Goal: Task Accomplishment & Management: Complete application form

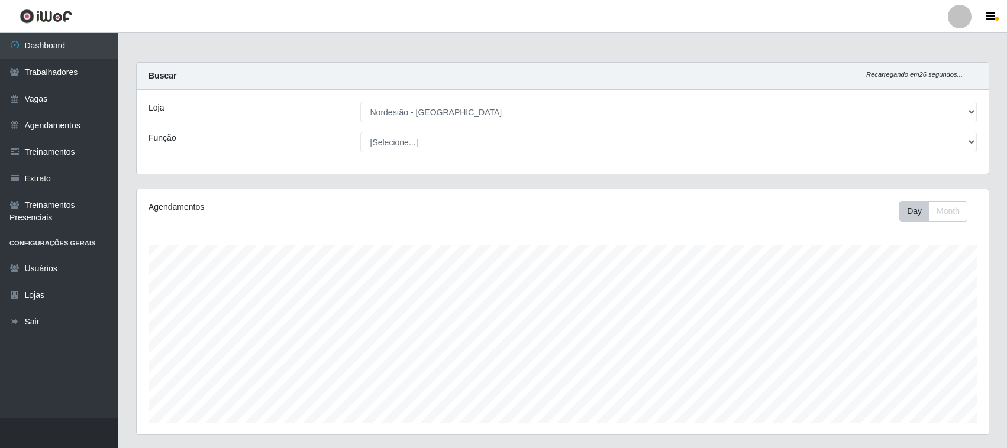
select select "420"
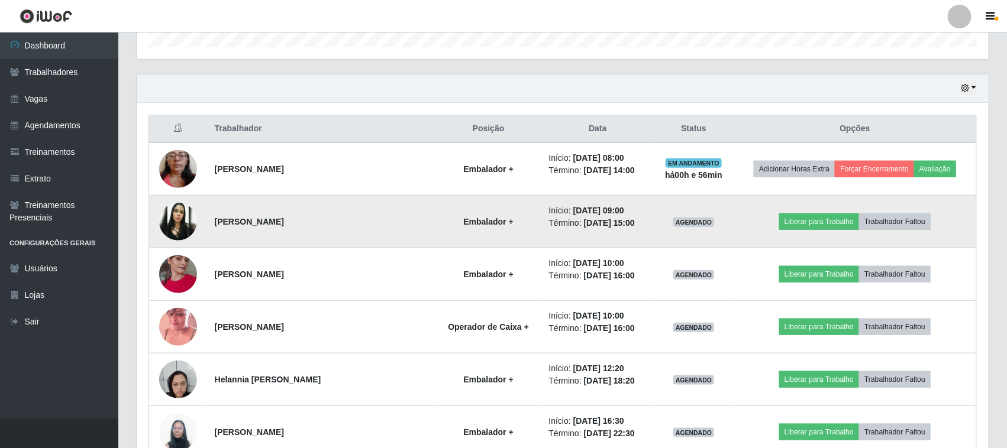
scroll to position [350, 0]
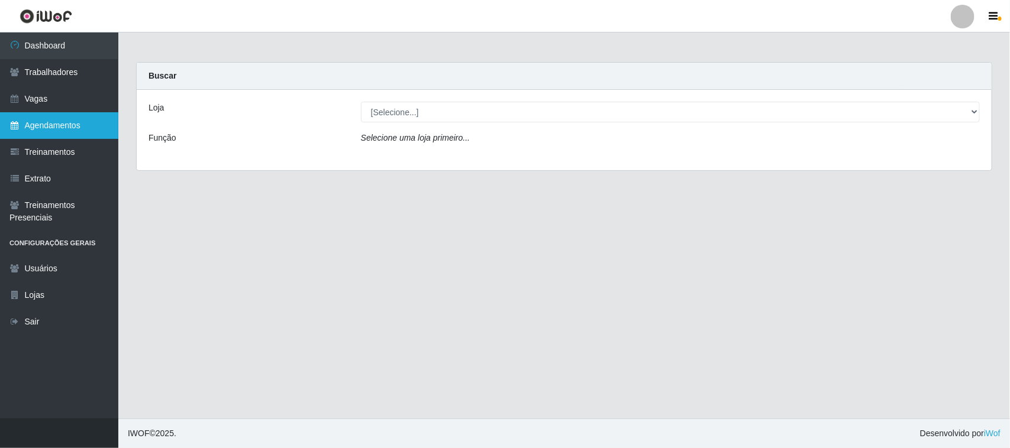
click at [66, 124] on link "Agendamentos" at bounding box center [59, 125] width 118 height 27
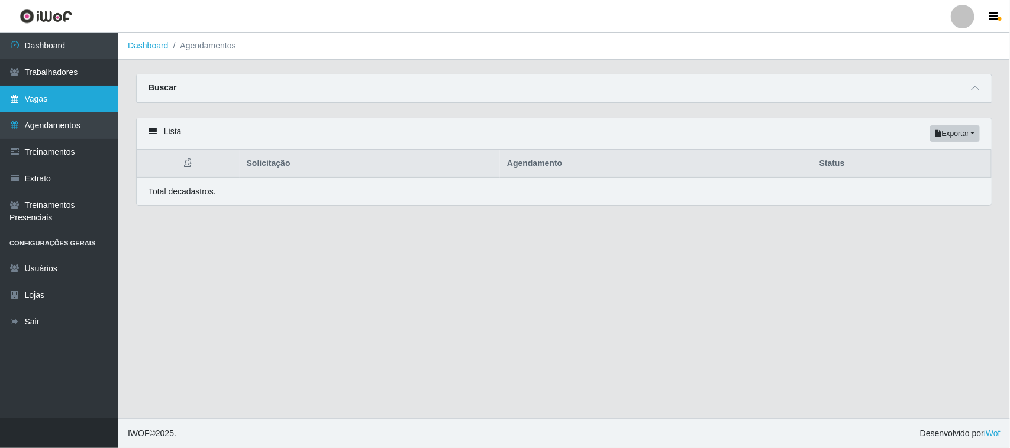
click at [68, 96] on link "Vagas" at bounding box center [59, 99] width 118 height 27
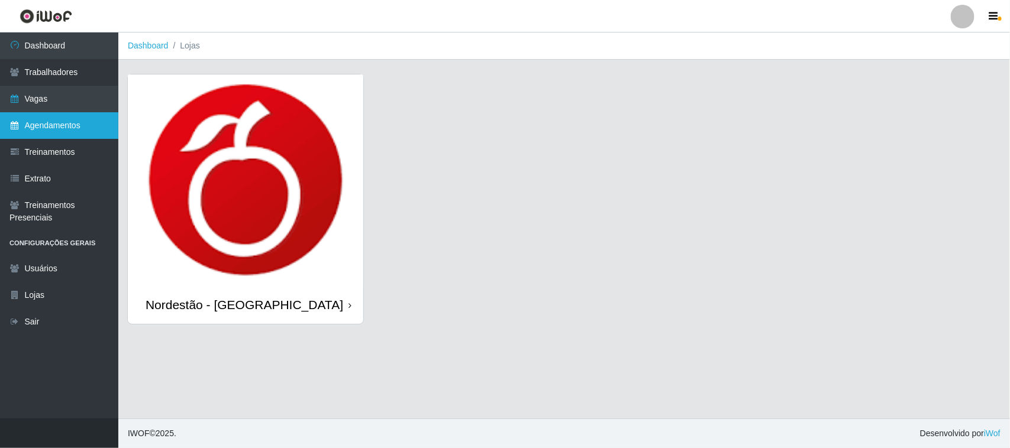
click at [63, 127] on link "Agendamentos" at bounding box center [59, 125] width 118 height 27
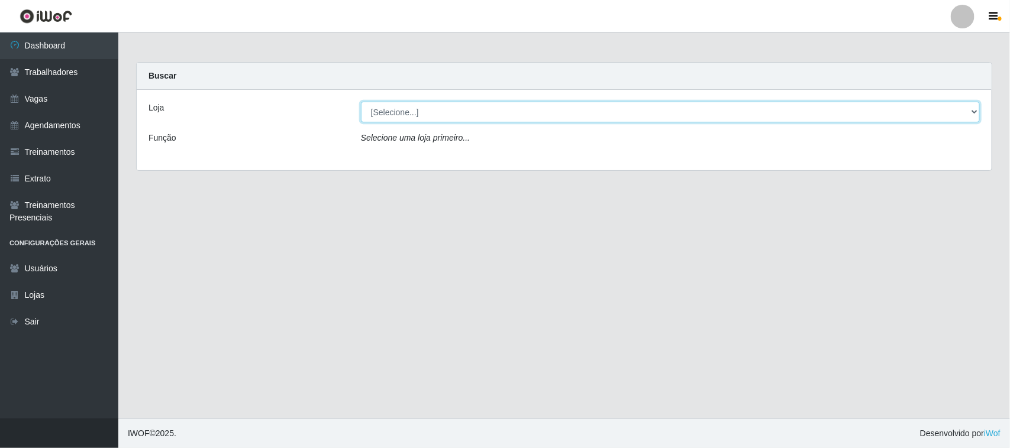
click at [974, 111] on select "[Selecione...] Nordestão - [GEOGRAPHIC_DATA]" at bounding box center [670, 112] width 619 height 21
select select "420"
click at [361, 102] on select "[Selecione...] Nordestão - [GEOGRAPHIC_DATA]" at bounding box center [670, 112] width 619 height 21
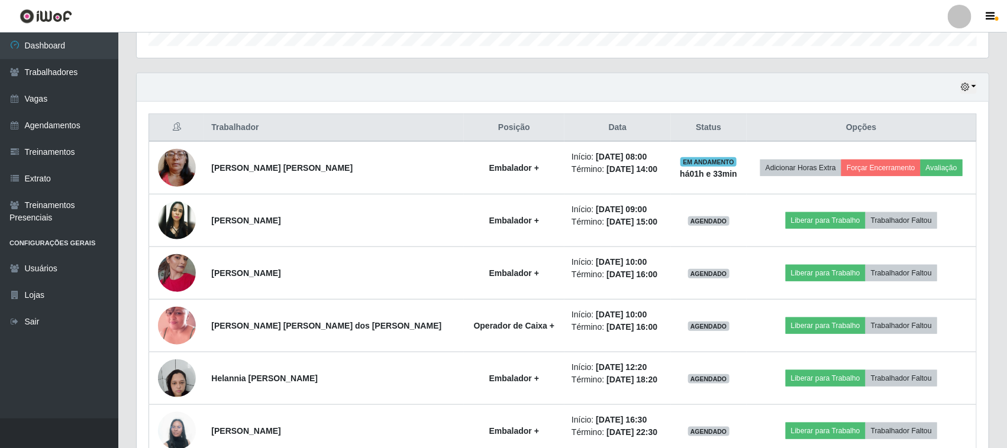
scroll to position [370, 0]
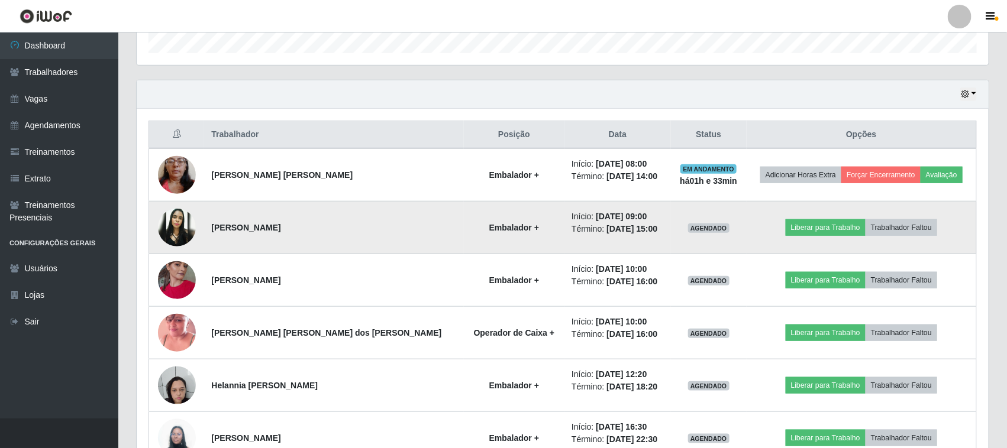
click at [179, 222] on img at bounding box center [177, 228] width 38 height 38
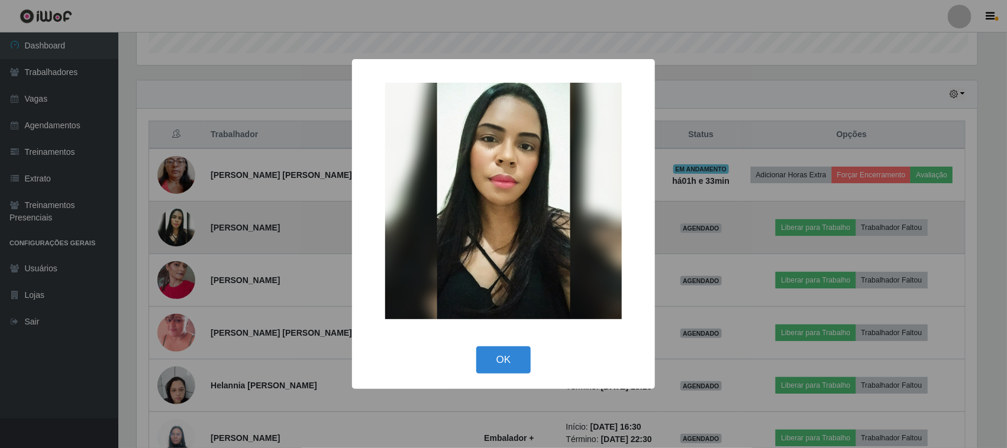
scroll to position [246, 843]
click at [179, 222] on div "× OK Cancel" at bounding box center [505, 224] width 1010 height 448
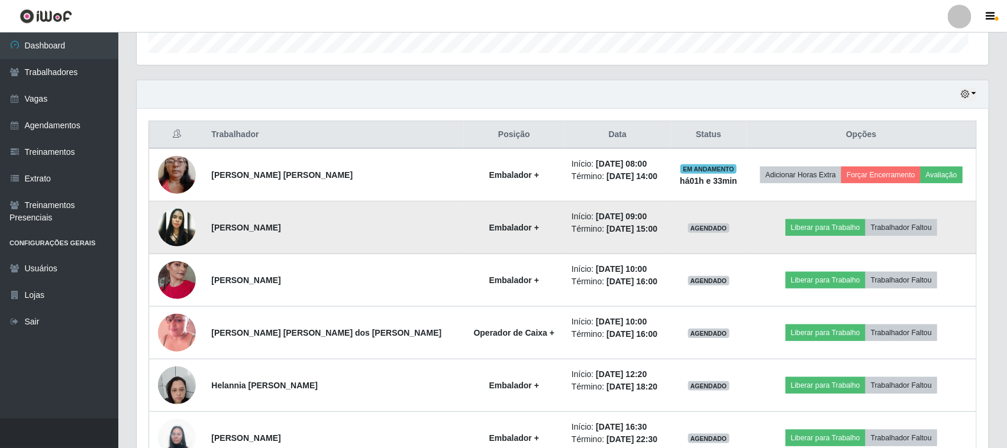
scroll to position [246, 852]
click at [811, 231] on button "Liberar para Trabalho" at bounding box center [825, 227] width 80 height 17
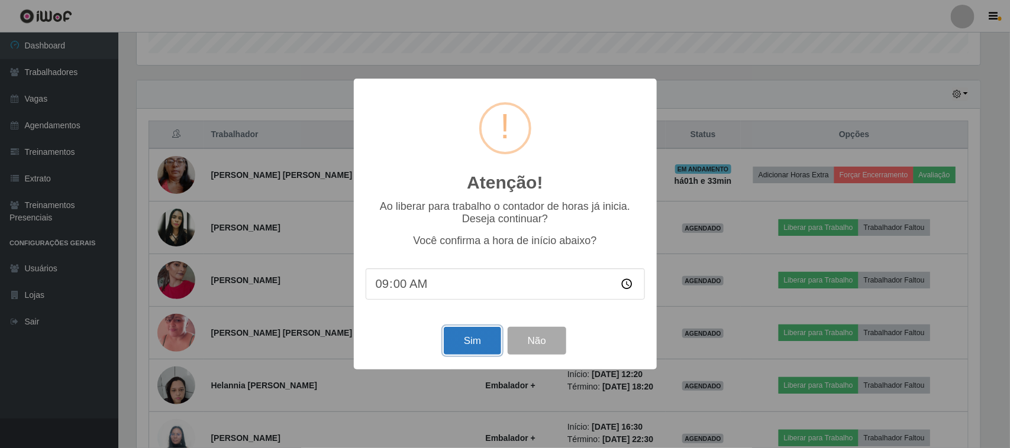
click at [464, 345] on button "Sim" at bounding box center [472, 341] width 57 height 28
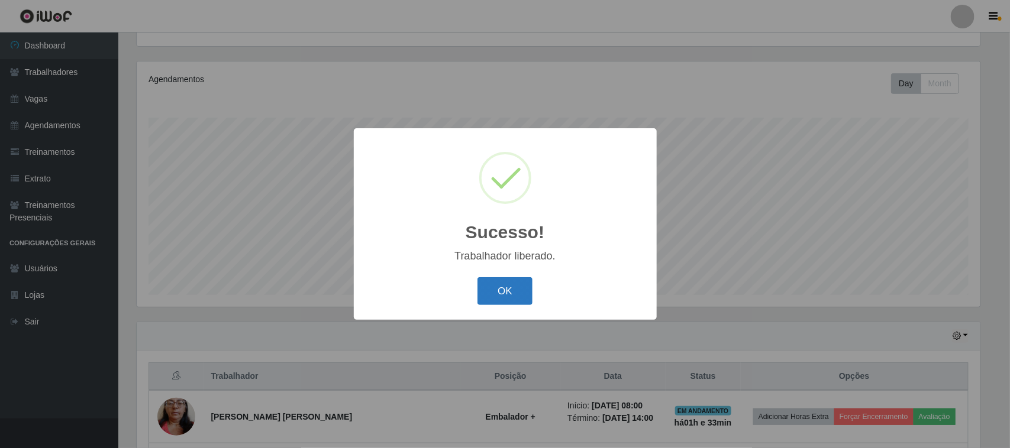
click at [512, 296] on button "OK" at bounding box center [504, 291] width 55 height 28
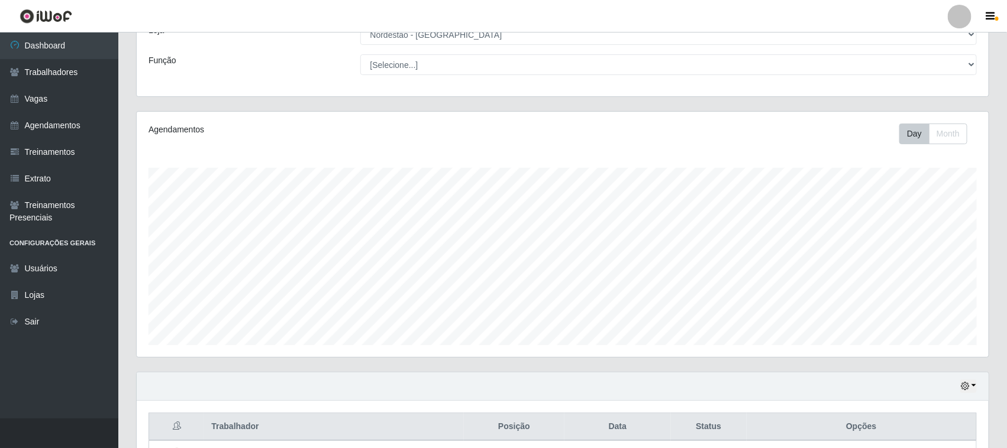
scroll to position [0, 0]
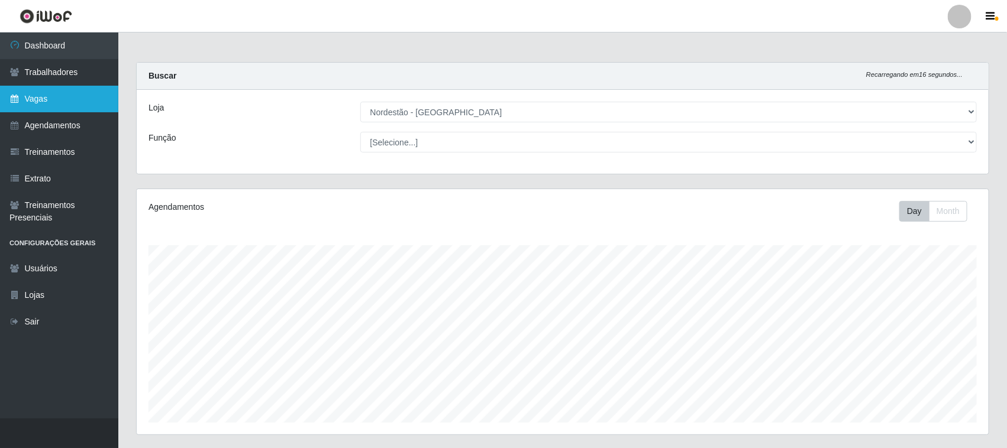
click at [30, 101] on link "Vagas" at bounding box center [59, 99] width 118 height 27
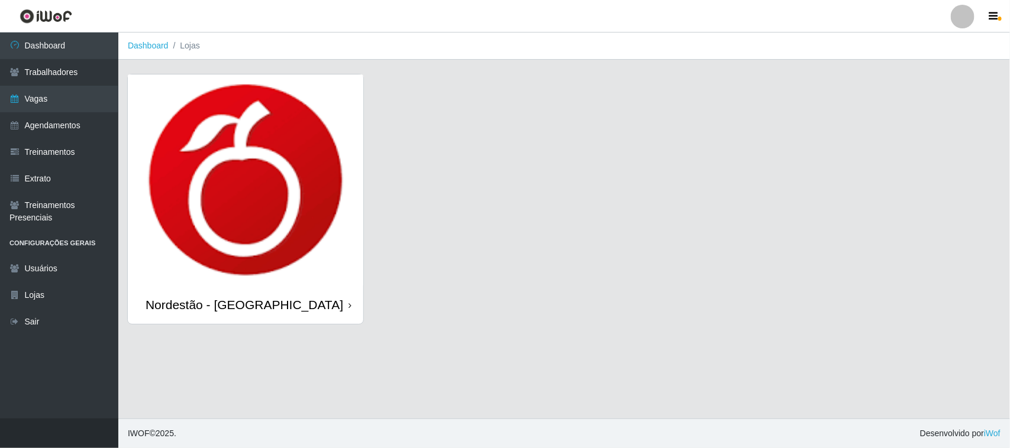
click at [350, 305] on icon at bounding box center [349, 306] width 3 height 8
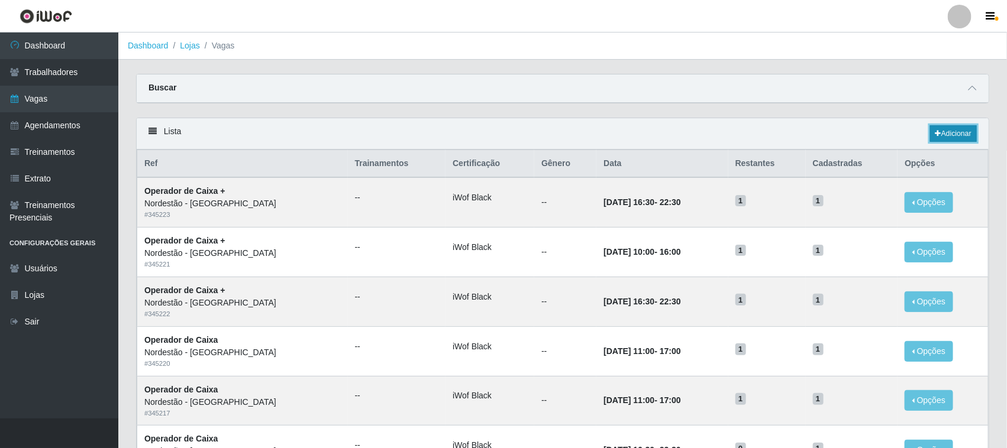
click at [948, 135] on link "Adicionar" at bounding box center [953, 133] width 47 height 17
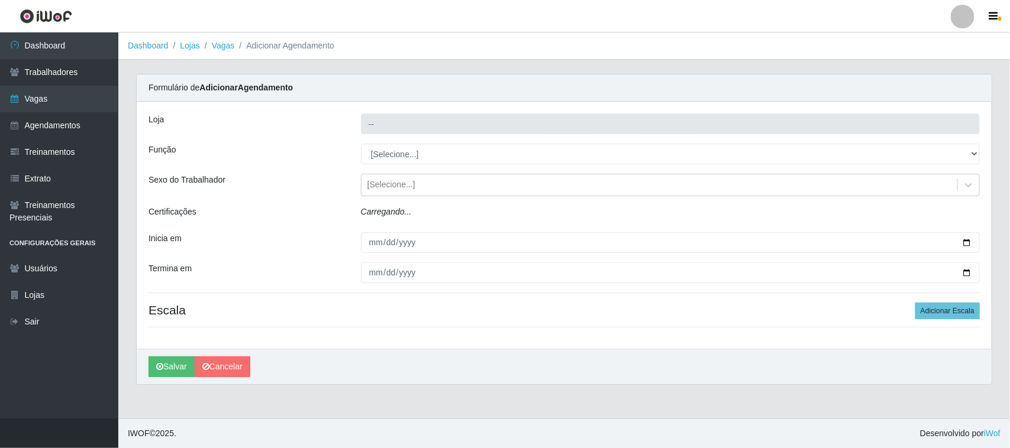
type input "Nordestão - [GEOGRAPHIC_DATA]"
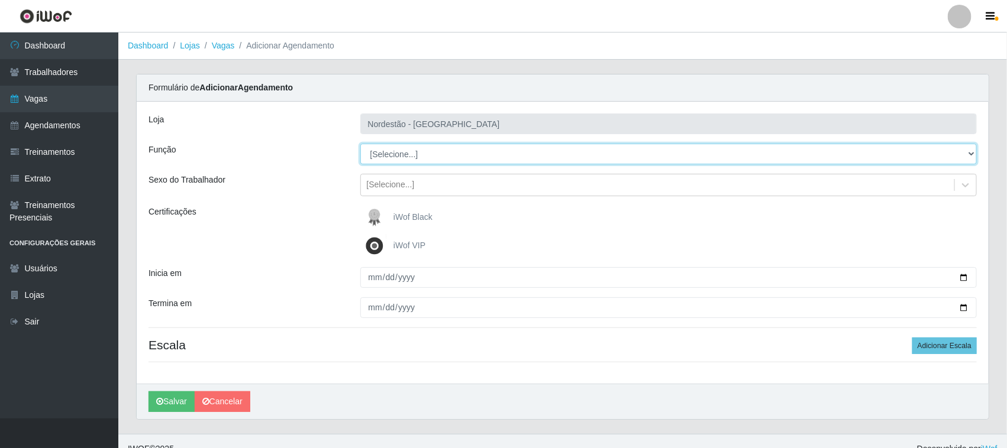
click at [971, 152] on select "[Selecione...] Balconista de Padaria Balconista de Padaria + Balconista de Pada…" at bounding box center [668, 154] width 617 height 21
select select "73"
click at [360, 144] on select "[Selecione...] Balconista de Padaria Balconista de Padaria + Balconista de Pada…" at bounding box center [668, 154] width 617 height 21
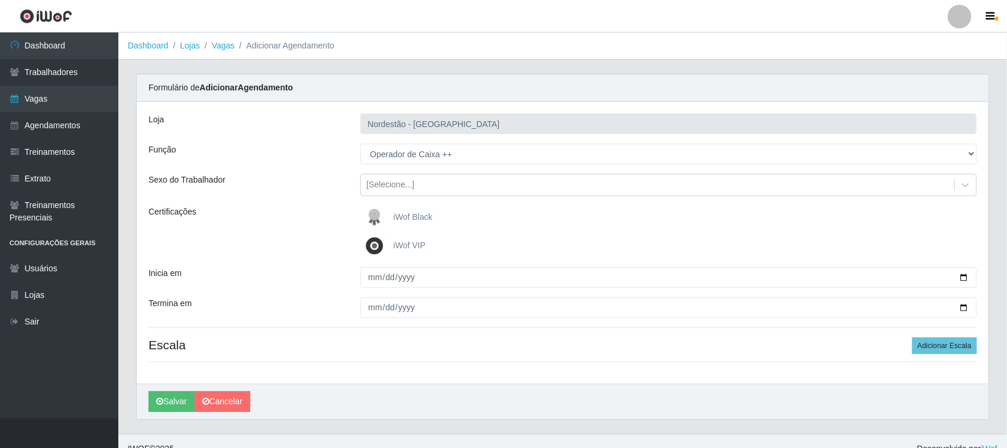
click at [406, 217] on span "iWof Black" at bounding box center [412, 216] width 39 height 9
click at [0, 0] on input "iWof Black" at bounding box center [0, 0] width 0 height 0
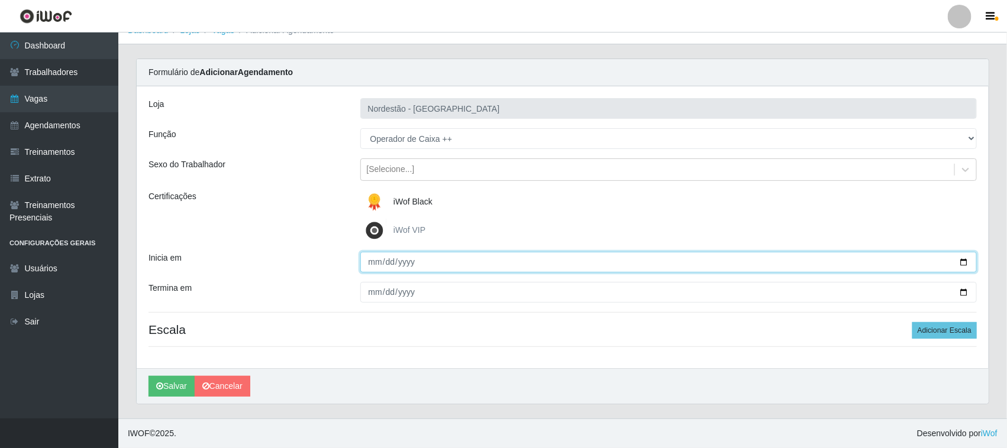
click at [962, 260] on input "Inicia em" at bounding box center [668, 262] width 617 height 21
type input "2025-10-03"
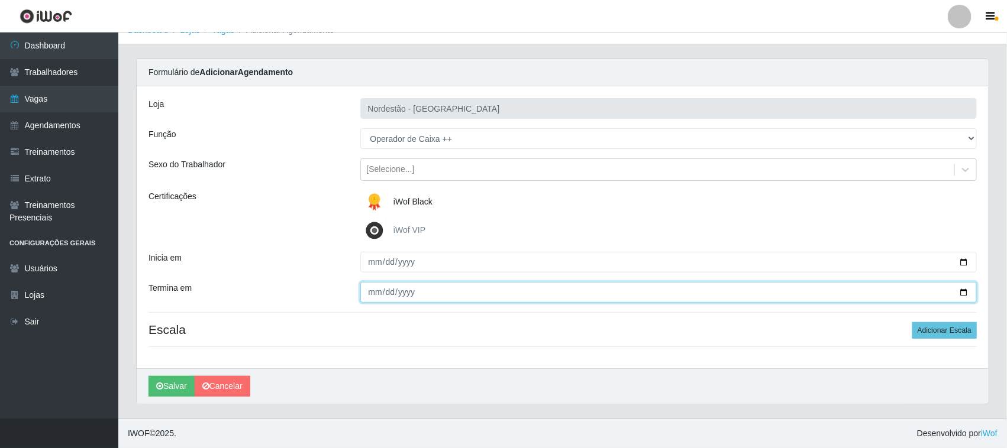
click at [964, 290] on input "Termina em" at bounding box center [668, 292] width 617 height 21
type input "2025-10-03"
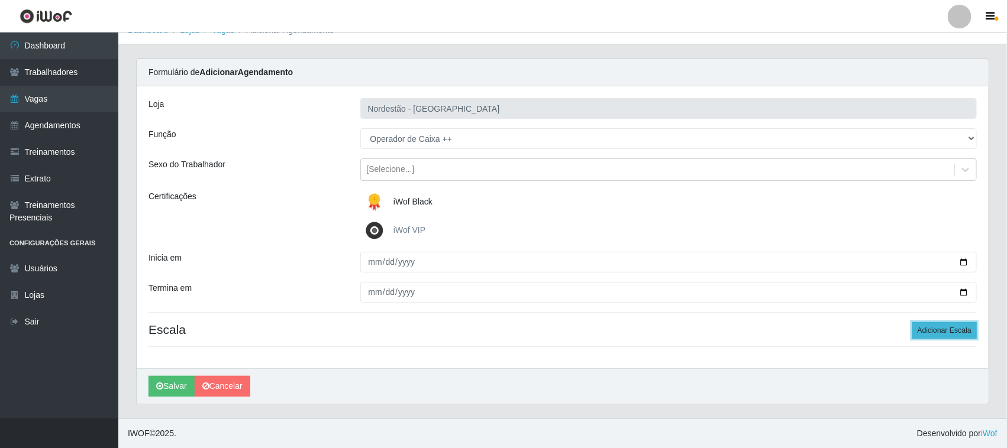
click at [929, 329] on button "Adicionar Escala" at bounding box center [944, 330] width 64 height 17
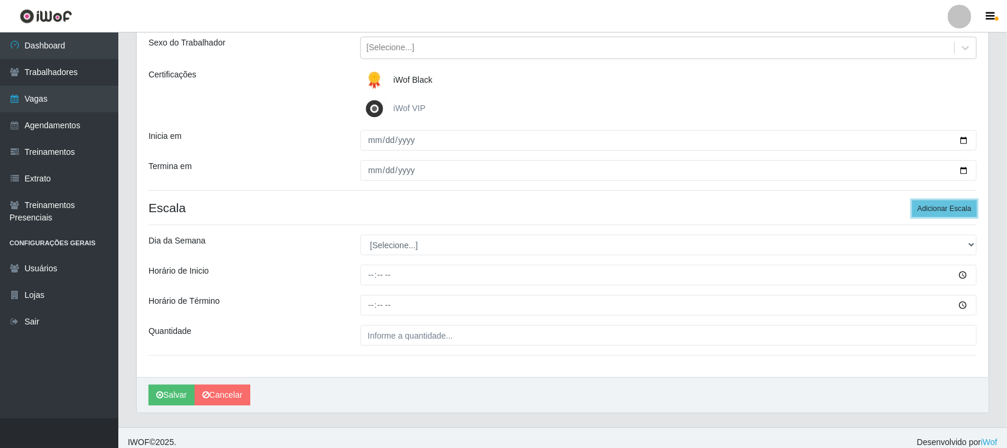
scroll to position [147, 0]
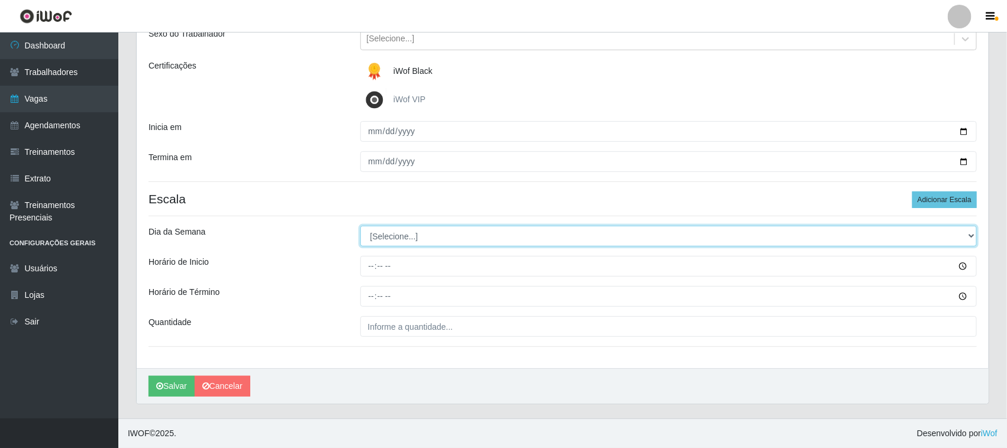
click at [970, 235] on select "[Selecione...] Segunda Terça Quarta Quinta Sexta Sábado Domingo" at bounding box center [668, 236] width 617 height 21
select select "5"
click at [360, 226] on select "[Selecione...] Segunda Terça Quarta Quinta Sexta Sábado Domingo" at bounding box center [668, 236] width 617 height 21
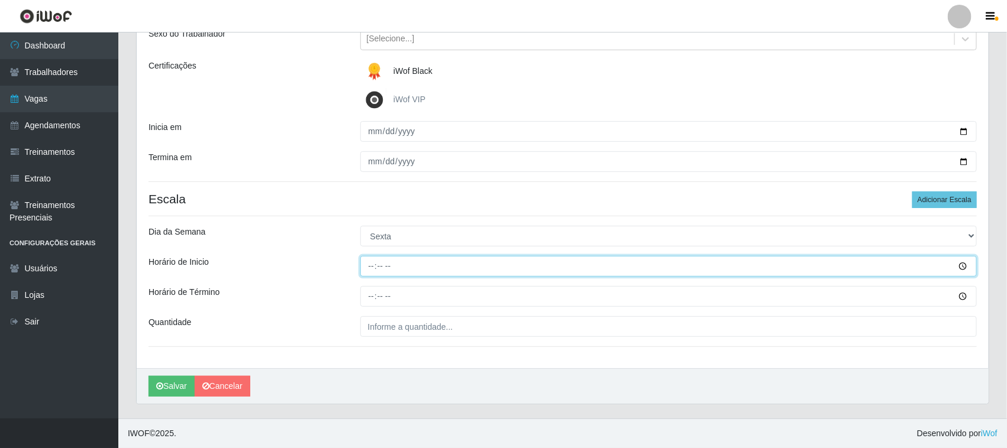
click at [368, 267] on input "Horário de Inicio" at bounding box center [668, 266] width 617 height 21
type input "11:00"
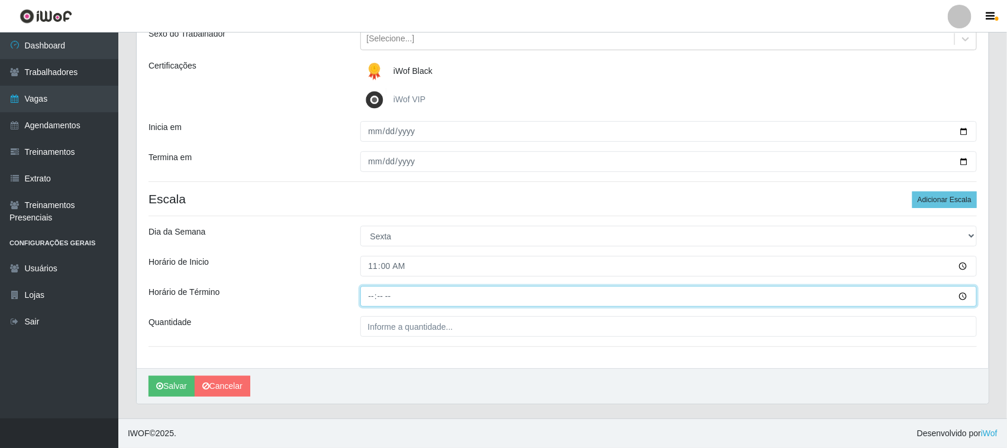
click at [371, 294] on input "Horário de Término" at bounding box center [668, 296] width 617 height 21
type input "17:00"
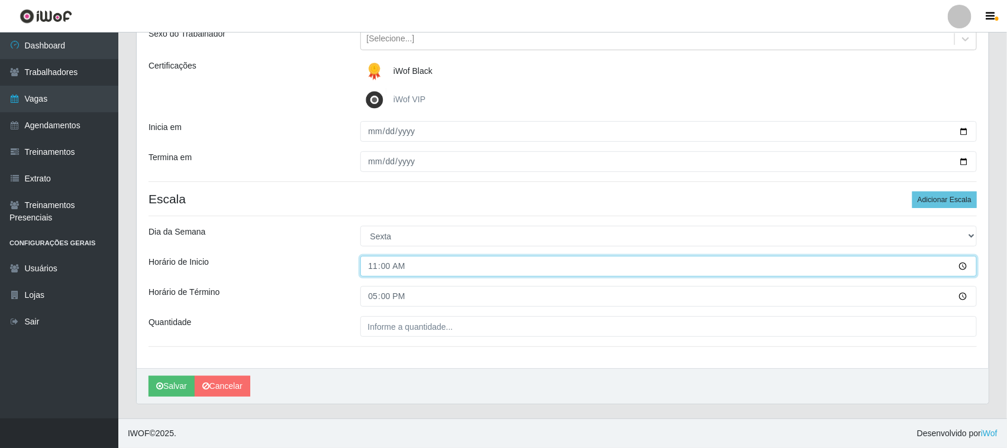
click at [385, 266] on input "11:00" at bounding box center [668, 266] width 617 height 21
click at [373, 267] on input "11:00" at bounding box center [668, 266] width 617 height 21
type input "16:30"
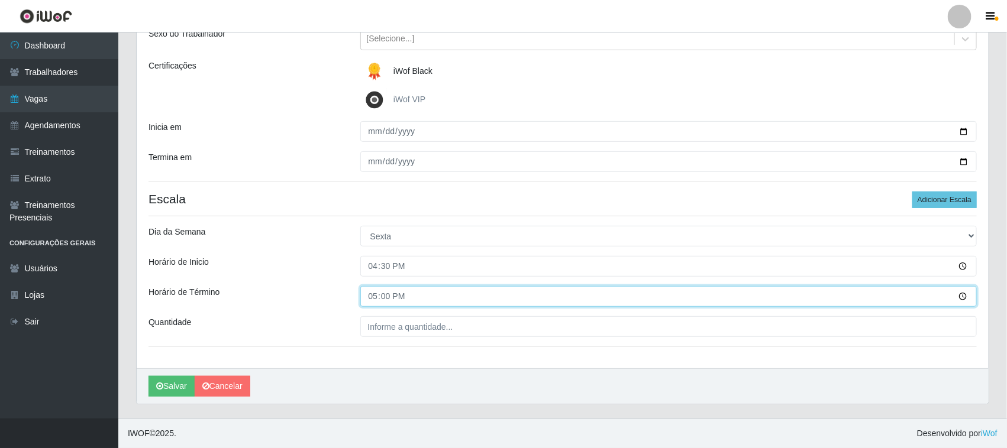
click at [370, 297] on input "17:00" at bounding box center [668, 296] width 617 height 21
click at [409, 291] on input "22:00" at bounding box center [668, 296] width 617 height 21
type input "22:30"
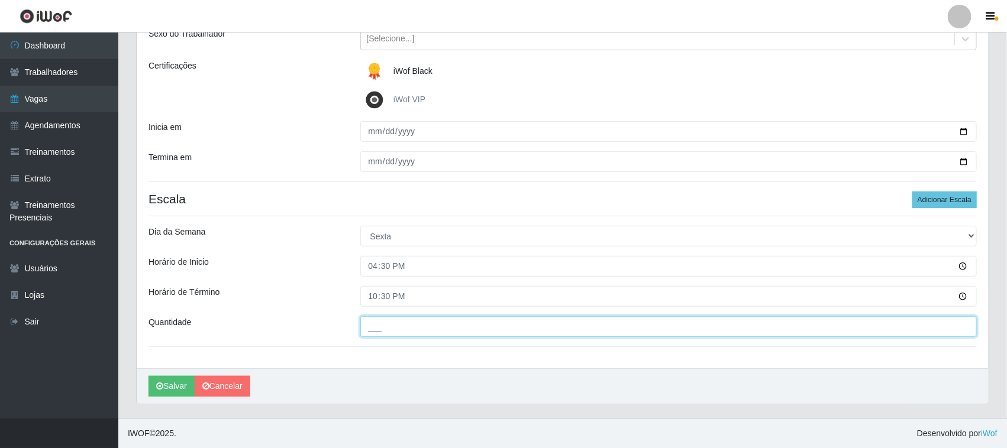
click at [480, 330] on input "___" at bounding box center [668, 326] width 617 height 21
click at [444, 329] on input "01_" at bounding box center [668, 326] width 617 height 21
click at [438, 326] on input "01_" at bounding box center [668, 326] width 617 height 21
click at [417, 330] on input "01_" at bounding box center [668, 326] width 617 height 21
click at [919, 319] on input "01_" at bounding box center [668, 326] width 617 height 21
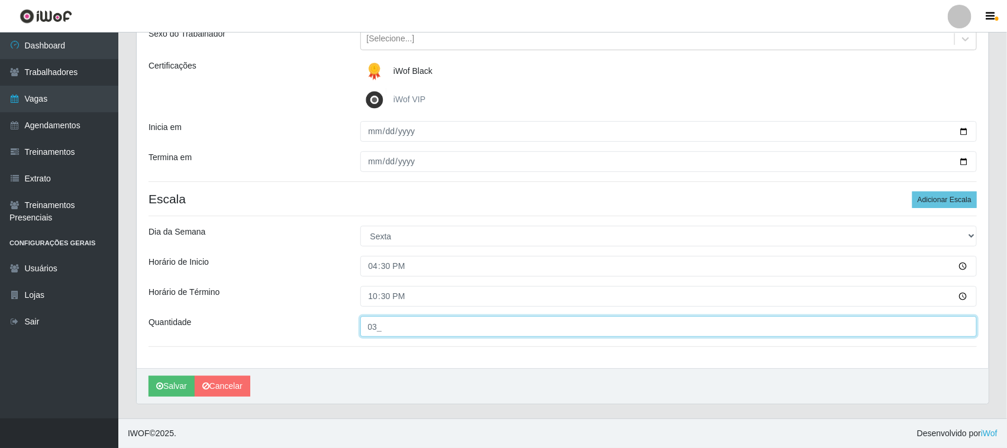
click at [427, 329] on input "03_" at bounding box center [668, 326] width 617 height 21
type input "03_"
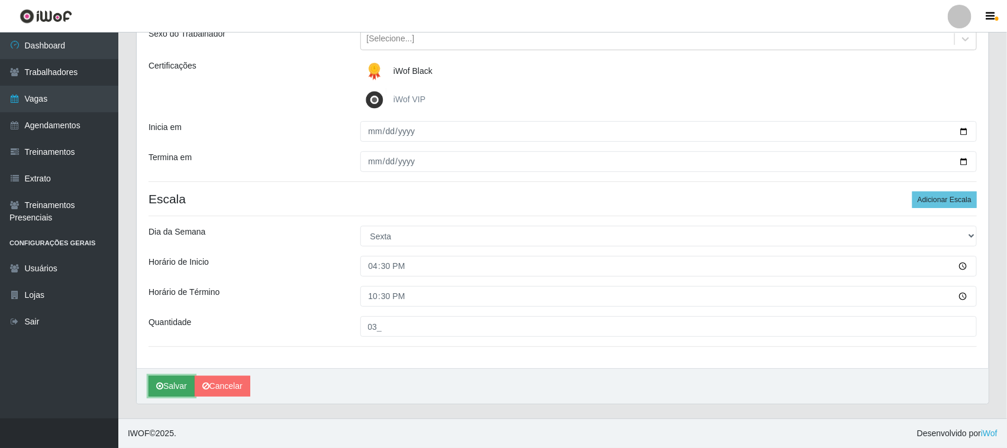
click at [173, 384] on button "Salvar" at bounding box center [171, 386] width 46 height 21
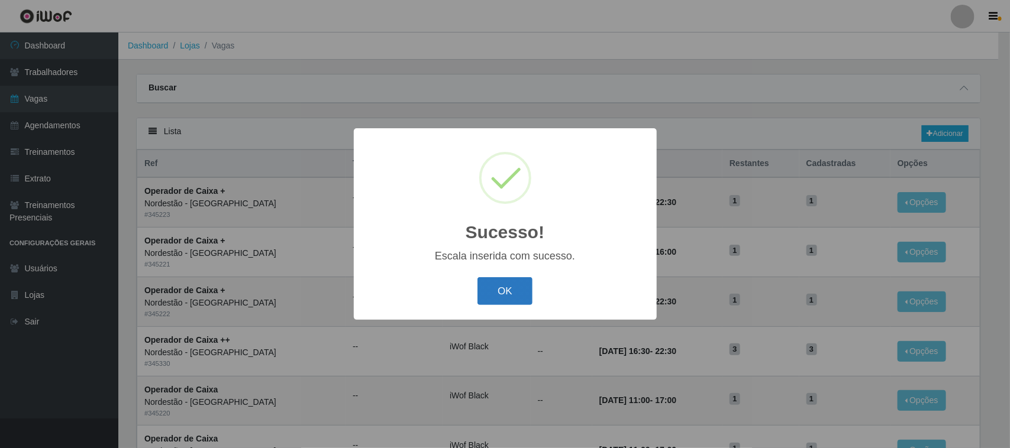
click at [507, 284] on button "OK" at bounding box center [504, 291] width 55 height 28
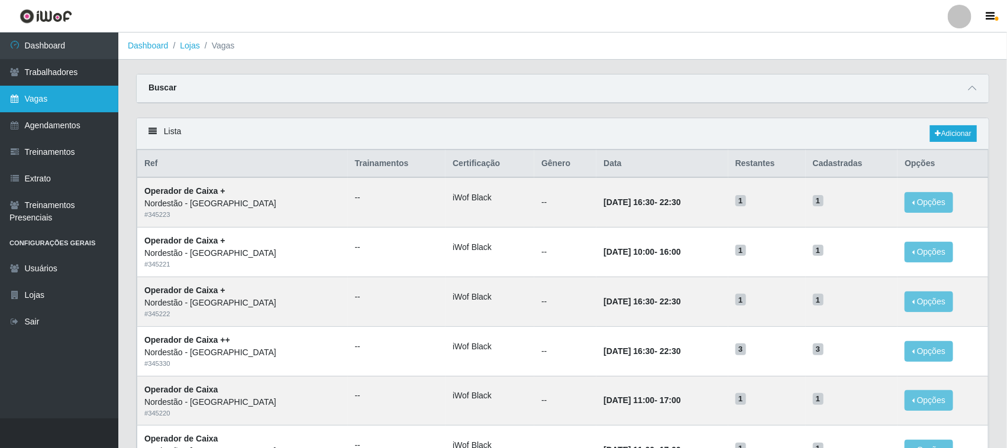
click at [92, 101] on link "Vagas" at bounding box center [59, 99] width 118 height 27
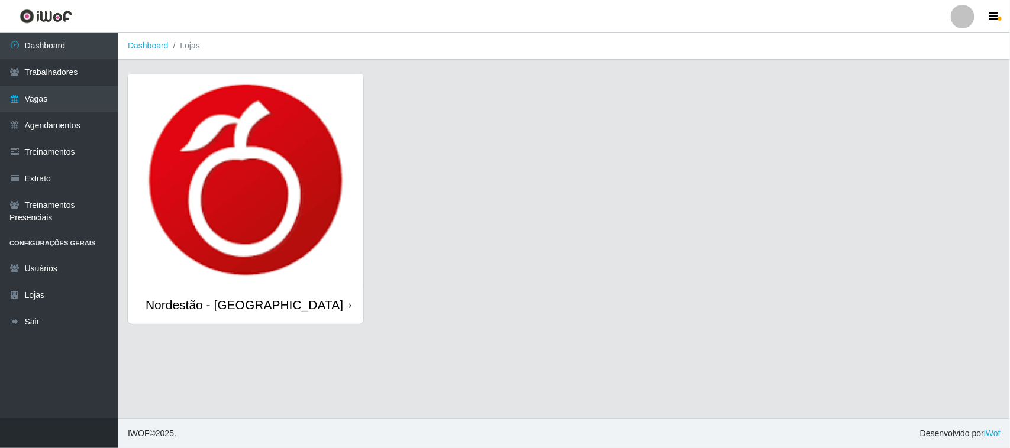
click at [348, 306] on icon at bounding box center [349, 306] width 3 height 8
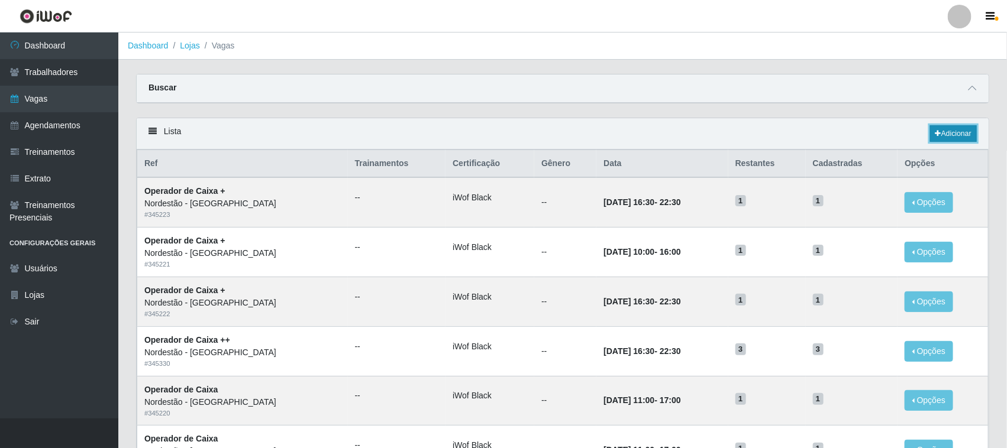
click at [955, 134] on link "Adicionar" at bounding box center [953, 133] width 47 height 17
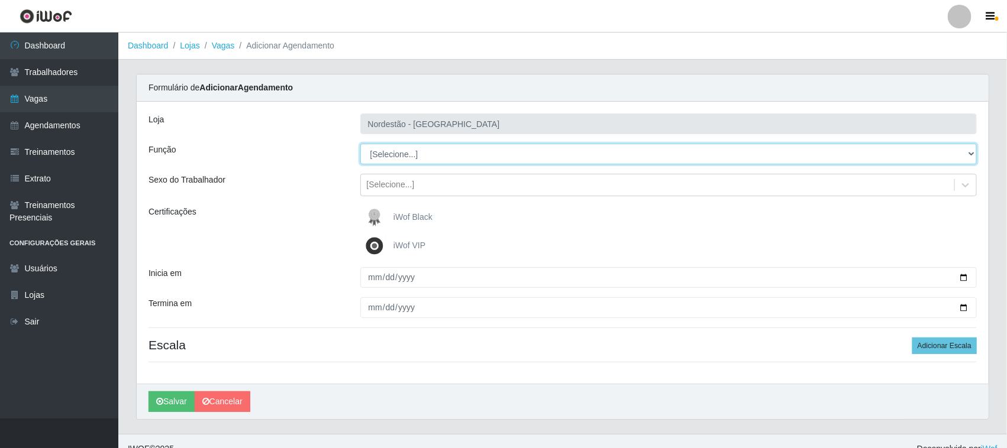
click at [968, 151] on select "[Selecione...] Balconista de Padaria Balconista de Padaria + Balconista de Pada…" at bounding box center [668, 154] width 617 height 21
select select "73"
click at [360, 144] on select "[Selecione...] Balconista de Padaria Balconista de Padaria + Balconista de Pada…" at bounding box center [668, 154] width 617 height 21
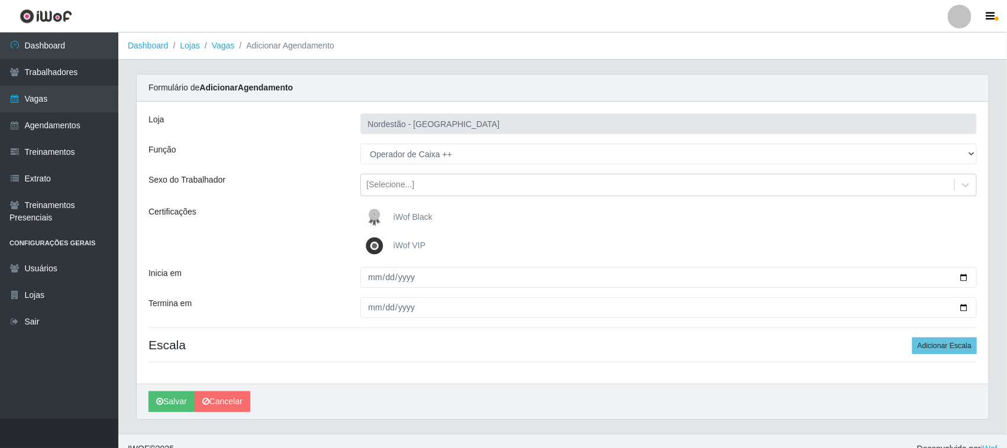
click at [419, 217] on span "iWof Black" at bounding box center [412, 216] width 39 height 9
click at [0, 0] on input "iWof Black" at bounding box center [0, 0] width 0 height 0
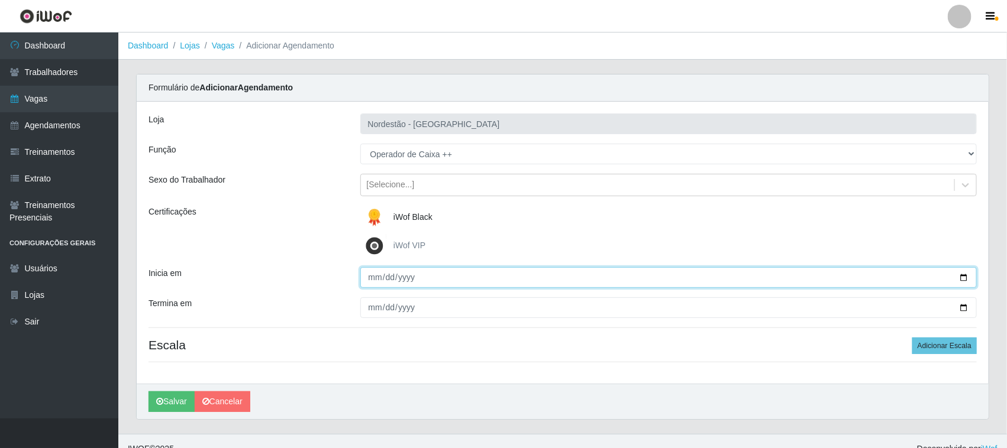
click at [962, 279] on input "Inicia em" at bounding box center [668, 277] width 617 height 21
type input "2025-10-03"
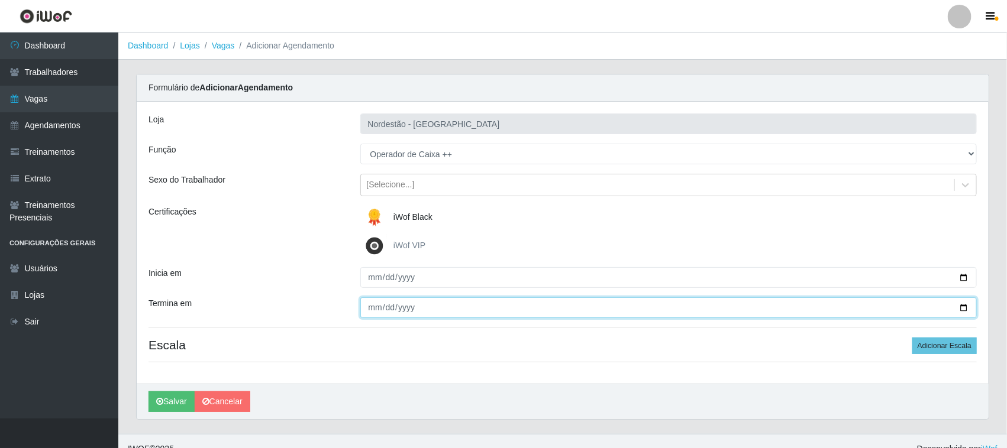
click at [962, 305] on input "Termina em" at bounding box center [668, 308] width 617 height 21
type input "2025-10-03"
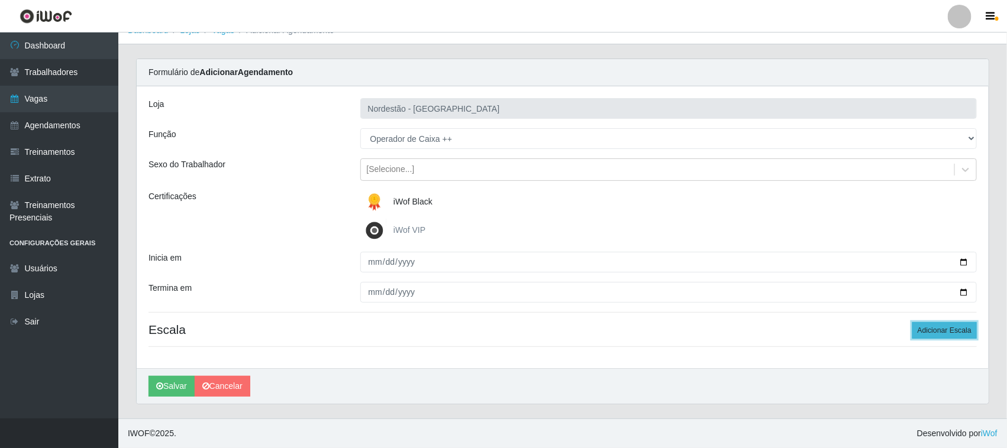
click at [929, 330] on button "Adicionar Escala" at bounding box center [944, 330] width 64 height 17
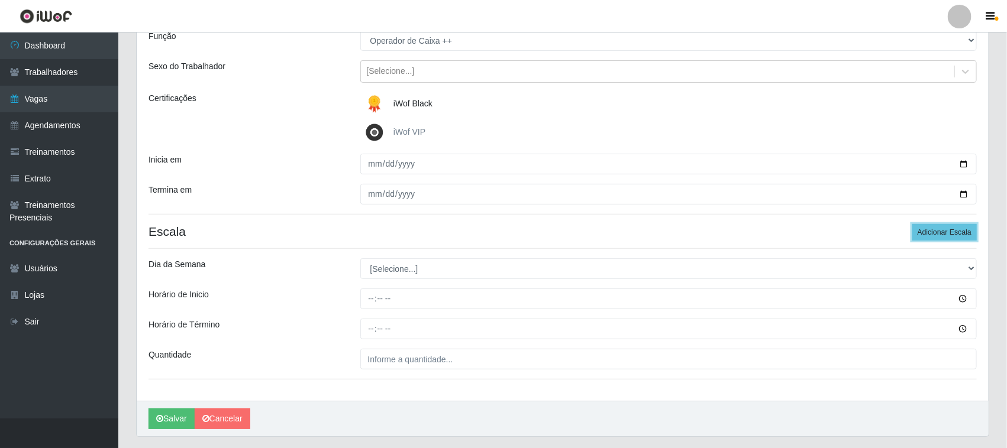
scroll to position [147, 0]
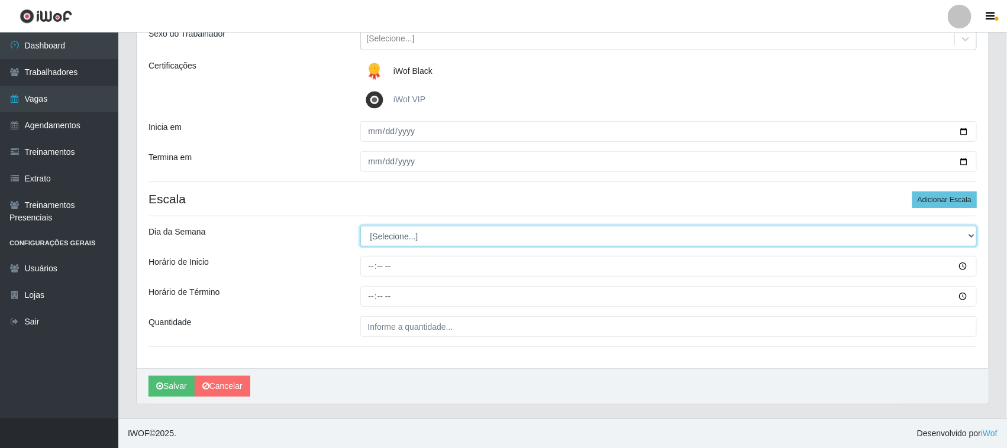
click at [964, 235] on select "[Selecione...] Segunda Terça Quarta Quinta Sexta Sábado Domingo" at bounding box center [668, 236] width 617 height 21
select select "5"
click at [360, 226] on select "[Selecione...] Segunda Terça Quarta Quinta Sexta Sábado Domingo" at bounding box center [668, 236] width 617 height 21
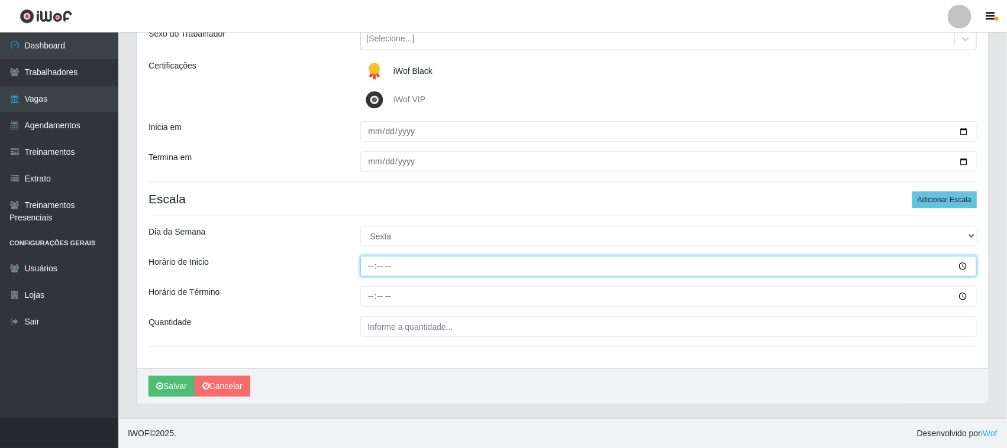
click at [370, 267] on input "Horário de Inicio" at bounding box center [668, 266] width 617 height 21
type input "11:00"
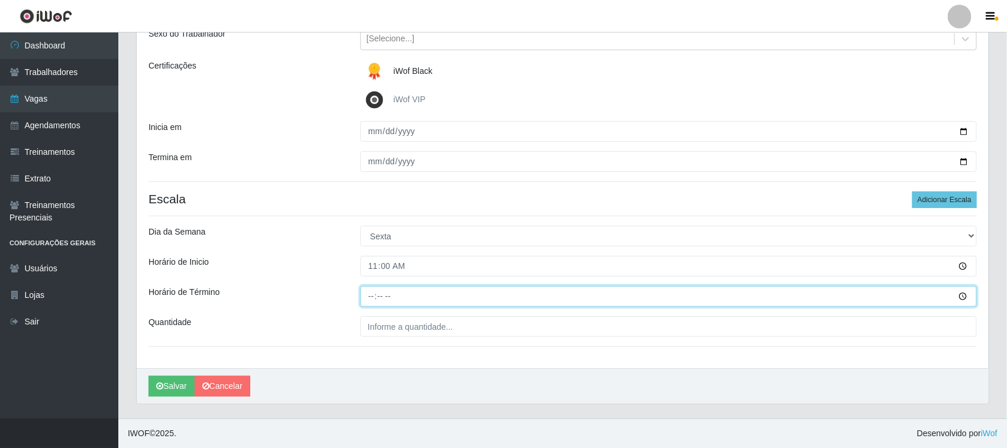
click at [371, 296] on input "Horário de Término" at bounding box center [668, 296] width 617 height 21
type input "17:00"
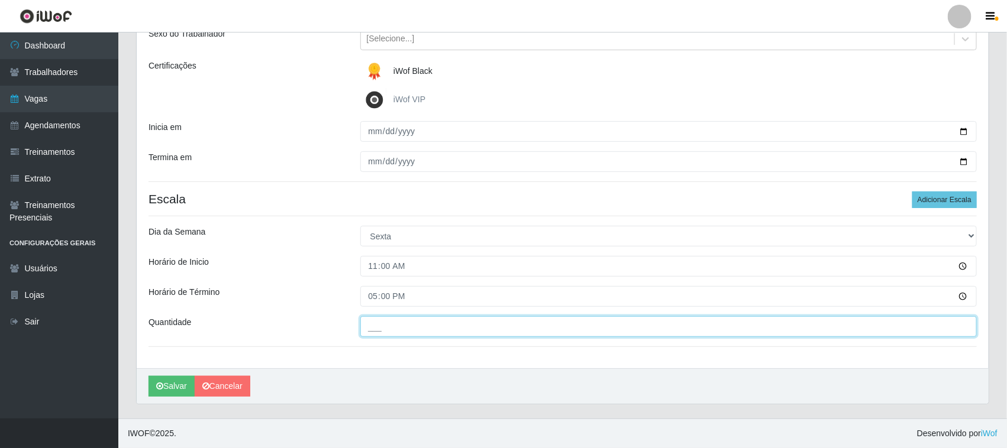
click at [486, 329] on input "___" at bounding box center [668, 326] width 617 height 21
click at [412, 329] on input "___" at bounding box center [668, 326] width 617 height 21
click at [374, 328] on input "___" at bounding box center [668, 326] width 617 height 21
click at [389, 327] on input "___" at bounding box center [668, 326] width 617 height 21
click at [805, 326] on input "___" at bounding box center [668, 326] width 617 height 21
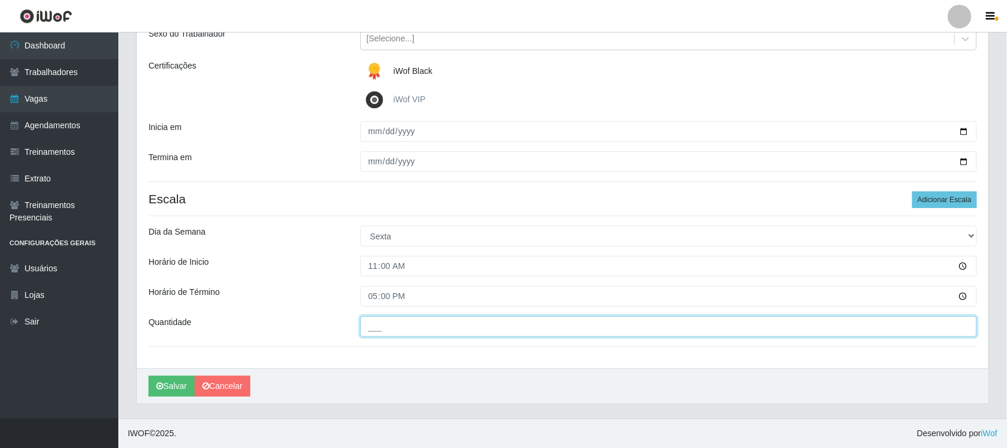
click at [387, 332] on input "___" at bounding box center [668, 326] width 617 height 21
click at [392, 326] on input "___" at bounding box center [668, 326] width 617 height 21
type input "01_"
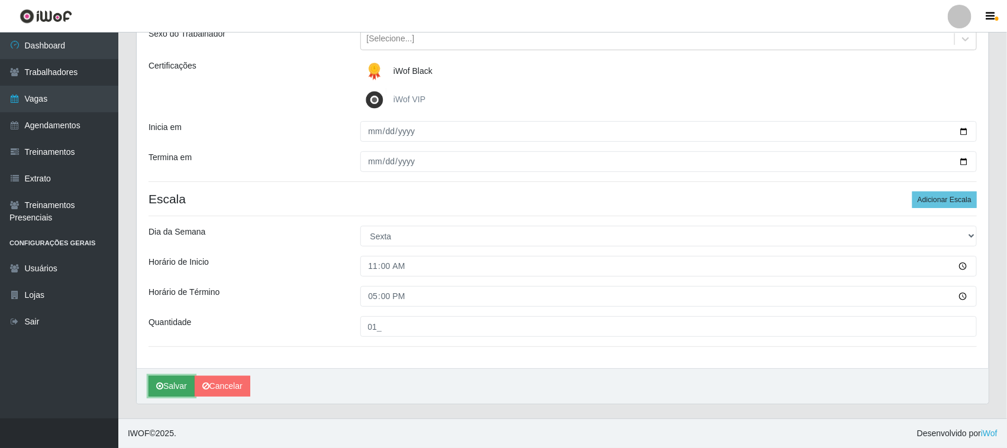
click at [182, 386] on button "Salvar" at bounding box center [171, 386] width 46 height 21
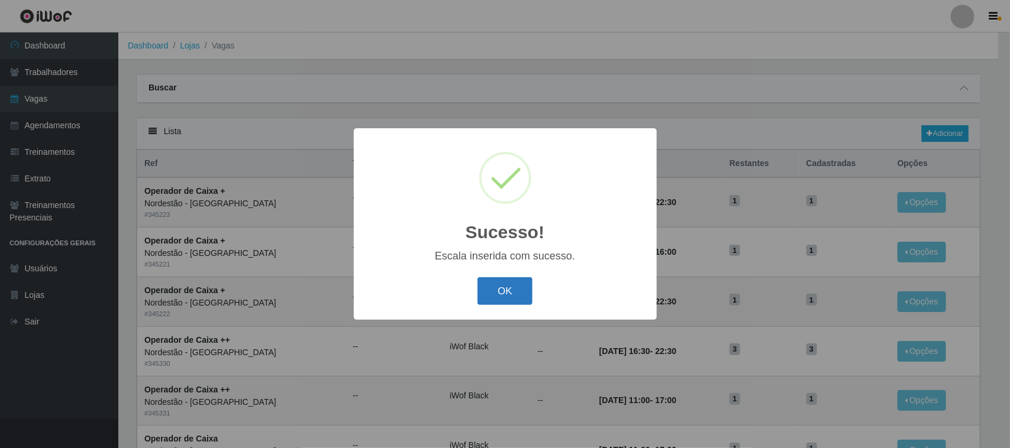
click at [486, 296] on button "OK" at bounding box center [504, 291] width 55 height 28
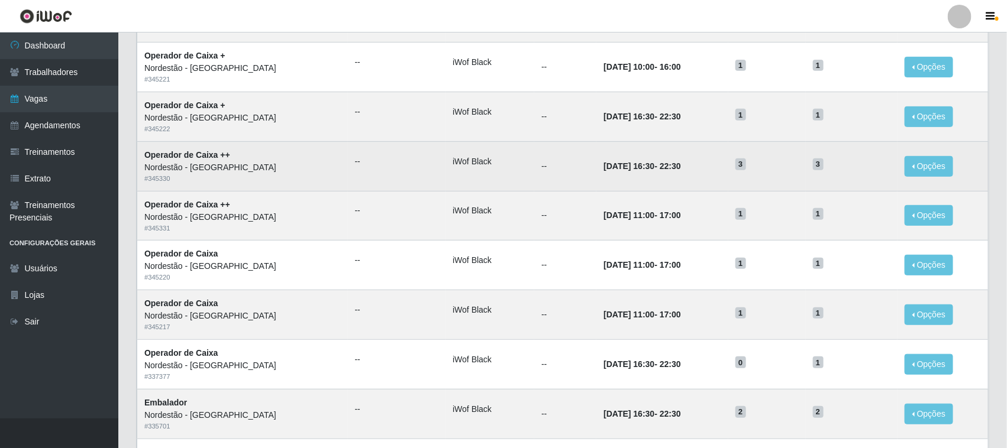
scroll to position [222, 0]
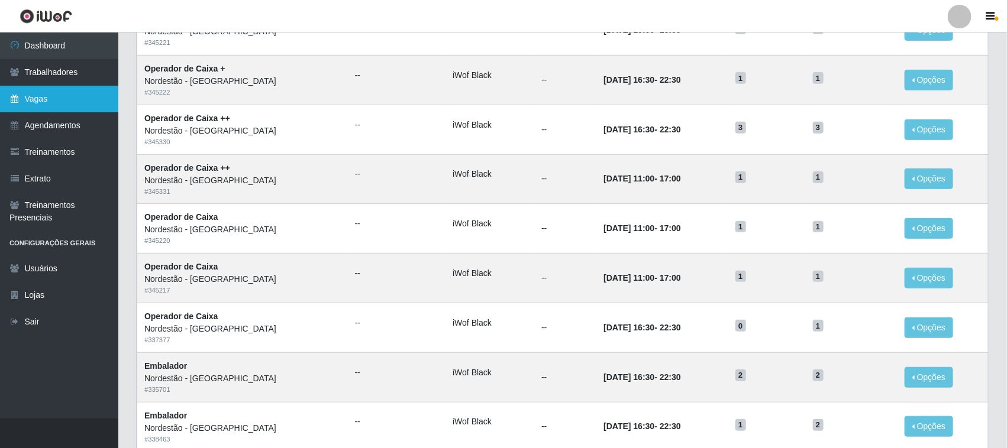
click at [69, 102] on link "Vagas" at bounding box center [59, 99] width 118 height 27
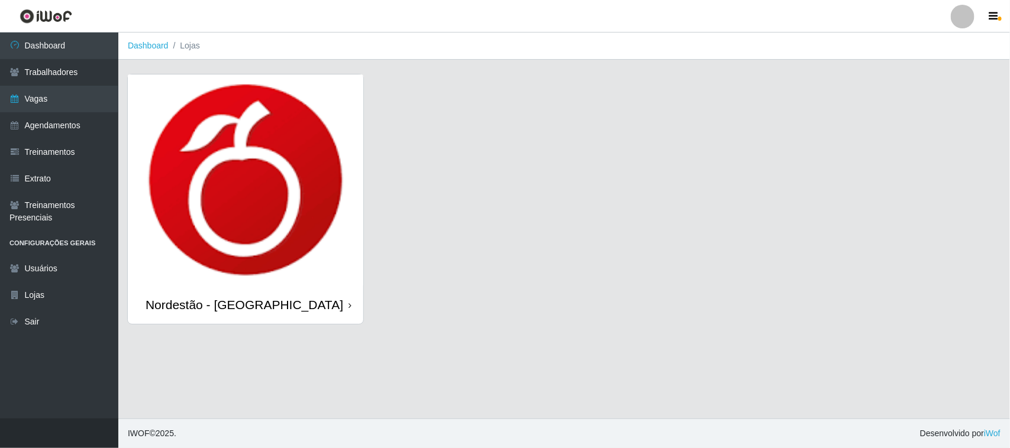
click at [349, 303] on icon at bounding box center [349, 306] width 3 height 8
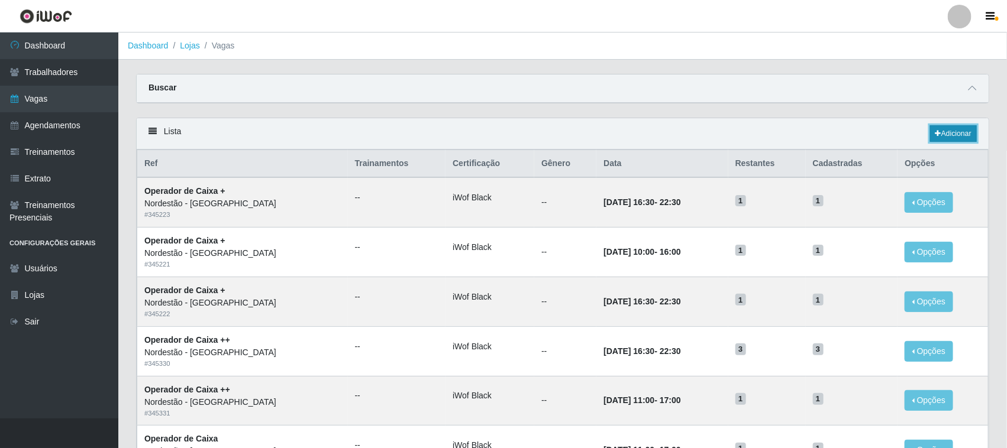
click at [941, 135] on link "Adicionar" at bounding box center [953, 133] width 47 height 17
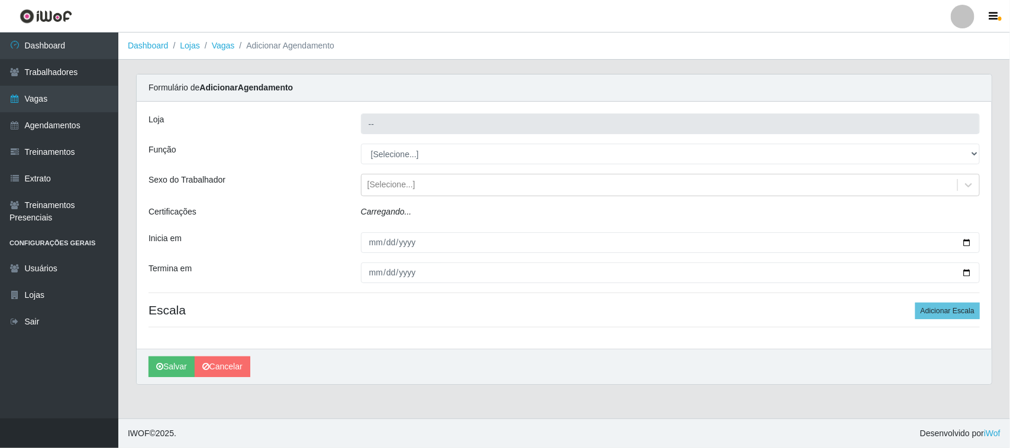
type input "Nordestão - [GEOGRAPHIC_DATA]"
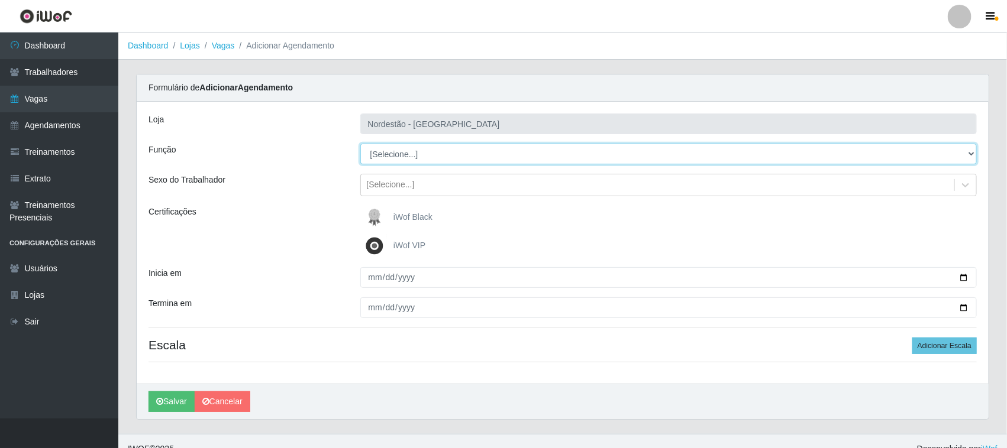
click at [968, 151] on select "[Selecione...] Balconista de Padaria Balconista de Padaria + Balconista de Pada…" at bounding box center [668, 154] width 617 height 21
select select "22"
click at [360, 144] on select "[Selecione...] Balconista de Padaria Balconista de Padaria + Balconista de Pada…" at bounding box center [668, 154] width 617 height 21
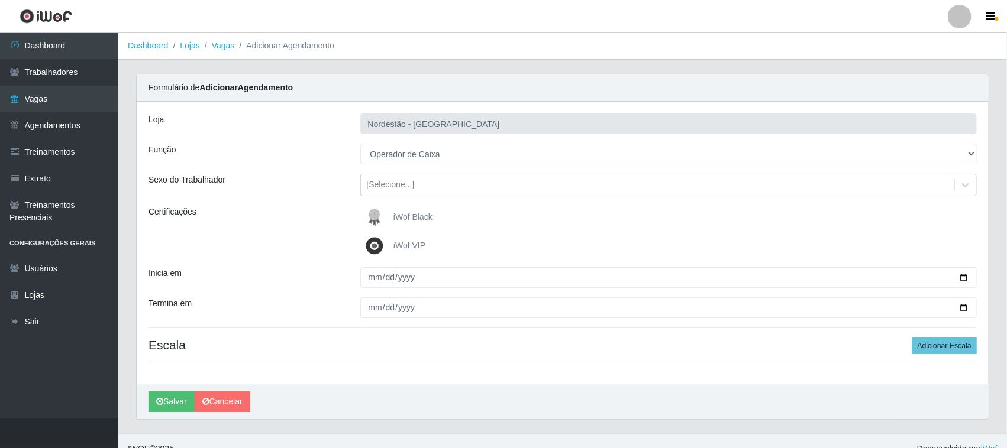
click at [413, 218] on span "iWof Black" at bounding box center [412, 216] width 39 height 9
click at [0, 0] on input "iWof Black" at bounding box center [0, 0] width 0 height 0
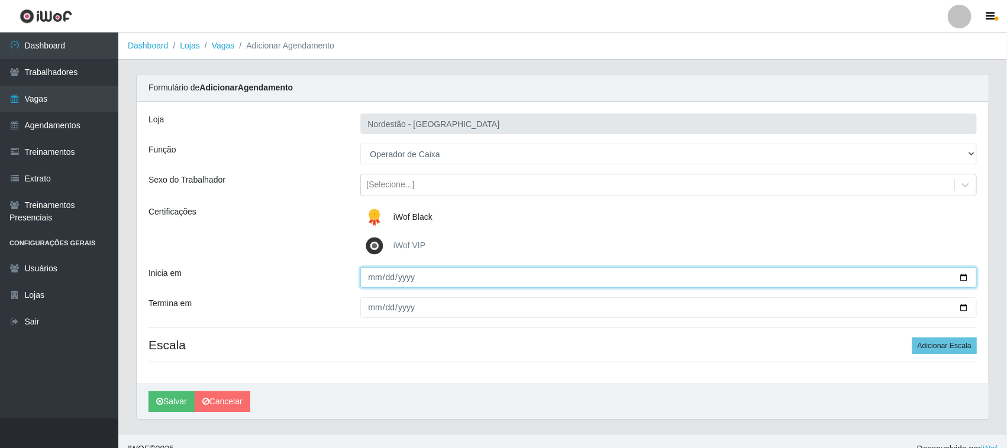
click at [963, 277] on input "Inicia em" at bounding box center [668, 277] width 617 height 21
type input "2025-10-01"
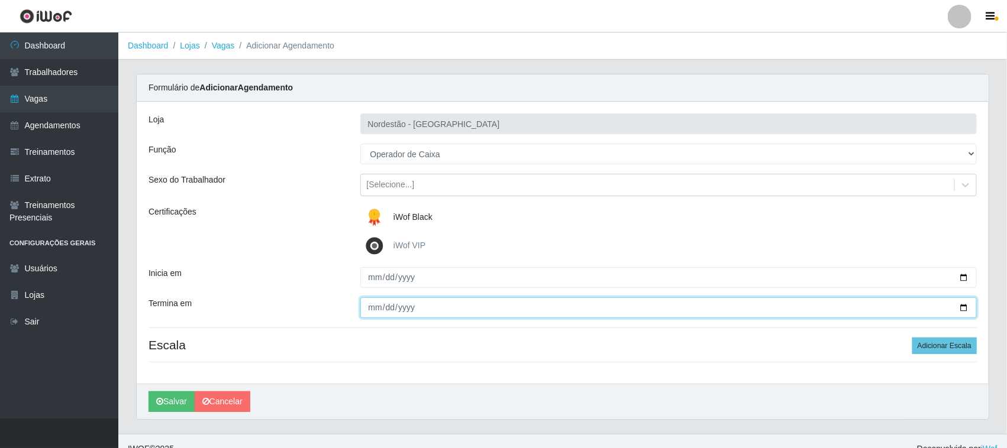
click at [965, 308] on input "Termina em" at bounding box center [668, 308] width 617 height 21
type input "2025-10-01"
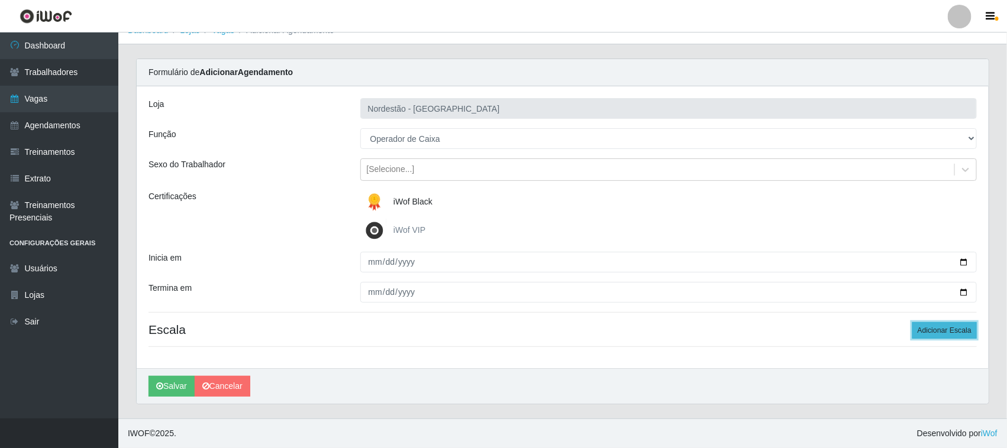
click at [930, 330] on button "Adicionar Escala" at bounding box center [944, 330] width 64 height 17
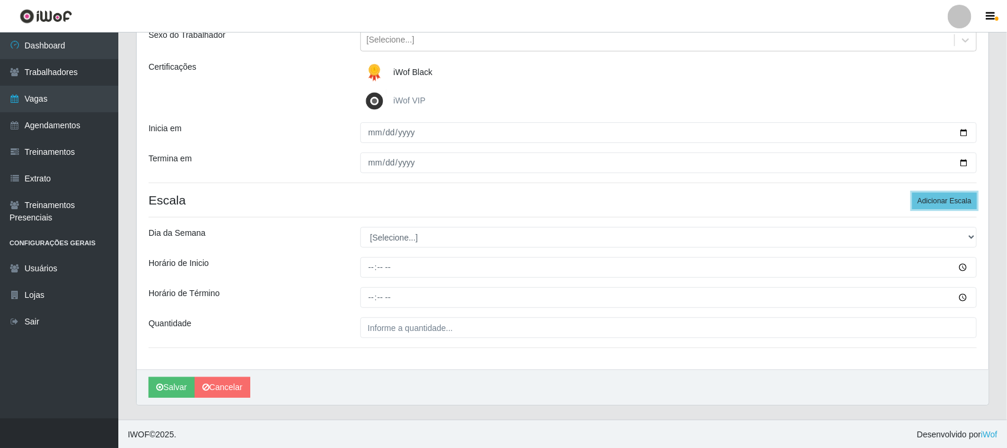
scroll to position [147, 0]
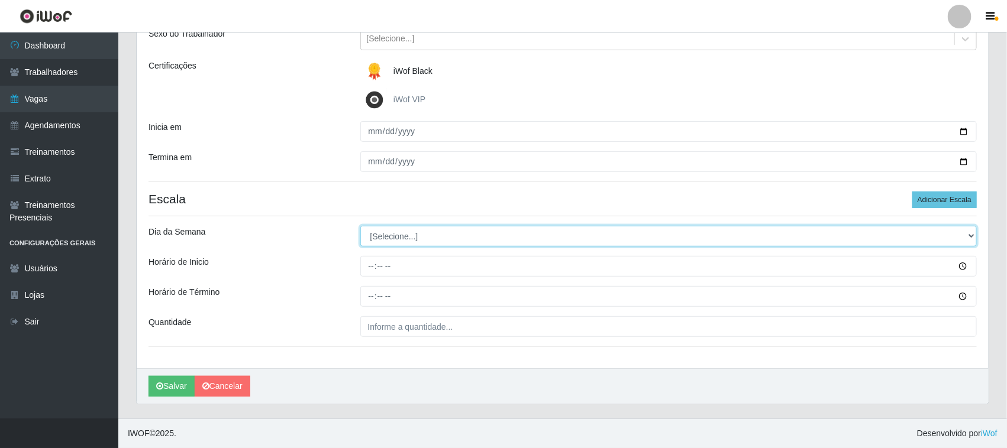
click at [971, 234] on select "[Selecione...] Segunda Terça Quarta Quinta Sexta Sábado Domingo" at bounding box center [668, 236] width 617 height 21
select select "3"
click at [360, 226] on select "[Selecione...] Segunda Terça Quarta Quinta Sexta Sábado Domingo" at bounding box center [668, 236] width 617 height 21
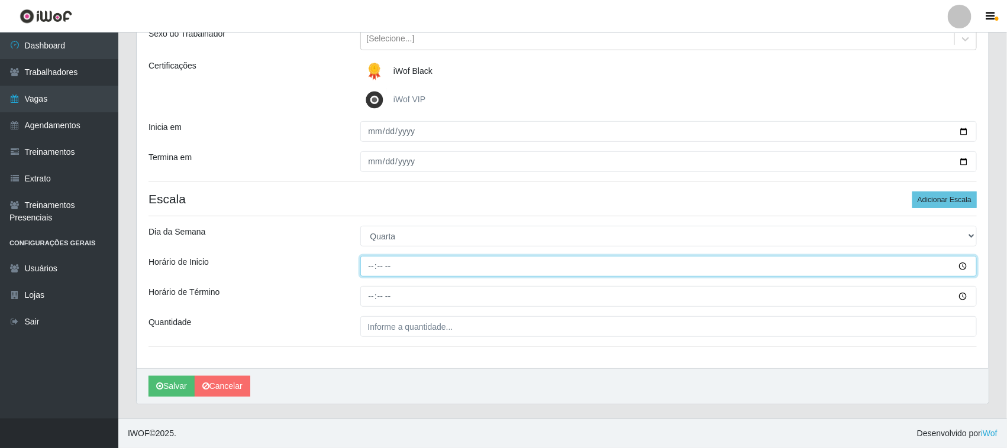
click at [368, 265] on input "Horário de Inicio" at bounding box center [668, 266] width 617 height 21
type input "16:30"
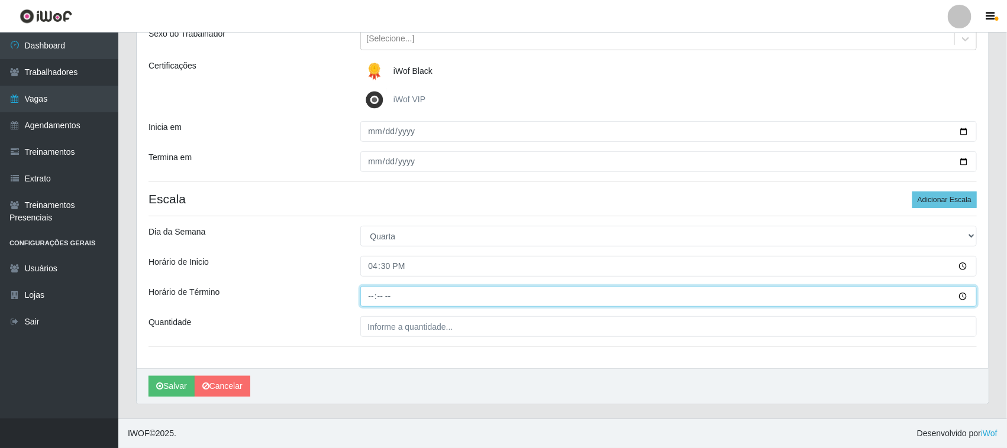
click at [371, 295] on input "Horário de Término" at bounding box center [668, 296] width 617 height 21
type input "22:30"
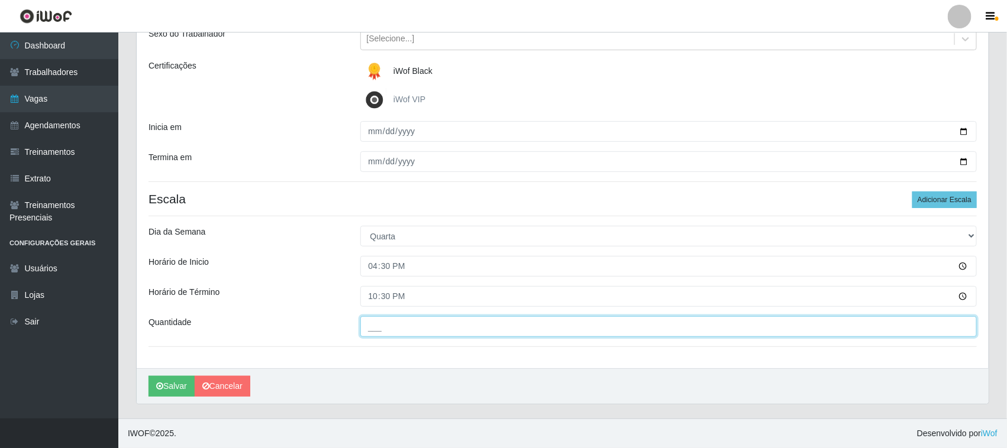
click at [955, 326] on input "___" at bounding box center [668, 326] width 617 height 21
type input "01_"
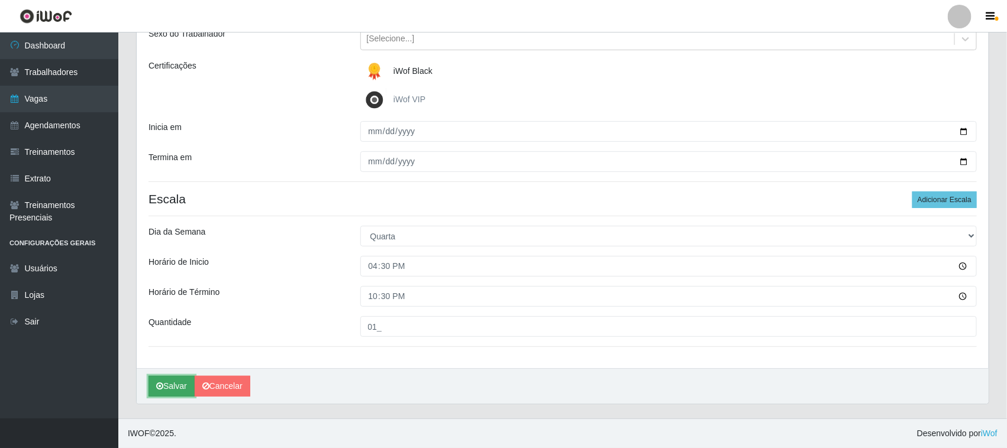
click at [179, 384] on button "Salvar" at bounding box center [171, 386] width 46 height 21
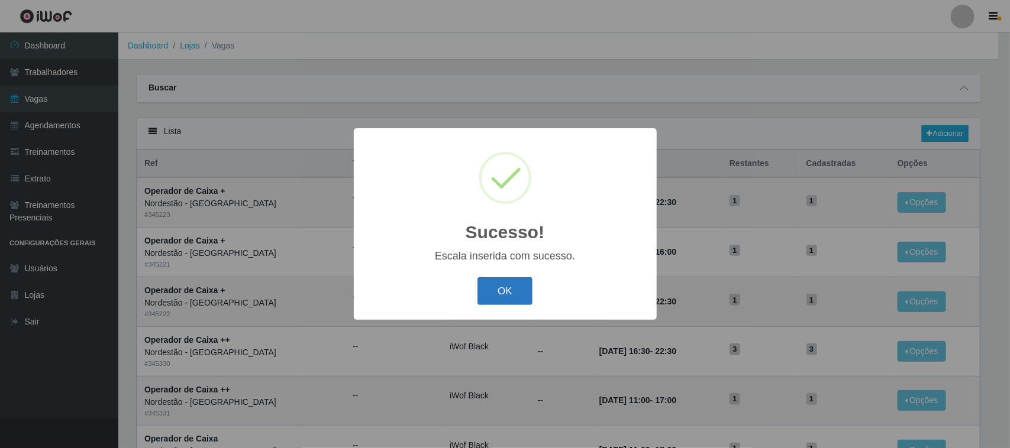
click at [507, 292] on button "OK" at bounding box center [504, 291] width 55 height 28
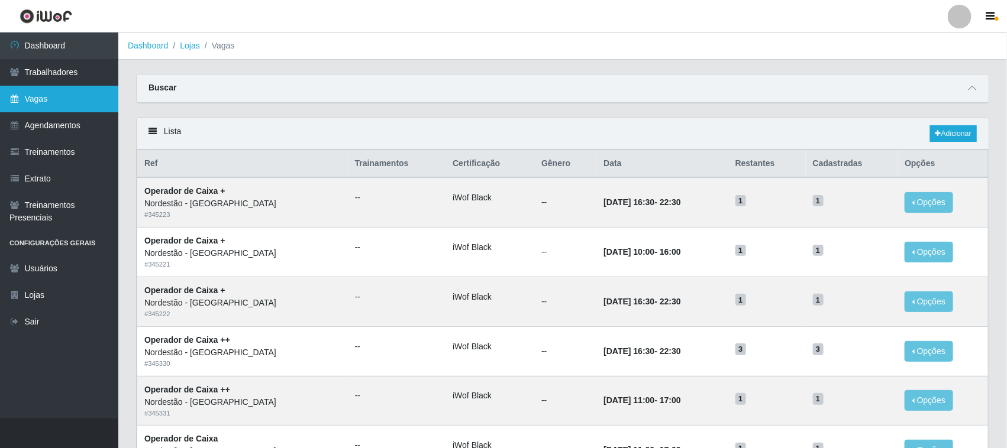
click at [55, 102] on link "Vagas" at bounding box center [59, 99] width 118 height 27
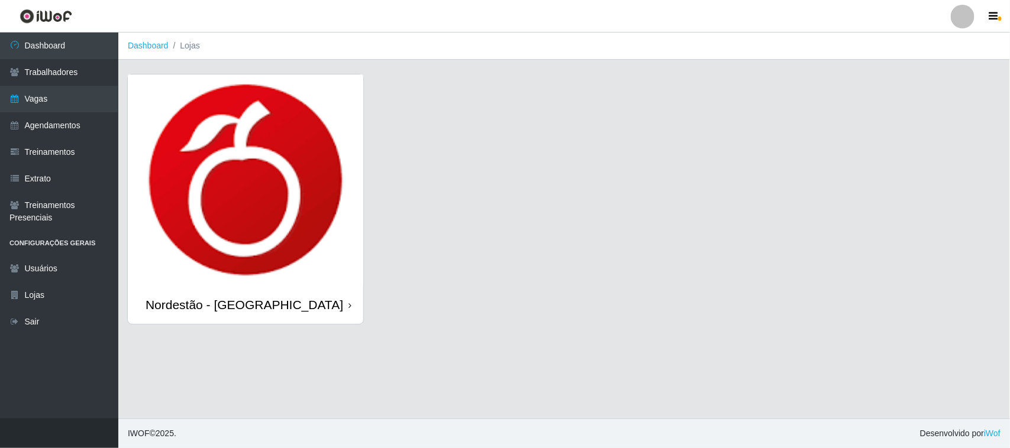
click at [350, 306] on icon at bounding box center [349, 306] width 3 height 8
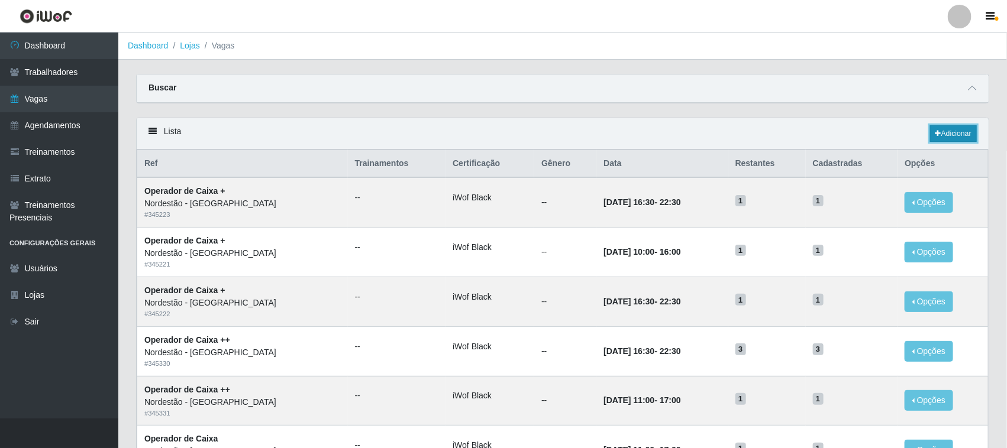
click at [945, 134] on link "Adicionar" at bounding box center [953, 133] width 47 height 17
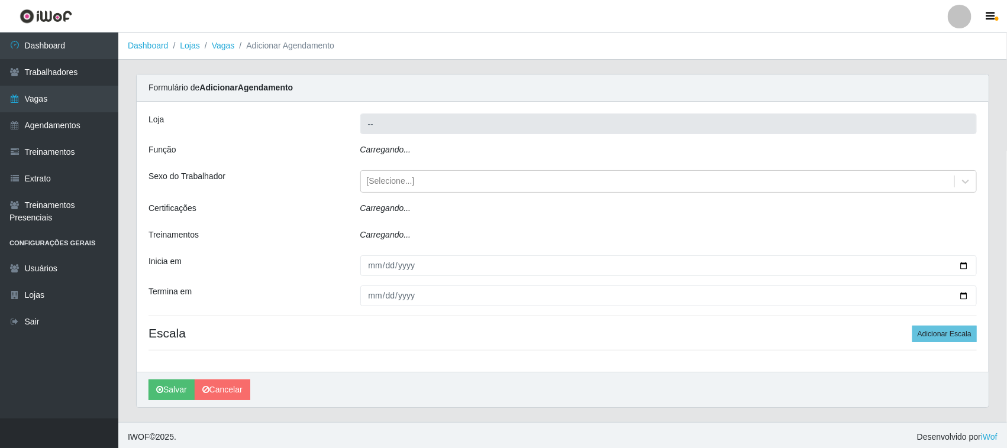
type input "Nordestão - [GEOGRAPHIC_DATA]"
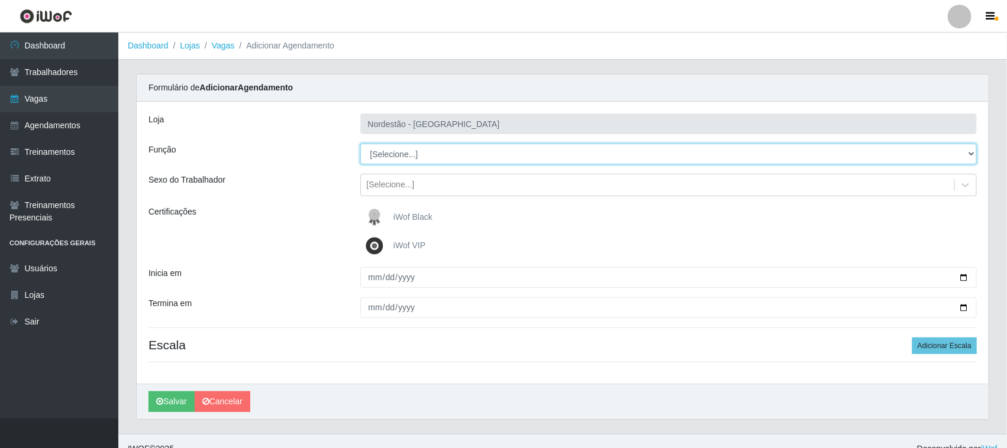
click at [968, 151] on select "[Selecione...] Balconista de Padaria Balconista de Padaria + Balconista de Pada…" at bounding box center [668, 154] width 617 height 21
select select "22"
click at [360, 144] on select "[Selecione...] Balconista de Padaria Balconista de Padaria + Balconista de Pada…" at bounding box center [668, 154] width 617 height 21
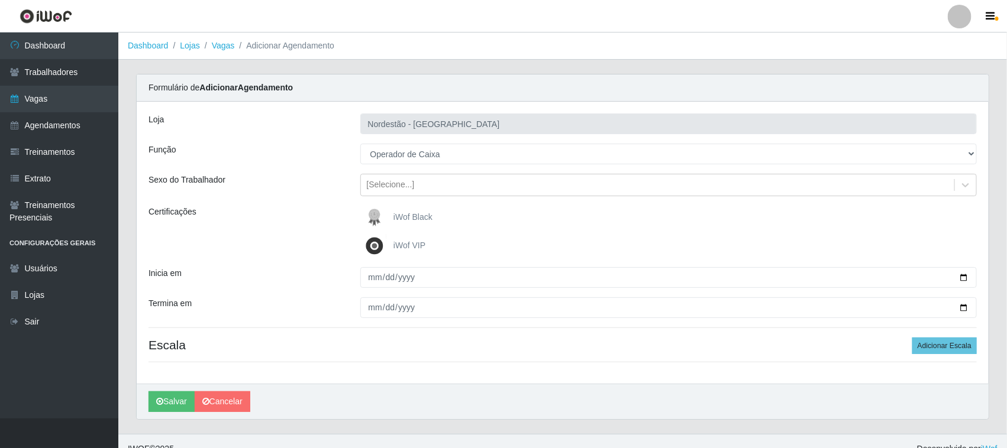
click at [406, 214] on span "iWof Black" at bounding box center [412, 216] width 39 height 9
click at [0, 0] on input "iWof Black" at bounding box center [0, 0] width 0 height 0
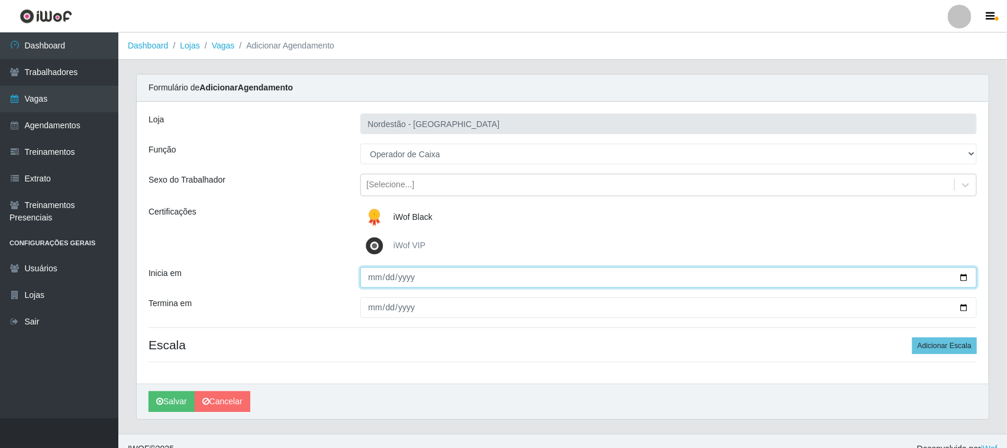
click at [963, 278] on input "Inicia em" at bounding box center [668, 277] width 617 height 21
type input "2025-10-02"
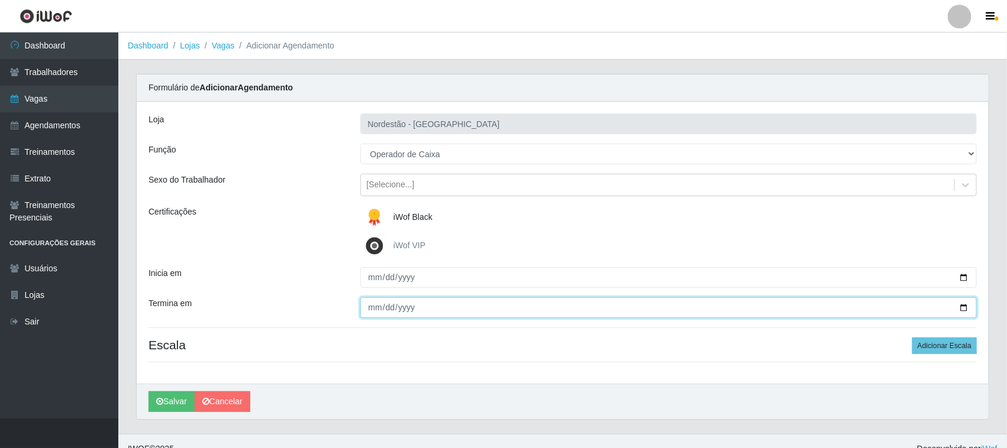
click at [966, 305] on input "Termina em" at bounding box center [668, 308] width 617 height 21
type input "2025-10-02"
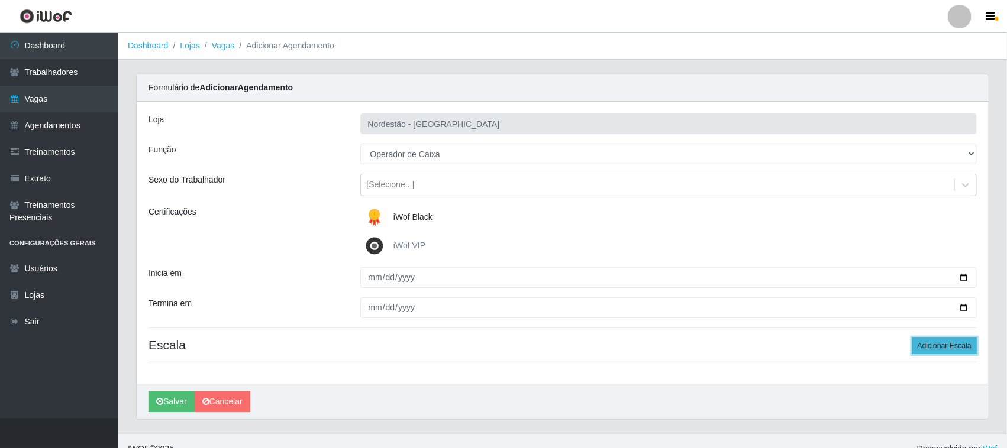
click at [923, 345] on button "Adicionar Escala" at bounding box center [944, 346] width 64 height 17
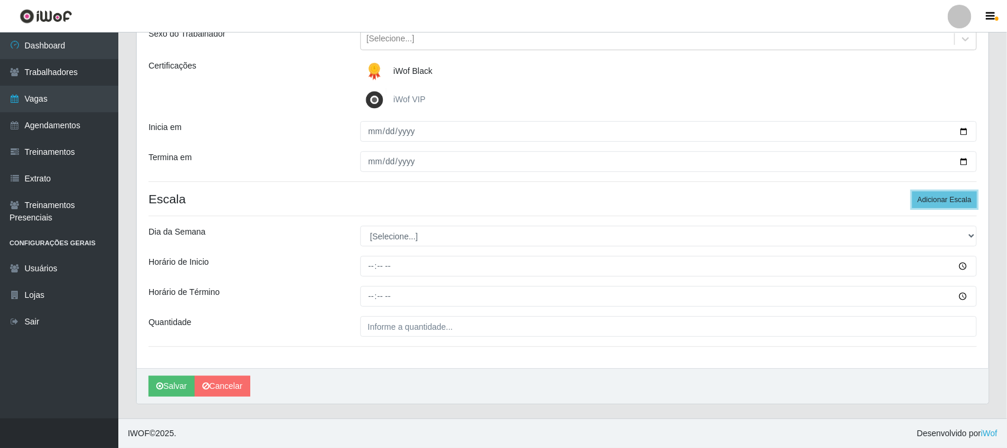
scroll to position [147, 0]
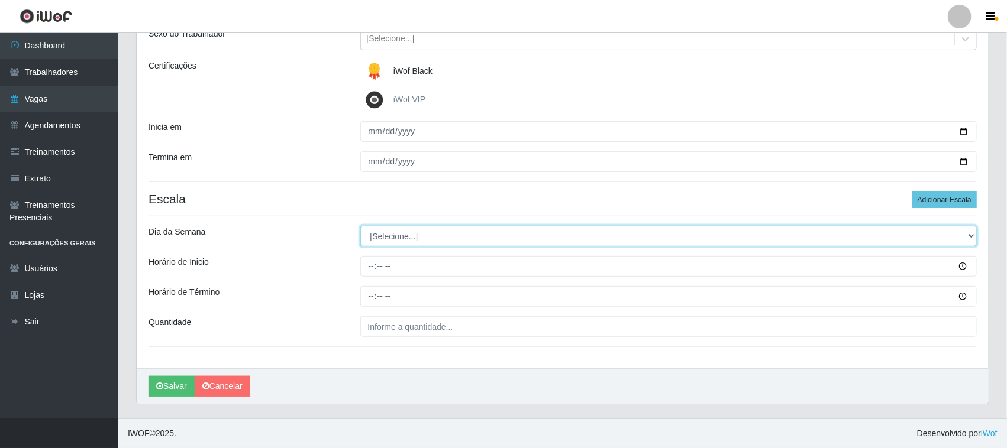
click at [970, 237] on select "[Selecione...] Segunda Terça Quarta Quinta Sexta Sábado Domingo" at bounding box center [668, 236] width 617 height 21
select select "4"
click at [360, 226] on select "[Selecione...] Segunda Terça Quarta Quinta Sexta Sábado Domingo" at bounding box center [668, 236] width 617 height 21
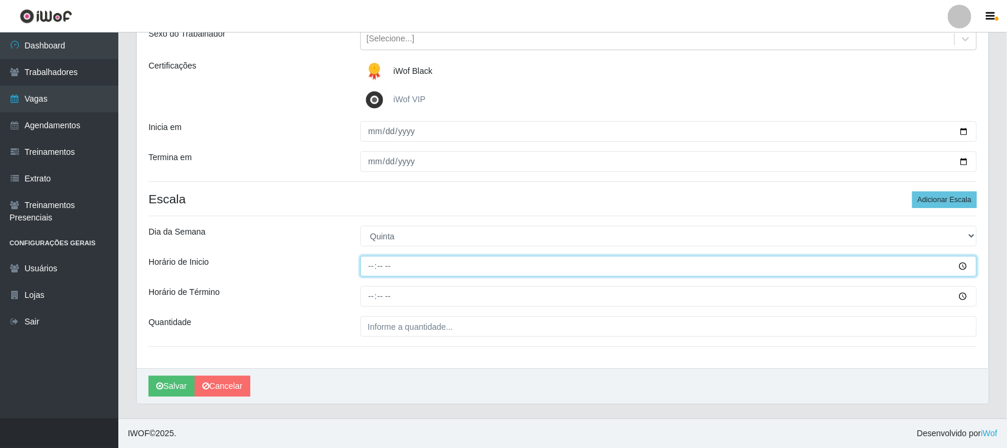
click at [368, 264] on input "Horário de Inicio" at bounding box center [668, 266] width 617 height 21
type input "16:30"
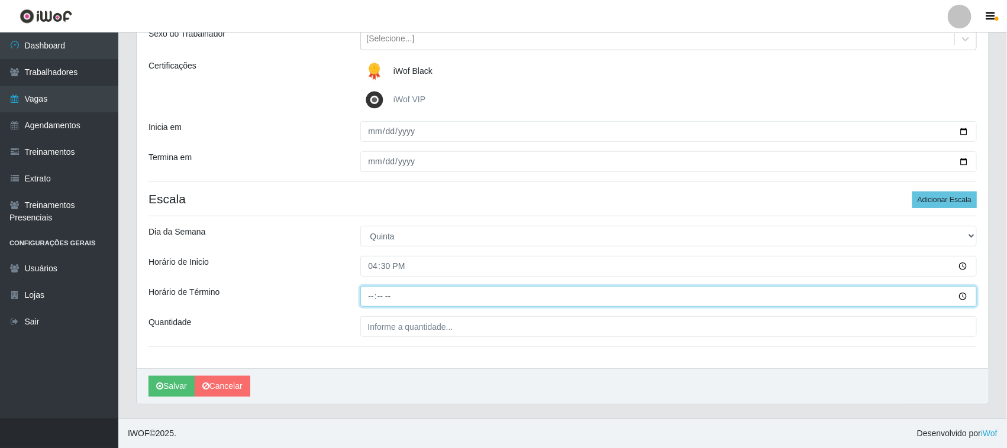
click at [371, 295] on input "Horário de Término" at bounding box center [668, 296] width 617 height 21
type input "22:30"
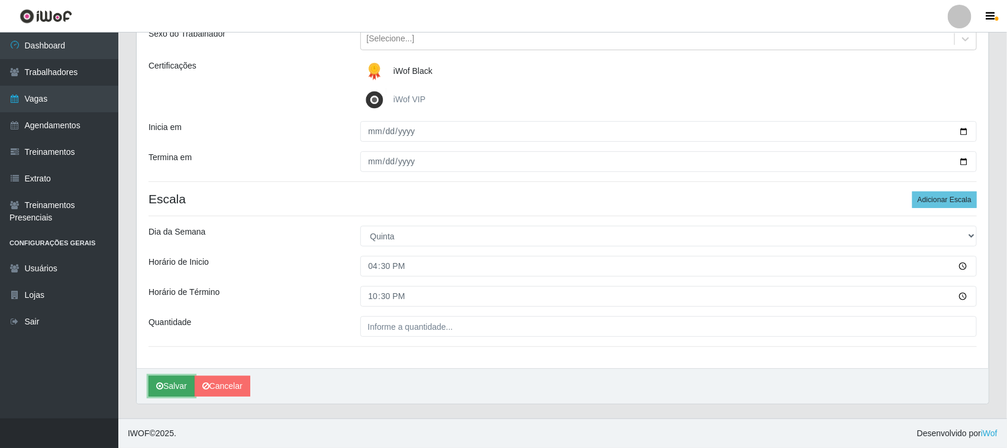
click at [175, 385] on button "Salvar" at bounding box center [171, 386] width 46 height 21
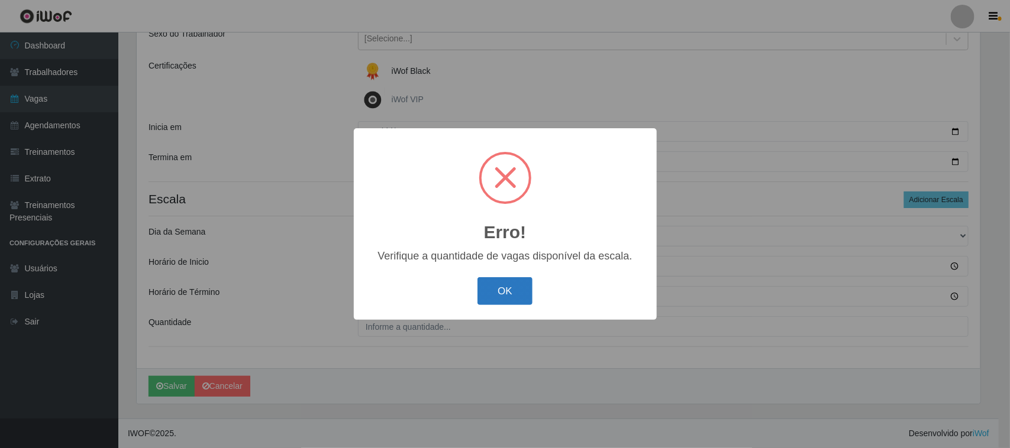
click at [489, 291] on button "OK" at bounding box center [504, 291] width 55 height 28
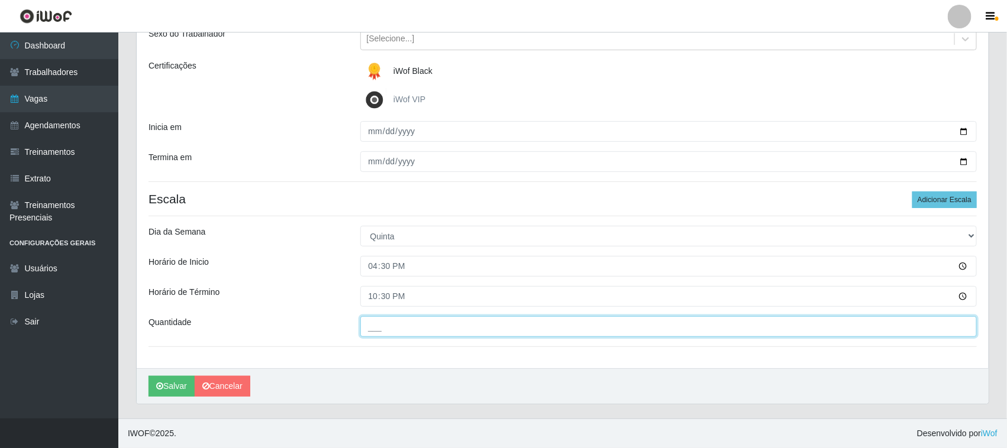
click at [450, 329] on input "___" at bounding box center [668, 326] width 617 height 21
type input "01_"
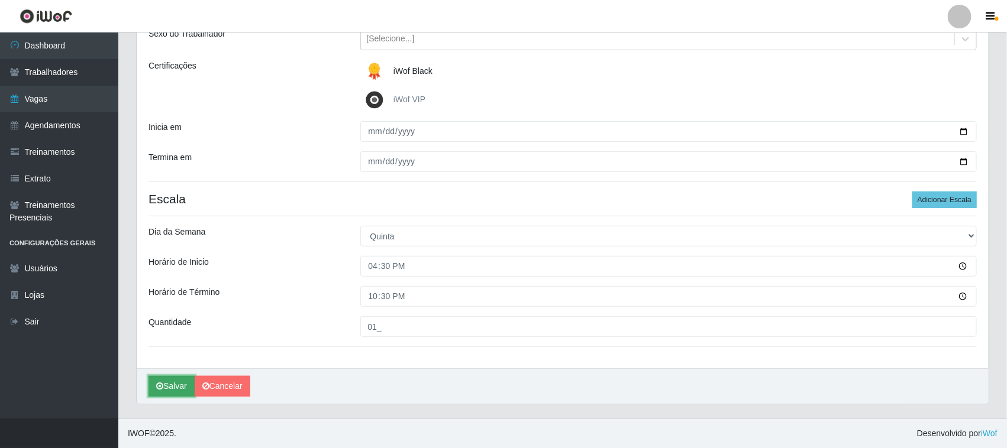
click at [170, 388] on button "Salvar" at bounding box center [171, 386] width 46 height 21
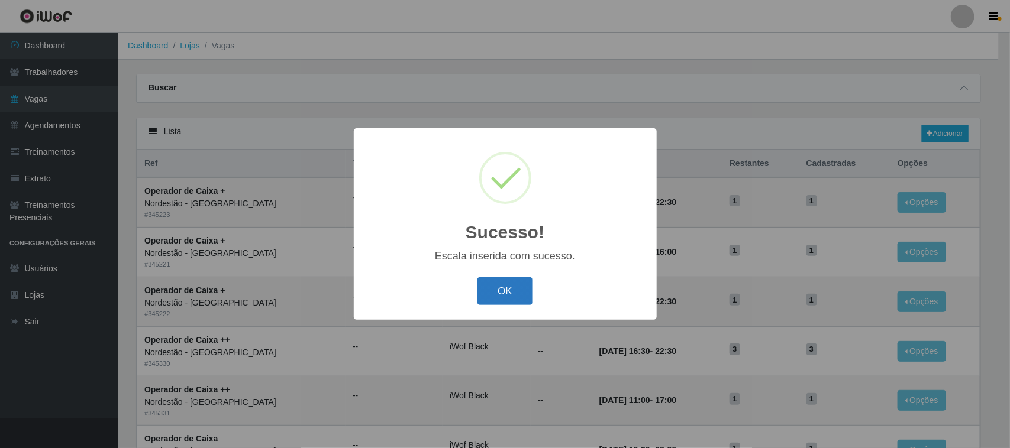
click at [509, 298] on button "OK" at bounding box center [504, 291] width 55 height 28
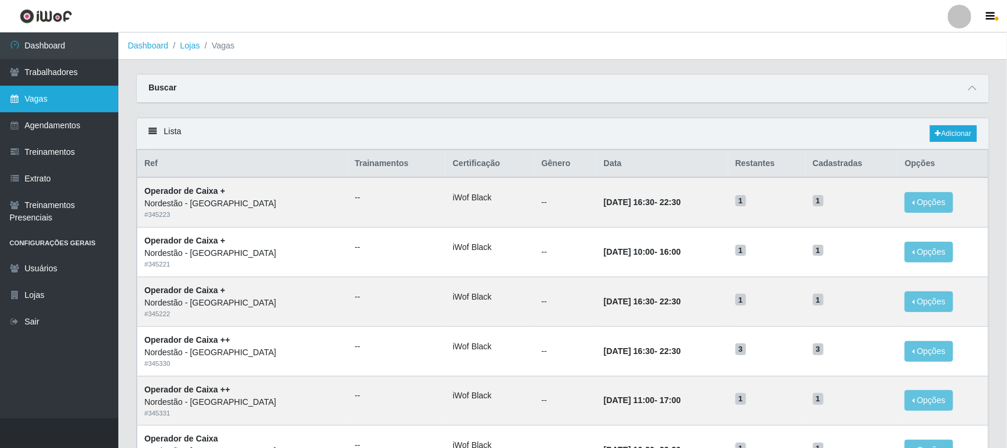
click at [72, 93] on link "Vagas" at bounding box center [59, 99] width 118 height 27
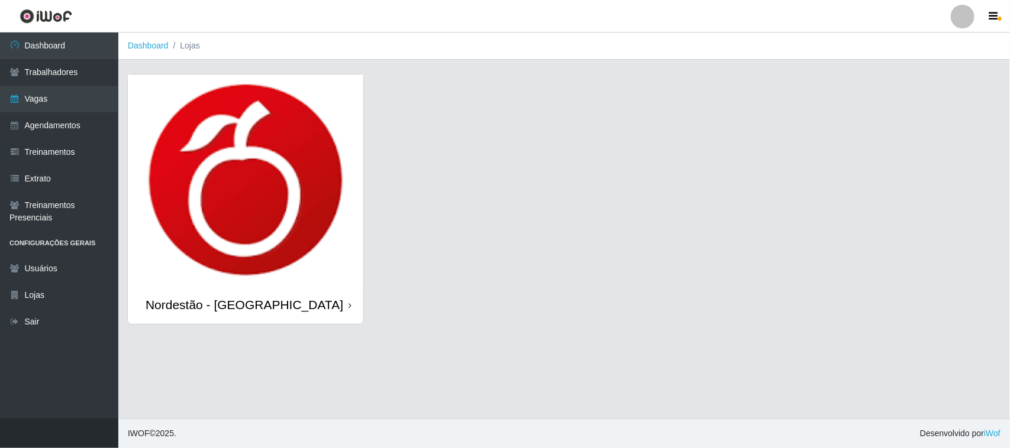
click at [347, 306] on div "Nordestão - [GEOGRAPHIC_DATA]" at bounding box center [245, 305] width 235 height 38
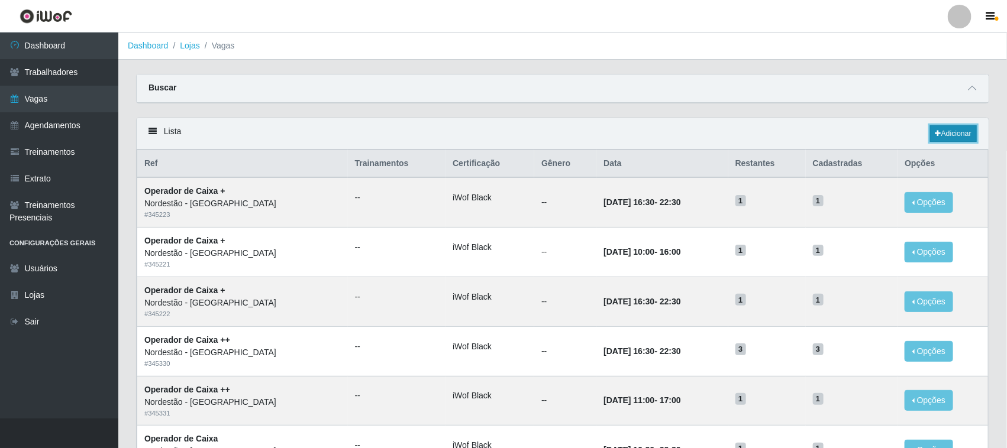
click at [955, 133] on link "Adicionar" at bounding box center [953, 133] width 47 height 17
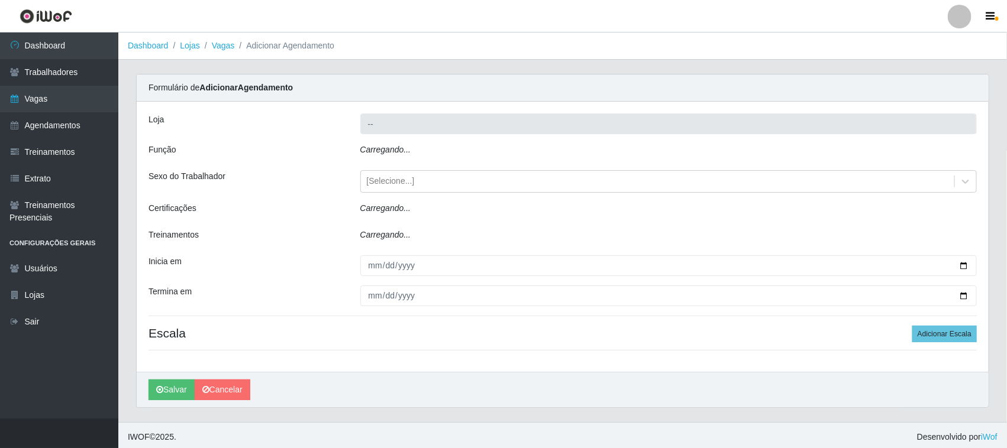
type input "Nordestão - [GEOGRAPHIC_DATA]"
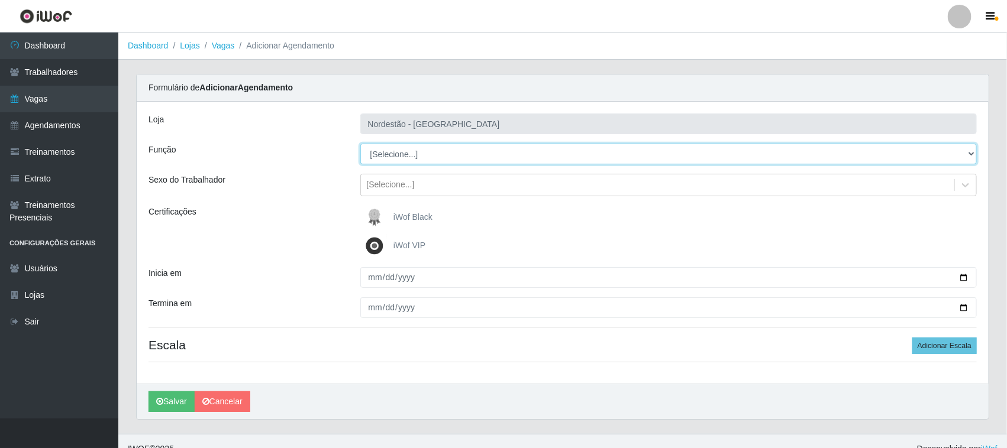
click at [968, 154] on select "[Selecione...] Balconista de Padaria Balconista de Padaria + Balconista de Pada…" at bounding box center [668, 154] width 617 height 21
select select "72"
click at [360, 144] on select "[Selecione...] Balconista de Padaria Balconista de Padaria + Balconista de Pada…" at bounding box center [668, 154] width 617 height 21
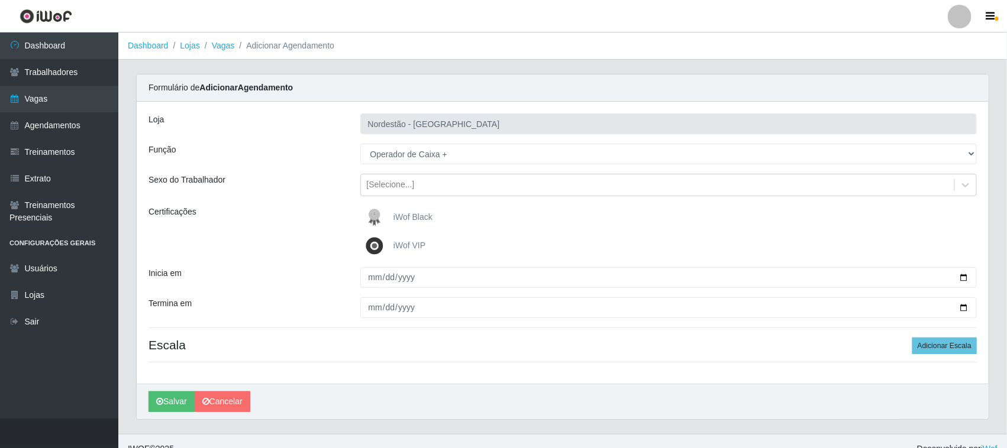
click at [410, 217] on span "iWof Black" at bounding box center [412, 216] width 39 height 9
click at [0, 0] on input "iWof Black" at bounding box center [0, 0] width 0 height 0
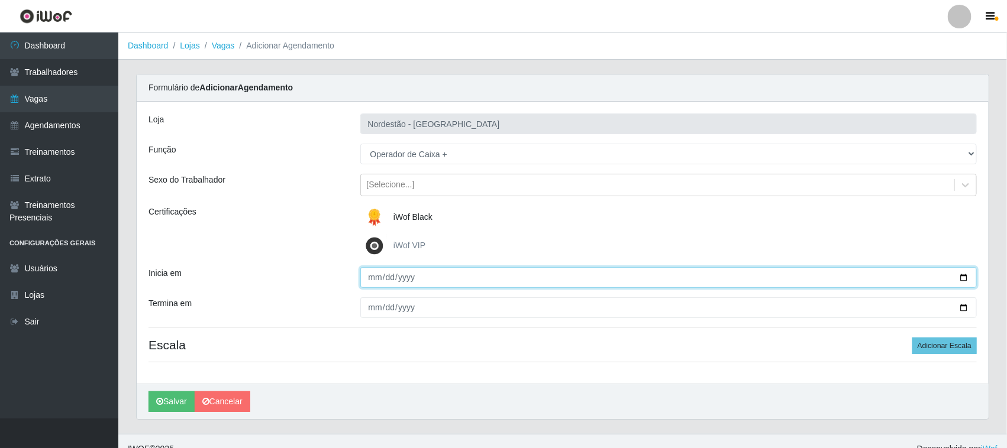
click at [962, 278] on input "Inicia em" at bounding box center [668, 277] width 617 height 21
type input "2025-10-05"
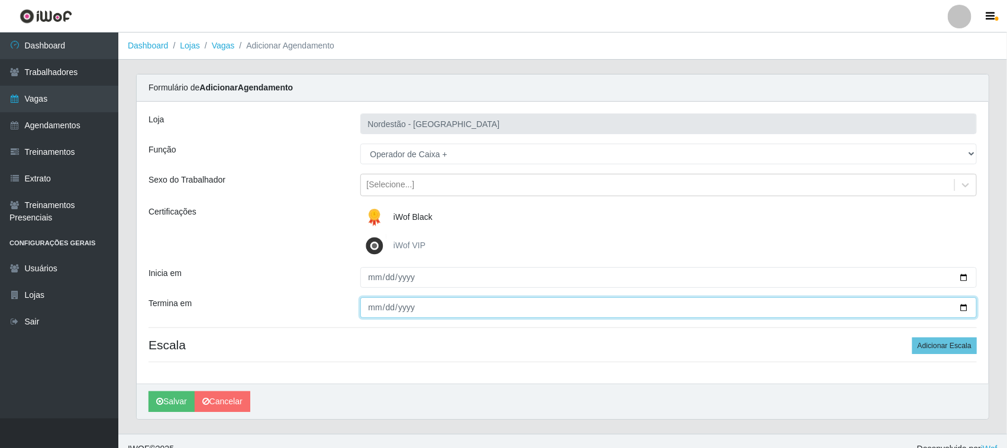
click at [962, 306] on input "Termina em" at bounding box center [668, 308] width 617 height 21
type input "2025-10-05"
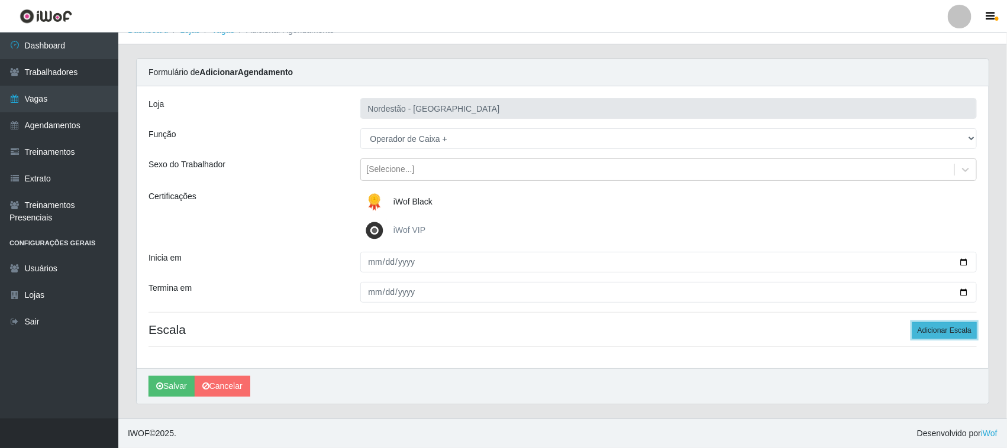
click at [926, 333] on button "Adicionar Escala" at bounding box center [944, 330] width 64 height 17
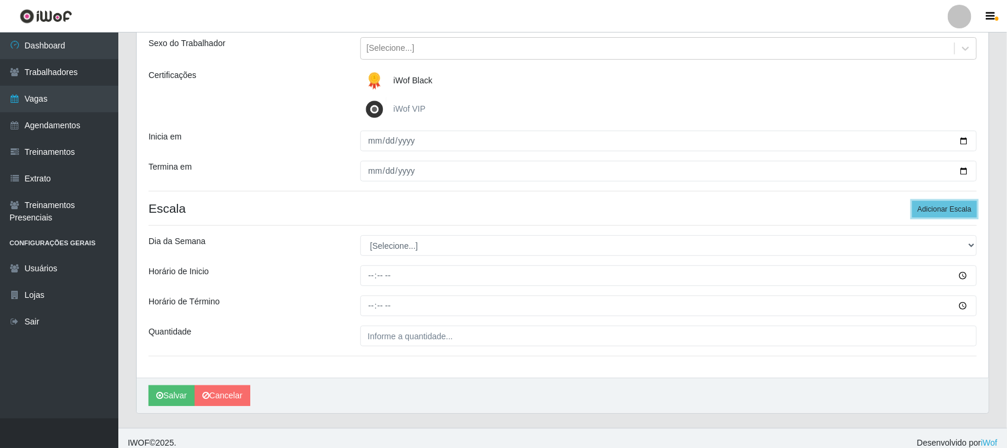
scroll to position [147, 0]
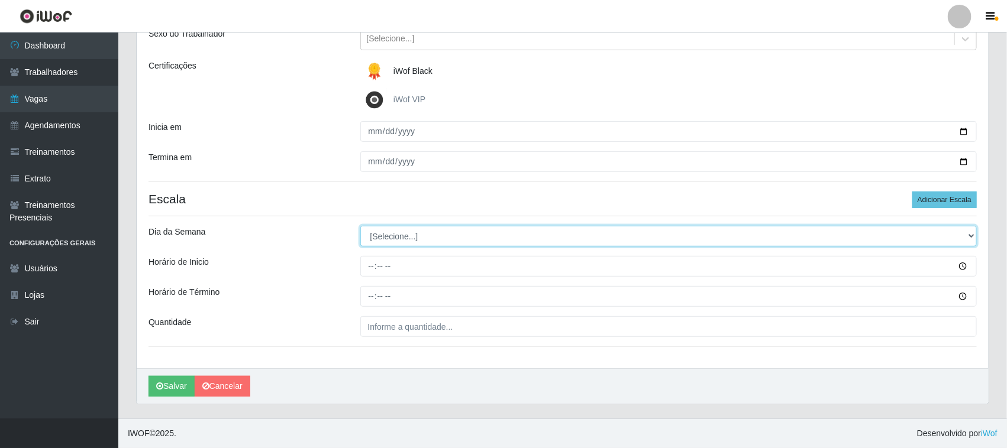
click at [968, 234] on select "[Selecione...] Segunda Terça Quarta Quinta Sexta Sábado Domingo" at bounding box center [668, 236] width 617 height 21
select select "0"
click at [360, 226] on select "[Selecione...] Segunda Terça Quarta Quinta Sexta Sábado Domingo" at bounding box center [668, 236] width 617 height 21
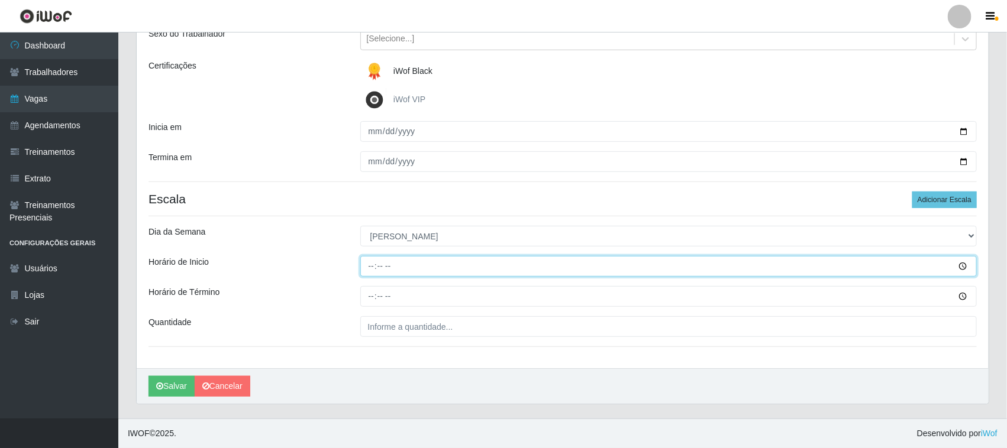
click at [368, 265] on input "Horário de Inicio" at bounding box center [668, 266] width 617 height 21
type input "16:30"
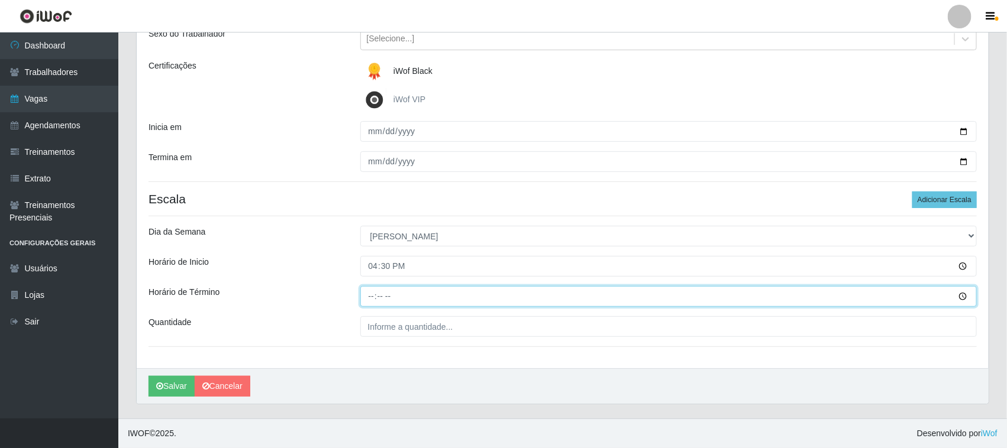
click at [368, 295] on input "Horário de Término" at bounding box center [668, 296] width 617 height 21
type input "22:30"
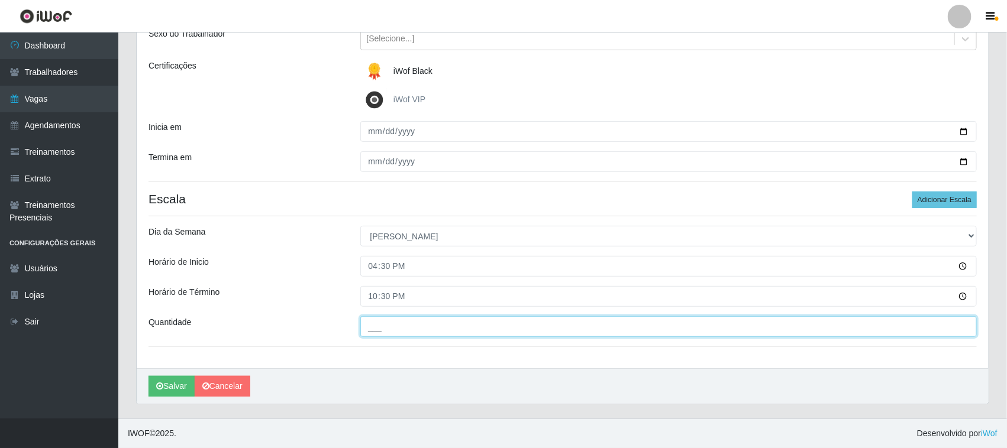
click at [457, 329] on input "___" at bounding box center [668, 326] width 617 height 21
type input "01_"
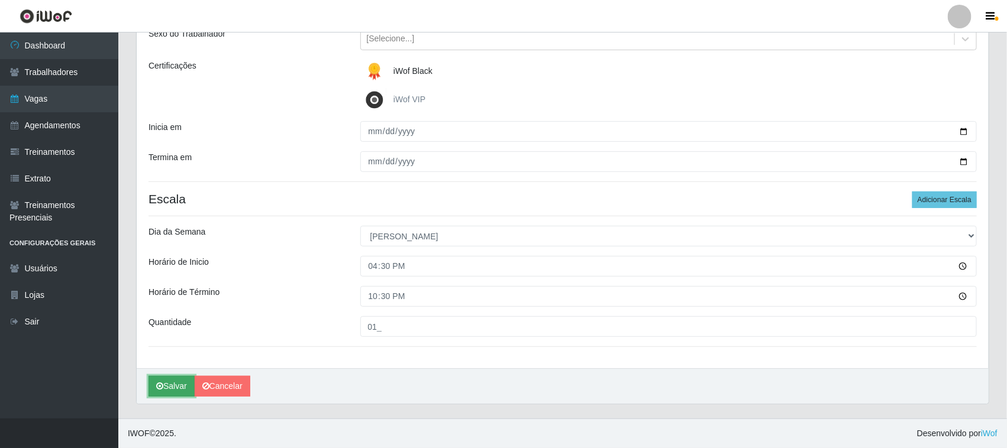
click at [176, 386] on button "Salvar" at bounding box center [171, 386] width 46 height 21
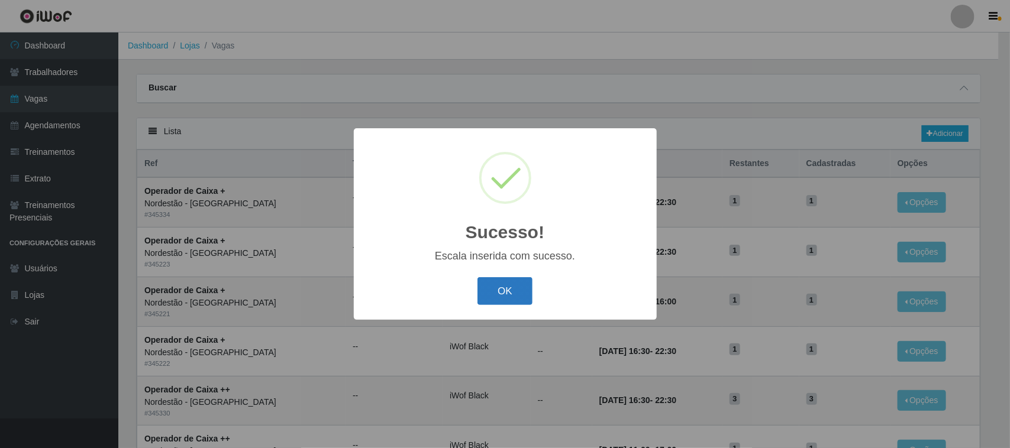
click at [510, 293] on button "OK" at bounding box center [504, 291] width 55 height 28
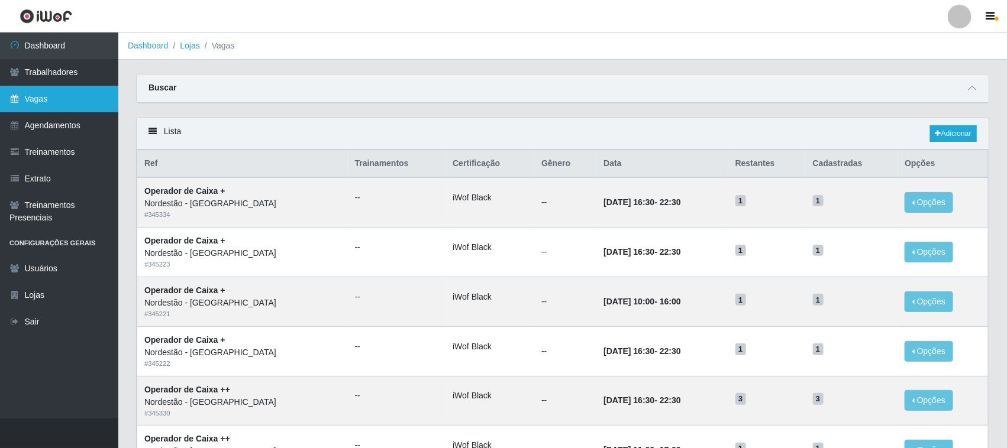
click at [90, 102] on link "Vagas" at bounding box center [59, 99] width 118 height 27
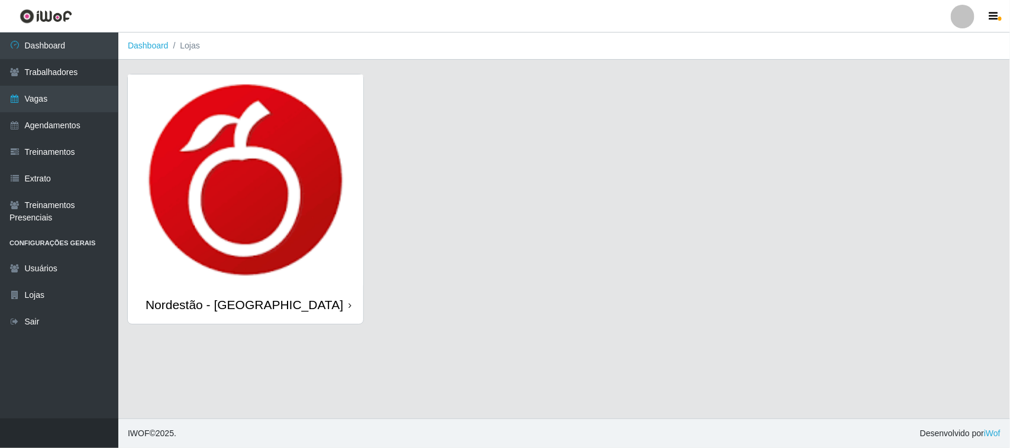
click at [347, 305] on div "Nordestão - [GEOGRAPHIC_DATA]" at bounding box center [245, 305] width 235 height 38
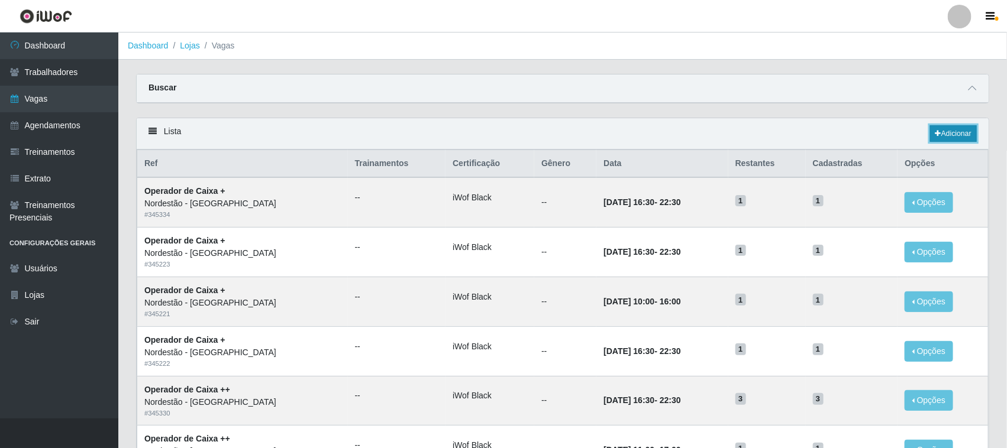
click at [943, 131] on link "Adicionar" at bounding box center [953, 133] width 47 height 17
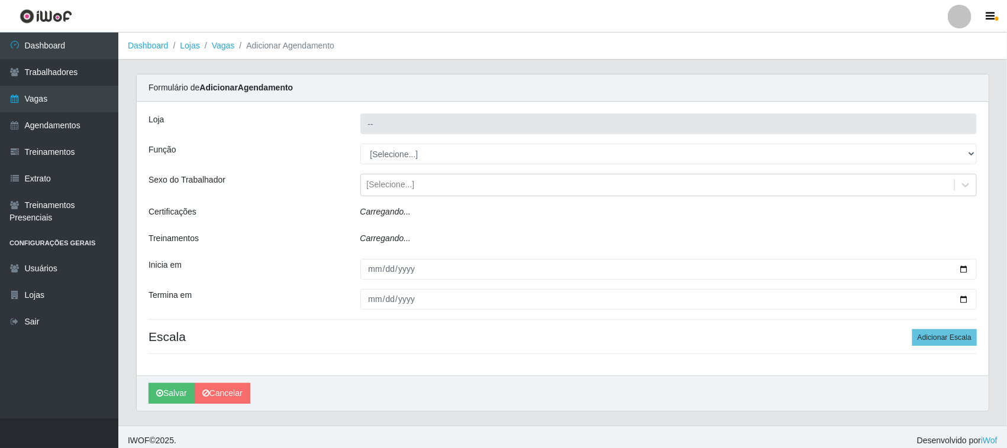
type input "Nordestão - [GEOGRAPHIC_DATA]"
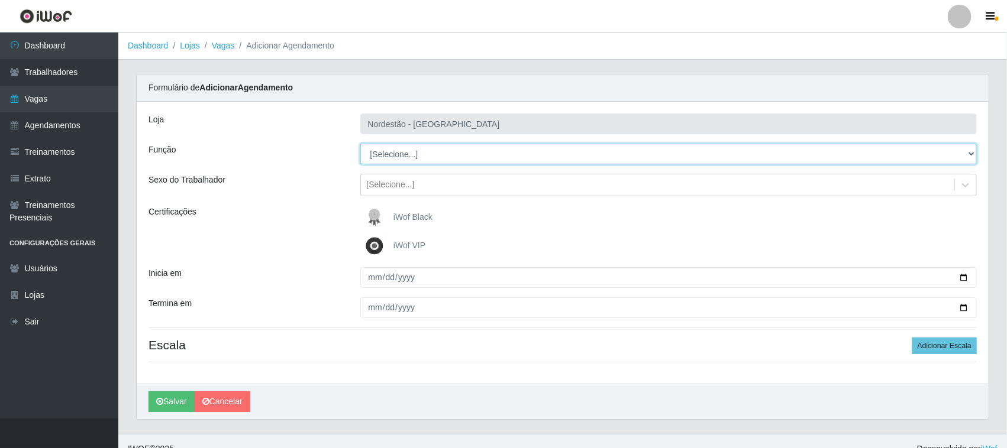
click at [971, 151] on select "[Selecione...] Balconista de Padaria Balconista de Padaria + Balconista de Pada…" at bounding box center [668, 154] width 617 height 21
select select "72"
click at [360, 144] on select "[Selecione...] Balconista de Padaria Balconista de Padaria + Balconista de Pada…" at bounding box center [668, 154] width 617 height 21
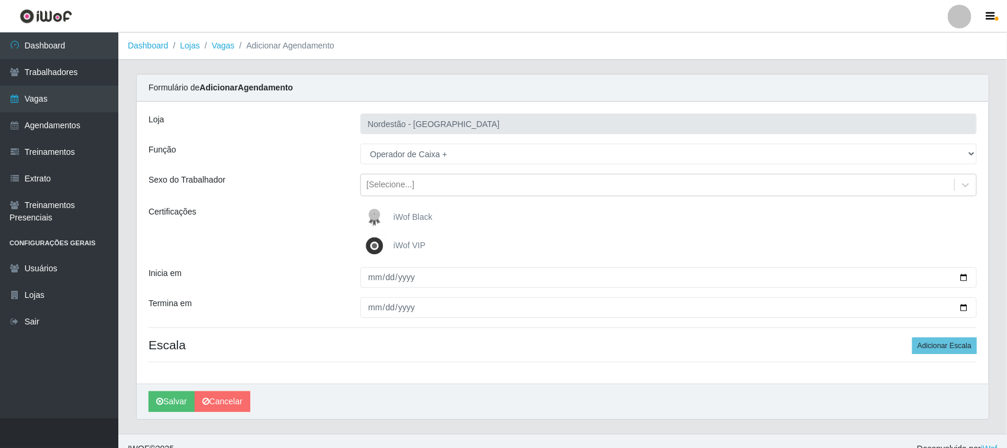
click at [427, 217] on span "iWof Black" at bounding box center [412, 216] width 39 height 9
click at [0, 0] on input "iWof Black" at bounding box center [0, 0] width 0 height 0
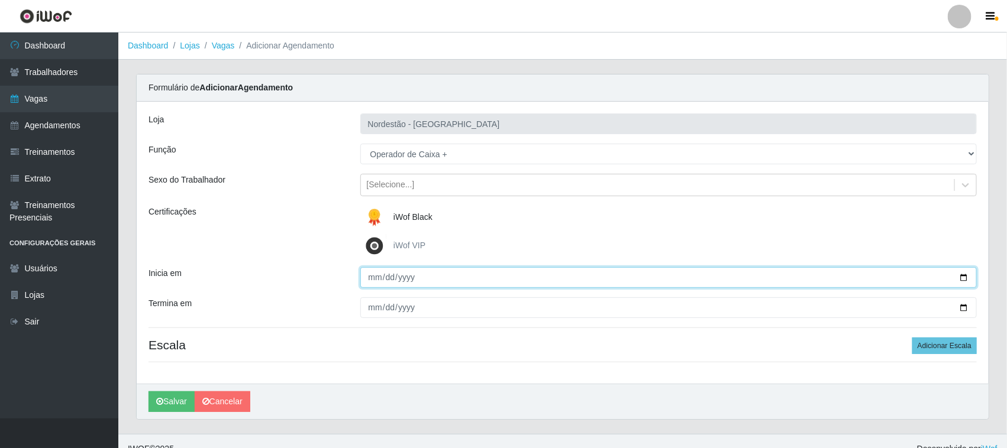
click at [963, 277] on input "Inicia em" at bounding box center [668, 277] width 617 height 21
type input "2025-10-04"
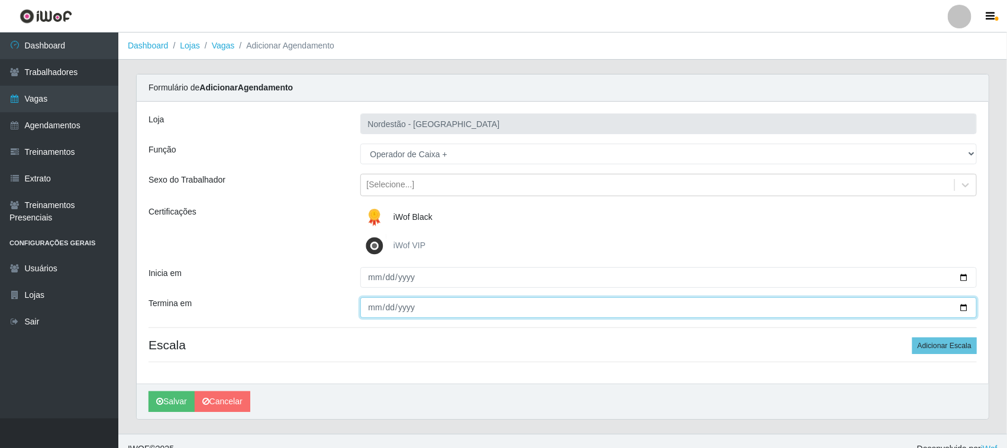
click at [962, 305] on input "Termina em" at bounding box center [668, 308] width 617 height 21
type input "2025-09-04"
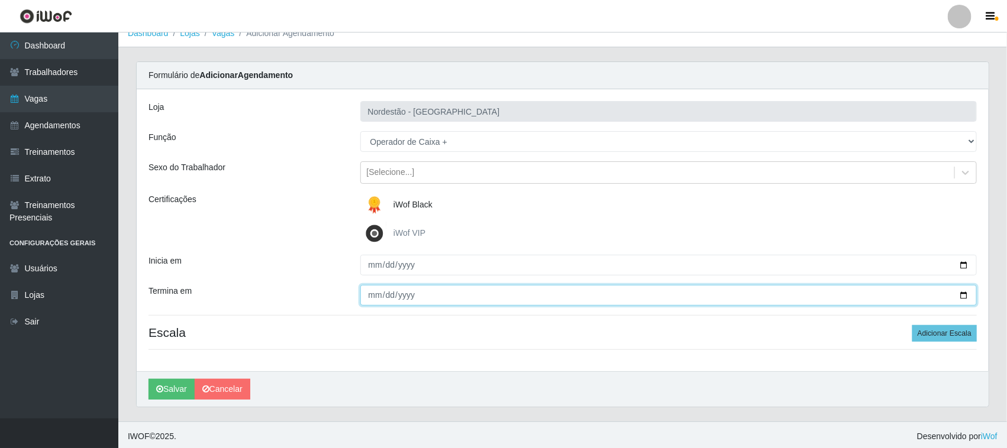
scroll to position [16, 0]
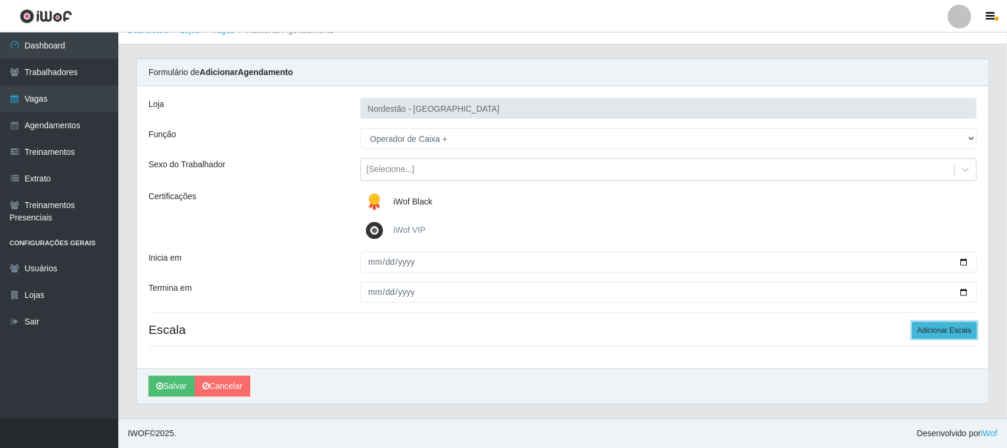
click at [923, 329] on button "Adicionar Escala" at bounding box center [944, 330] width 64 height 17
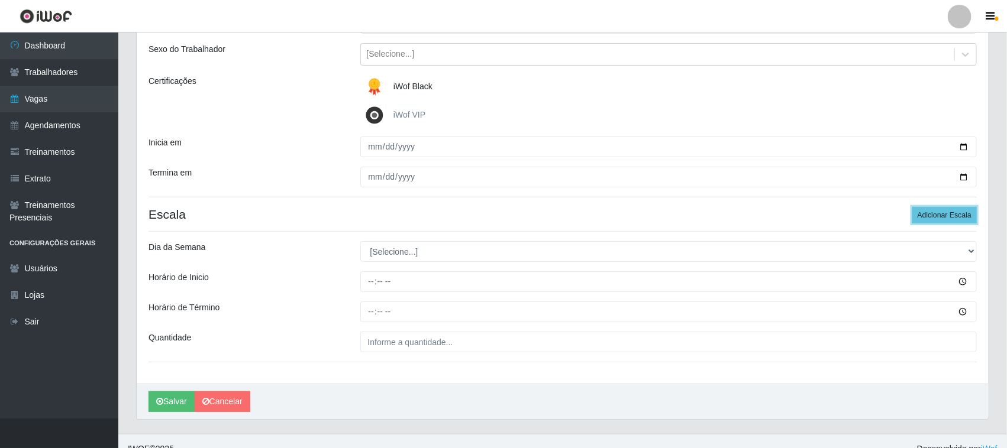
scroll to position [147, 0]
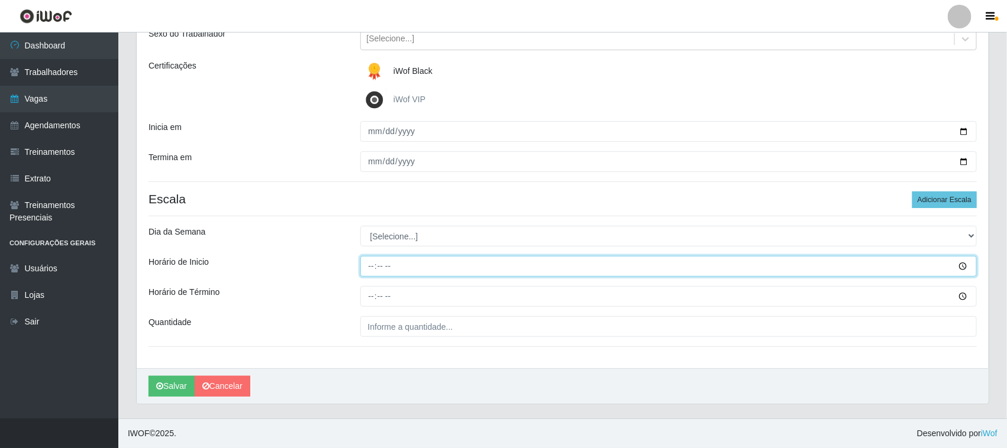
click at [368, 265] on input "Horário de Inicio" at bounding box center [668, 266] width 617 height 21
type input "16:30"
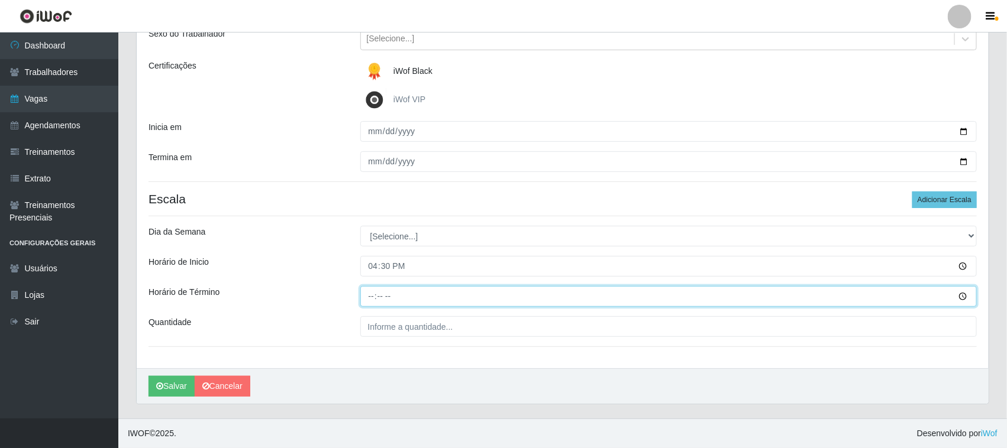
click at [370, 295] on input "Horário de Término" at bounding box center [668, 296] width 617 height 21
type input "22:30"
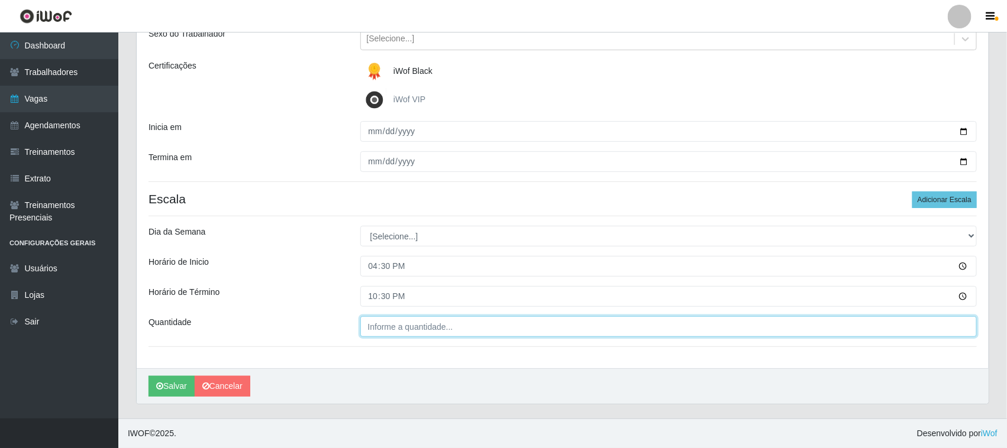
type input "___"
click at [510, 328] on input "___" at bounding box center [668, 326] width 617 height 21
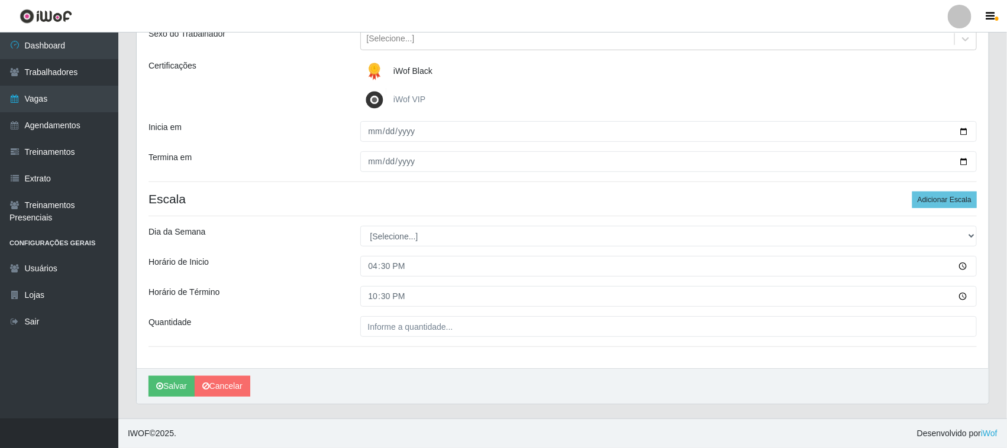
click at [335, 204] on h4 "Escala Adicionar Escala" at bounding box center [562, 199] width 828 height 15
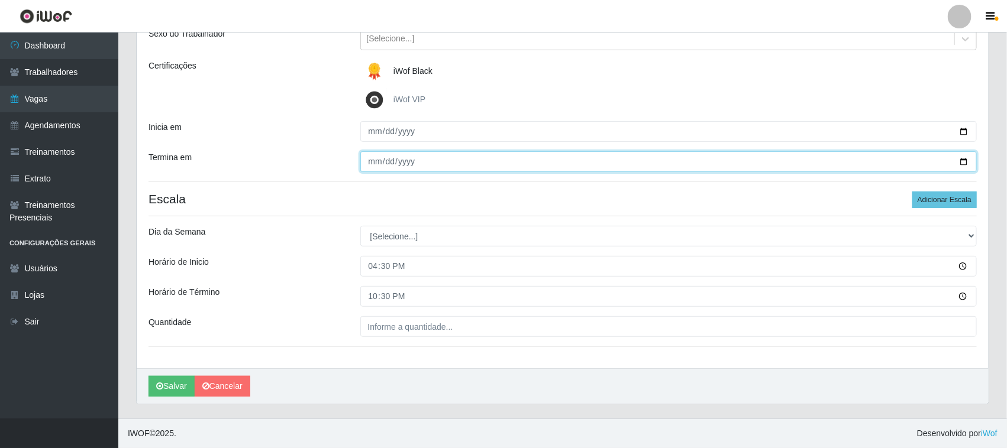
click at [963, 160] on input "2025-09-04" at bounding box center [668, 161] width 617 height 21
type input "2025-10-04"
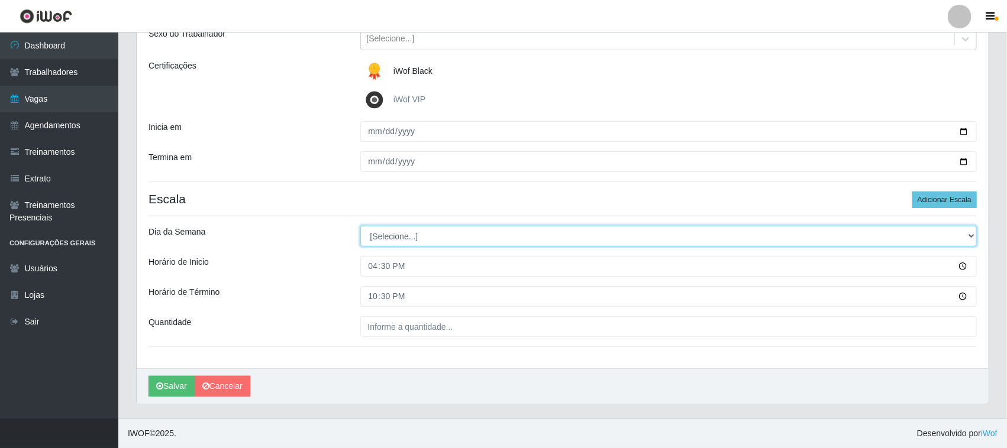
click at [483, 228] on select "[Selecione...] Segunda Terça Quarta Quinta Sexta Sábado Domingo" at bounding box center [668, 236] width 617 height 21
click at [473, 231] on select "[Selecione...] Segunda Terça Quarta Quinta Sexta Sábado Domingo" at bounding box center [668, 236] width 617 height 21
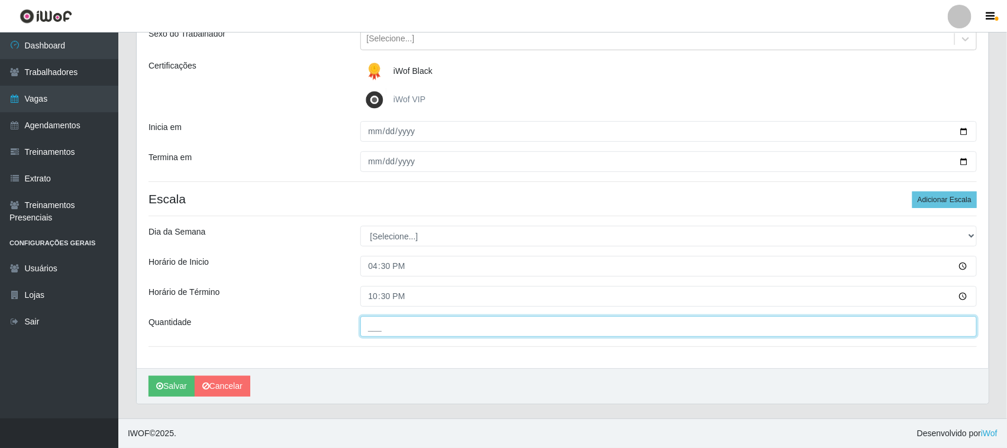
click at [448, 326] on input "___" at bounding box center [668, 326] width 617 height 21
type input "01_"
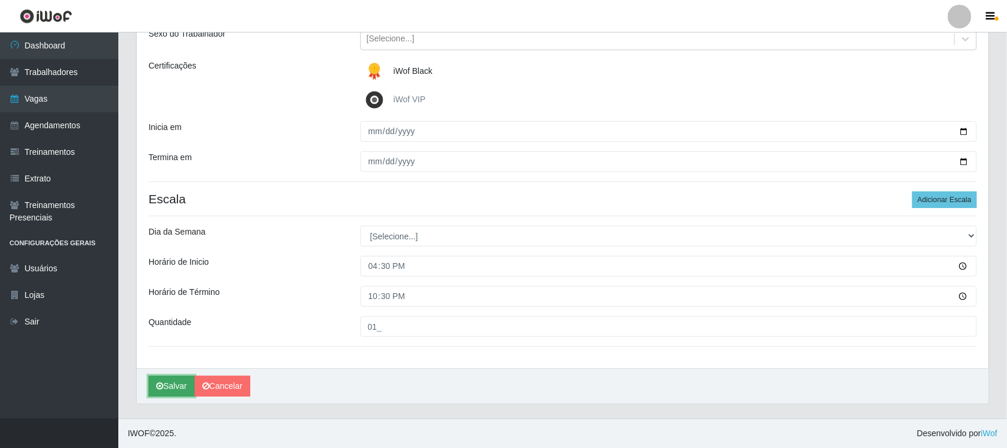
click at [177, 385] on button "Salvar" at bounding box center [171, 386] width 46 height 21
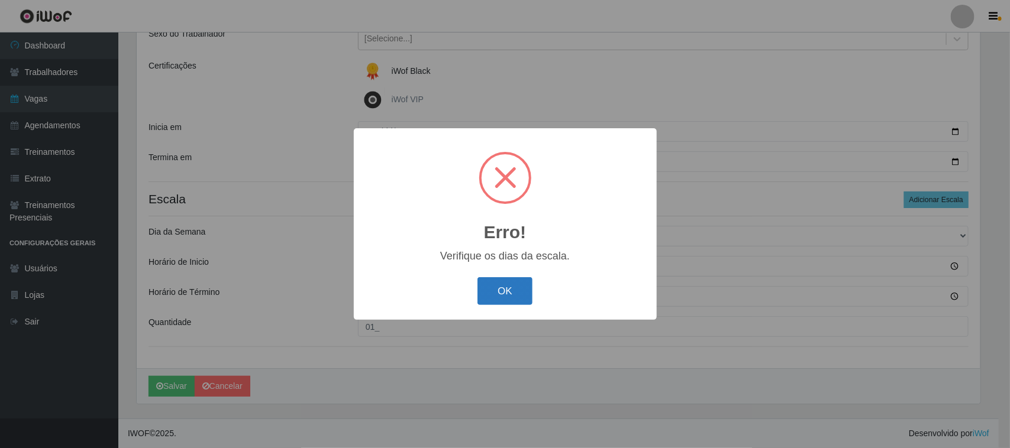
click at [500, 294] on button "OK" at bounding box center [504, 291] width 55 height 28
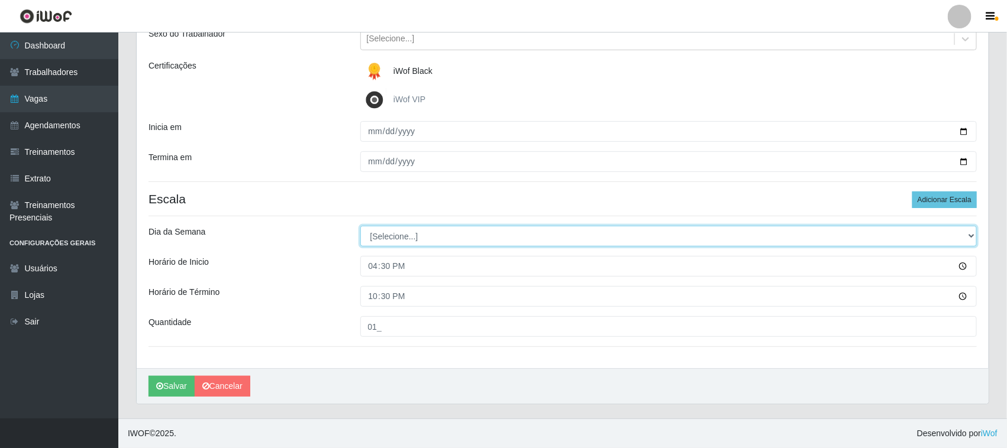
click at [968, 235] on select "[Selecione...] Segunda Terça Quarta Quinta Sexta Sábado Domingo" at bounding box center [668, 236] width 617 height 21
select select "6"
click at [360, 226] on select "[Selecione...] Segunda Terça Quarta Quinta Sexta Sábado Domingo" at bounding box center [668, 236] width 617 height 21
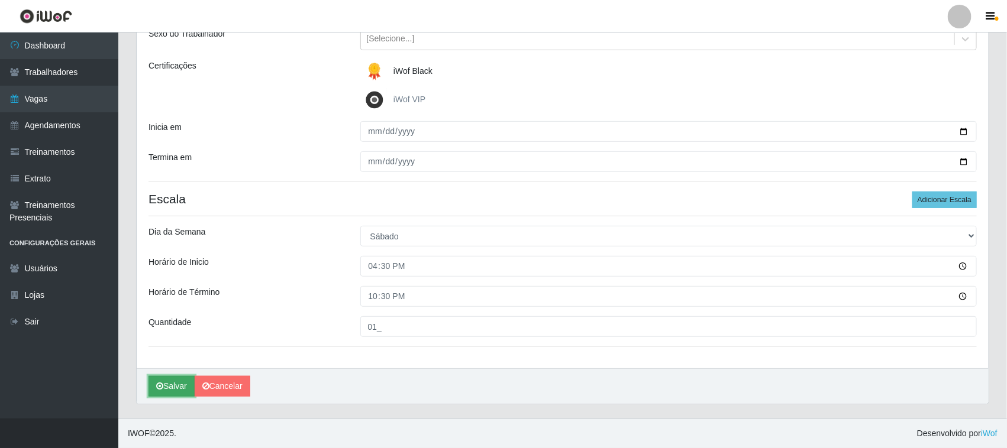
click at [178, 386] on button "Salvar" at bounding box center [171, 386] width 46 height 21
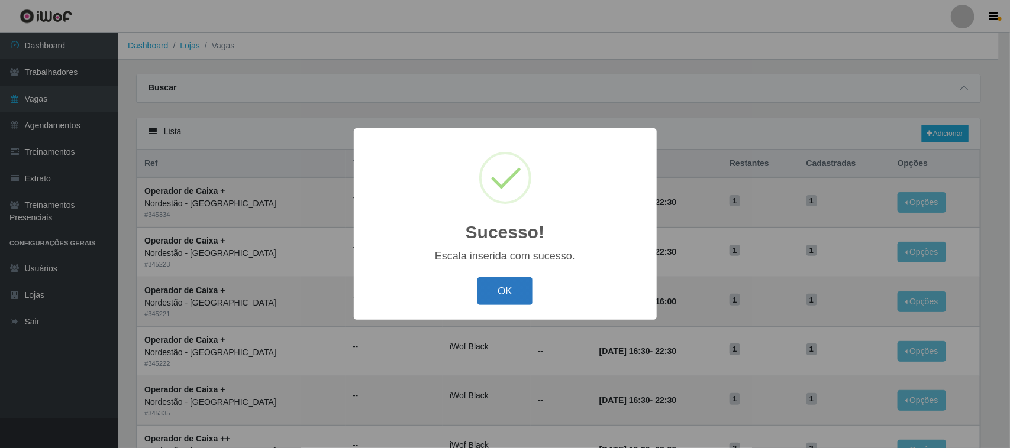
click at [513, 290] on button "OK" at bounding box center [504, 291] width 55 height 28
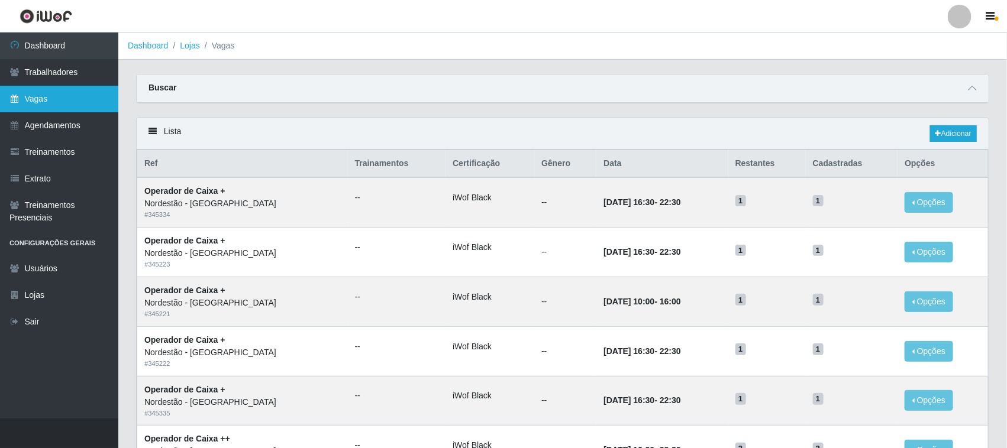
click at [57, 98] on link "Vagas" at bounding box center [59, 99] width 118 height 27
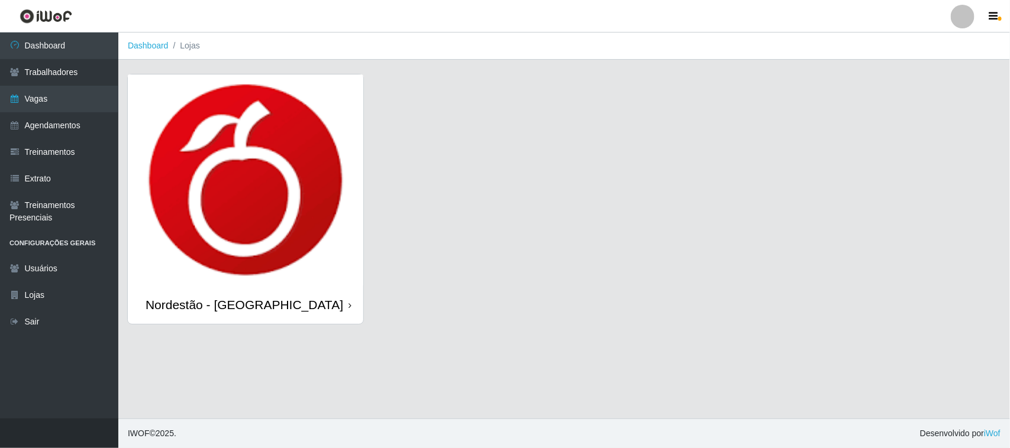
click at [349, 305] on icon at bounding box center [349, 306] width 3 height 8
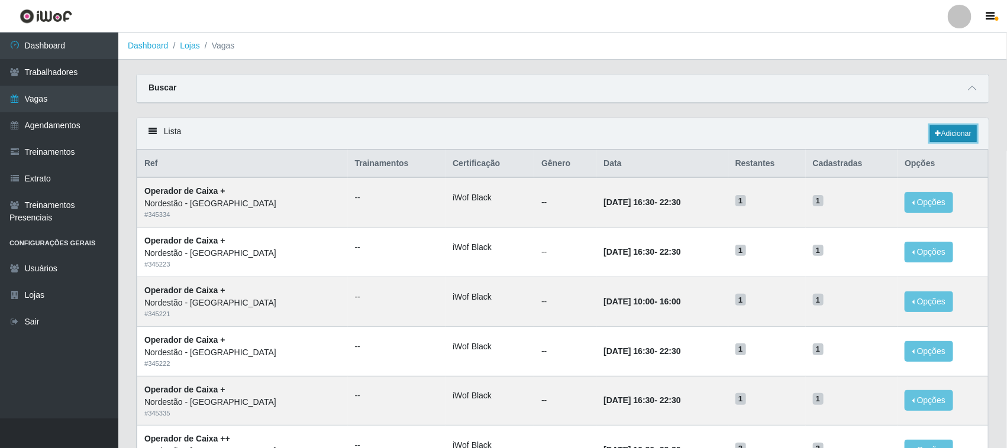
click at [954, 135] on link "Adicionar" at bounding box center [953, 133] width 47 height 17
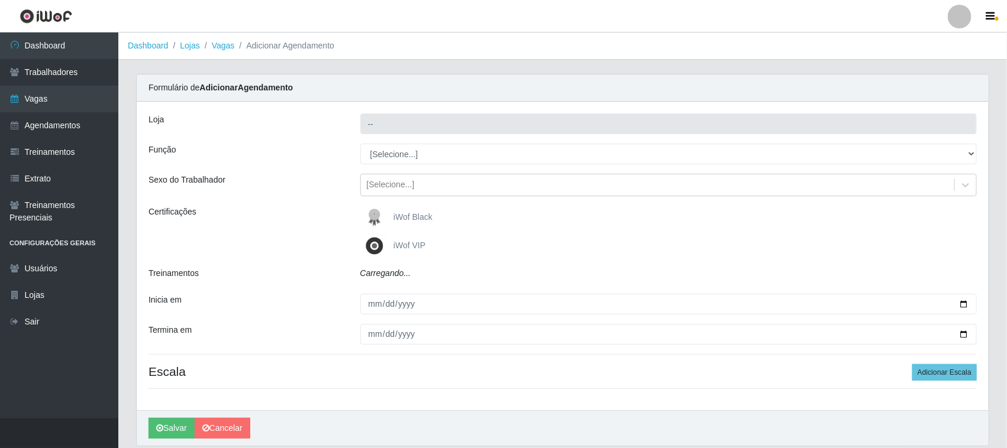
type input "Nordestão - [GEOGRAPHIC_DATA]"
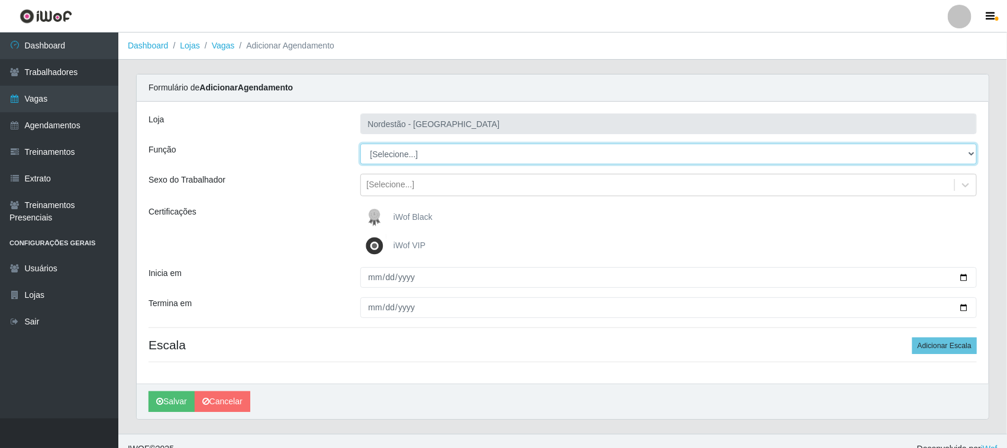
click at [968, 153] on select "[Selecione...] Balconista de Padaria Balconista de Padaria + Balconista de Pada…" at bounding box center [668, 154] width 617 height 21
select select "22"
click at [360, 144] on select "[Selecione...] Balconista de Padaria Balconista de Padaria + Balconista de Pada…" at bounding box center [668, 154] width 617 height 21
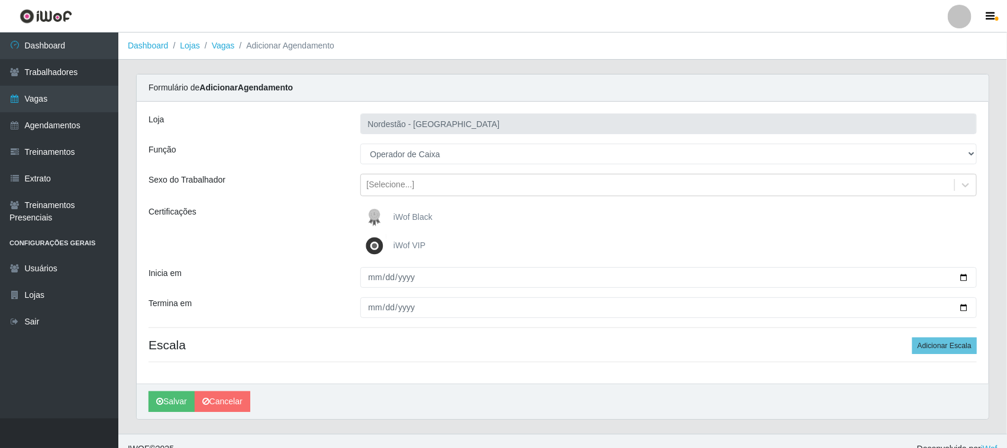
click at [405, 218] on span "iWof Black" at bounding box center [412, 216] width 39 height 9
click at [0, 0] on input "iWof Black" at bounding box center [0, 0] width 0 height 0
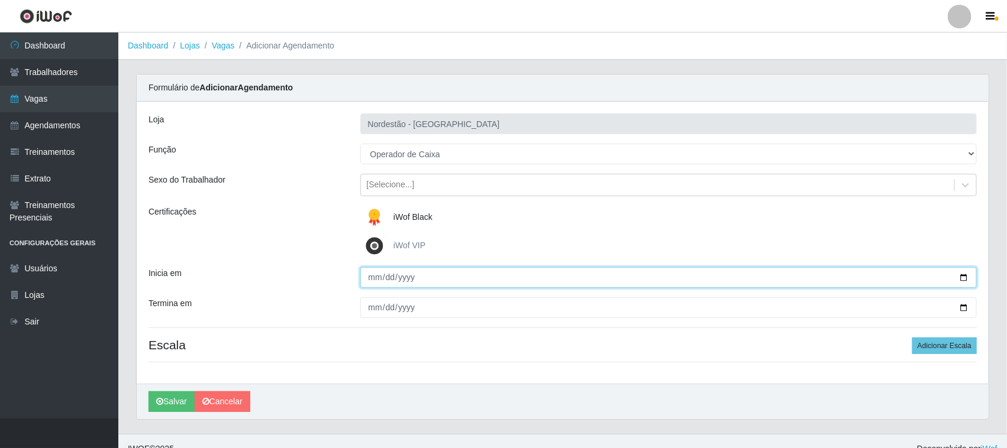
click at [963, 277] on input "Inicia em" at bounding box center [668, 277] width 617 height 21
type input "2025-10-06"
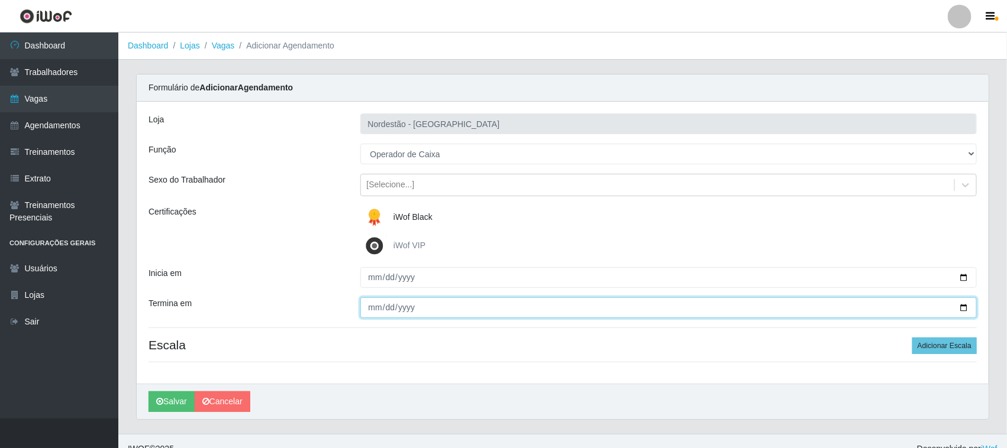
click at [963, 306] on input "Termina em" at bounding box center [668, 308] width 617 height 21
click at [961, 305] on input "2025-09-06" at bounding box center [668, 308] width 617 height 21
type input "2025-10-06"
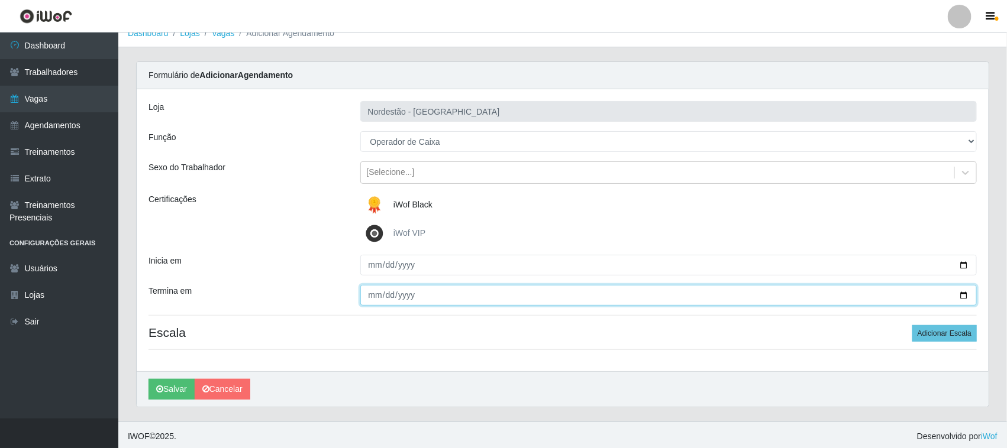
scroll to position [16, 0]
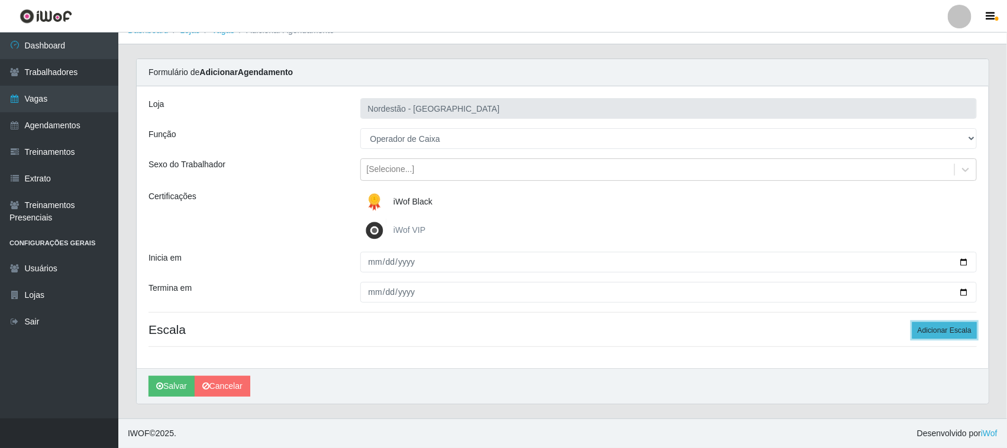
click at [937, 332] on button "Adicionar Escala" at bounding box center [944, 330] width 64 height 17
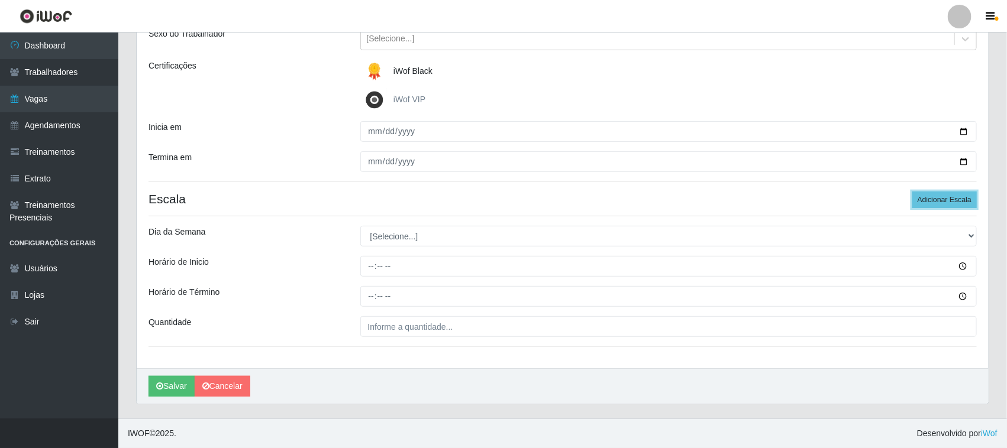
scroll to position [147, 0]
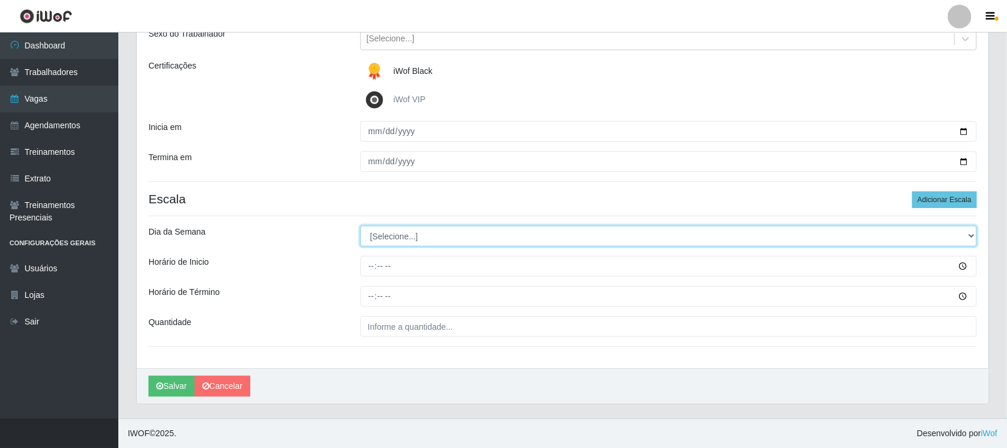
click at [968, 232] on select "[Selecione...] Segunda Terça Quarta Quinta Sexta Sábado Domingo" at bounding box center [668, 236] width 617 height 21
select select "1"
click at [360, 226] on select "[Selecione...] Segunda Terça Quarta Quinta Sexta Sábado Domingo" at bounding box center [668, 236] width 617 height 21
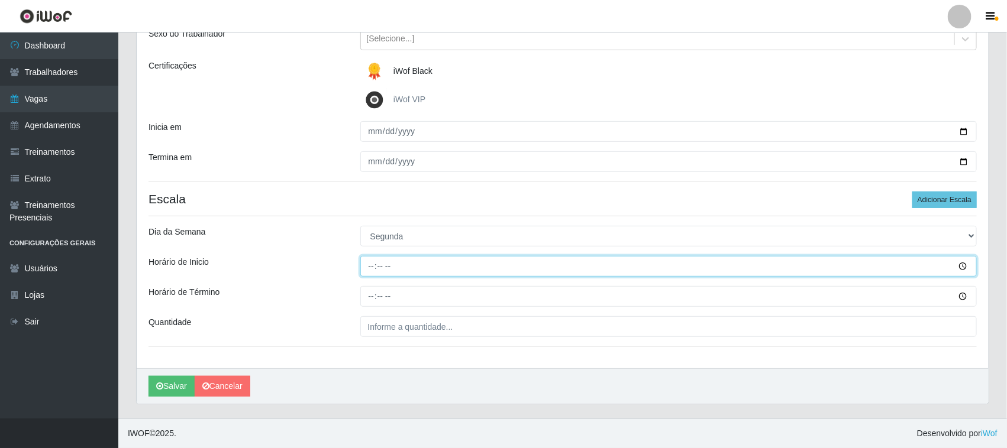
click at [368, 265] on input "Horário de Inicio" at bounding box center [668, 266] width 617 height 21
type input "16:30"
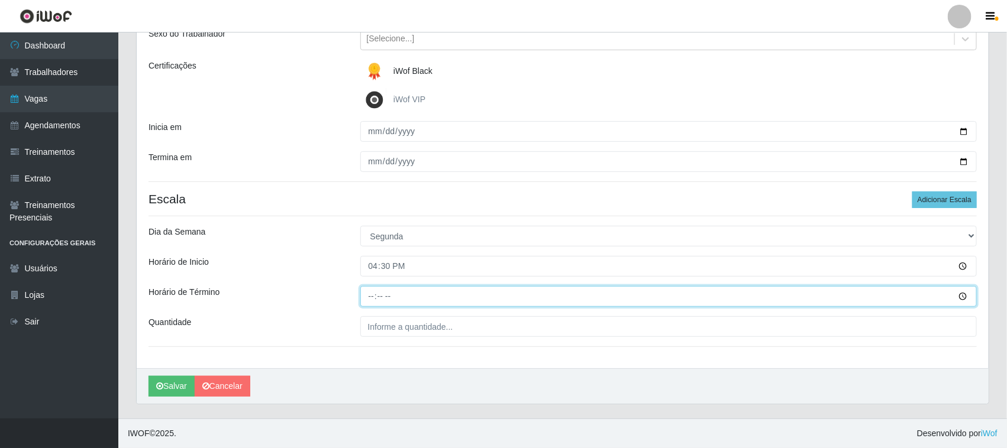
click at [370, 295] on input "Horário de Término" at bounding box center [668, 296] width 617 height 21
type input "22:30"
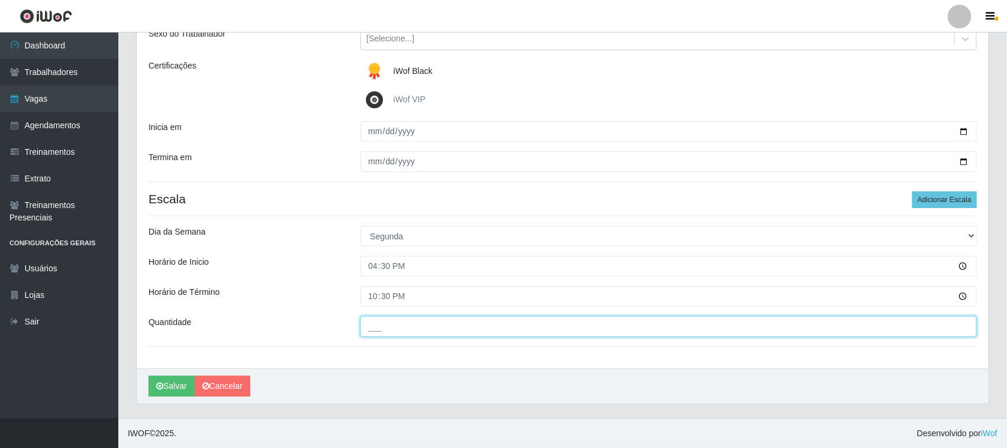
click at [471, 326] on input "___" at bounding box center [668, 326] width 617 height 21
type input "01_"
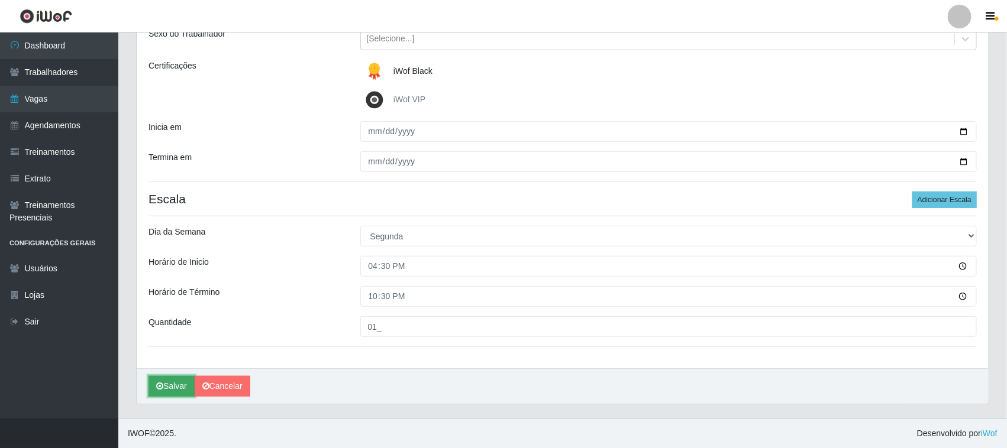
click at [169, 383] on button "Salvar" at bounding box center [171, 386] width 46 height 21
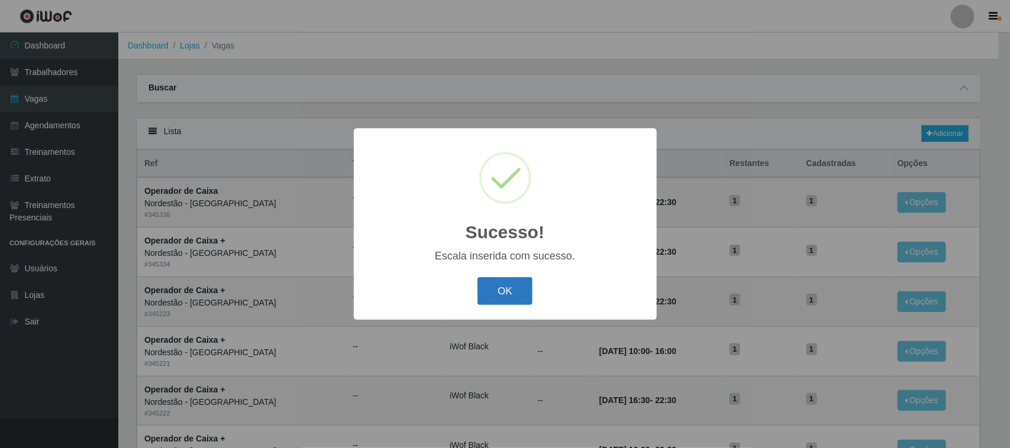
click at [523, 288] on button "OK" at bounding box center [504, 291] width 55 height 28
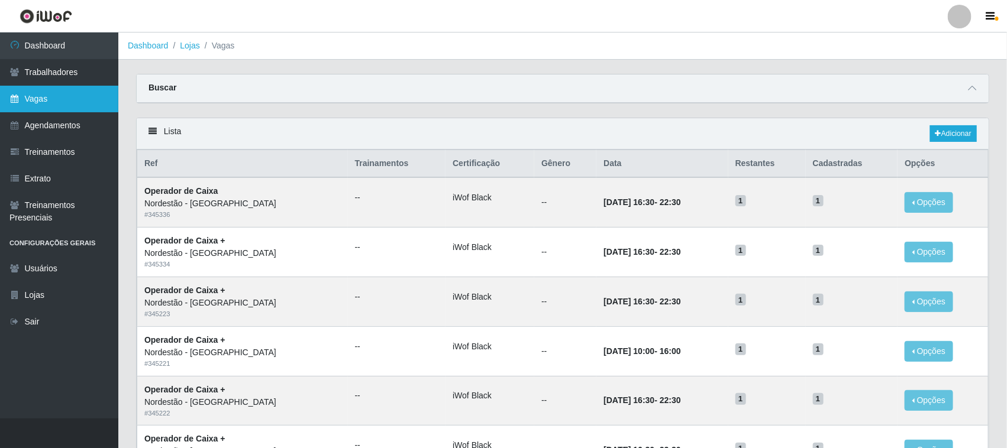
click at [77, 96] on link "Vagas" at bounding box center [59, 99] width 118 height 27
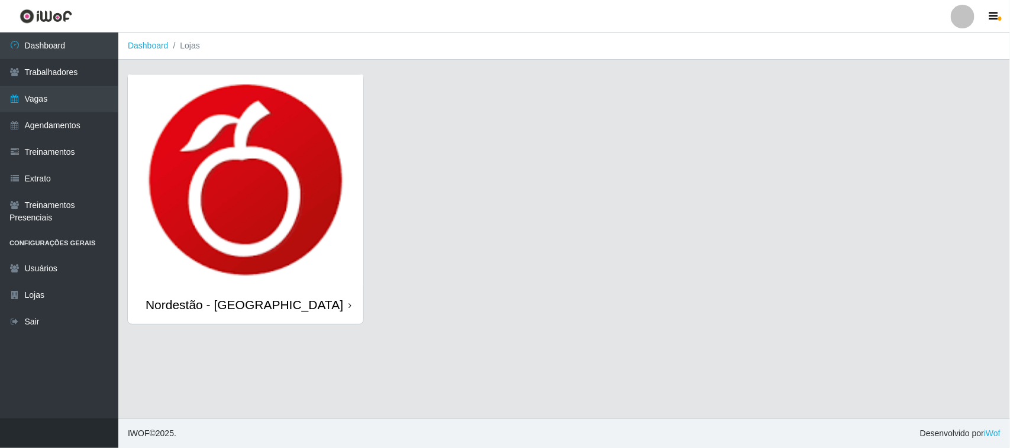
click at [348, 306] on icon at bounding box center [349, 306] width 3 height 8
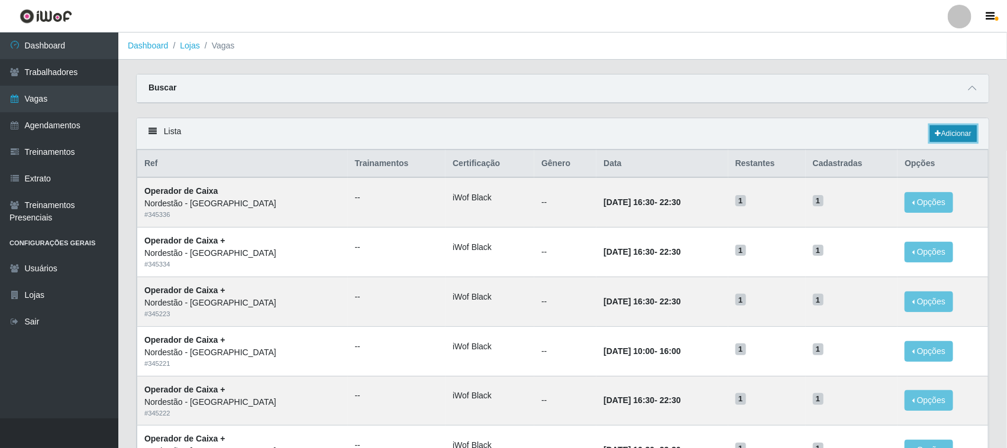
click at [946, 132] on link "Adicionar" at bounding box center [953, 133] width 47 height 17
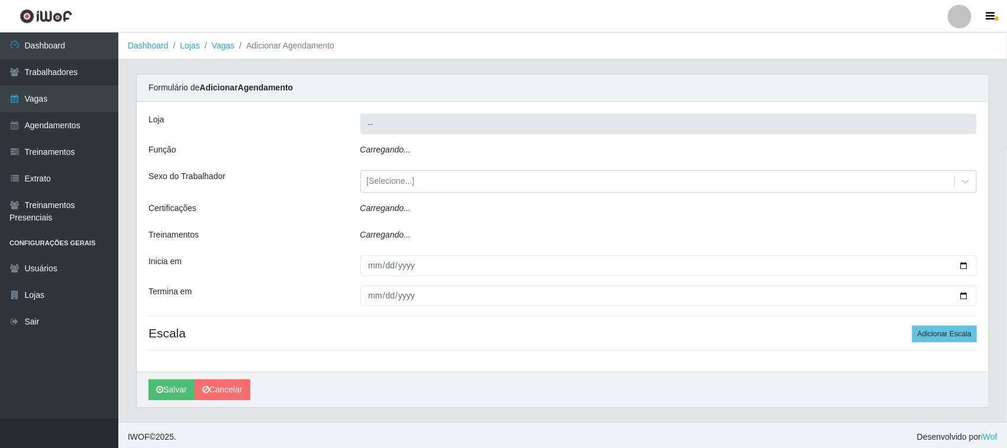
type input "Nordestão - [GEOGRAPHIC_DATA]"
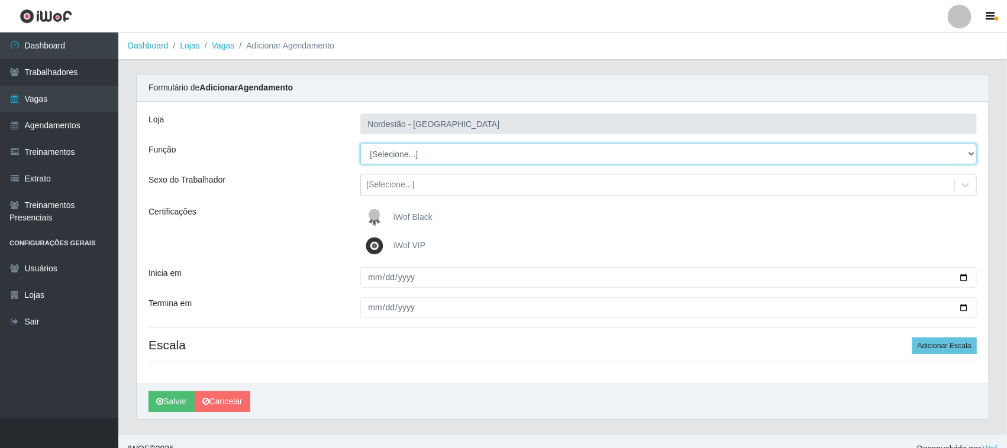
click at [969, 151] on select "[Selecione...] Balconista de Padaria Balconista de Padaria + Balconista de Pada…" at bounding box center [668, 154] width 617 height 21
select select "22"
click at [360, 144] on select "[Selecione...] Balconista de Padaria Balconista de Padaria + Balconista de Pada…" at bounding box center [668, 154] width 617 height 21
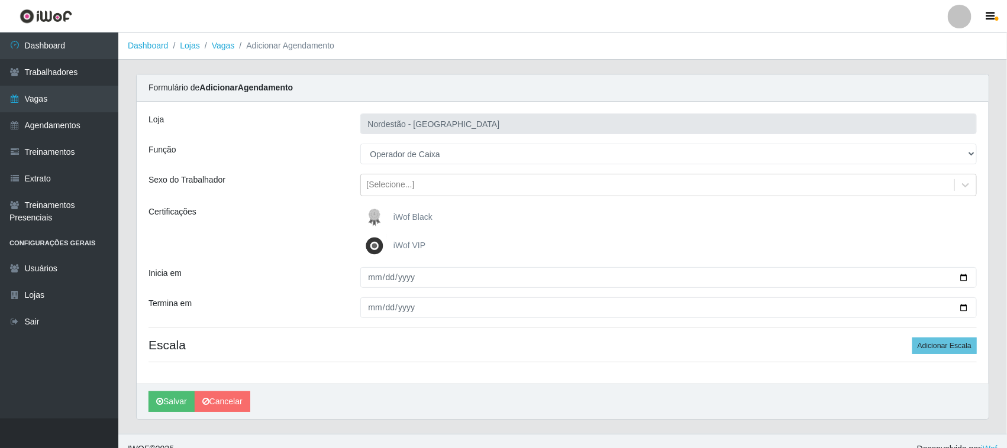
click at [420, 216] on span "iWof Black" at bounding box center [412, 216] width 39 height 9
click at [0, 0] on input "iWof Black" at bounding box center [0, 0] width 0 height 0
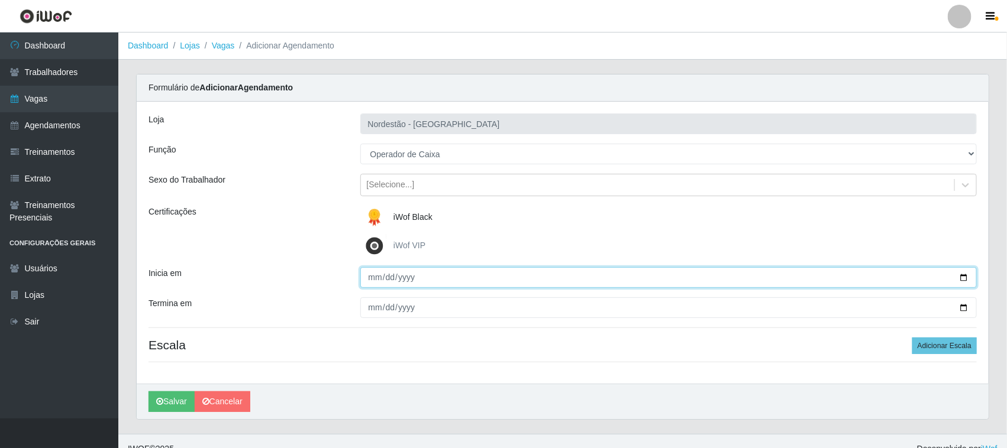
click at [967, 279] on input "Inicia em" at bounding box center [668, 277] width 617 height 21
type input "[DATE]"
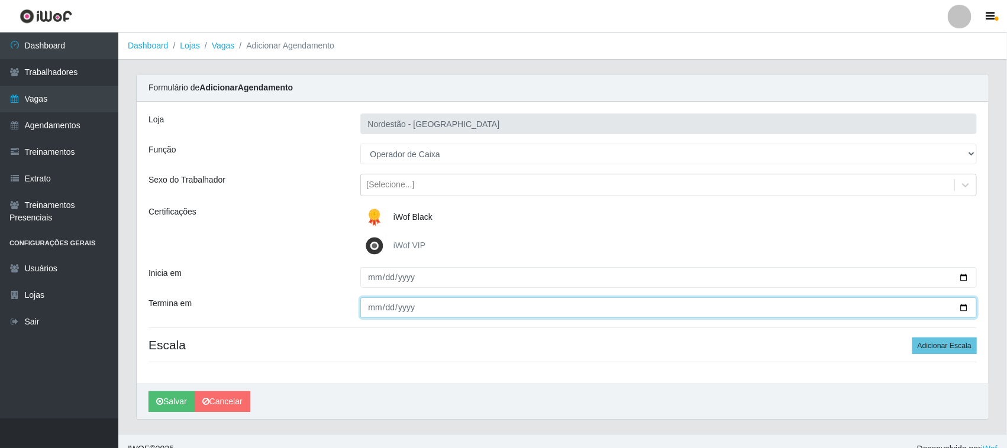
click at [963, 306] on input "Termina em" at bounding box center [668, 308] width 617 height 21
type input "[DATE]"
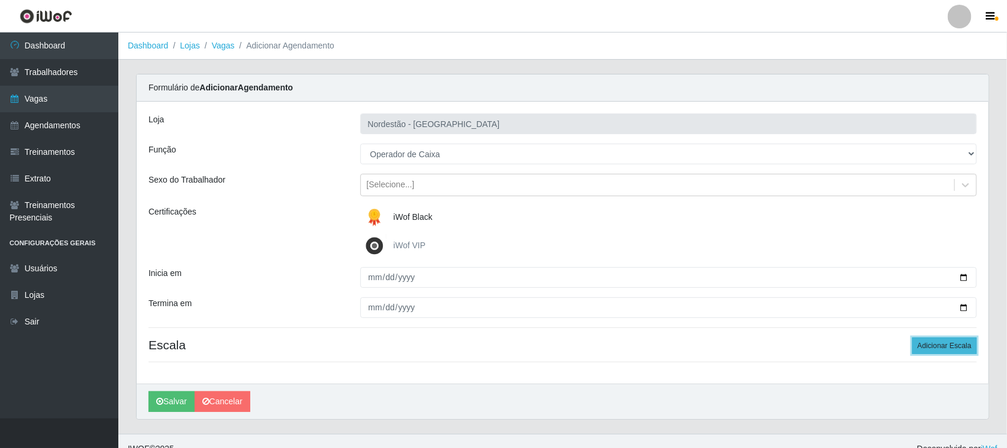
click at [945, 347] on button "Adicionar Escala" at bounding box center [944, 346] width 64 height 17
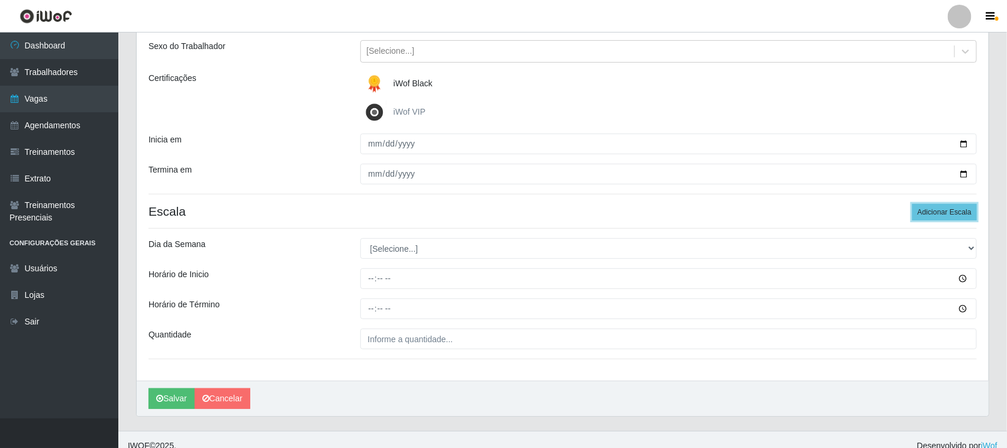
scroll to position [147, 0]
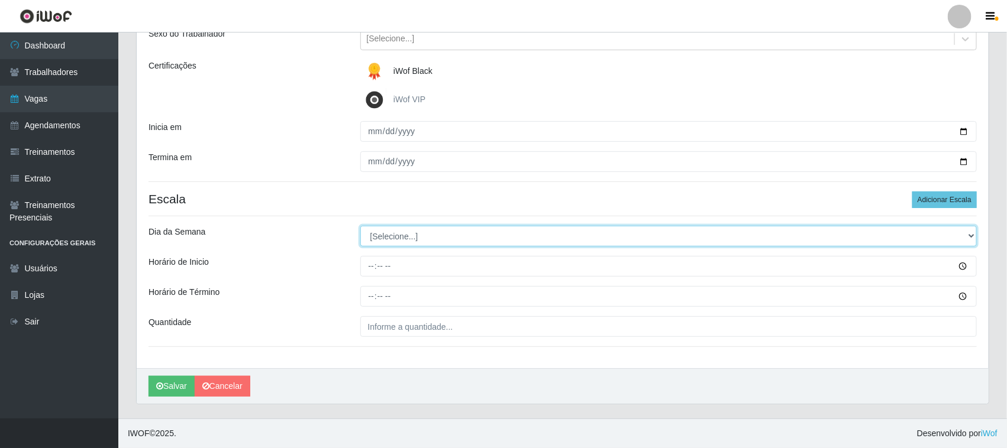
click at [970, 235] on select "[Selecione...] Segunda Terça Quarta Quinta Sexta Sábado Domingo" at bounding box center [668, 236] width 617 height 21
select select "3"
click at [360, 226] on select "[Selecione...] Segunda Terça Quarta Quinta Sexta Sábado Domingo" at bounding box center [668, 236] width 617 height 21
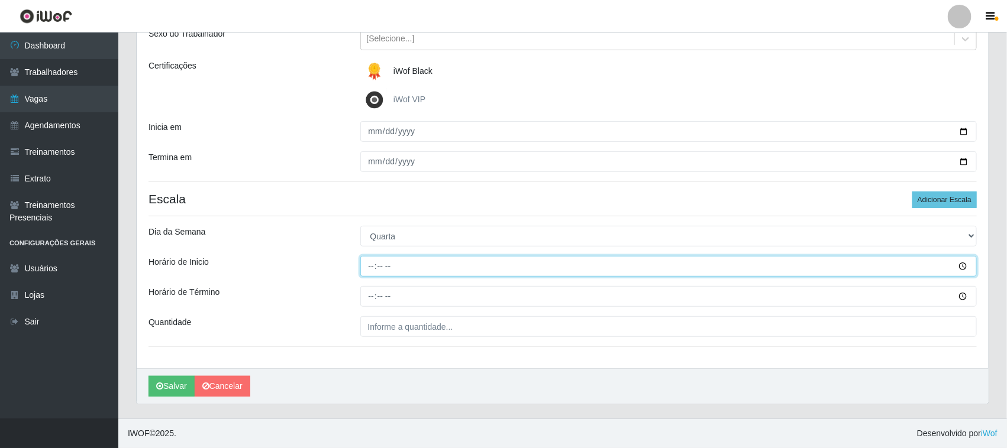
click at [370, 264] on input "Horário de Inicio" at bounding box center [668, 266] width 617 height 21
type input "16:30"
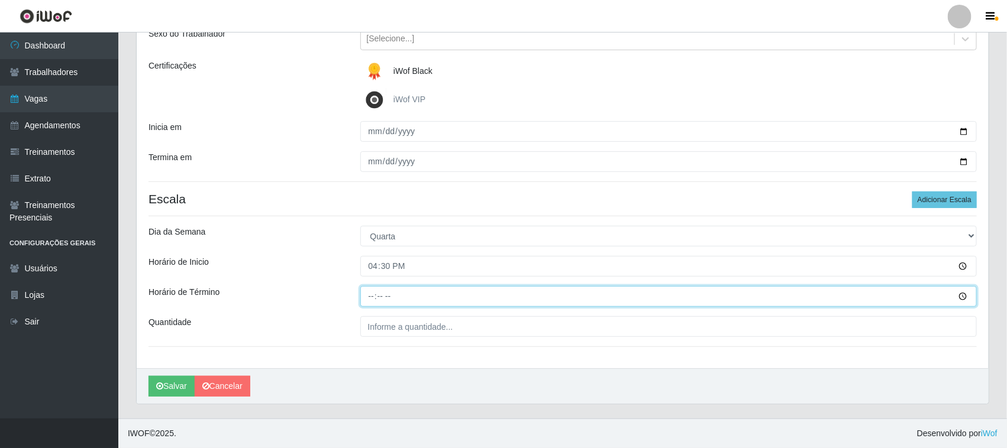
click at [368, 296] on input "Horário de Término" at bounding box center [668, 296] width 617 height 21
type input "22:30"
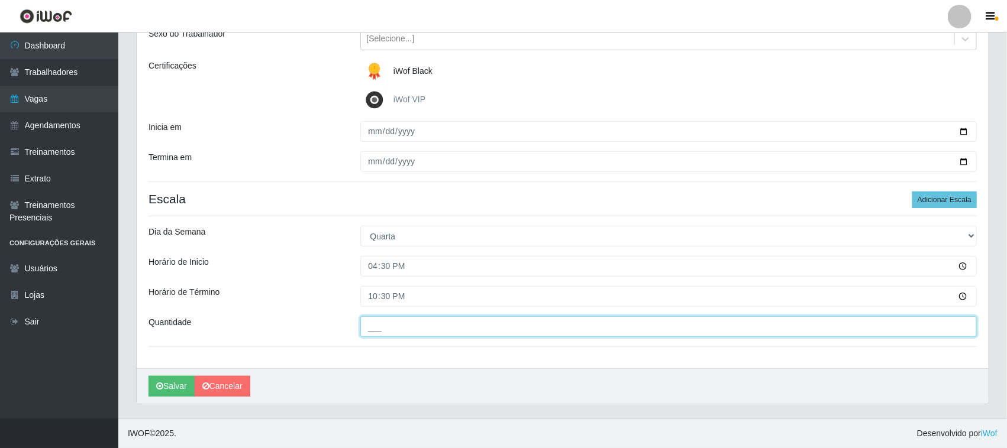
click at [544, 326] on input "___" at bounding box center [668, 326] width 617 height 21
type input "01_"
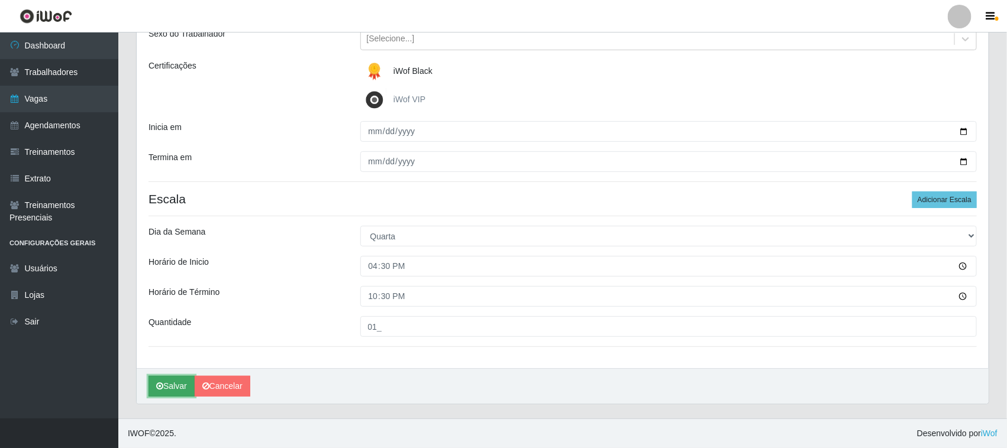
click at [177, 385] on button "Salvar" at bounding box center [171, 386] width 46 height 21
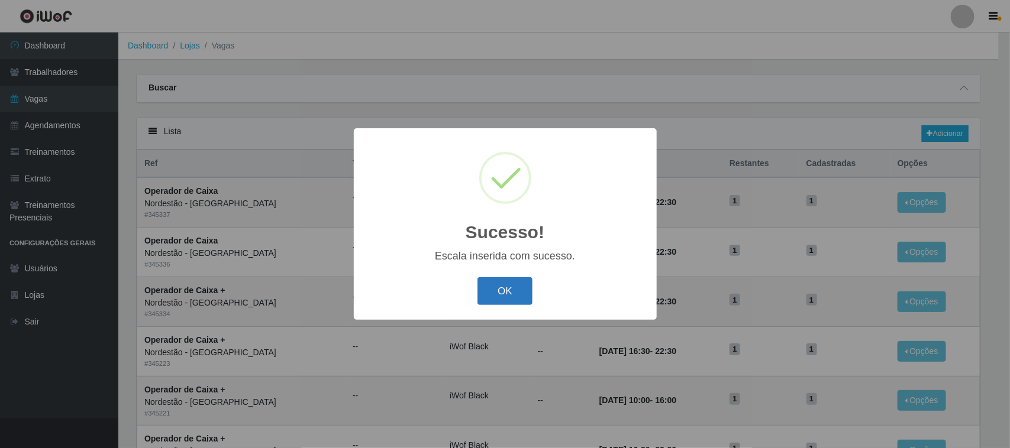
click at [507, 284] on button "OK" at bounding box center [504, 291] width 55 height 28
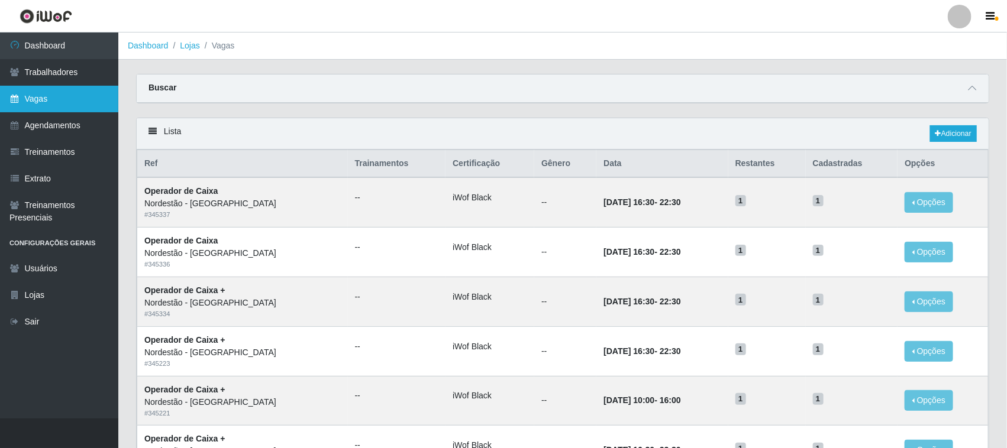
click at [63, 98] on link "Vagas" at bounding box center [59, 99] width 118 height 27
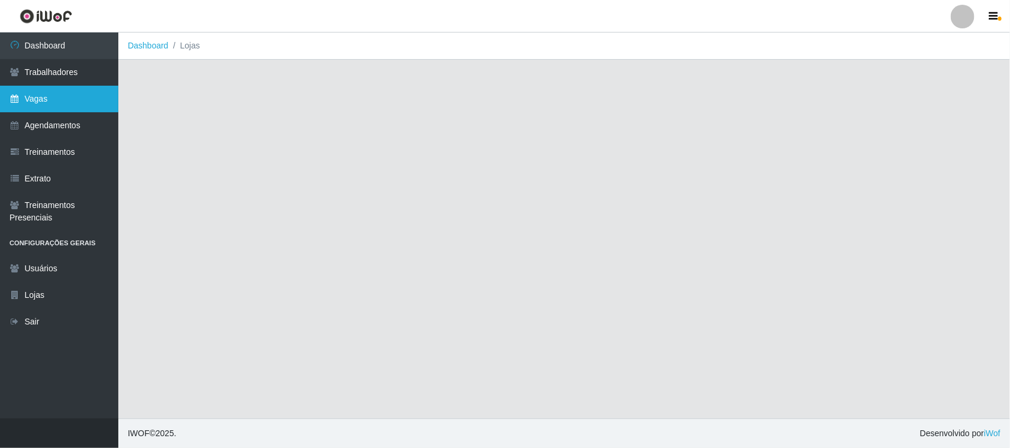
click at [75, 104] on link "Vagas" at bounding box center [59, 99] width 118 height 27
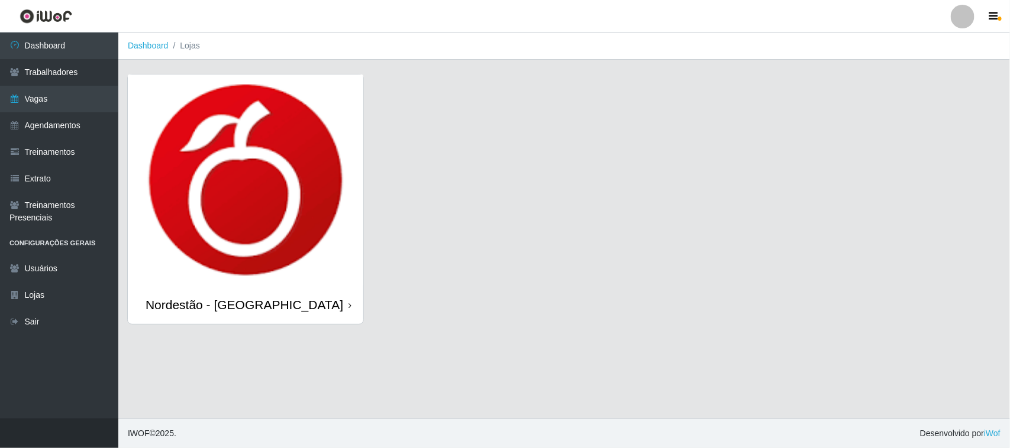
click at [349, 305] on icon at bounding box center [349, 306] width 3 height 8
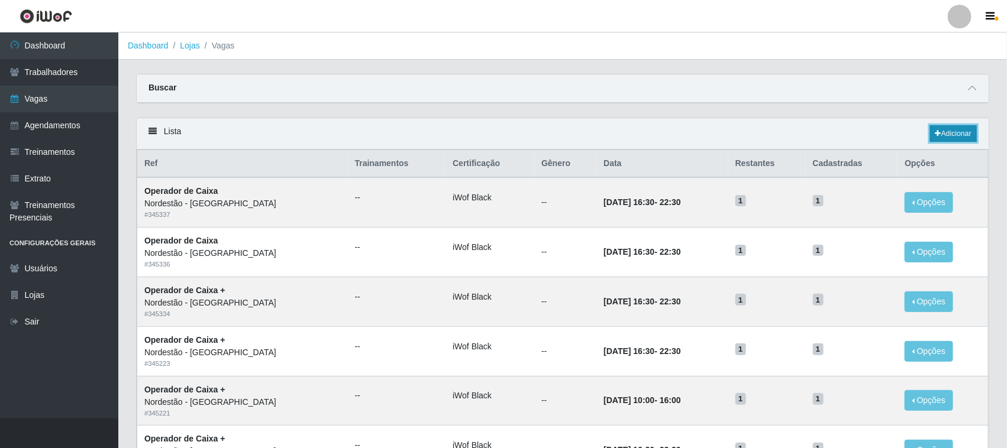
click at [945, 134] on link "Adicionar" at bounding box center [953, 133] width 47 height 17
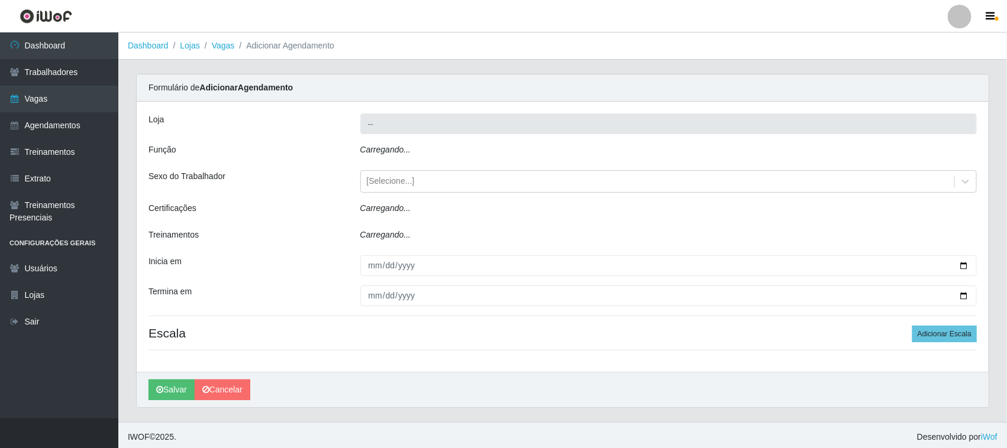
type input "Nordestão - [GEOGRAPHIC_DATA]"
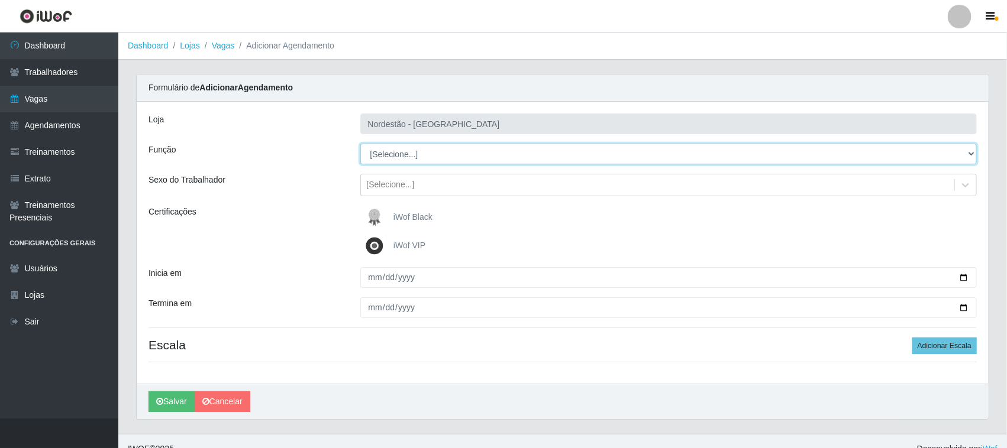
click at [969, 151] on select "[Selecione...] Balconista de Padaria Balconista de Padaria + Balconista de Pada…" at bounding box center [668, 154] width 617 height 21
select select "22"
click at [360, 144] on select "[Selecione...] Balconista de Padaria Balconista de Padaria + Balconista de Pada…" at bounding box center [668, 154] width 617 height 21
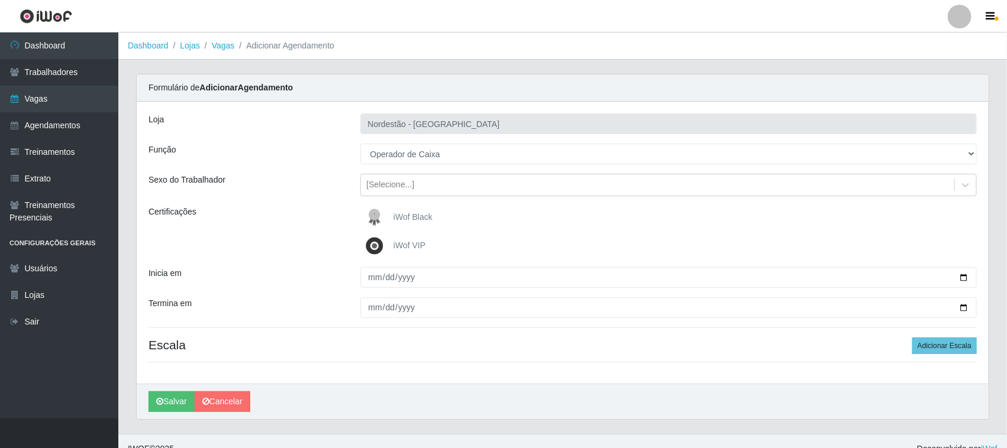
click at [409, 214] on span "iWof Black" at bounding box center [412, 216] width 39 height 9
click at [0, 0] on input "iWof Black" at bounding box center [0, 0] width 0 height 0
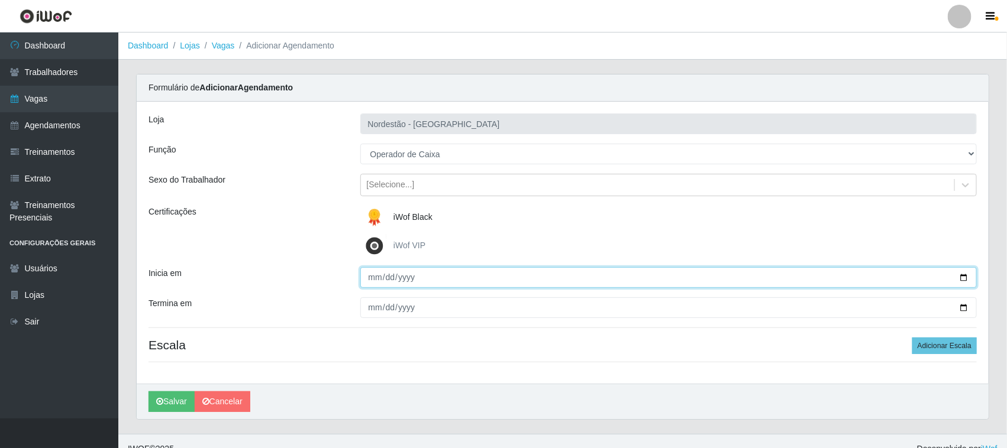
click at [963, 276] on input "Inicia em" at bounding box center [668, 277] width 617 height 21
type input "[DATE]"
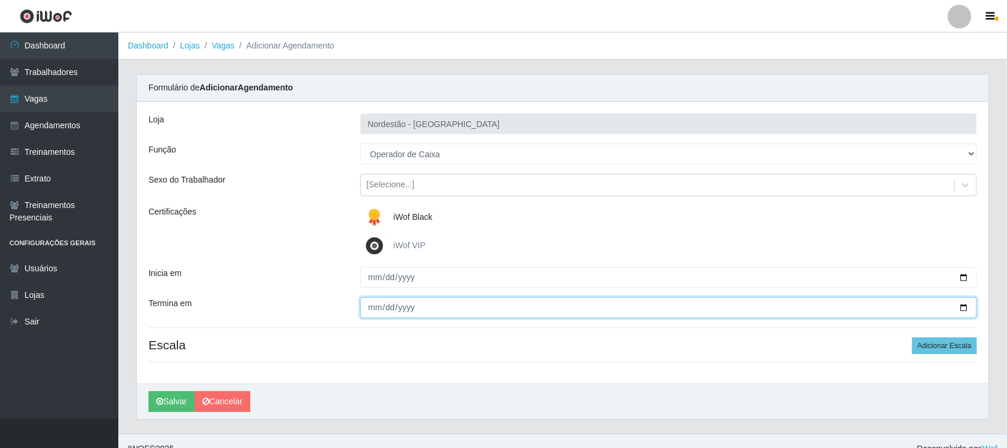
click at [965, 309] on input "Termina em" at bounding box center [668, 308] width 617 height 21
type input "[DATE]"
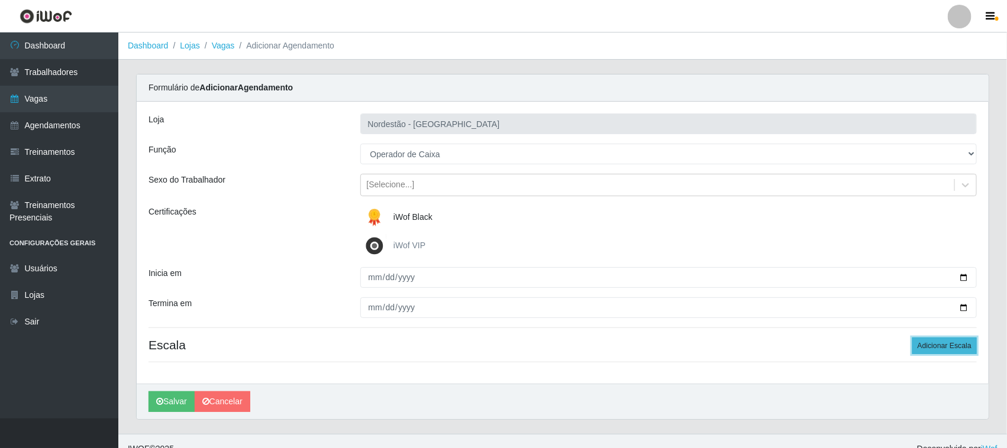
click at [933, 347] on button "Adicionar Escala" at bounding box center [944, 346] width 64 height 17
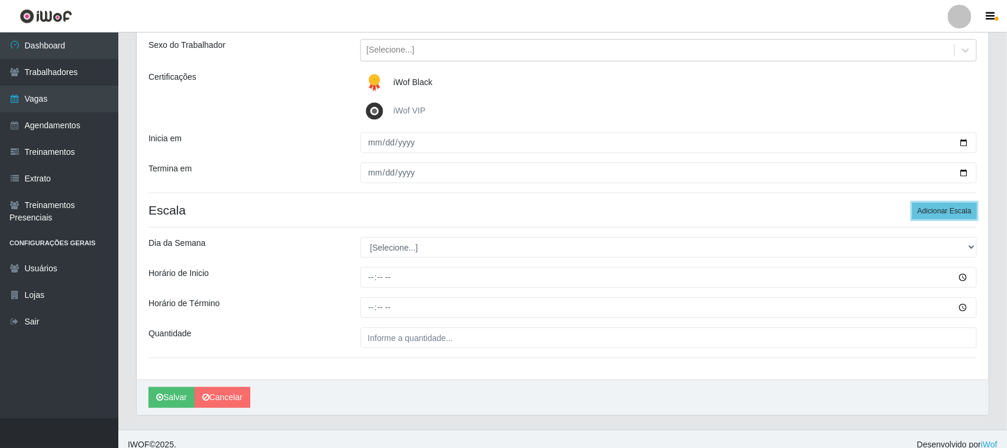
scroll to position [147, 0]
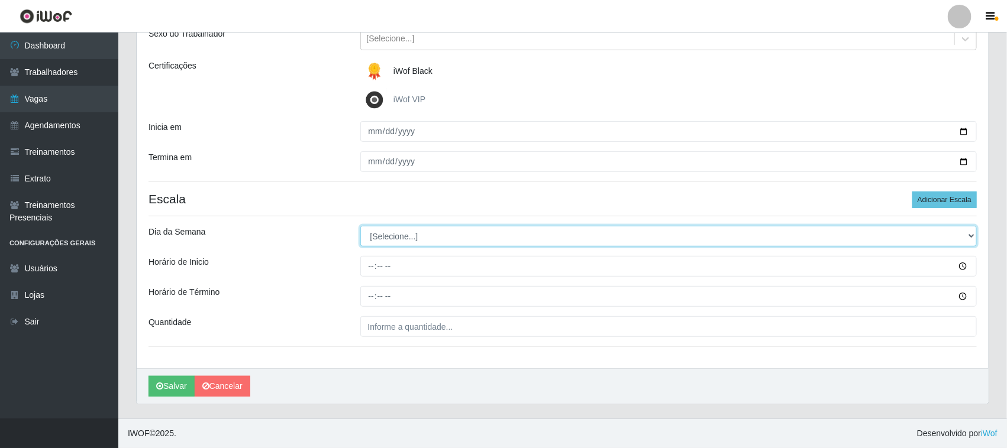
click at [969, 234] on select "[Selecione...] Segunda Terça Quarta Quinta Sexta Sábado Domingo" at bounding box center [668, 236] width 617 height 21
select select "4"
click at [360, 226] on select "[Selecione...] Segunda Terça Quarta Quinta Sexta Sábado Domingo" at bounding box center [668, 236] width 617 height 21
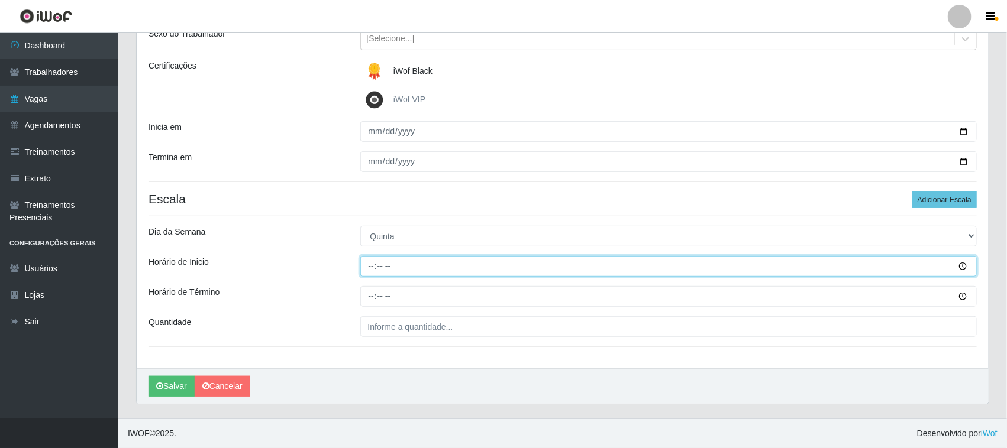
click at [370, 264] on input "Horário de Inicio" at bounding box center [668, 266] width 617 height 21
type input "16:30"
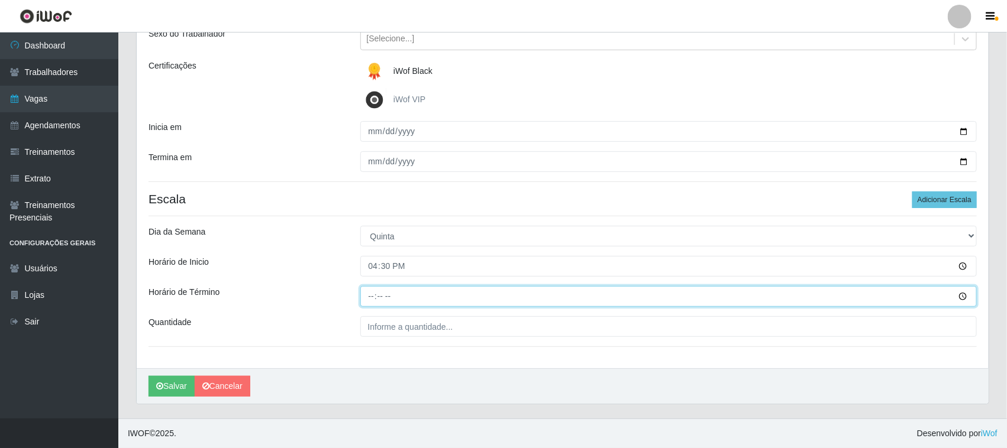
click at [368, 295] on input "Horário de Término" at bounding box center [668, 296] width 617 height 21
type input "22:30"
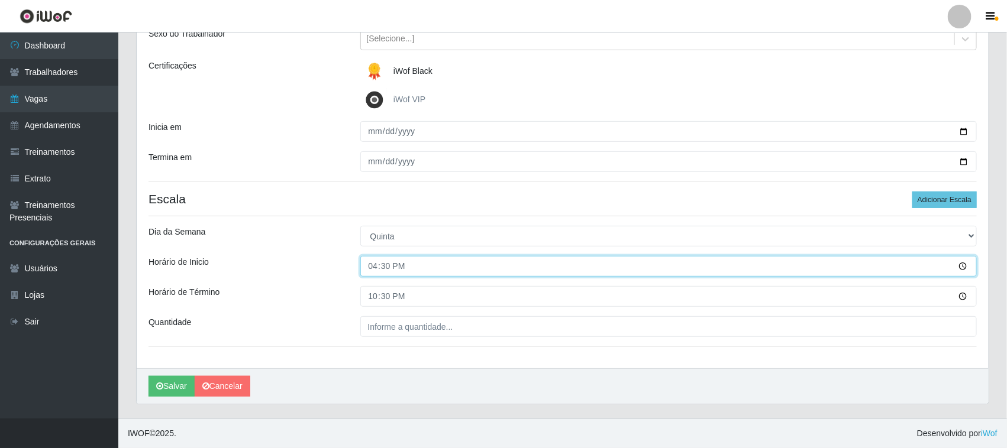
click at [406, 261] on input "16:30" at bounding box center [668, 266] width 617 height 21
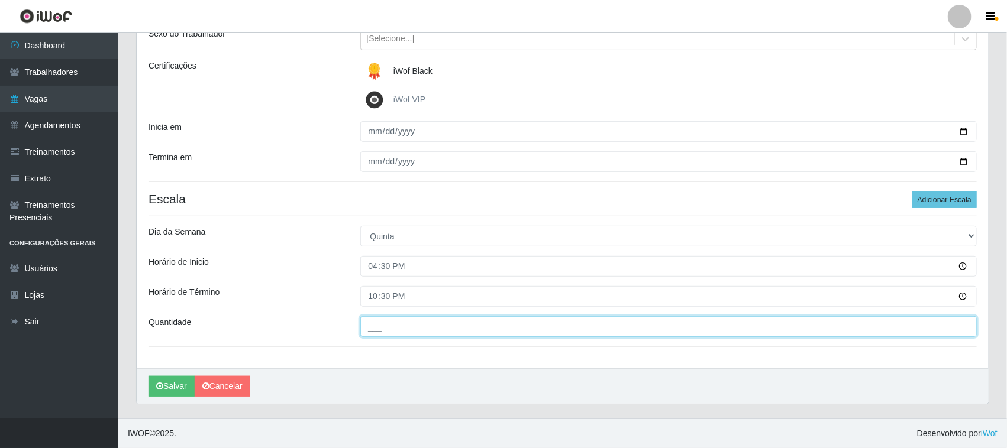
click at [411, 329] on input "___" at bounding box center [668, 326] width 617 height 21
type input "01_"
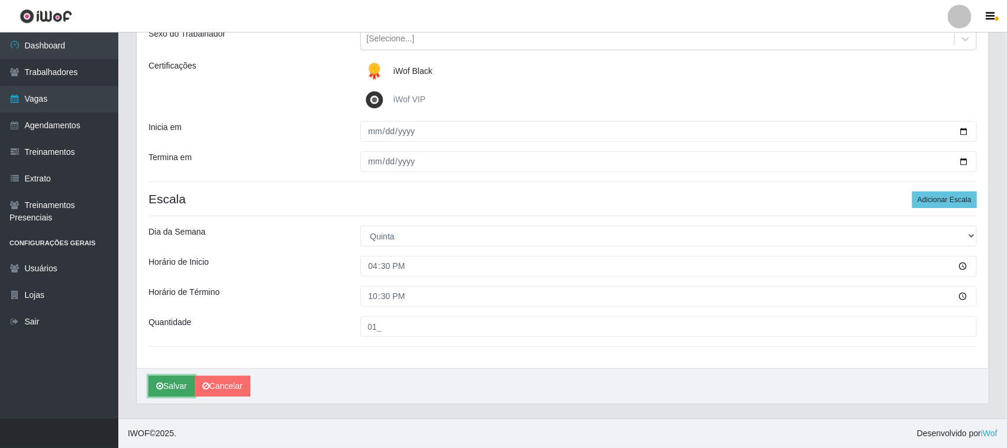
click at [173, 385] on button "Salvar" at bounding box center [171, 386] width 46 height 21
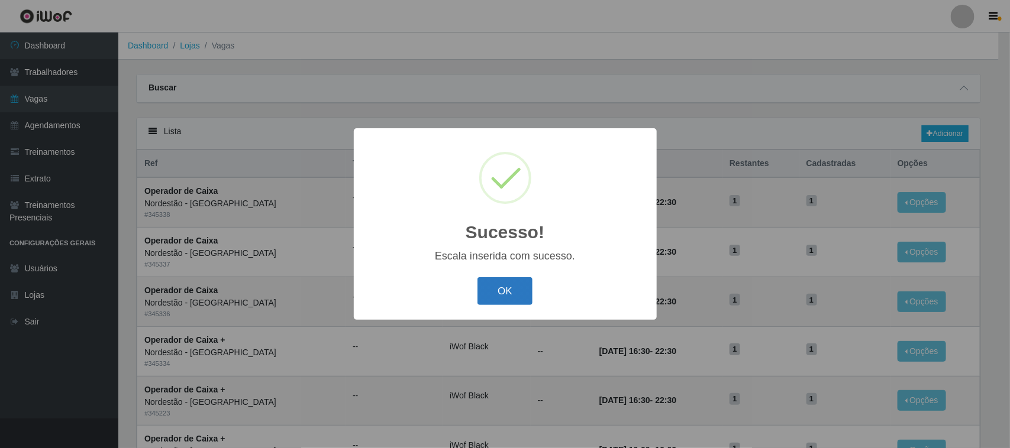
click at [510, 285] on button "OK" at bounding box center [504, 291] width 55 height 28
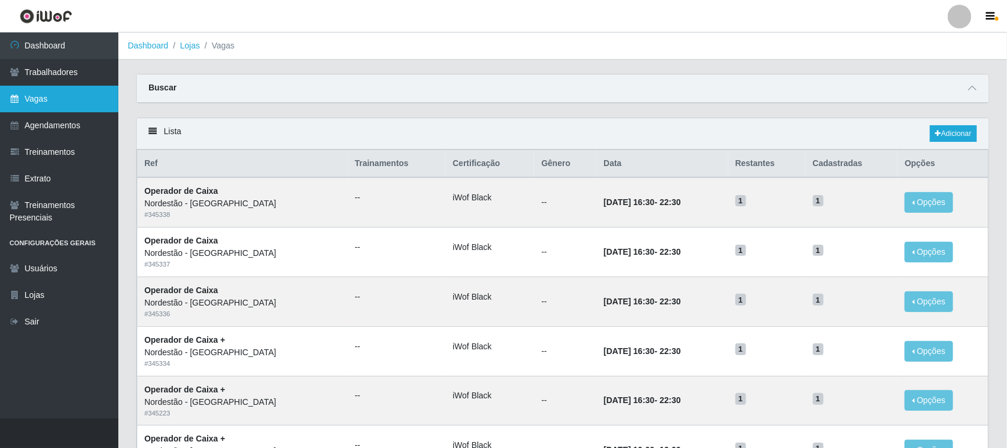
click at [90, 102] on link "Vagas" at bounding box center [59, 99] width 118 height 27
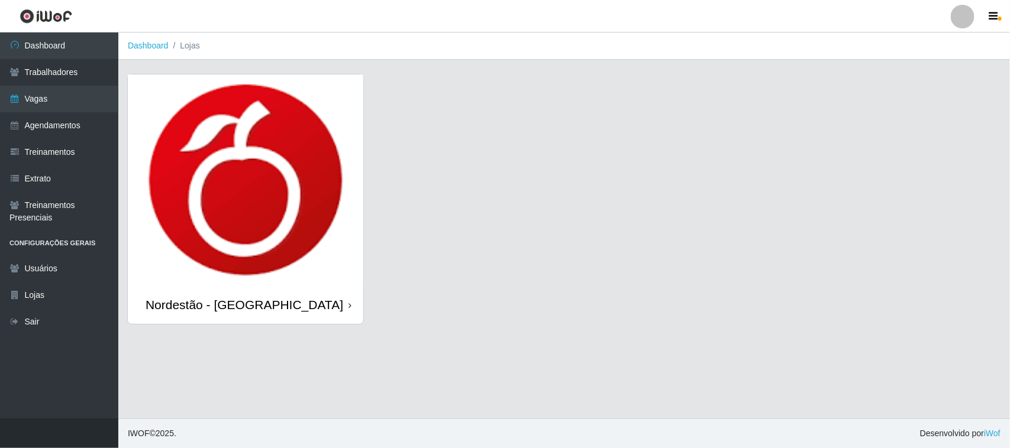
click at [352, 305] on div "Nordestão - [GEOGRAPHIC_DATA]" at bounding box center [245, 305] width 235 height 38
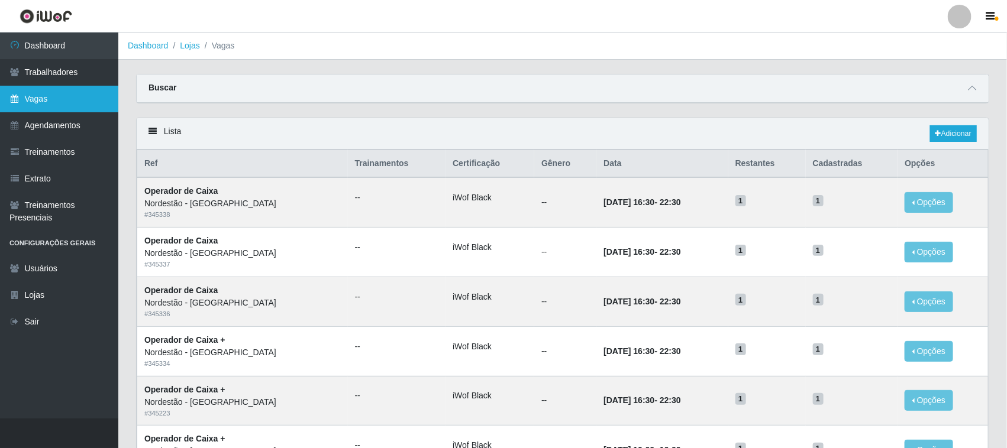
click at [92, 101] on link "Vagas" at bounding box center [59, 99] width 118 height 27
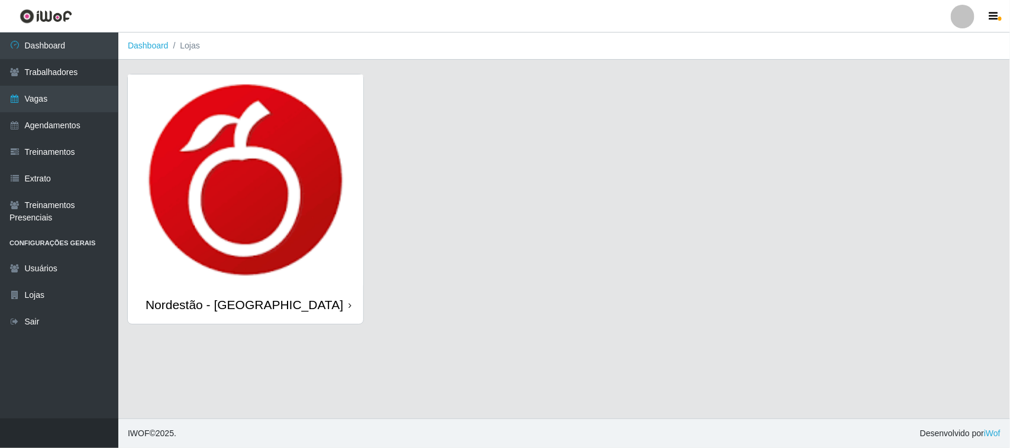
click at [347, 305] on div "Nordestão - [GEOGRAPHIC_DATA]" at bounding box center [245, 305] width 235 height 38
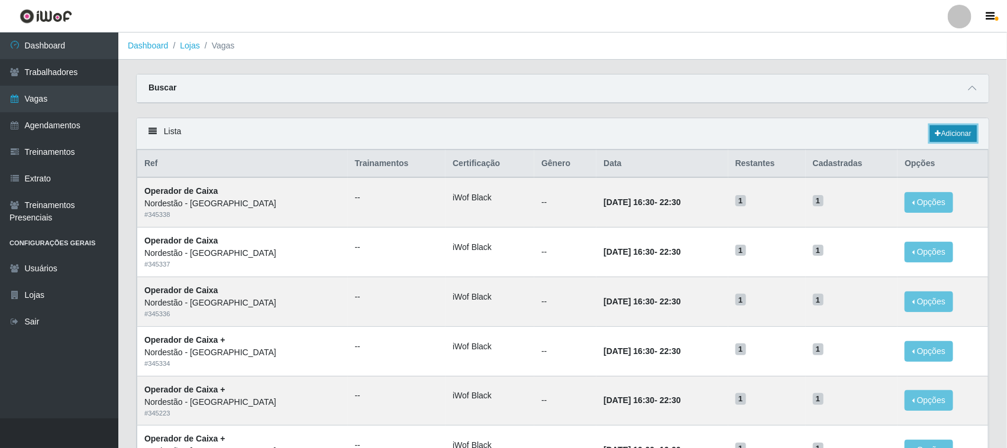
click at [956, 132] on link "Adicionar" at bounding box center [953, 133] width 47 height 17
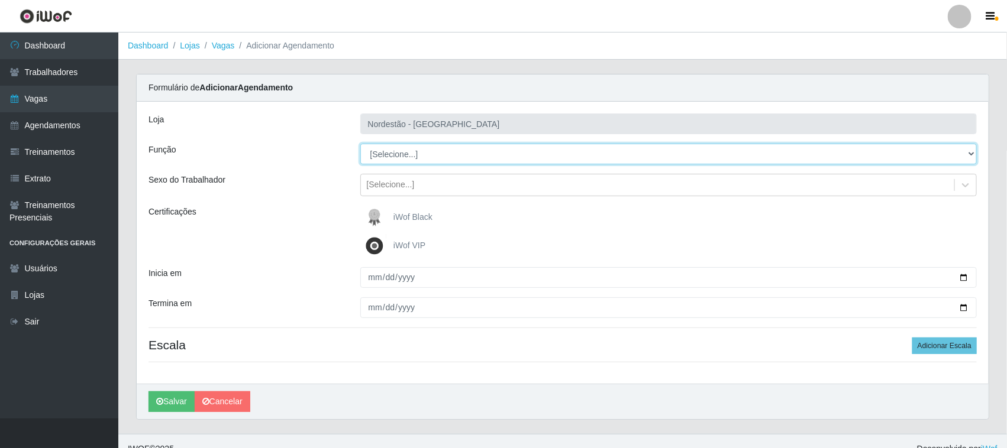
click at [969, 153] on select "[Selecione...] Balconista de Padaria Balconista de Padaria + Balconista de Pada…" at bounding box center [668, 154] width 617 height 21
select select "72"
click at [360, 144] on select "[Selecione...] Balconista de Padaria Balconista de Padaria + Balconista de Pada…" at bounding box center [668, 154] width 617 height 21
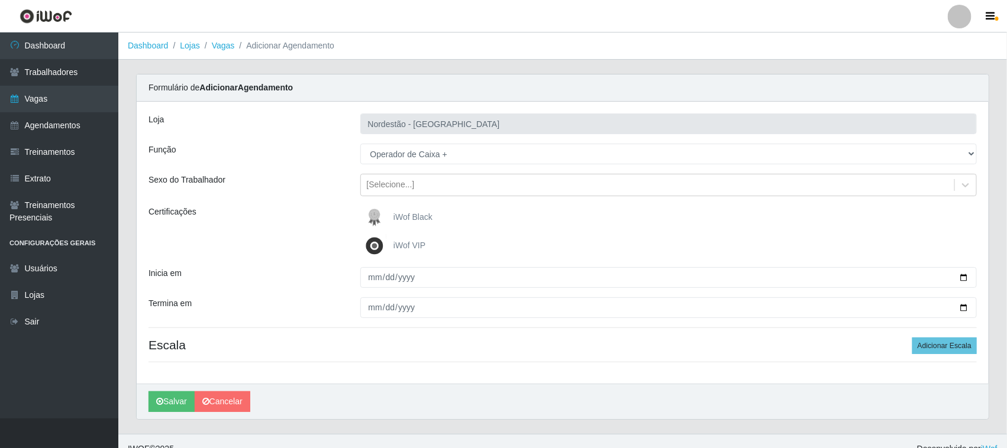
click at [419, 219] on span "iWof Black" at bounding box center [412, 216] width 39 height 9
click at [0, 0] on input "iWof Black" at bounding box center [0, 0] width 0 height 0
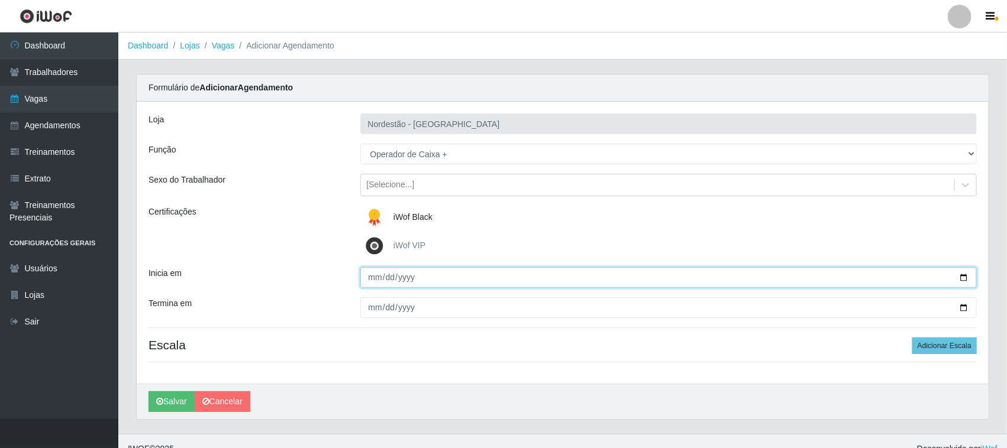
click at [965, 278] on input "Inicia em" at bounding box center [668, 277] width 617 height 21
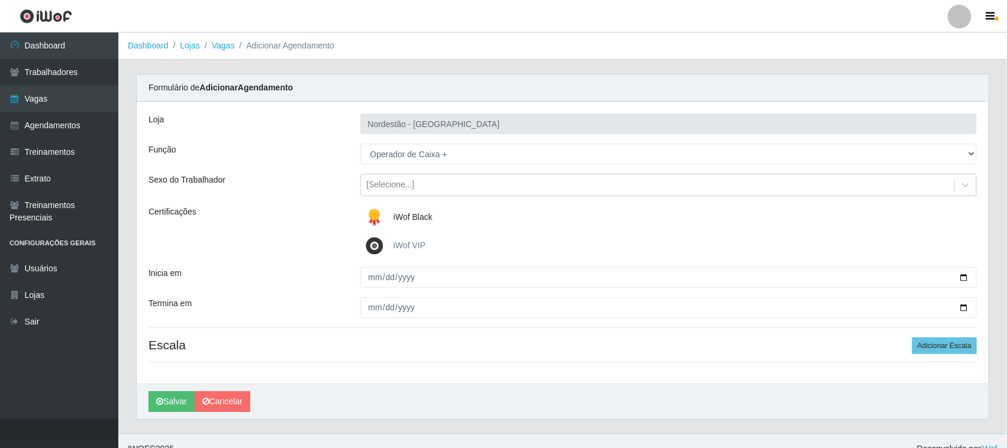
type input "[DATE]"
click at [371, 80] on div "Formulário de Adicionar Agendamento" at bounding box center [563, 88] width 852 height 27
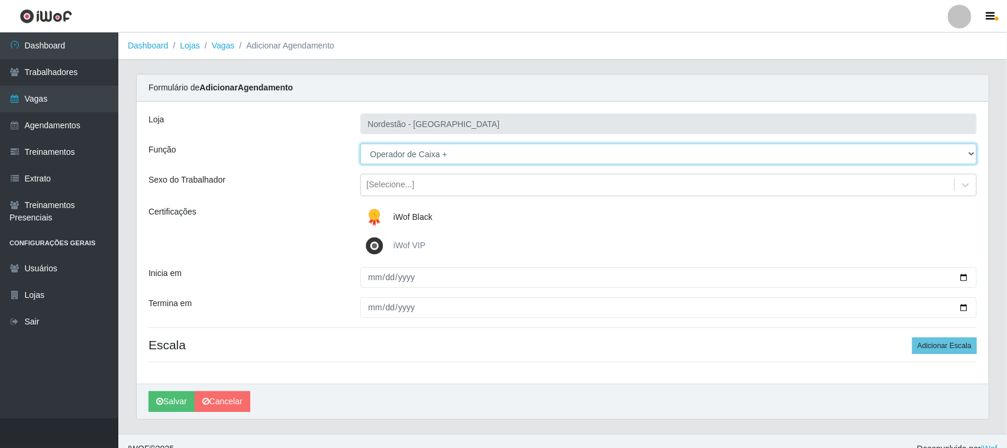
click at [966, 150] on select "[Selecione...] Balconista de Padaria Balconista de Padaria + Balconista de Pada…" at bounding box center [668, 154] width 617 height 21
select select "73"
click at [360, 144] on select "[Selecione...] Balconista de Padaria Balconista de Padaria + Balconista de Pada…" at bounding box center [668, 154] width 617 height 21
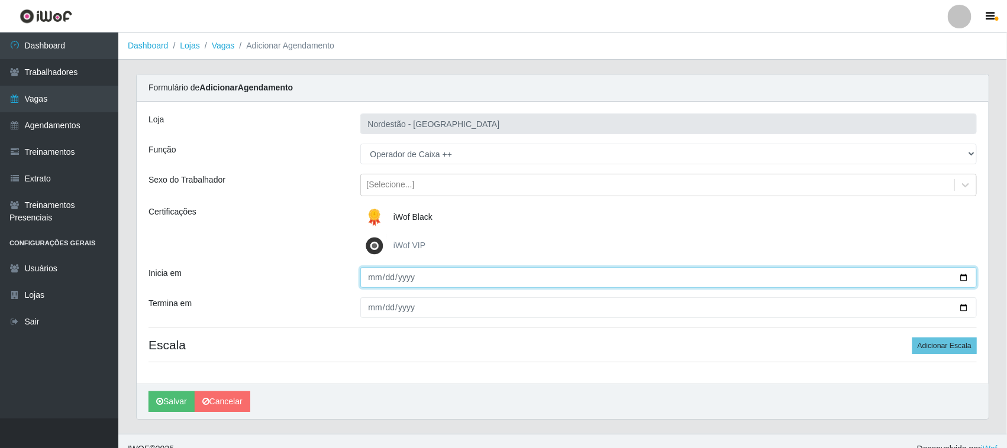
click at [962, 275] on input "[DATE]" at bounding box center [668, 277] width 617 height 21
type input "2025-10-12"
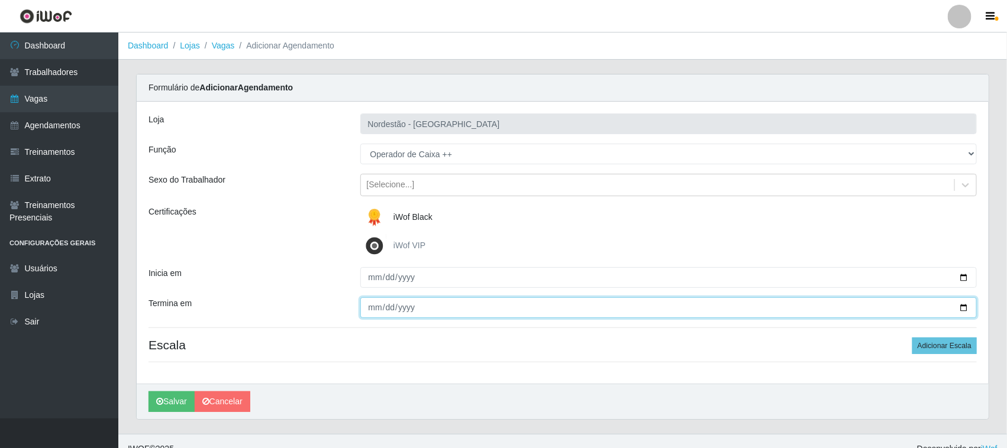
click at [964, 305] on input "Termina em" at bounding box center [668, 308] width 617 height 21
type input "2025-10-12"
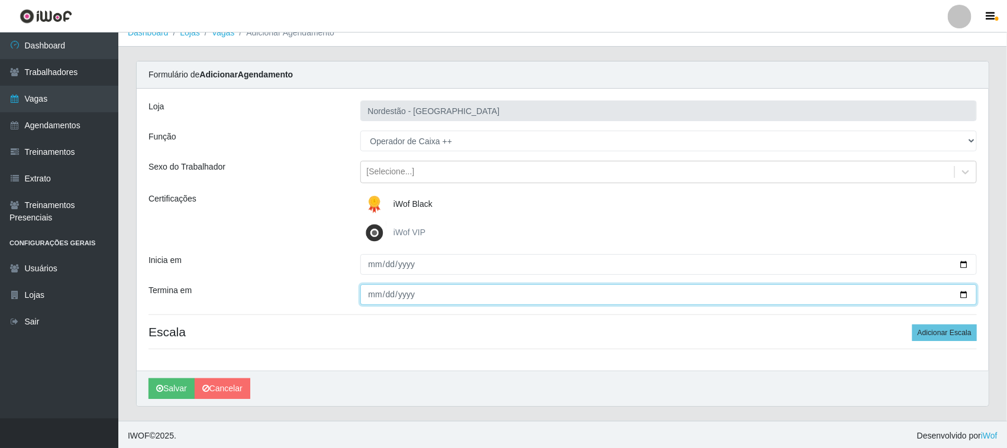
scroll to position [16, 0]
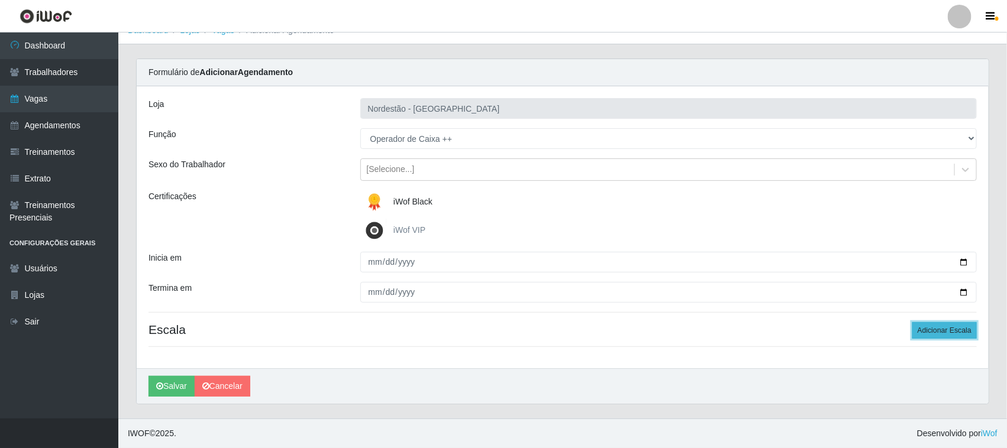
click at [929, 329] on button "Adicionar Escala" at bounding box center [944, 330] width 64 height 17
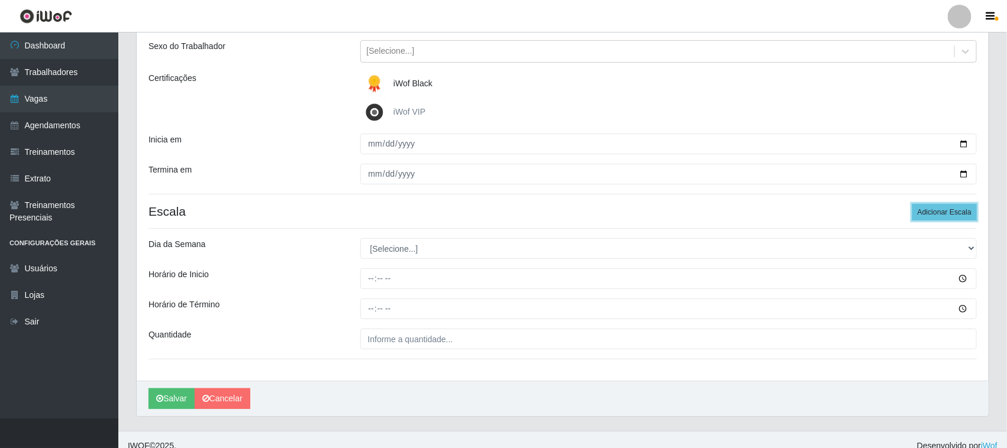
scroll to position [147, 0]
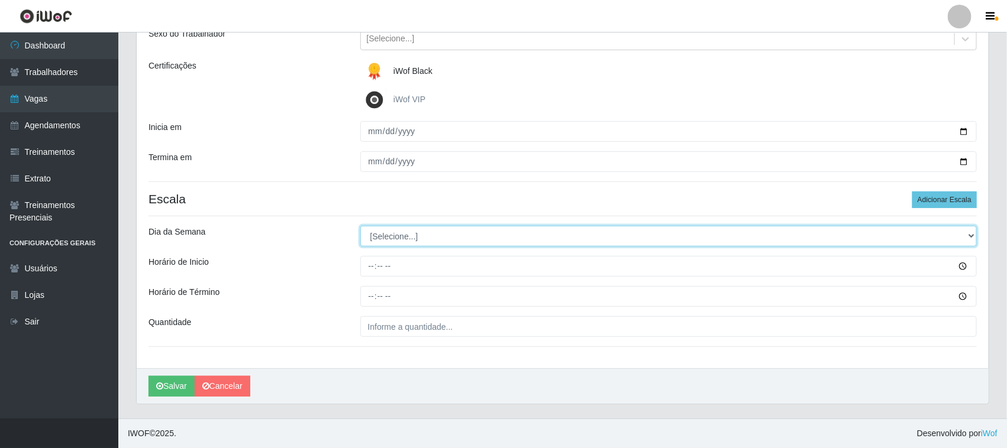
click at [971, 235] on select "[Selecione...] Segunda Terça Quarta Quinta Sexta Sábado Domingo" at bounding box center [668, 236] width 617 height 21
select select "0"
click at [360, 226] on select "[Selecione...] Segunda Terça Quarta Quinta Sexta Sábado Domingo" at bounding box center [668, 236] width 617 height 21
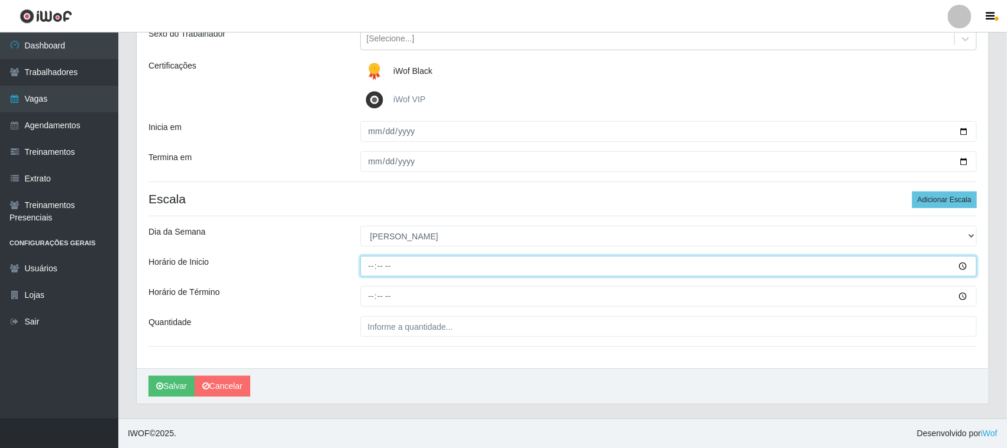
click at [367, 261] on input "Horário de Inicio" at bounding box center [668, 266] width 617 height 21
type input "16:30"
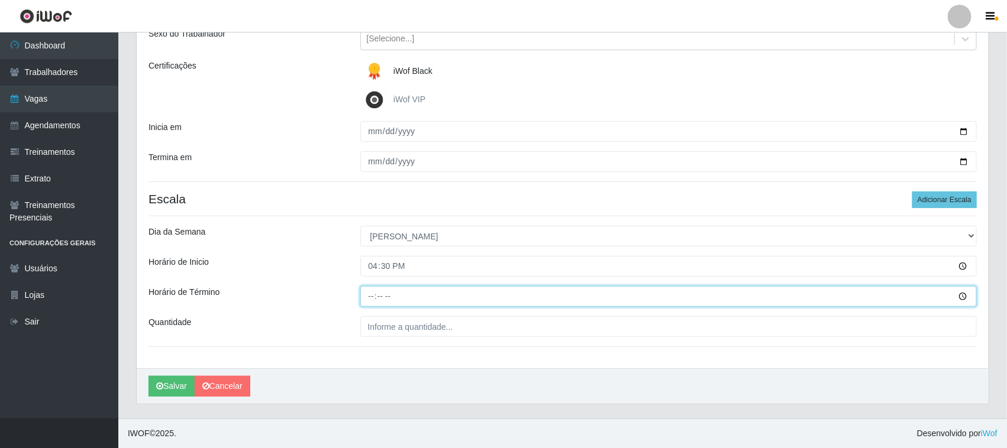
click at [367, 295] on input "Horário de Término" at bounding box center [668, 296] width 617 height 21
type input "22:30"
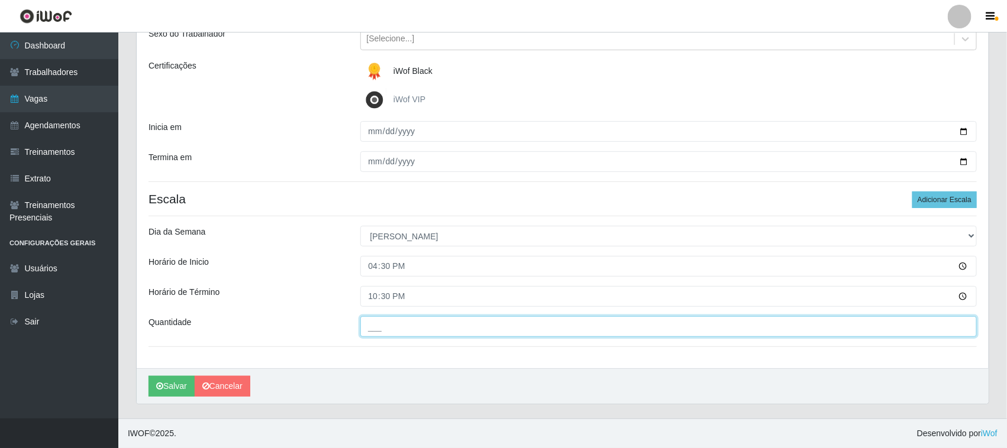
click at [442, 328] on input "___" at bounding box center [668, 326] width 617 height 21
type input "01_"
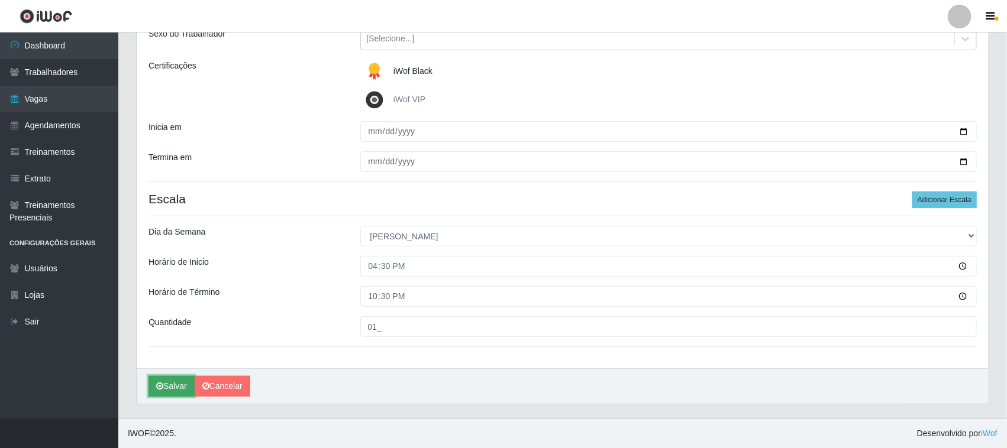
click at [172, 386] on button "Salvar" at bounding box center [171, 386] width 46 height 21
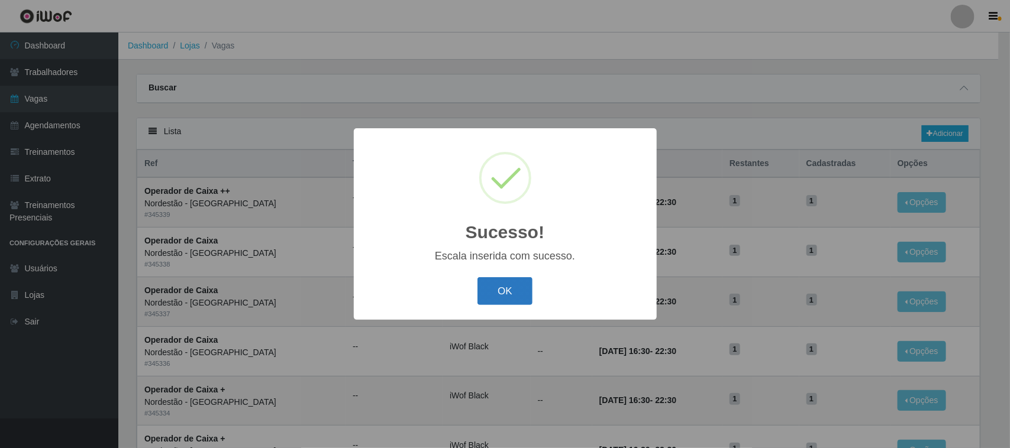
click at [487, 290] on button "OK" at bounding box center [504, 291] width 55 height 28
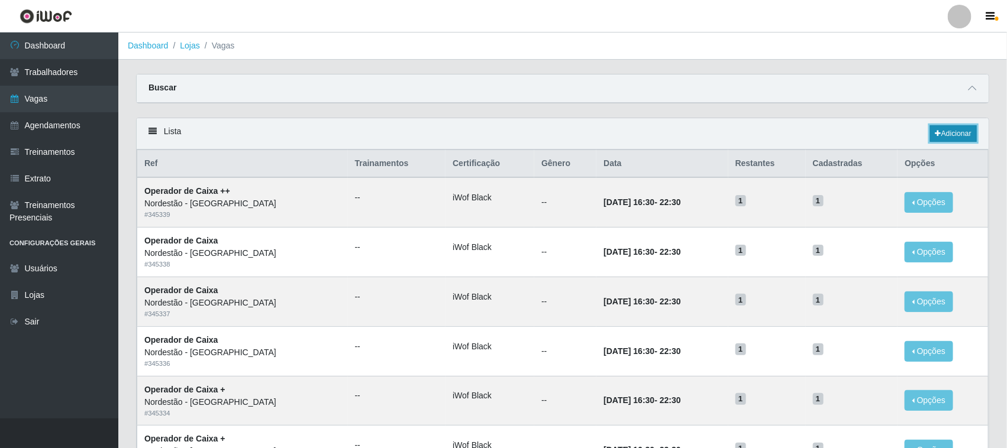
click at [945, 133] on link "Adicionar" at bounding box center [953, 133] width 47 height 17
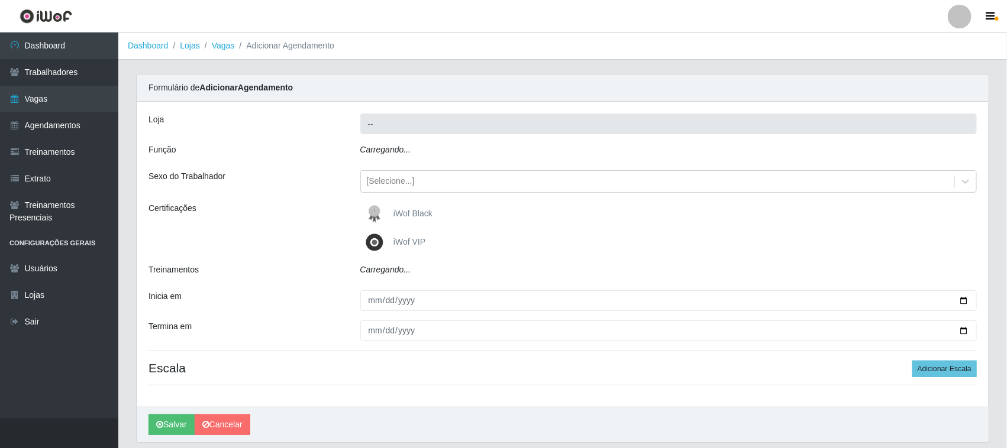
type input "Nordestão - [GEOGRAPHIC_DATA]"
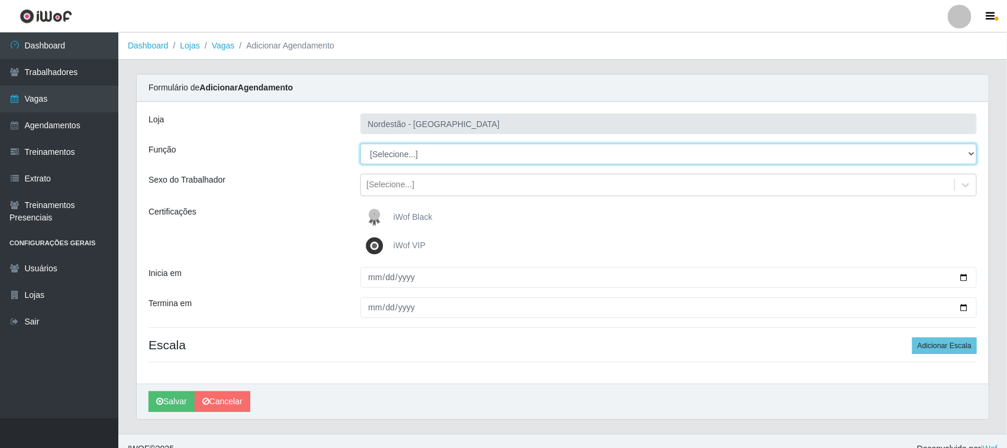
click at [969, 154] on select "[Selecione...] Balconista de Padaria Balconista de Padaria + Balconista de Pada…" at bounding box center [668, 154] width 617 height 21
select select "72"
click at [360, 144] on select "[Selecione...] Balconista de Padaria Balconista de Padaria + Balconista de Pada…" at bounding box center [668, 154] width 617 height 21
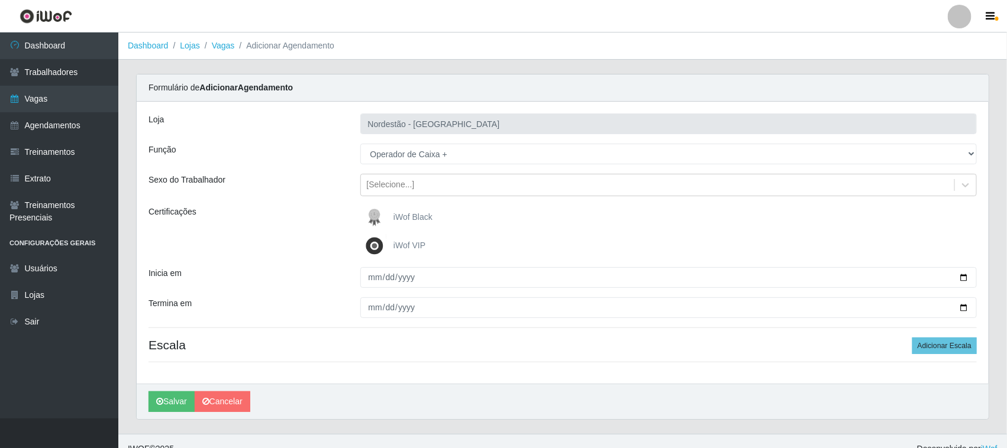
click at [415, 219] on span "iWof Black" at bounding box center [412, 216] width 39 height 9
click at [0, 0] on input "iWof Black" at bounding box center [0, 0] width 0 height 0
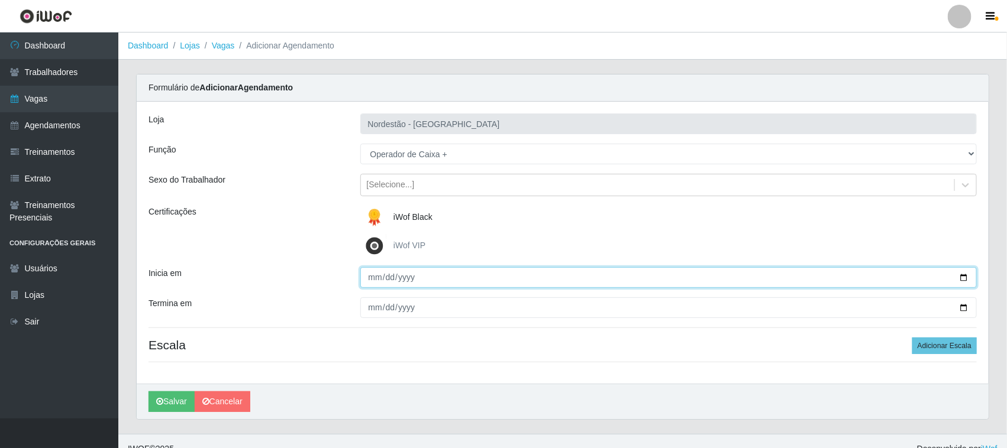
click at [964, 277] on input "Inicia em" at bounding box center [668, 277] width 617 height 21
type input "2025-10-18"
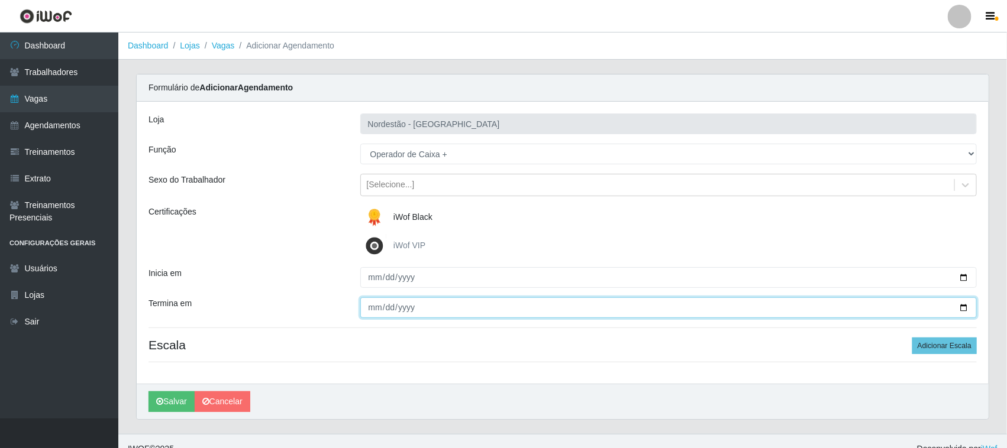
click at [960, 308] on input "Termina em" at bounding box center [668, 308] width 617 height 21
type input "2025-10-18"
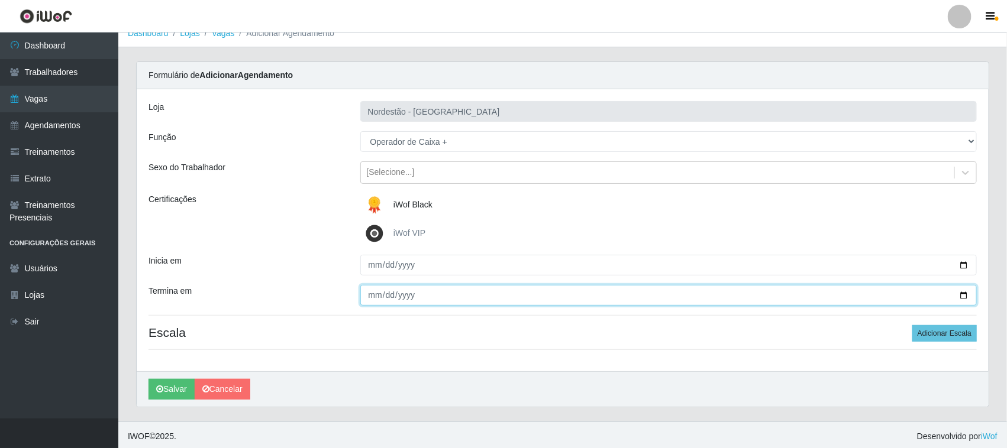
scroll to position [16, 0]
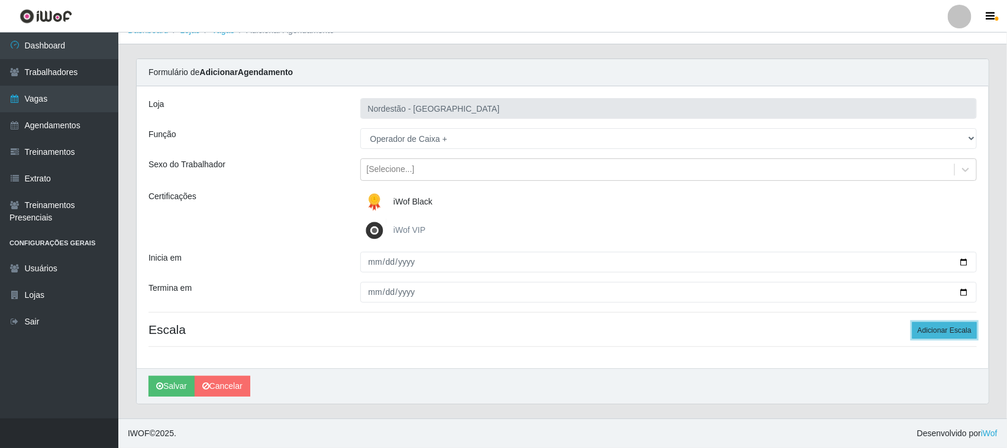
click at [927, 329] on button "Adicionar Escala" at bounding box center [944, 330] width 64 height 17
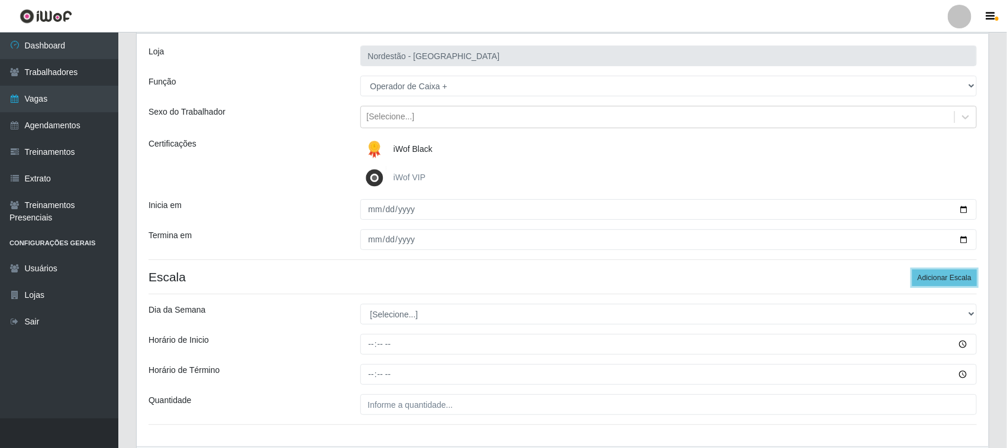
scroll to position [147, 0]
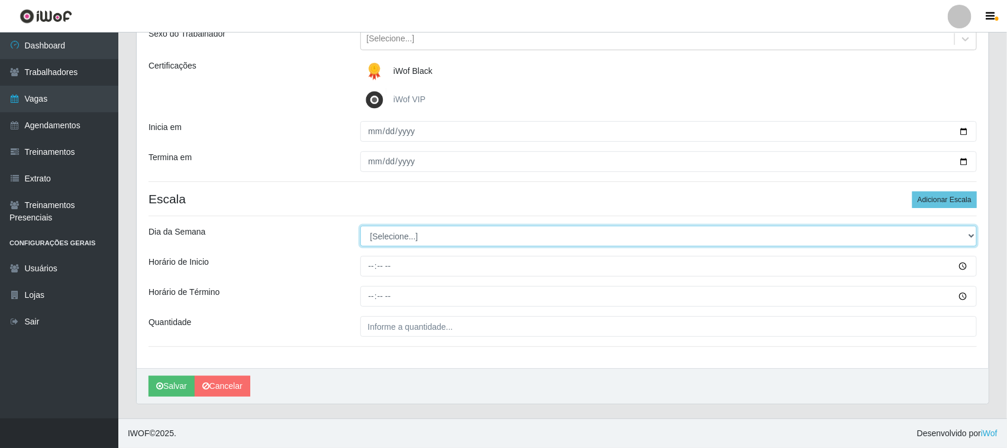
click at [968, 234] on select "[Selecione...] Segunda Terça Quarta Quinta Sexta Sábado Domingo" at bounding box center [668, 236] width 617 height 21
select select "6"
click at [360, 226] on select "[Selecione...] Segunda Terça Quarta Quinta Sexta Sábado Domingo" at bounding box center [668, 236] width 617 height 21
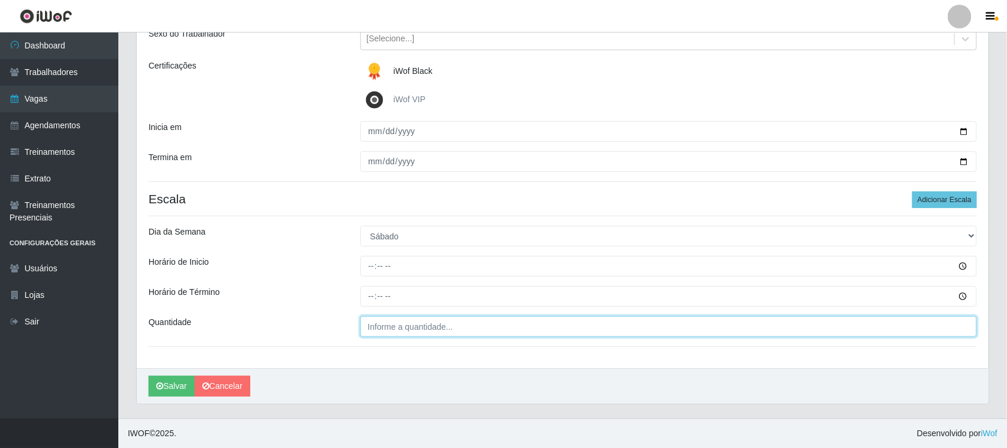
type input "___"
click at [385, 329] on input "___" at bounding box center [668, 326] width 617 height 21
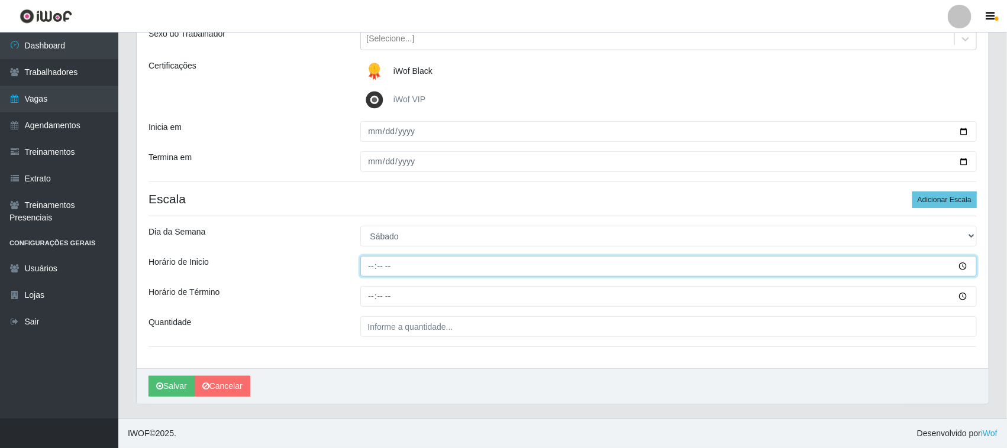
click at [376, 261] on input "Horário de Inicio" at bounding box center [668, 266] width 617 height 21
type input "16:30"
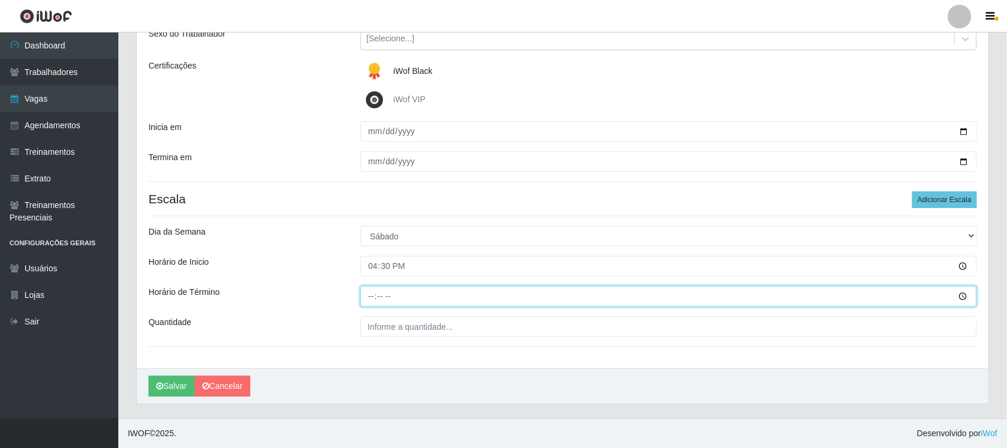
click at [370, 293] on input "Horário de Término" at bounding box center [668, 296] width 617 height 21
type input "22:30"
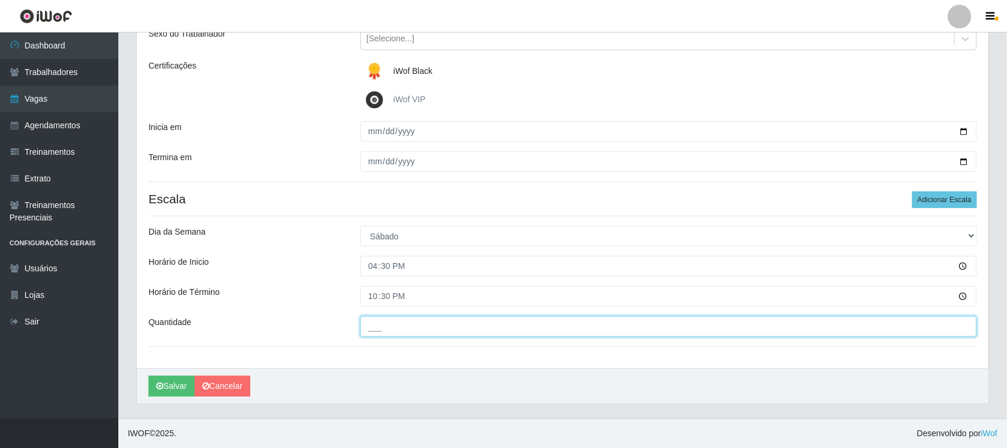
click at [381, 329] on input "___" at bounding box center [668, 326] width 617 height 21
type input "01_"
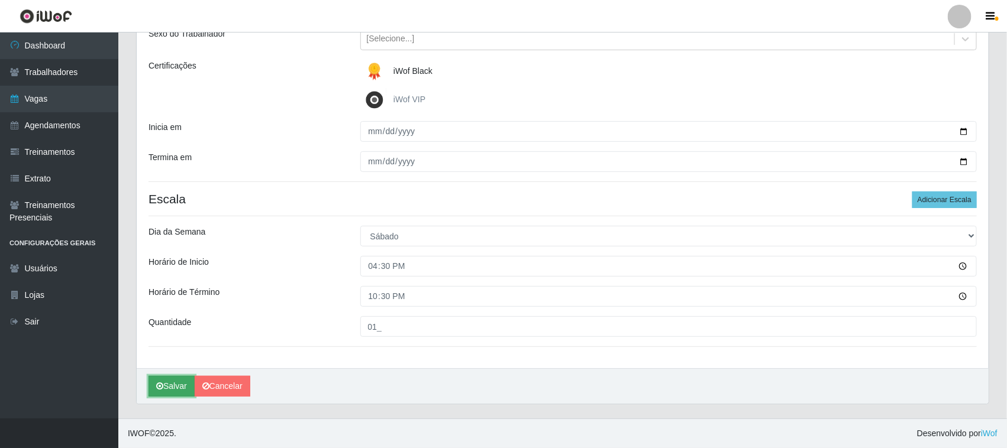
click at [173, 383] on button "Salvar" at bounding box center [171, 386] width 46 height 21
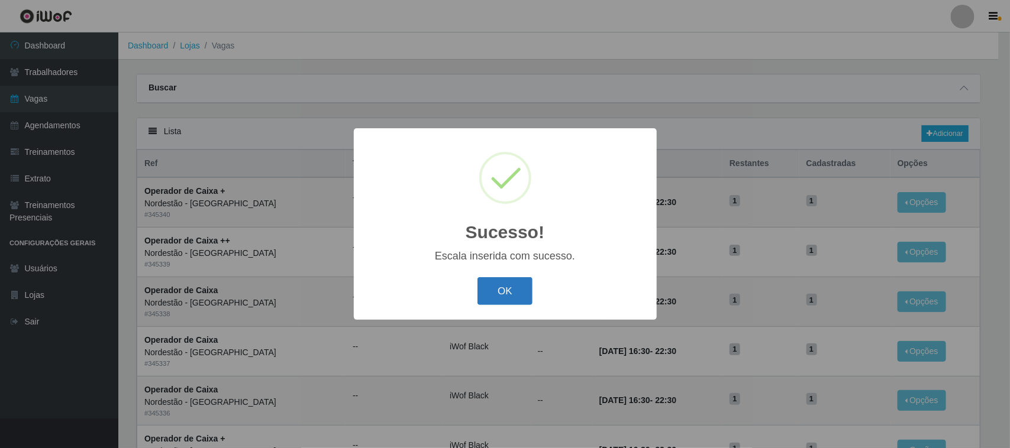
click at [500, 292] on button "OK" at bounding box center [504, 291] width 55 height 28
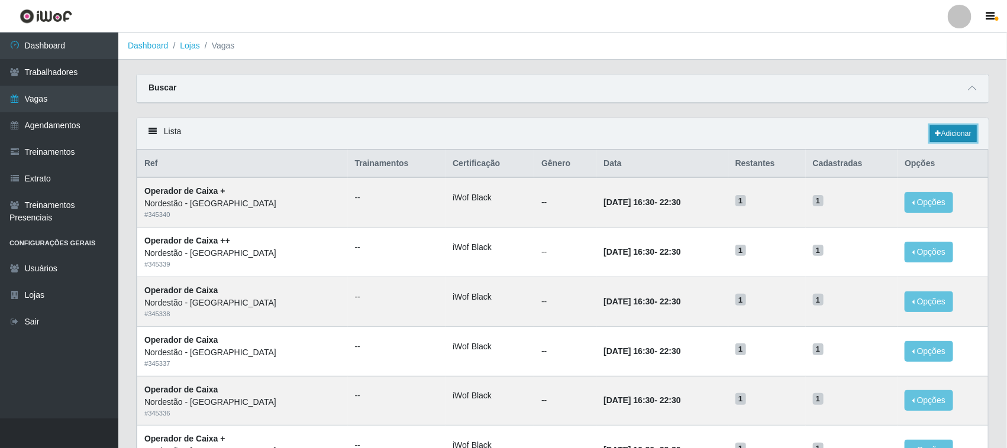
click at [948, 134] on link "Adicionar" at bounding box center [953, 133] width 47 height 17
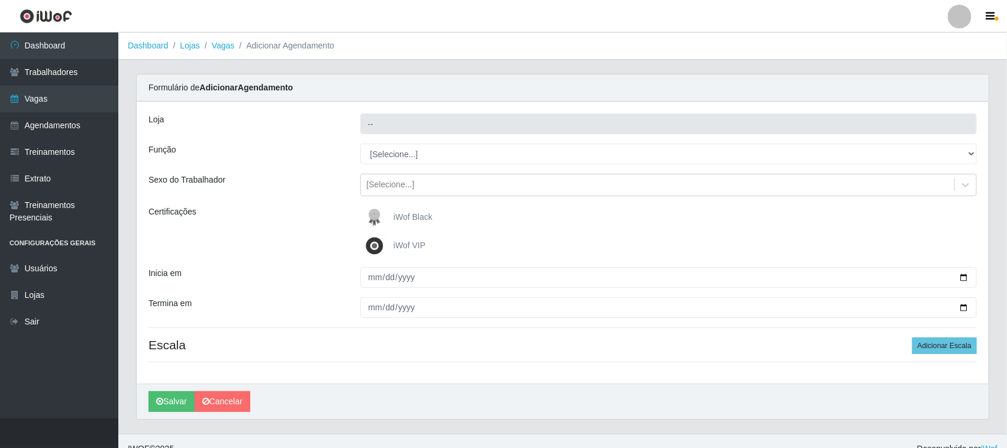
type input "Nordestão - [GEOGRAPHIC_DATA]"
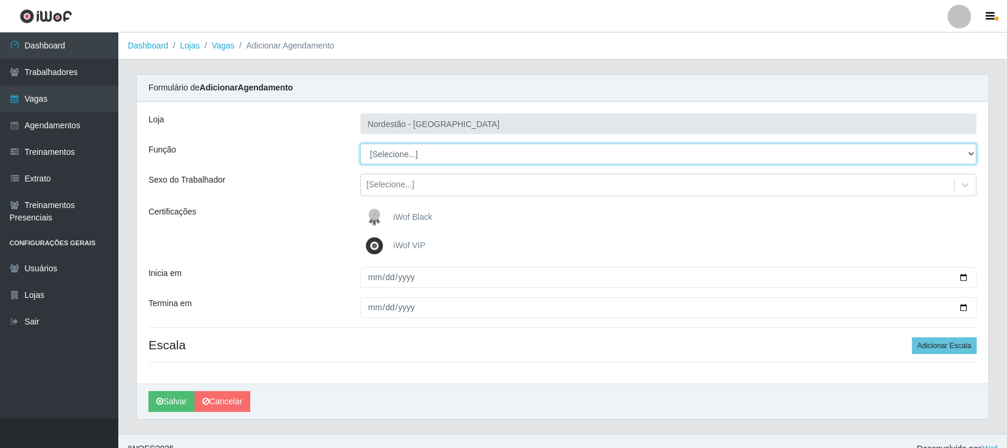
click at [970, 152] on select "[Selecione...] Balconista de Padaria Balconista de Padaria + Balconista de Pada…" at bounding box center [668, 154] width 617 height 21
select select "72"
click at [360, 144] on select "[Selecione...] Balconista de Padaria Balconista de Padaria + Balconista de Pada…" at bounding box center [668, 154] width 617 height 21
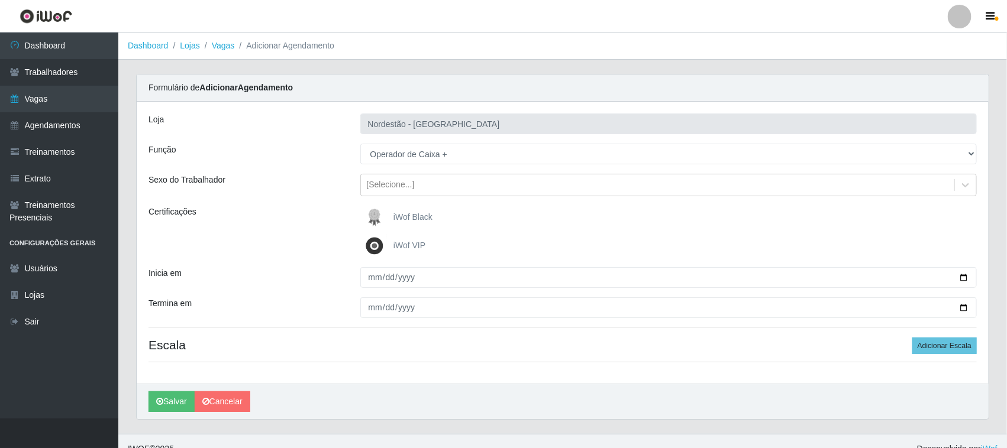
click at [420, 216] on span "iWof Black" at bounding box center [412, 216] width 39 height 9
click at [0, 0] on input "iWof Black" at bounding box center [0, 0] width 0 height 0
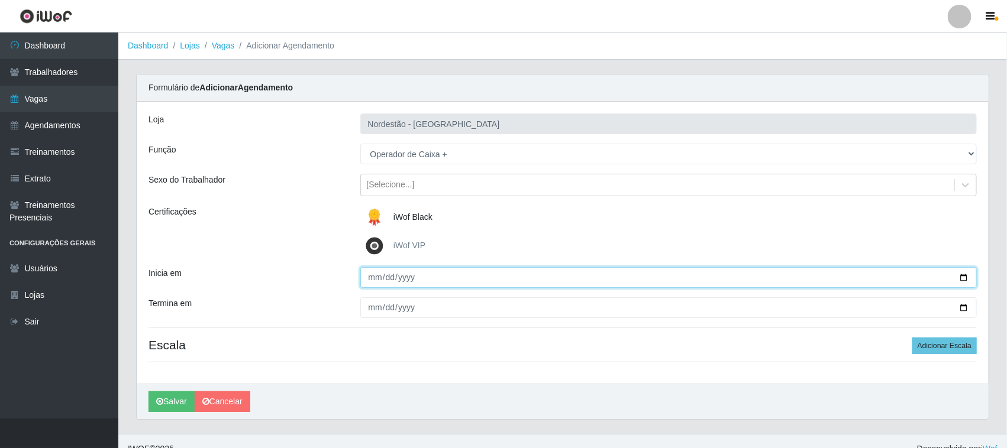
click at [374, 279] on input "Inicia em" at bounding box center [668, 277] width 617 height 21
click at [963, 276] on input "Inicia em" at bounding box center [668, 277] width 617 height 21
type input "2025-10-19"
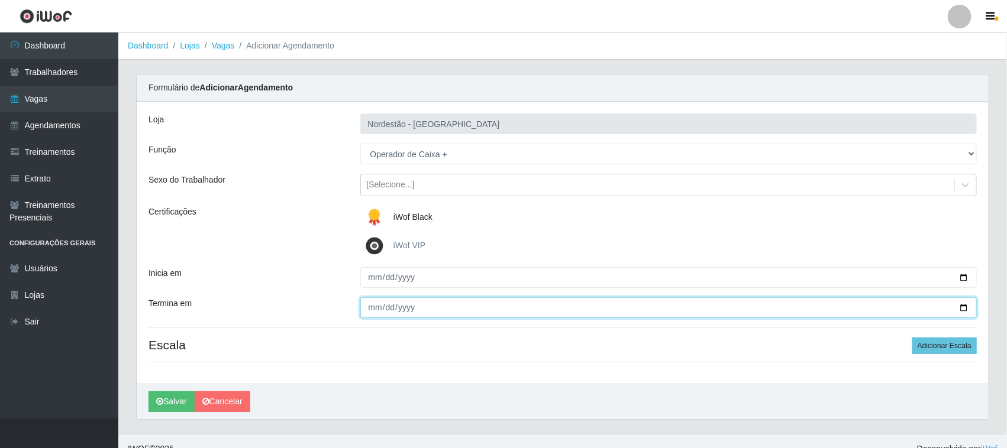
click at [960, 308] on input "Termina em" at bounding box center [668, 308] width 617 height 21
type input "2025-10-19"
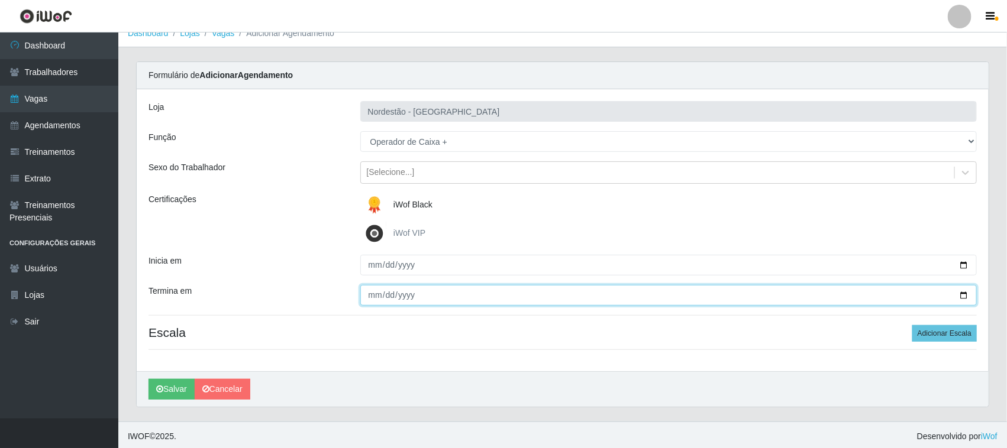
scroll to position [16, 0]
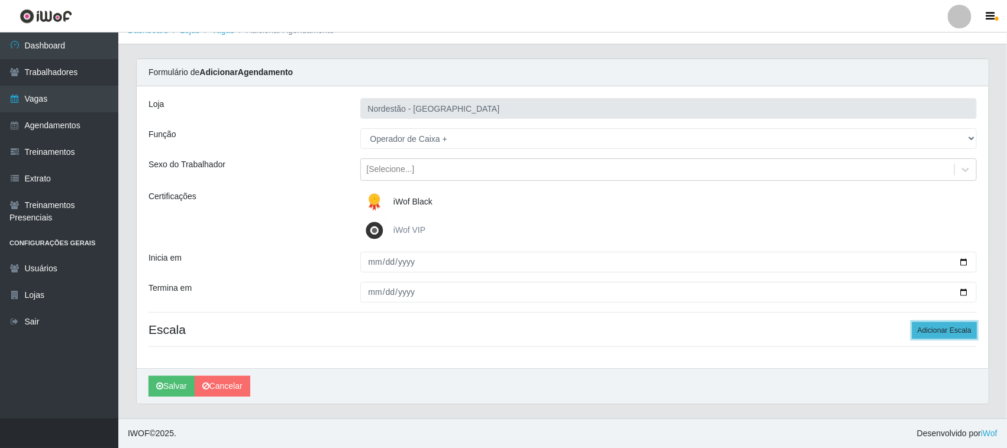
click at [940, 328] on button "Adicionar Escala" at bounding box center [944, 330] width 64 height 17
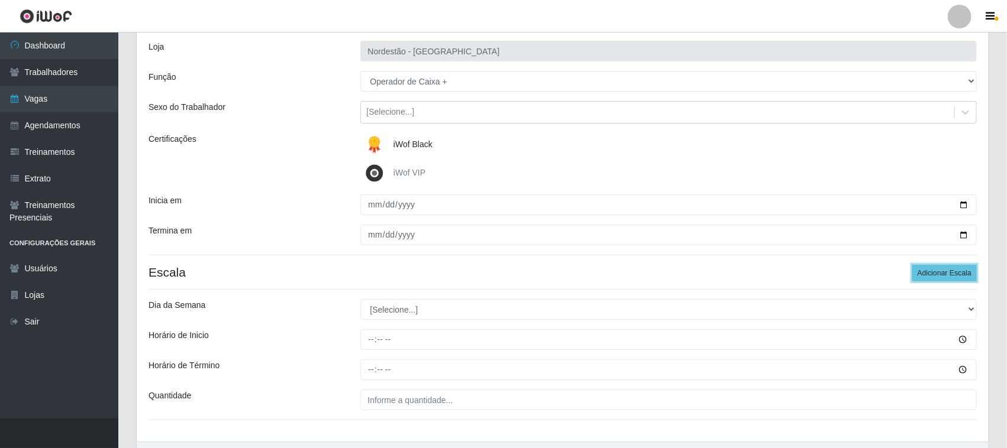
scroll to position [147, 0]
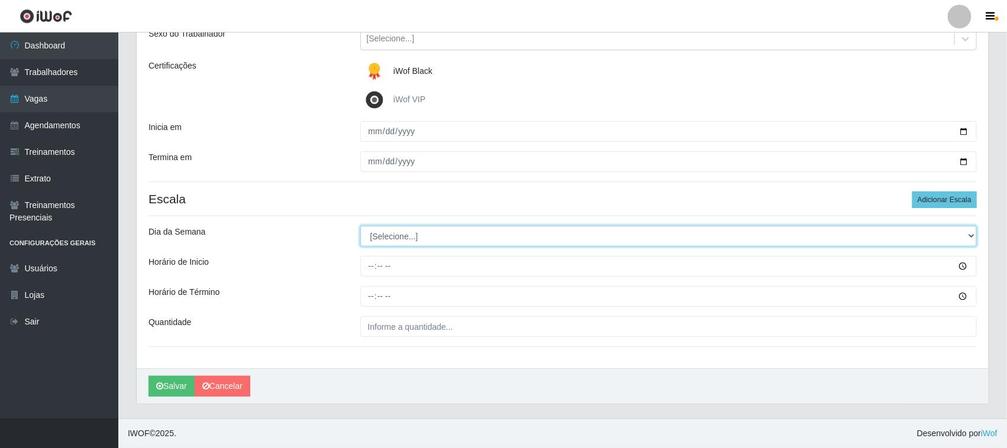
click at [968, 235] on select "[Selecione...] Segunda Terça Quarta Quinta Sexta Sábado Domingo" at bounding box center [668, 236] width 617 height 21
select select "0"
click at [360, 226] on select "[Selecione...] Segunda Terça Quarta Quinta Sexta Sábado Domingo" at bounding box center [668, 236] width 617 height 21
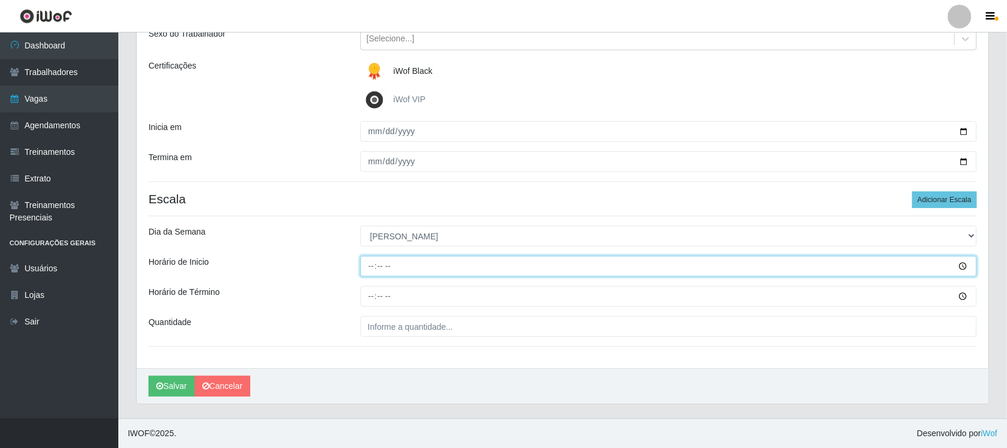
click at [370, 263] on input "Horário de Inicio" at bounding box center [668, 266] width 617 height 21
type input "16:30"
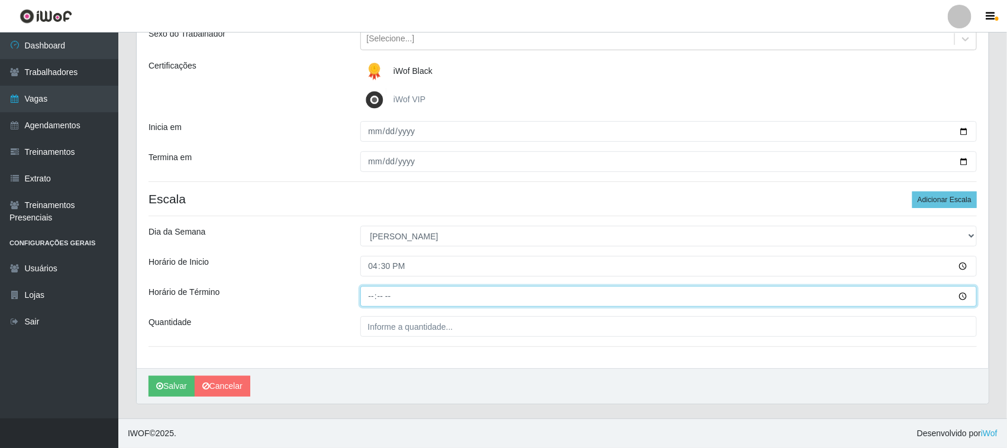
click at [368, 296] on input "Horário de Término" at bounding box center [668, 296] width 617 height 21
type input "22:30"
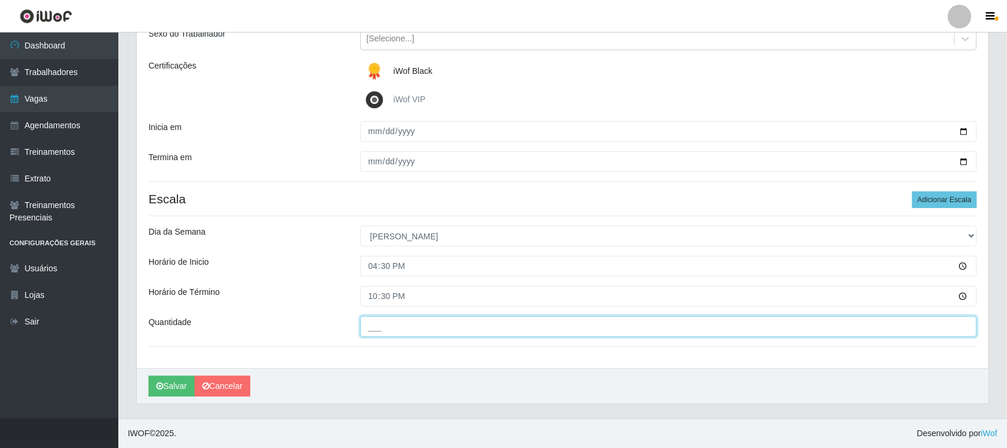
click at [457, 329] on input "___" at bounding box center [668, 326] width 617 height 21
type input "01_"
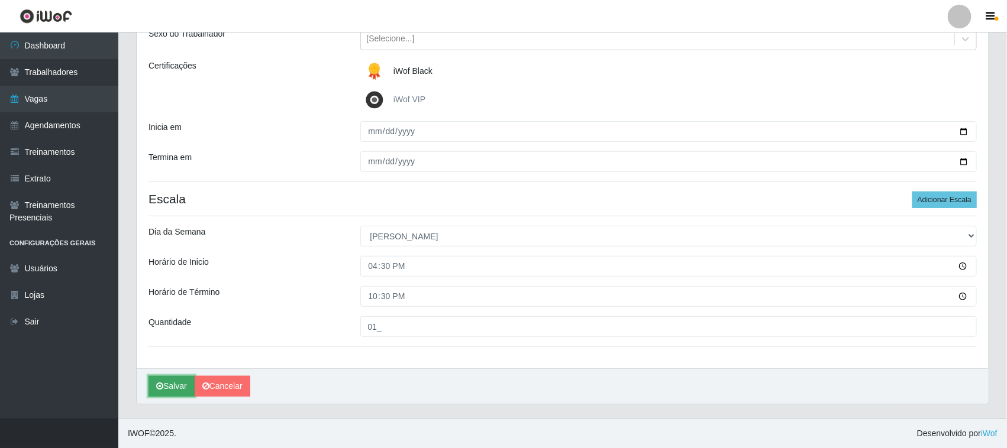
click at [177, 385] on button "Salvar" at bounding box center [171, 386] width 46 height 21
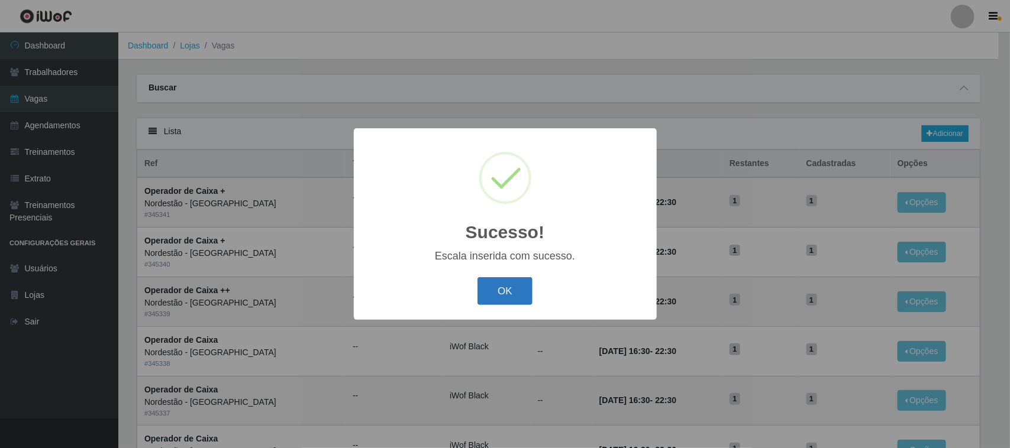
click at [492, 293] on button "OK" at bounding box center [504, 291] width 55 height 28
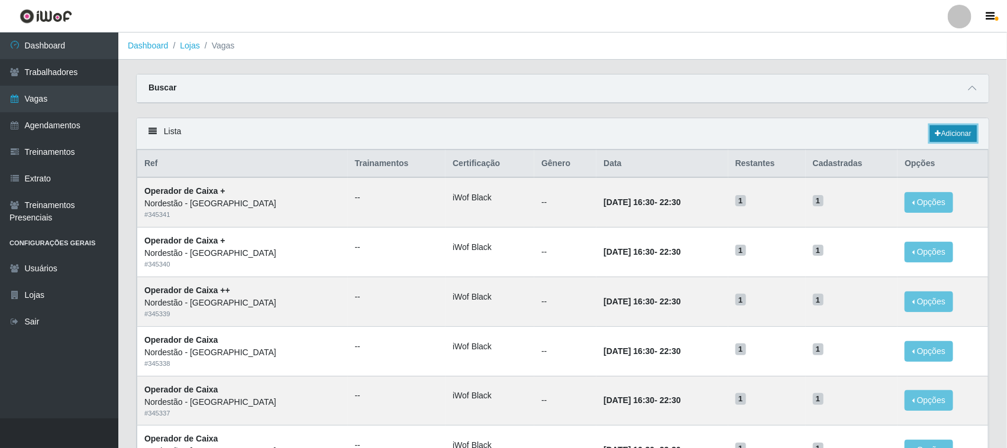
click at [945, 132] on link "Adicionar" at bounding box center [953, 133] width 47 height 17
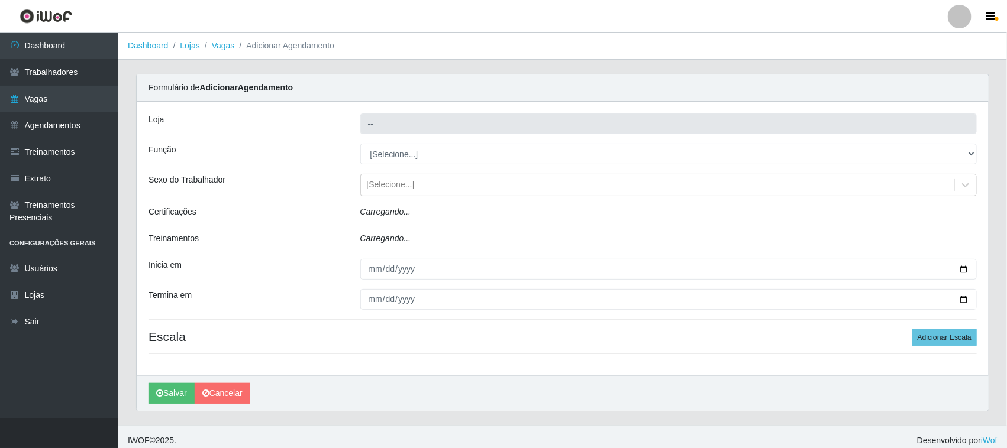
type input "Nordestão - [GEOGRAPHIC_DATA]"
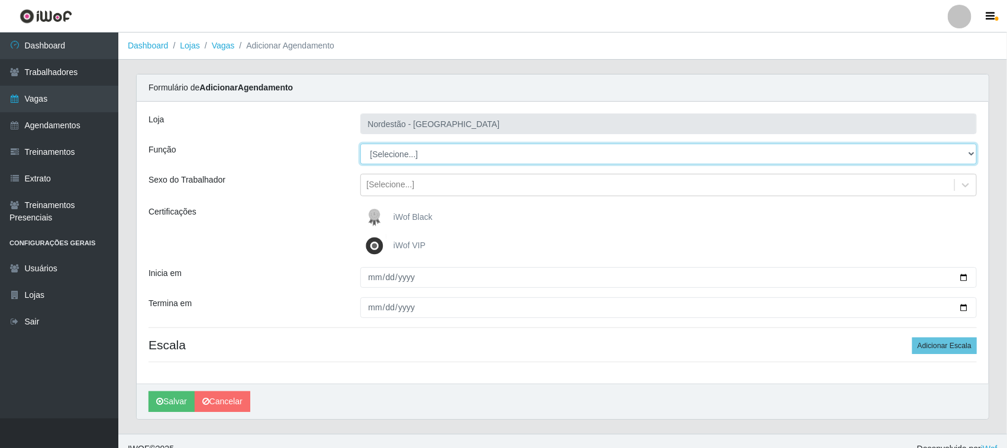
click at [968, 152] on select "[Selecione...] Balconista de Padaria Balconista de Padaria + Balconista de Pada…" at bounding box center [668, 154] width 617 height 21
select select "72"
click at [360, 144] on select "[Selecione...] Balconista de Padaria Balconista de Padaria + Balconista de Pada…" at bounding box center [668, 154] width 617 height 21
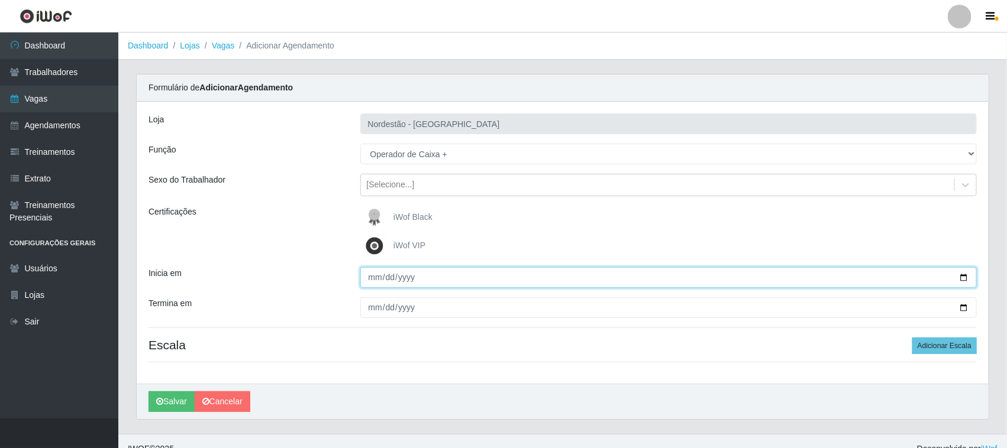
click at [961, 279] on input "Inicia em" at bounding box center [668, 277] width 617 height 21
type input "2025-10-26"
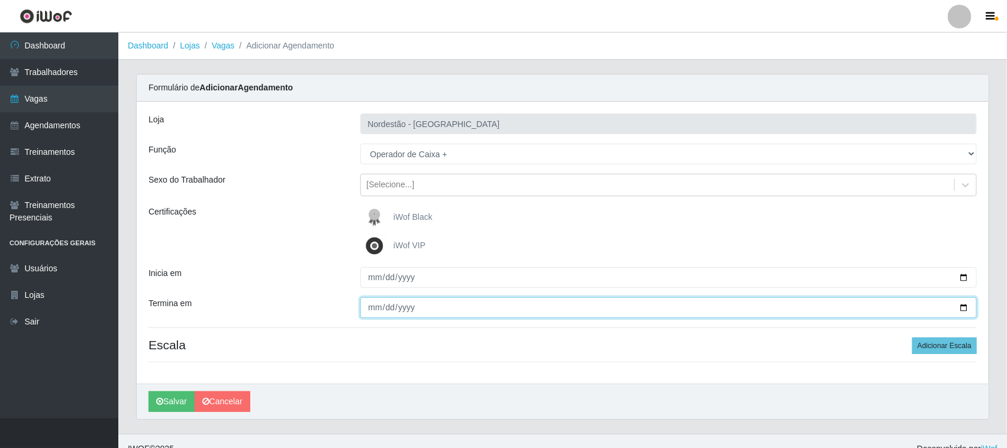
click at [964, 309] on input "Termina em" at bounding box center [668, 308] width 617 height 21
type input "2025-10-26"
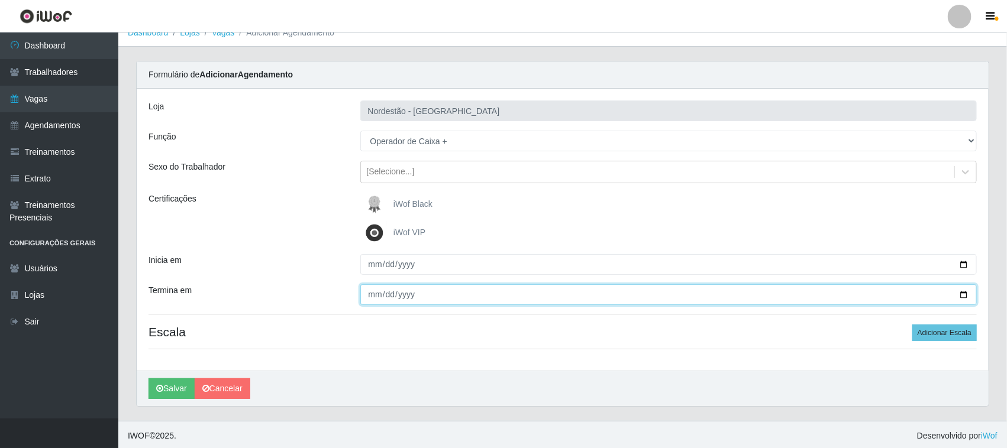
scroll to position [16, 0]
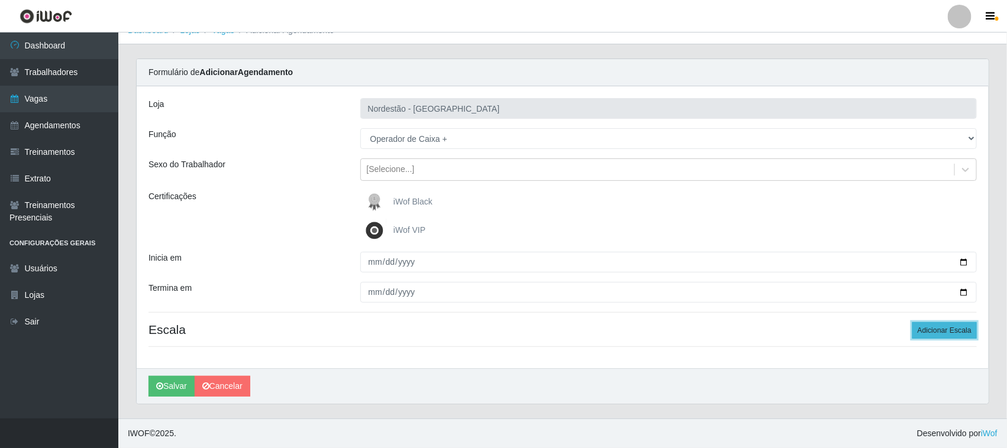
click at [929, 329] on button "Adicionar Escala" at bounding box center [944, 330] width 64 height 17
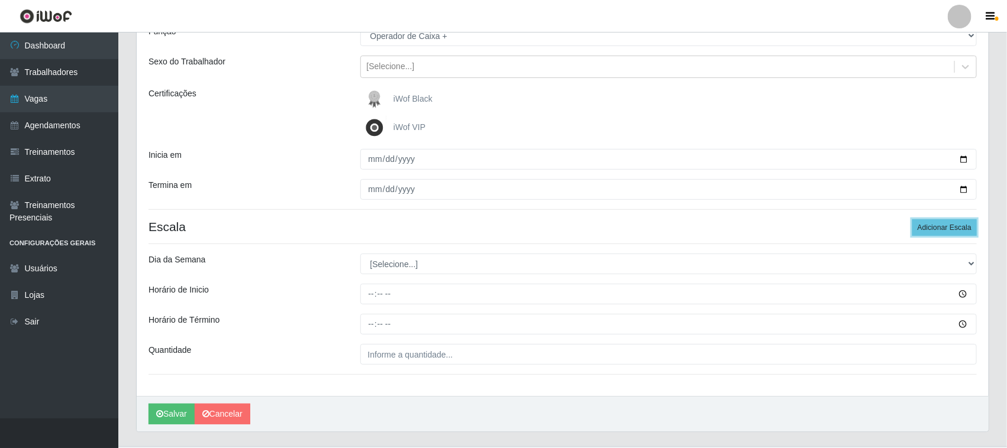
scroll to position [147, 0]
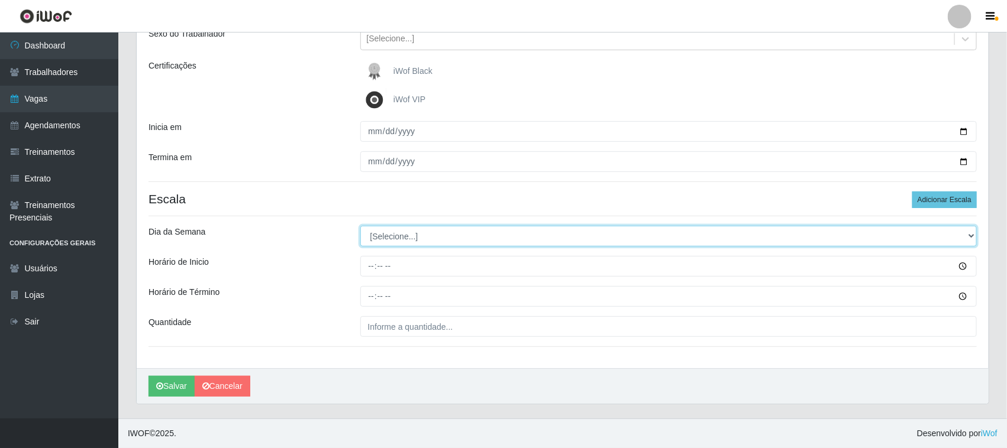
click at [973, 234] on select "[Selecione...] Segunda Terça Quarta Quinta Sexta Sábado Domingo" at bounding box center [668, 236] width 617 height 21
select select "0"
click at [360, 226] on select "[Selecione...] Segunda Terça Quarta Quinta Sexta Sábado Domingo" at bounding box center [668, 236] width 617 height 21
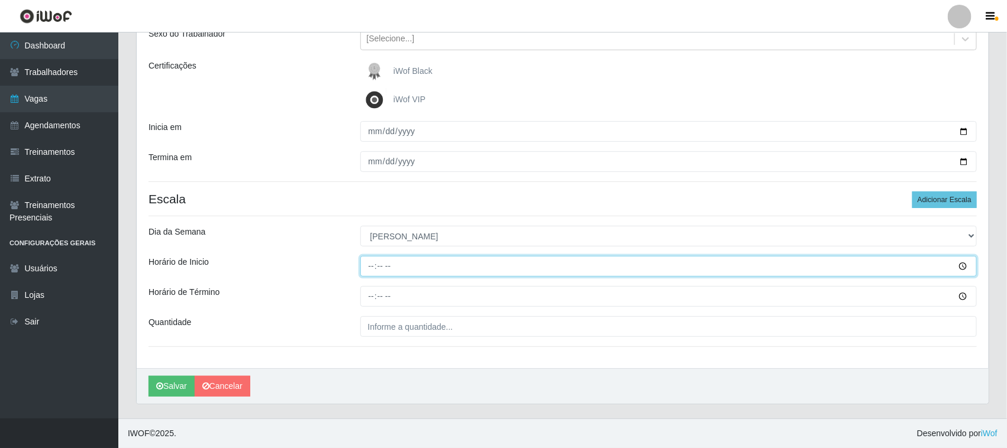
click at [368, 264] on input "Horário de Inicio" at bounding box center [668, 266] width 617 height 21
type input "16:30"
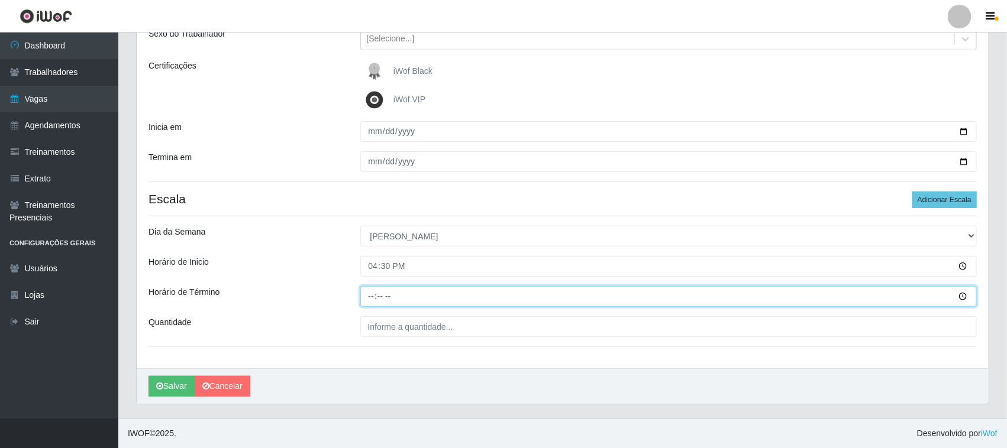
click at [368, 292] on input "Horário de Término" at bounding box center [668, 296] width 617 height 21
type input "16:30"
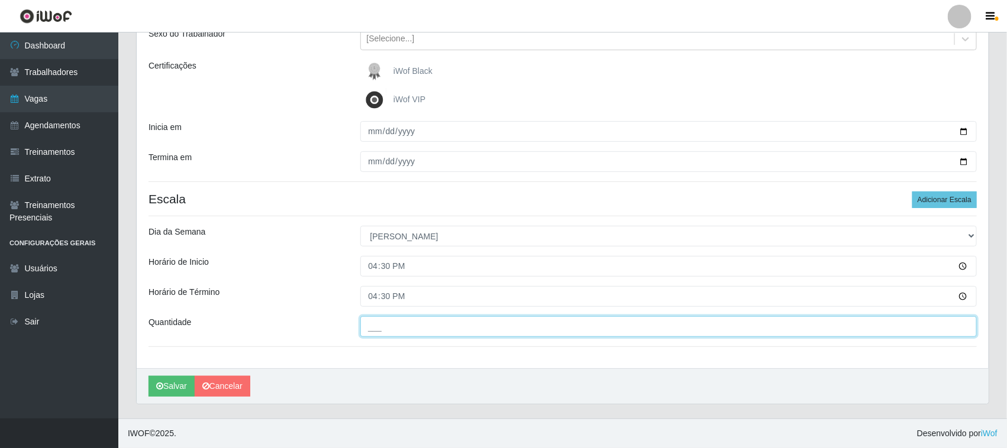
click at [448, 326] on input "___" at bounding box center [668, 326] width 617 height 21
type input "02_"
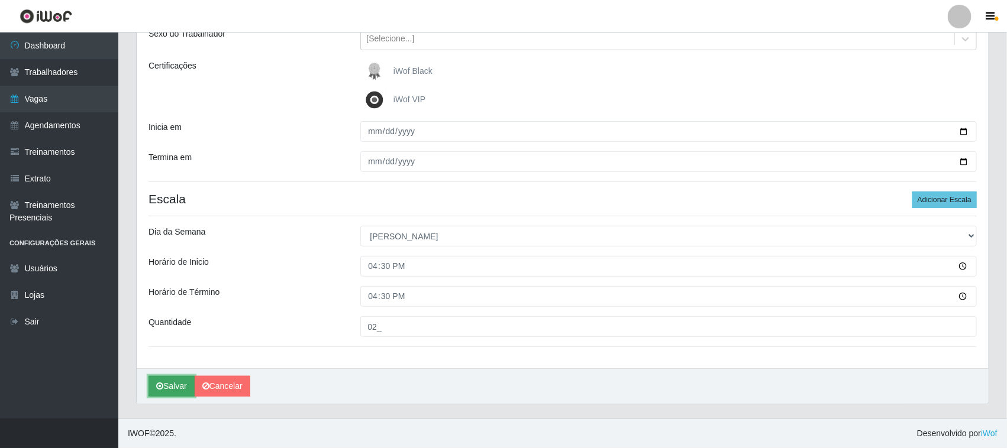
click at [181, 386] on button "Salvar" at bounding box center [171, 386] width 46 height 21
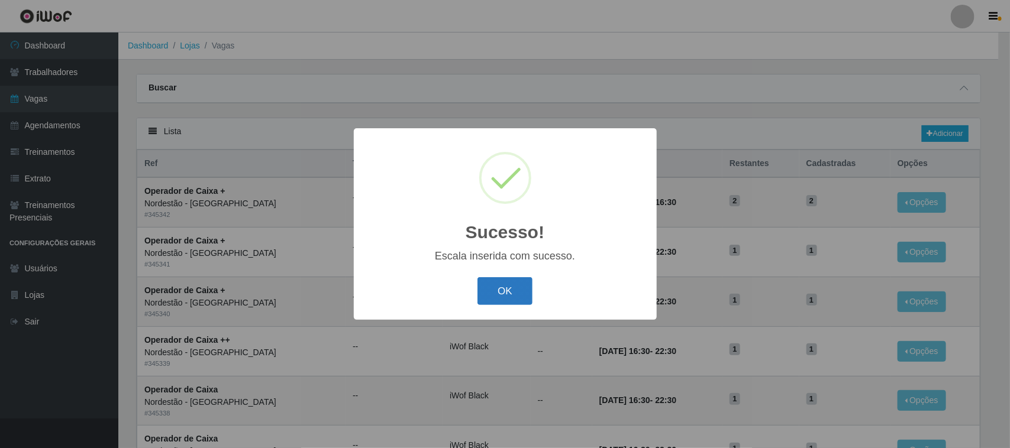
click at [501, 287] on button "OK" at bounding box center [504, 291] width 55 height 28
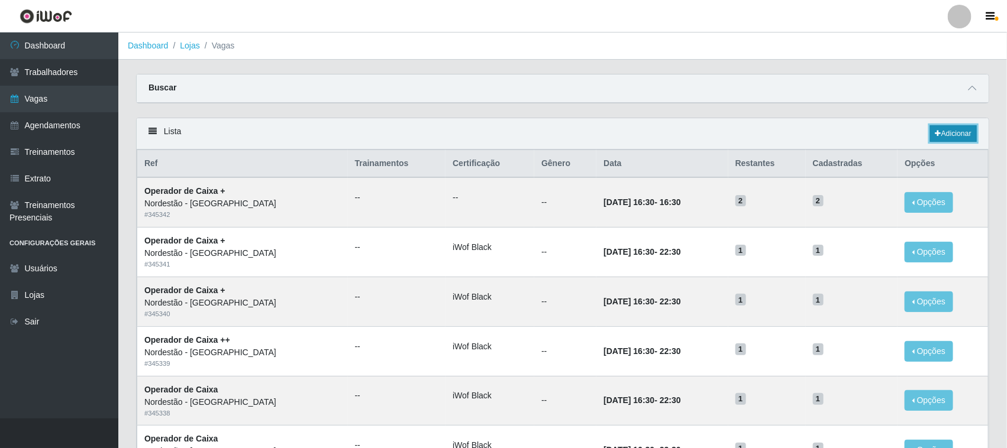
click at [940, 135] on link "Adicionar" at bounding box center [953, 133] width 47 height 17
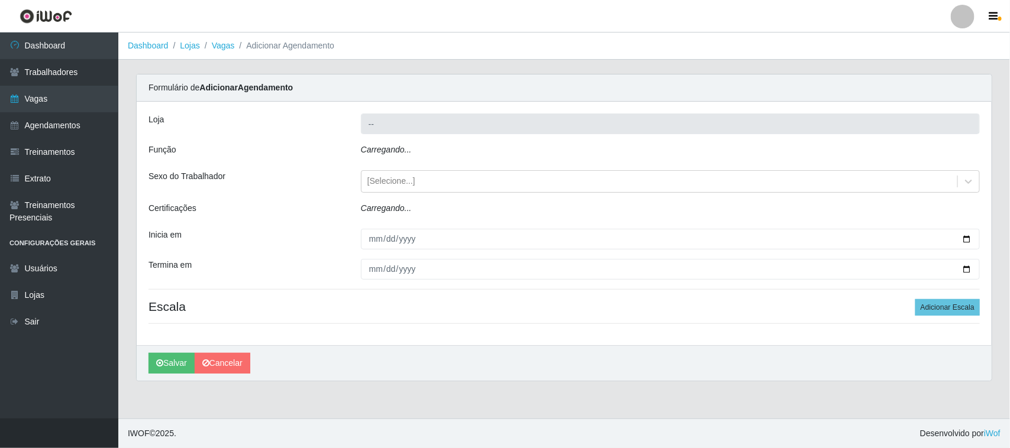
type input "Nordestão - [GEOGRAPHIC_DATA]"
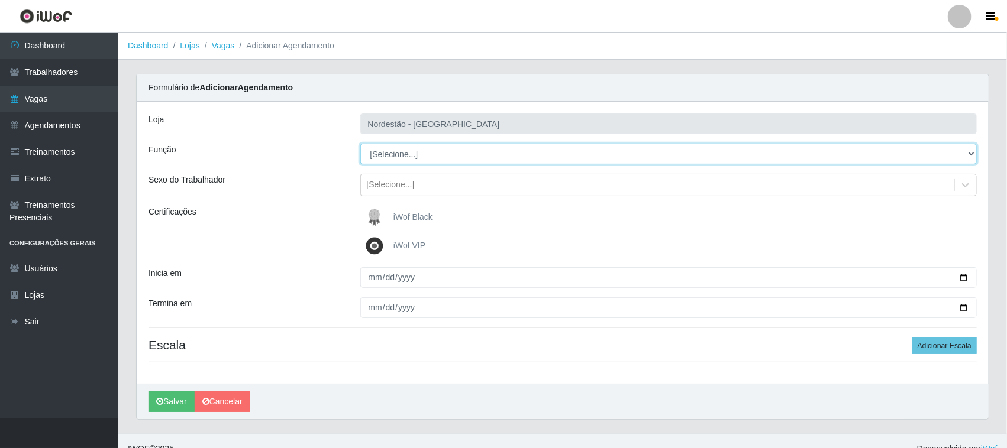
click at [967, 153] on select "[Selecione...] Balconista de Padaria Balconista de Padaria + Balconista de Pada…" at bounding box center [668, 154] width 617 height 21
select select "72"
click at [360, 144] on select "[Selecione...] Balconista de Padaria Balconista de Padaria + Balconista de Pada…" at bounding box center [668, 154] width 617 height 21
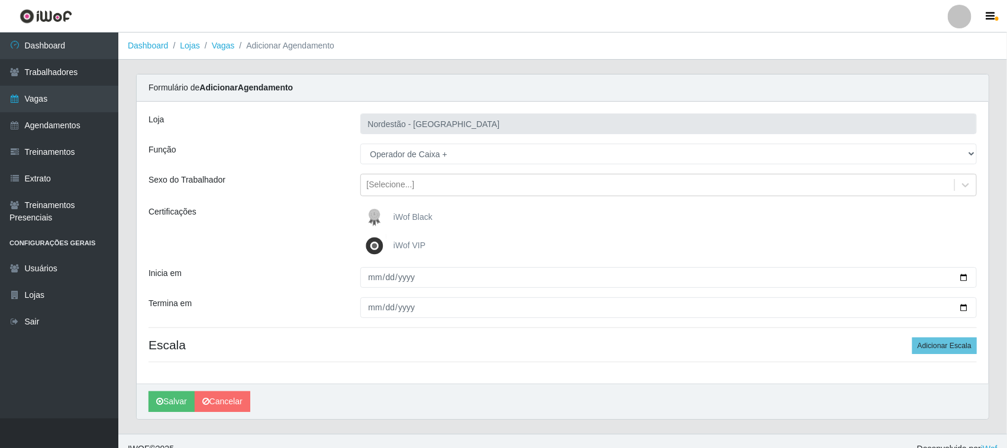
click at [421, 216] on span "iWof Black" at bounding box center [412, 216] width 39 height 9
click at [0, 0] on input "iWof Black" at bounding box center [0, 0] width 0 height 0
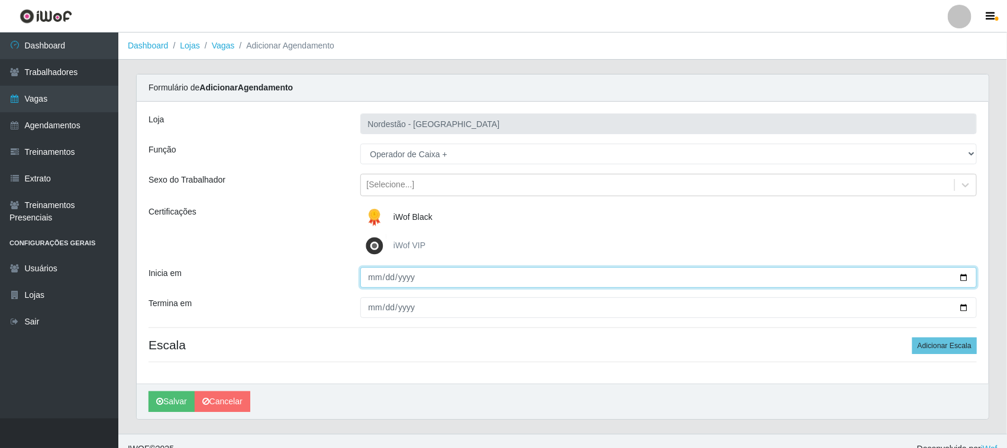
click at [960, 274] on input "Inicia em" at bounding box center [668, 277] width 617 height 21
type input "2025-10-19"
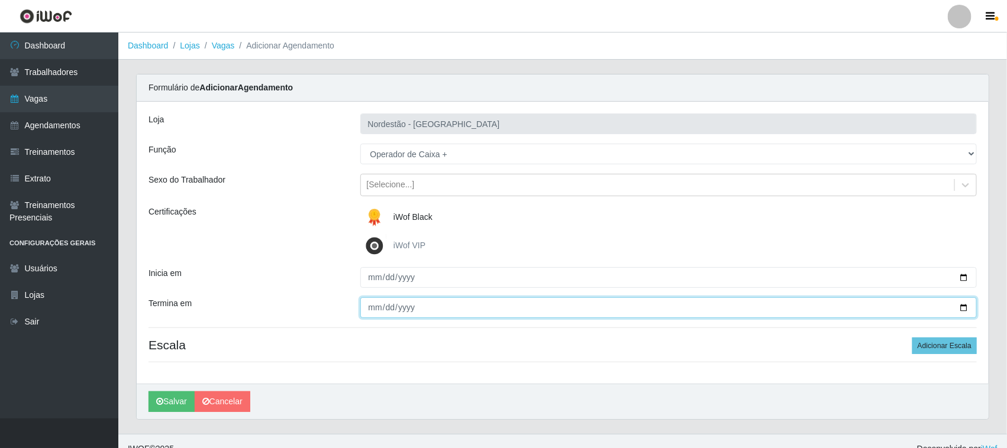
click at [962, 303] on input "Termina em" at bounding box center [668, 308] width 617 height 21
type input "2025-10-19"
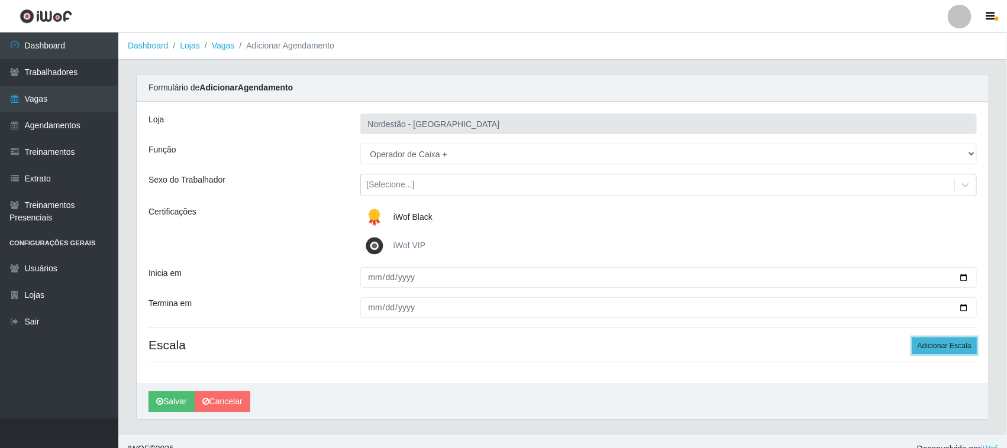
click at [935, 344] on button "Adicionar Escala" at bounding box center [944, 346] width 64 height 17
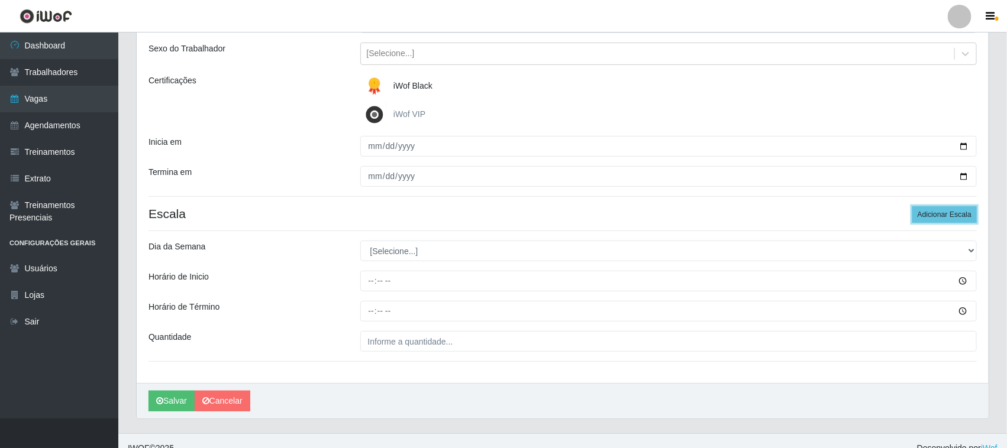
scroll to position [147, 0]
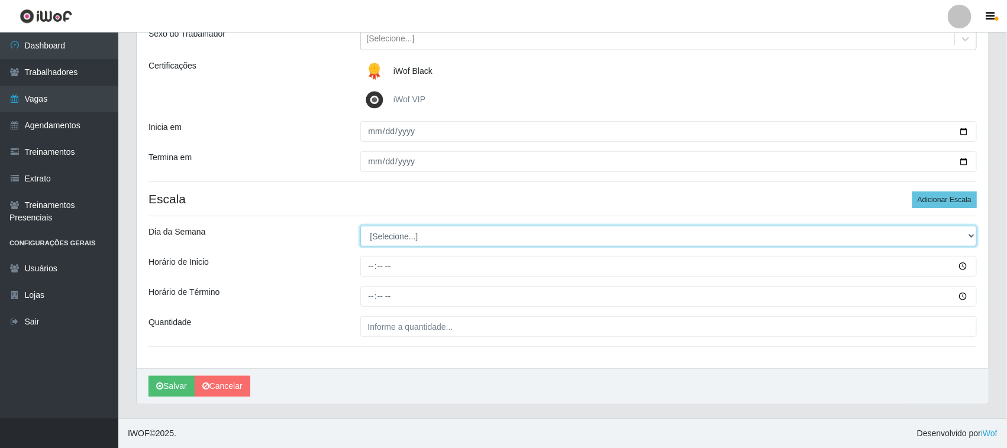
click at [970, 235] on select "[Selecione...] Segunda Terça Quarta Quinta Sexta Sábado Domingo" at bounding box center [668, 236] width 617 height 21
select select "0"
click at [360, 226] on select "[Selecione...] Segunda Terça Quarta Quinta Sexta Sábado Domingo" at bounding box center [668, 236] width 617 height 21
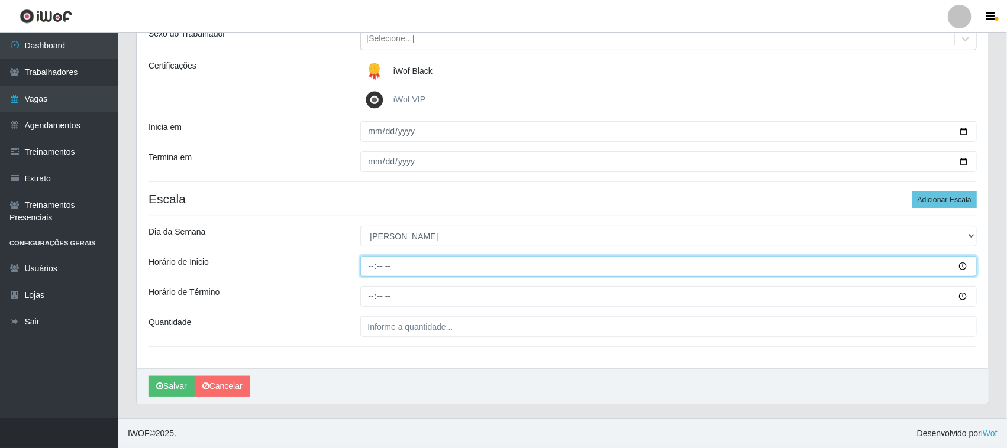
click at [370, 266] on input "Horário de Inicio" at bounding box center [668, 266] width 617 height 21
type input "16:30"
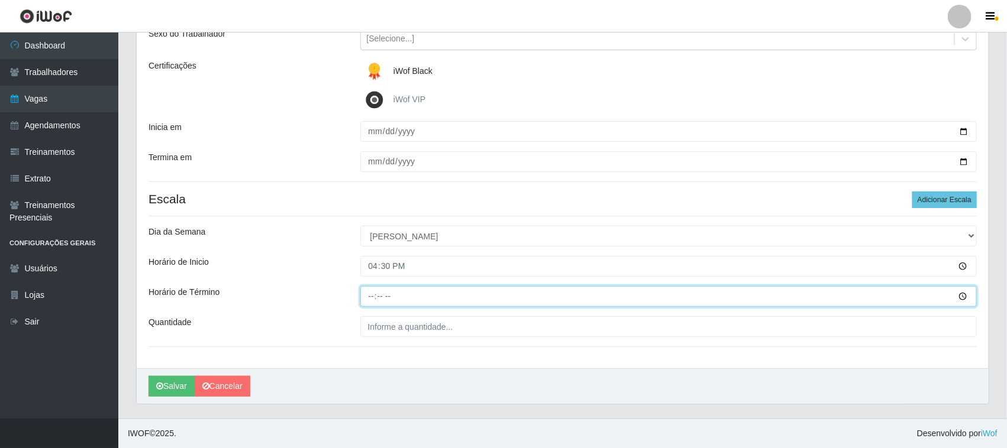
click at [371, 293] on input "Horário de Término" at bounding box center [668, 296] width 617 height 21
type input "22:30"
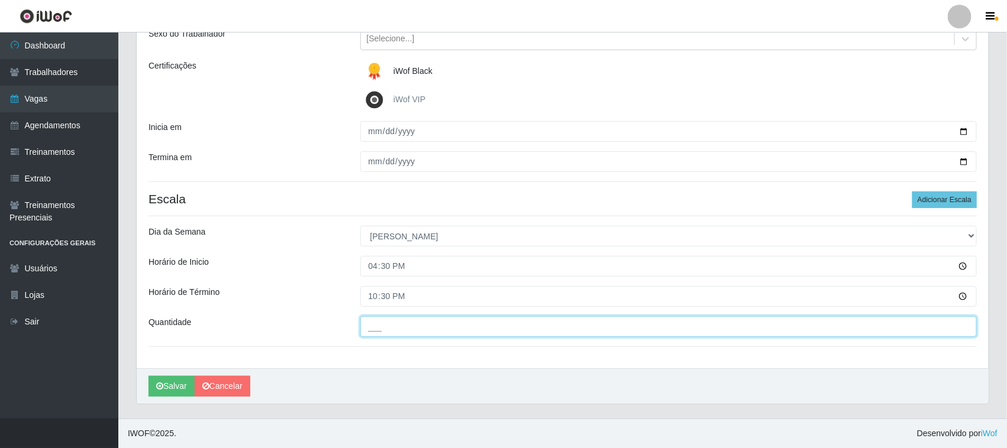
click at [390, 326] on input "___" at bounding box center [668, 326] width 617 height 21
type input "01_"
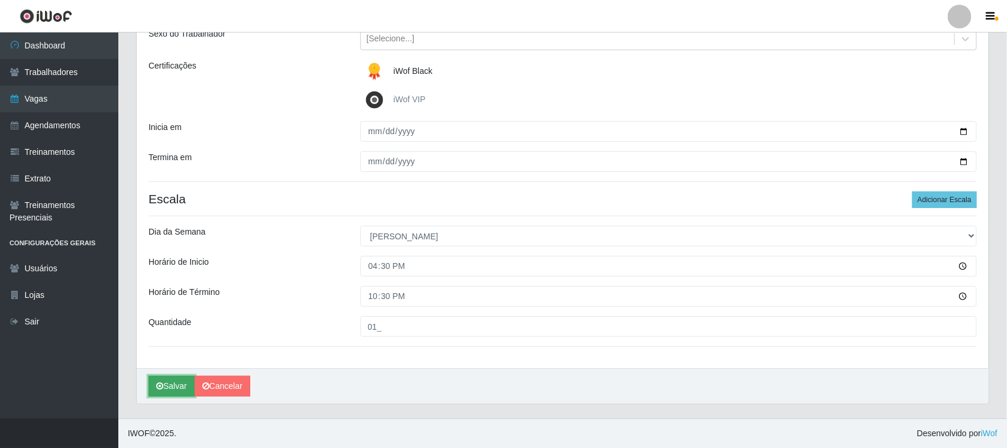
click at [175, 389] on button "Salvar" at bounding box center [171, 386] width 46 height 21
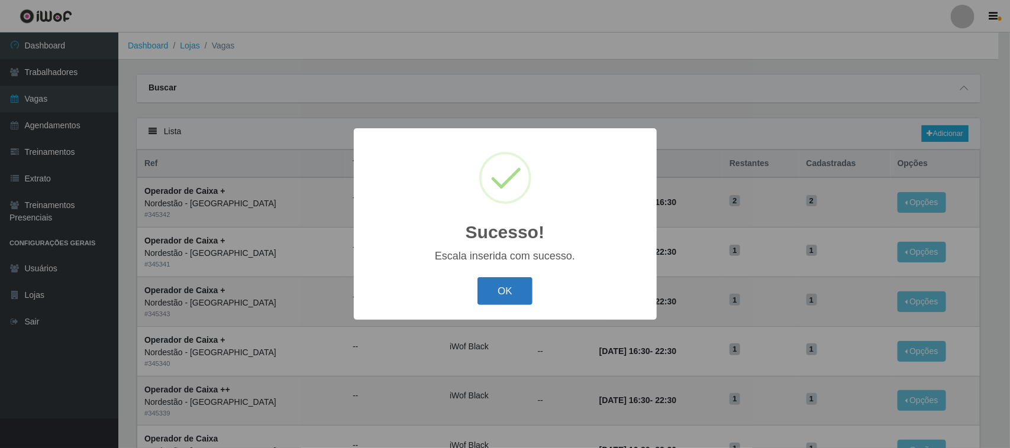
click at [496, 292] on button "OK" at bounding box center [504, 291] width 55 height 28
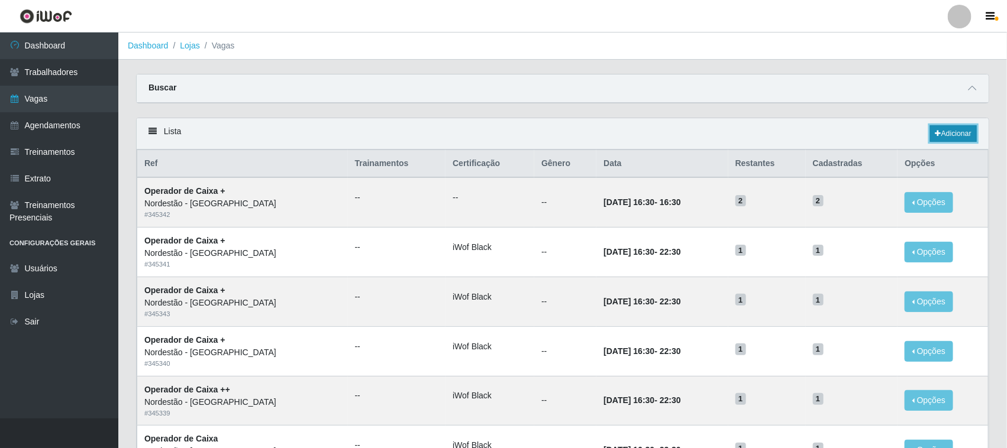
click at [958, 134] on link "Adicionar" at bounding box center [953, 133] width 47 height 17
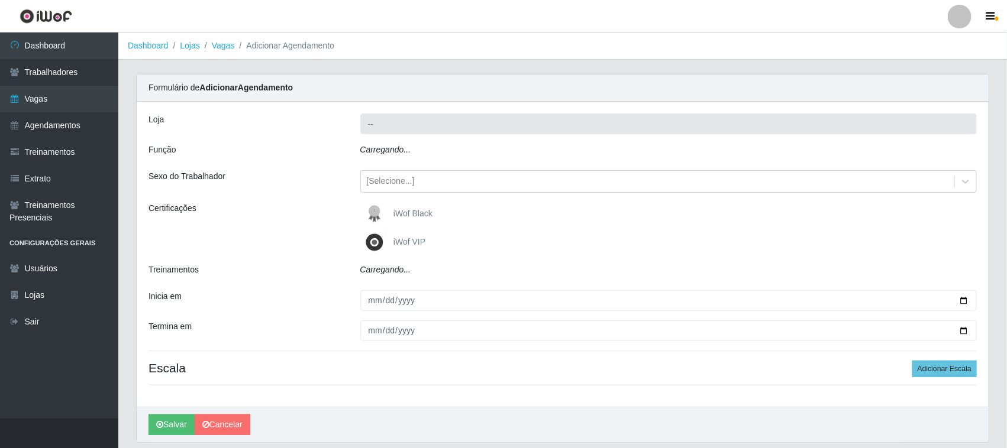
type input "Nordestão - [GEOGRAPHIC_DATA]"
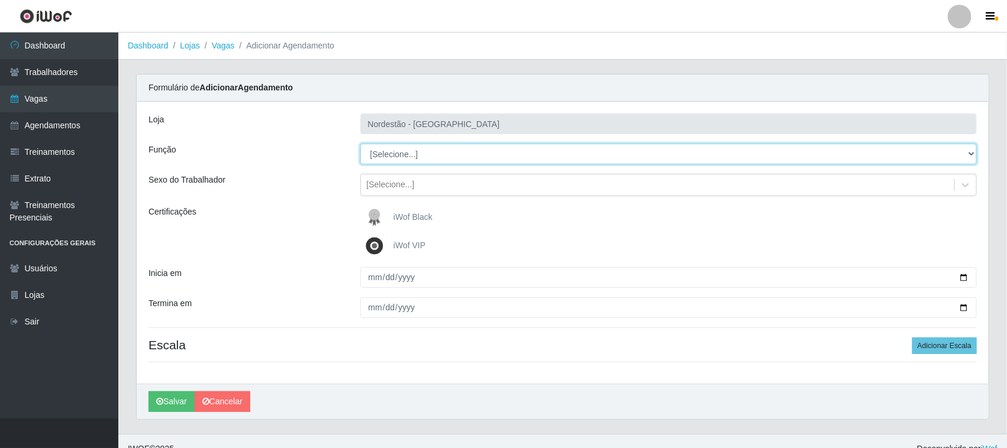
click at [971, 154] on select "[Selecione...] Balconista de Padaria Balconista de Padaria + Balconista de Pada…" at bounding box center [668, 154] width 617 height 21
select select "22"
click at [360, 144] on select "[Selecione...] Balconista de Padaria Balconista de Padaria + Balconista de Pada…" at bounding box center [668, 154] width 617 height 21
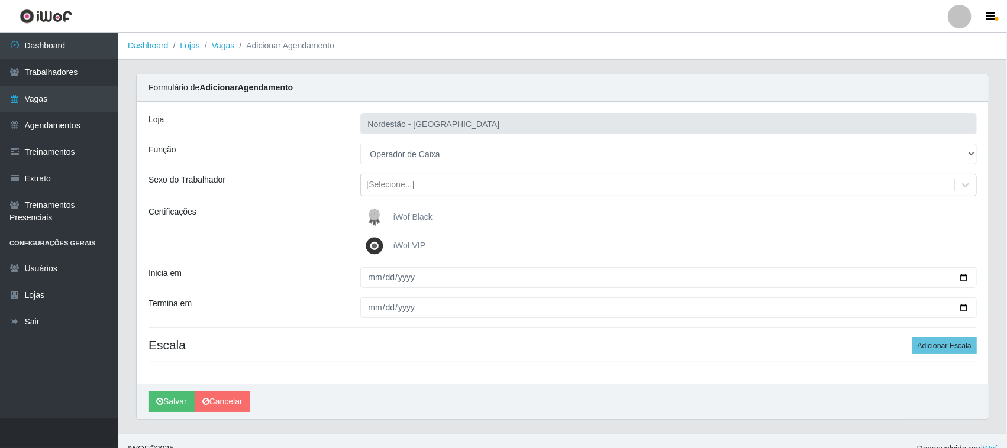
click at [418, 219] on span "iWof Black" at bounding box center [412, 216] width 39 height 9
click at [0, 0] on input "iWof Black" at bounding box center [0, 0] width 0 height 0
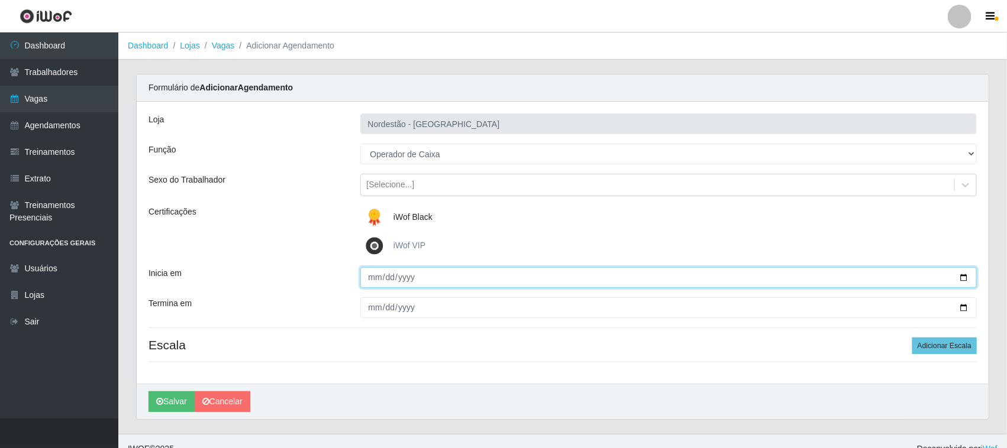
click at [963, 277] on input "Inicia em" at bounding box center [668, 277] width 617 height 21
type input "2025-10-30"
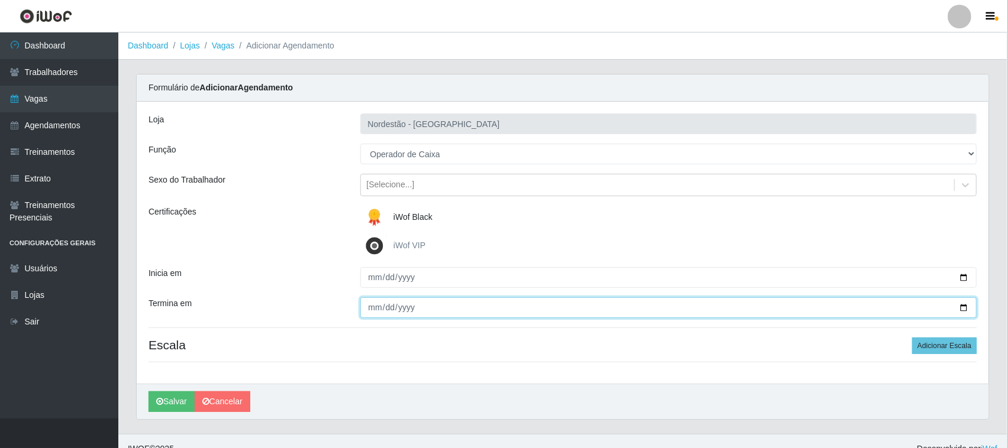
click at [961, 306] on input "Termina em" at bounding box center [668, 308] width 617 height 21
type input "2025-10-30"
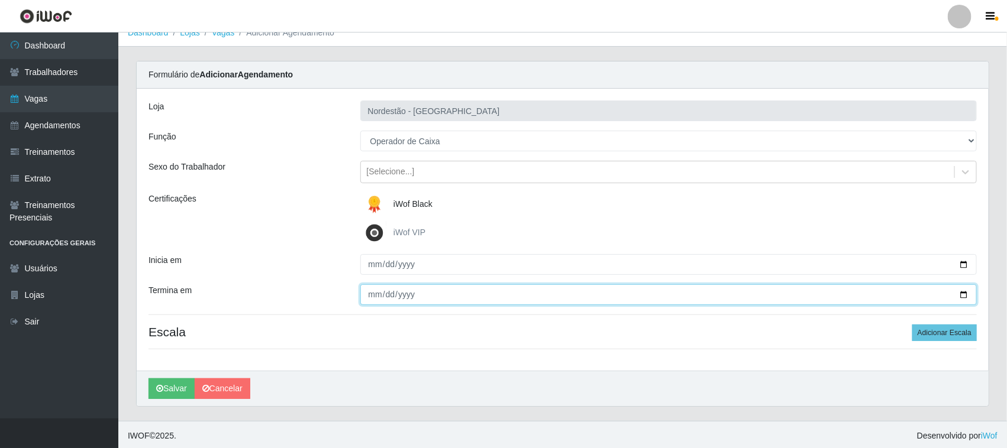
scroll to position [16, 0]
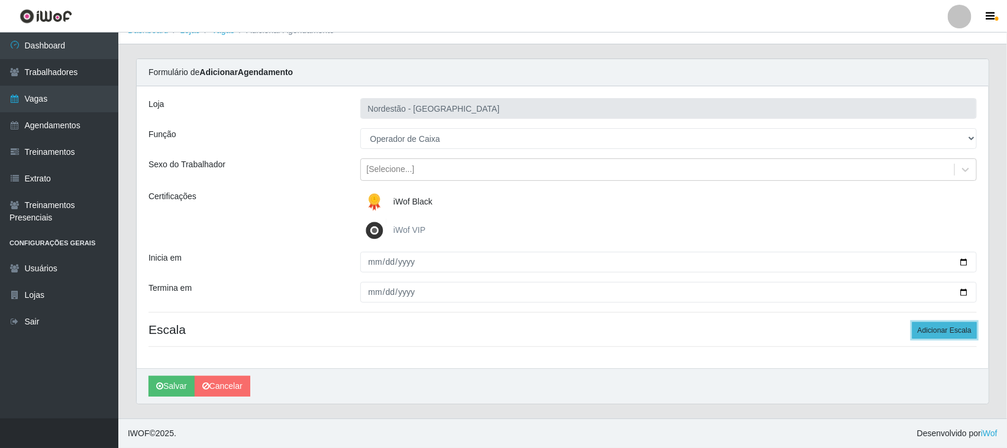
click at [926, 330] on button "Adicionar Escala" at bounding box center [944, 330] width 64 height 17
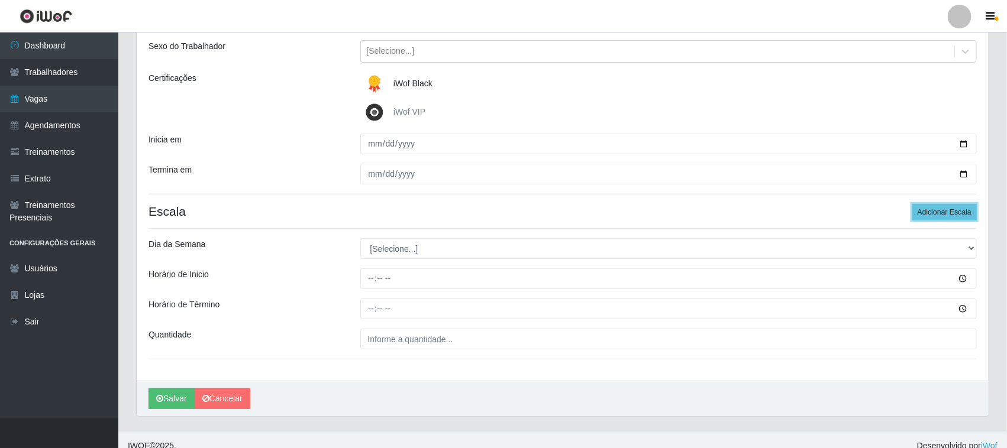
scroll to position [147, 0]
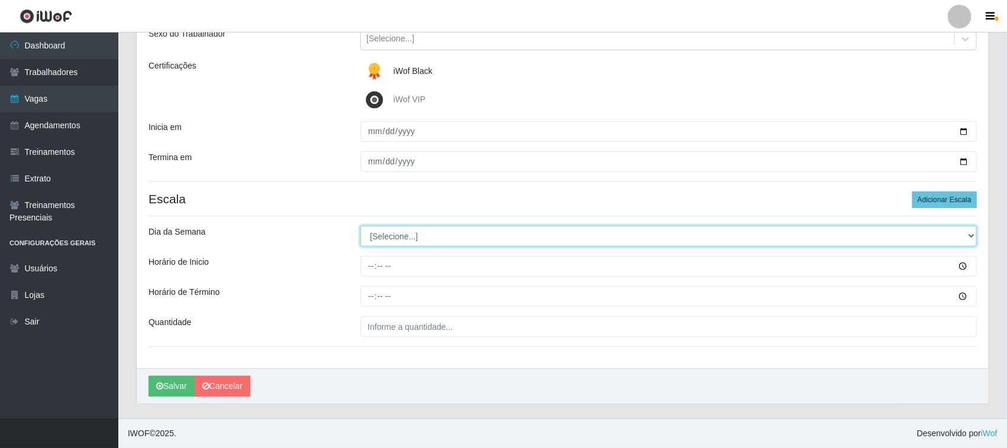
click at [969, 234] on select "[Selecione...] Segunda Terça Quarta Quinta Sexta Sábado Domingo" at bounding box center [668, 236] width 617 height 21
select select "4"
click at [360, 226] on select "[Selecione...] Segunda Terça Quarta Quinta Sexta Sábado Domingo" at bounding box center [668, 236] width 617 height 21
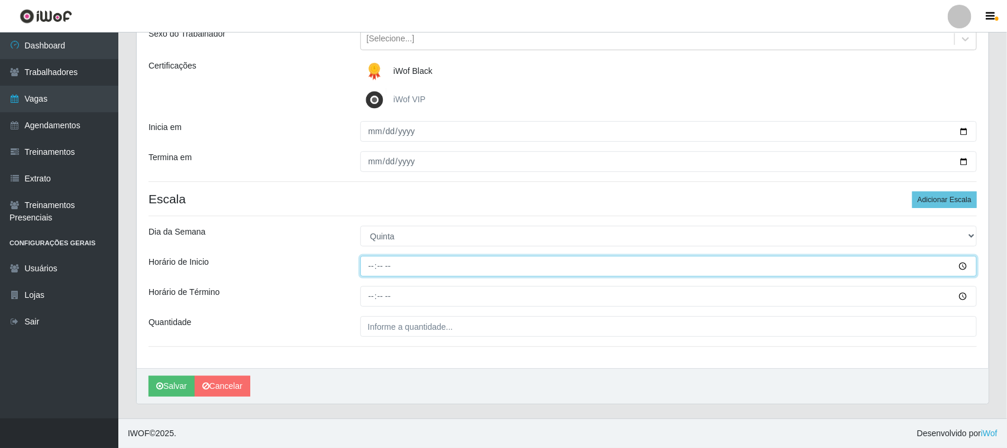
click at [367, 266] on input "Horário de Inicio" at bounding box center [668, 266] width 617 height 21
type input "16:30"
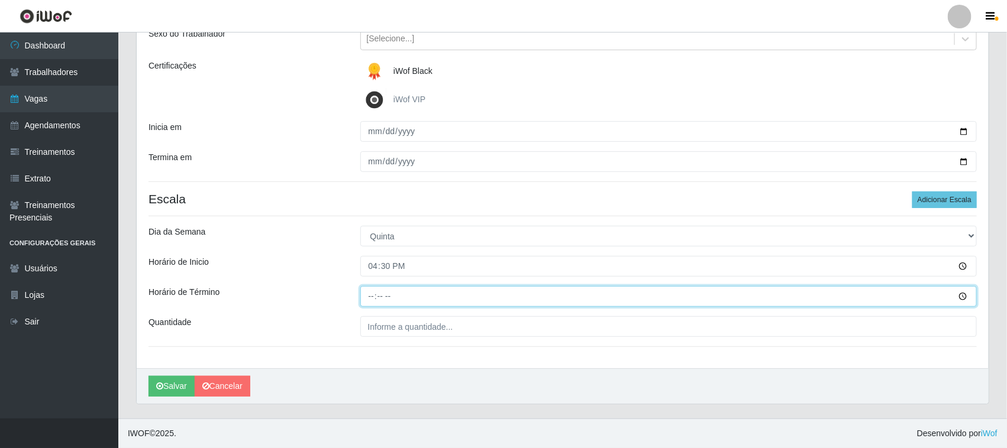
click at [368, 296] on input "Horário de Término" at bounding box center [668, 296] width 617 height 21
type input "22:30"
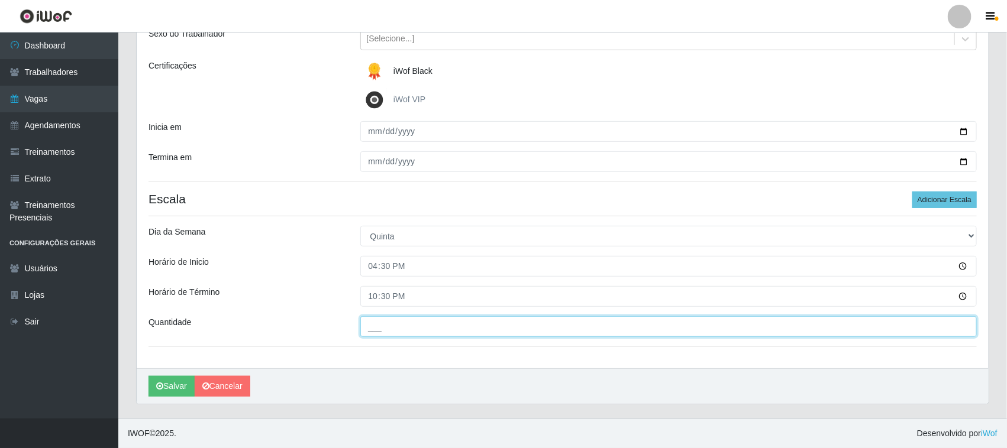
click at [441, 327] on input "___" at bounding box center [668, 326] width 617 height 21
type input "01_"
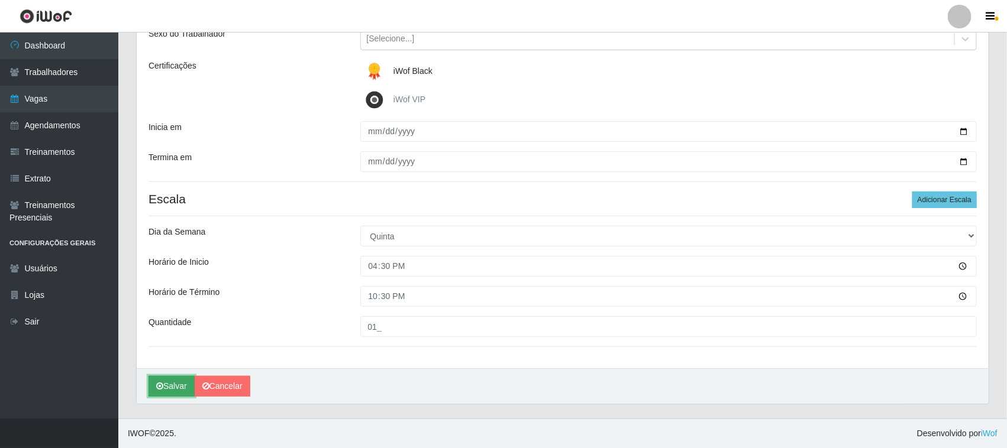
click at [176, 383] on button "Salvar" at bounding box center [171, 386] width 46 height 21
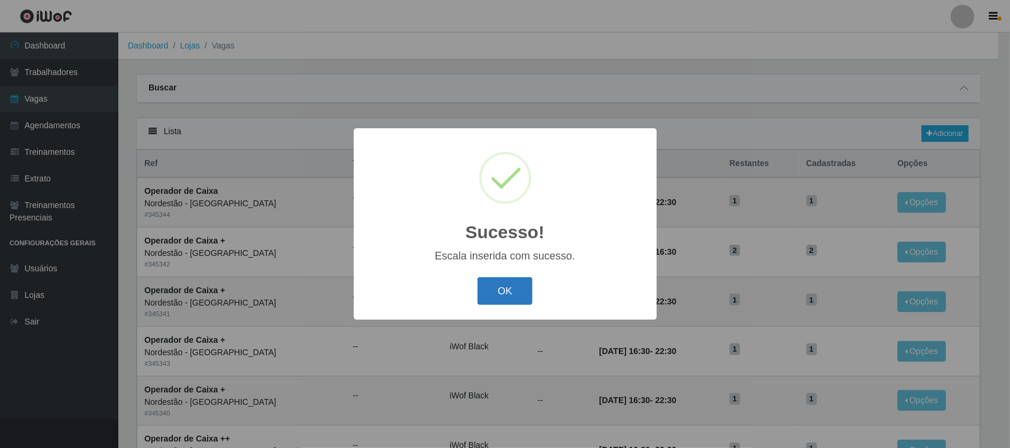
click at [513, 290] on button "OK" at bounding box center [504, 291] width 55 height 28
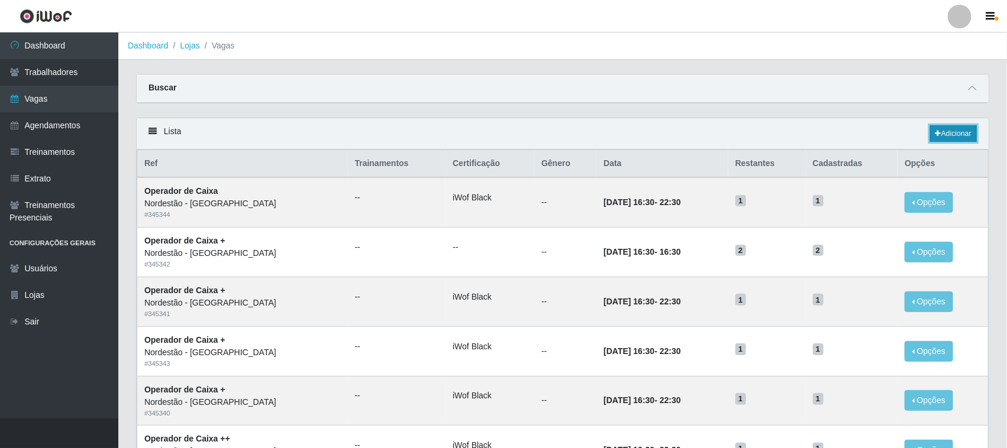
click at [942, 131] on link "Adicionar" at bounding box center [953, 133] width 47 height 17
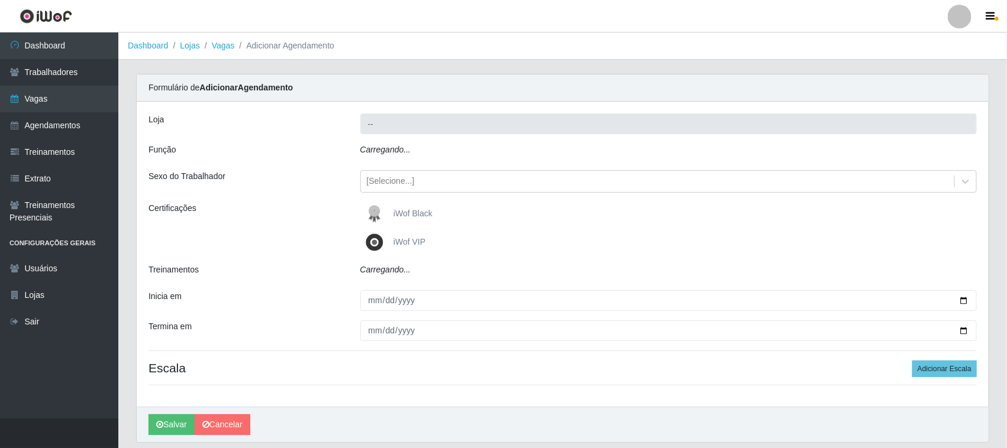
type input "Nordestão - [GEOGRAPHIC_DATA]"
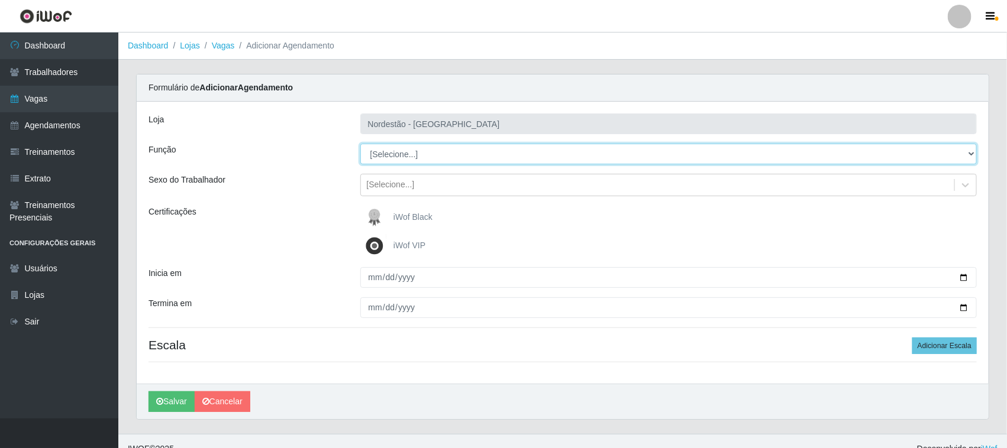
click at [971, 152] on select "[Selecione...] Balconista de Padaria Balconista de Padaria + Balconista de Pada…" at bounding box center [668, 154] width 617 height 21
select select "22"
click at [360, 144] on select "[Selecione...] Balconista de Padaria Balconista de Padaria + Balconista de Pada…" at bounding box center [668, 154] width 617 height 21
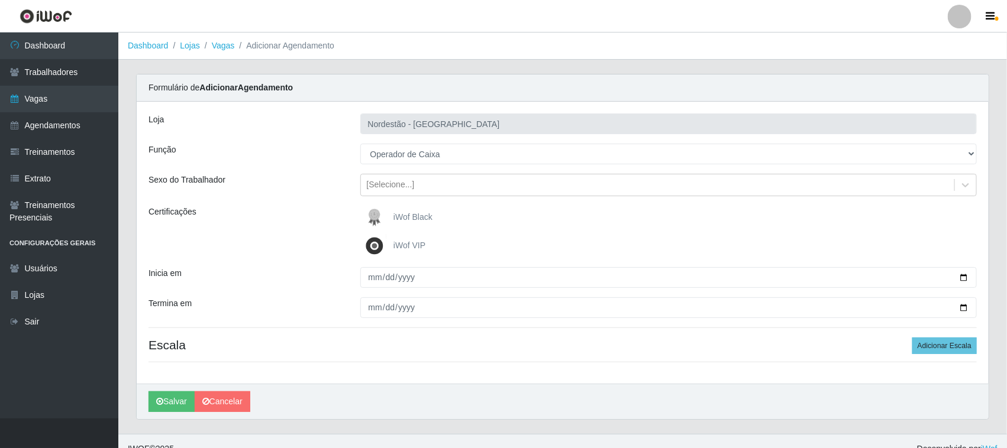
click at [406, 218] on span "iWof Black" at bounding box center [412, 216] width 39 height 9
click at [0, 0] on input "iWof Black" at bounding box center [0, 0] width 0 height 0
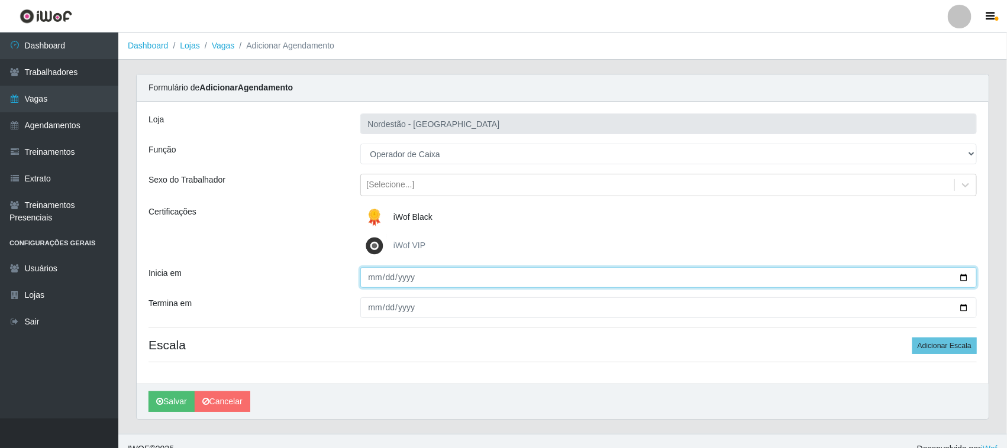
click at [962, 278] on input "Inicia em" at bounding box center [668, 277] width 617 height 21
type input "[DATE]"
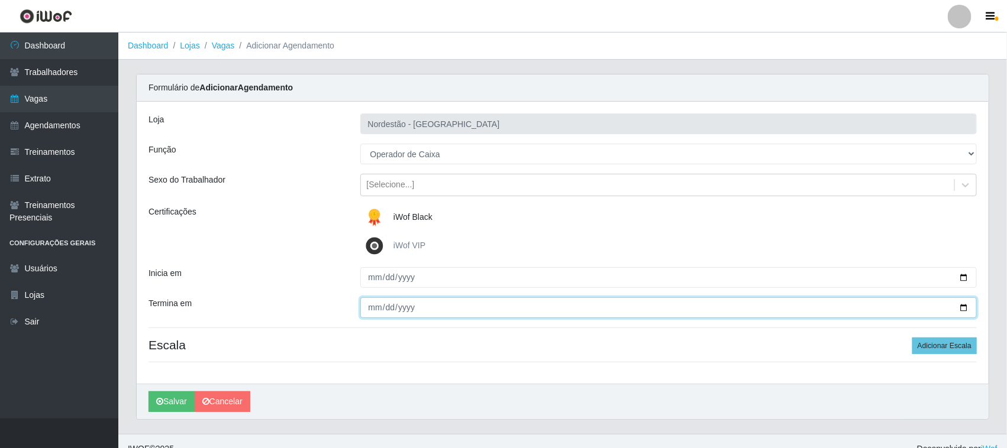
click at [961, 308] on input "Termina em" at bounding box center [668, 308] width 617 height 21
type input "[DATE]"
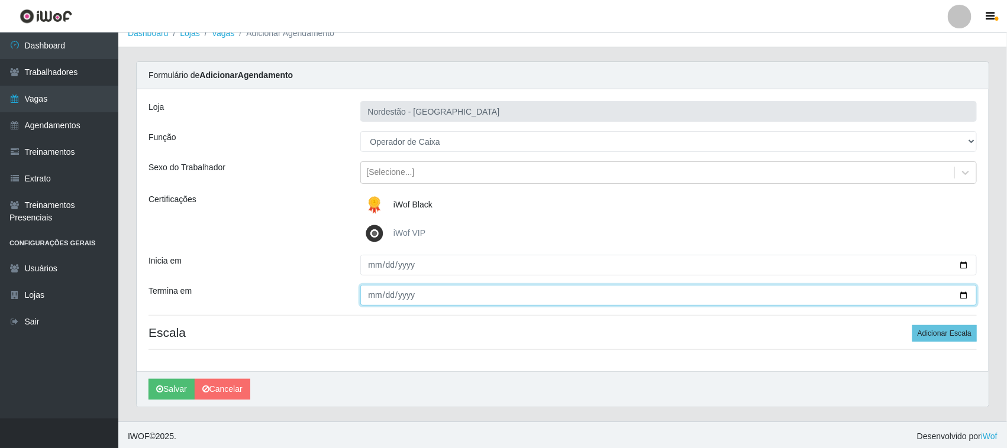
scroll to position [16, 0]
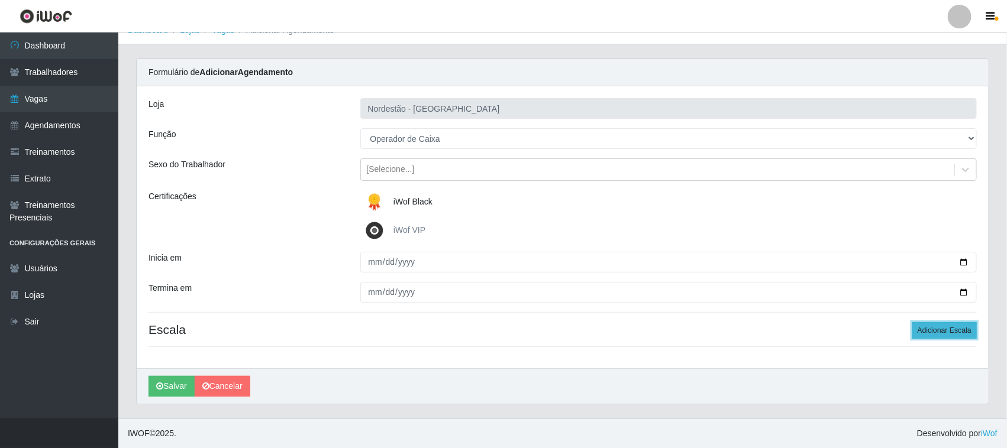
click at [932, 330] on button "Adicionar Escala" at bounding box center [944, 330] width 64 height 17
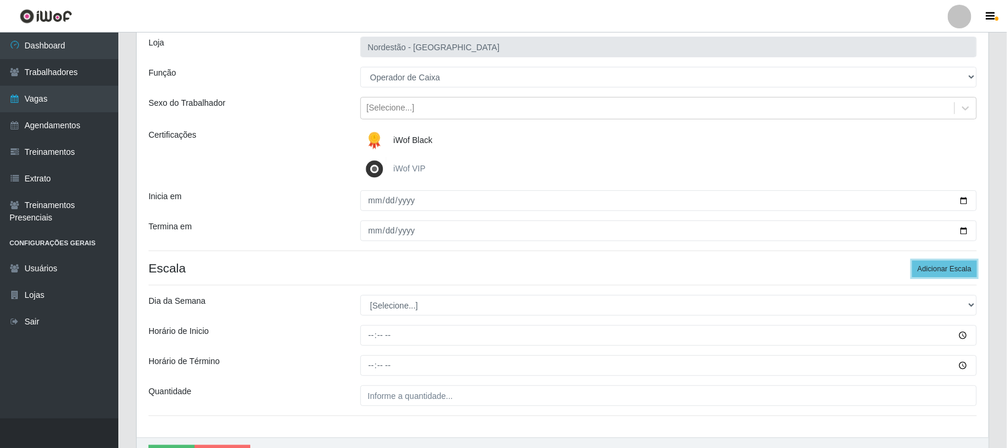
scroll to position [147, 0]
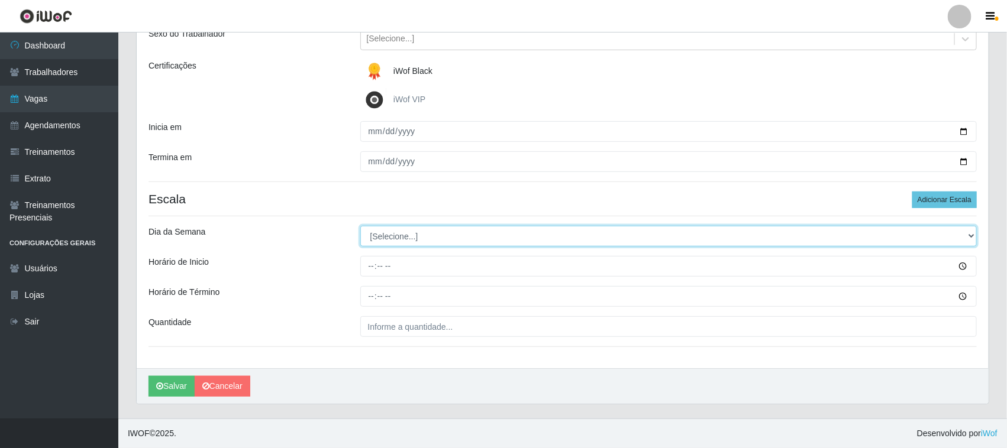
click at [970, 232] on select "[Selecione...] Segunda Terça Quarta Quinta Sexta Sábado Domingo" at bounding box center [668, 236] width 617 height 21
select select "5"
click at [360, 226] on select "[Selecione...] Segunda Terça Quarta Quinta Sexta Sábado Domingo" at bounding box center [668, 236] width 617 height 21
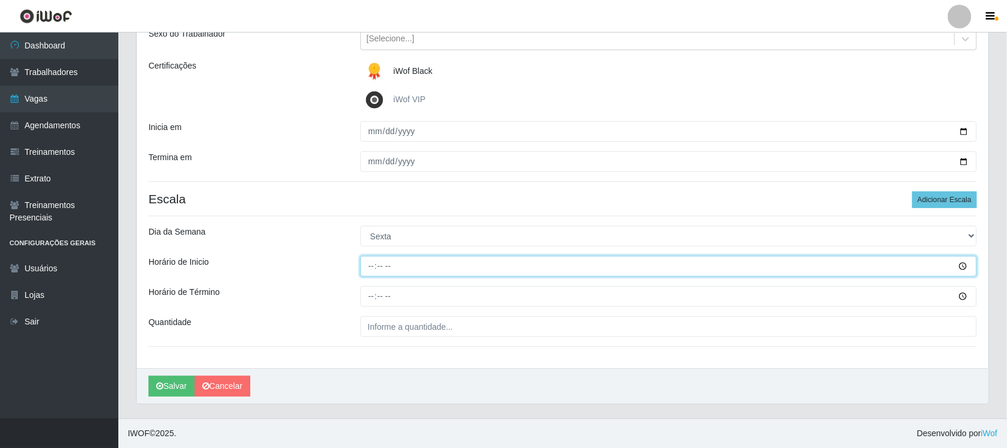
click at [371, 265] on input "Horário de Inicio" at bounding box center [668, 266] width 617 height 21
type input "16:30"
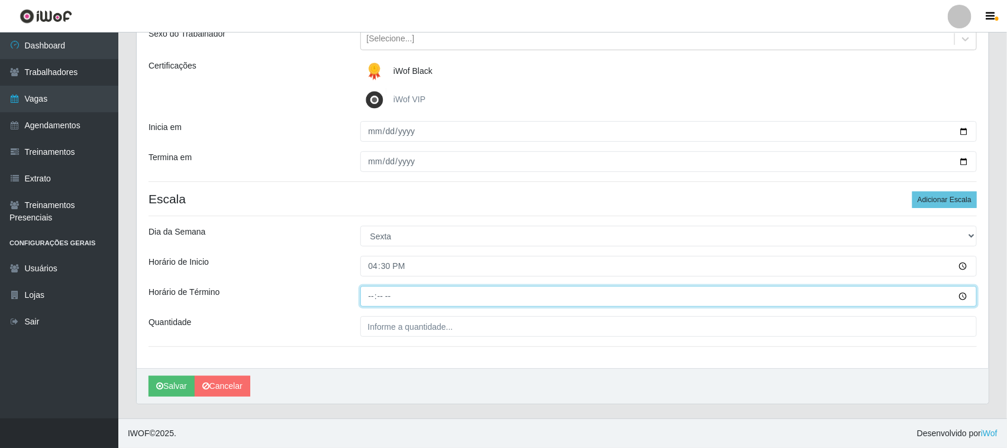
click at [368, 296] on input "Horário de Término" at bounding box center [668, 296] width 617 height 21
type input "22:30"
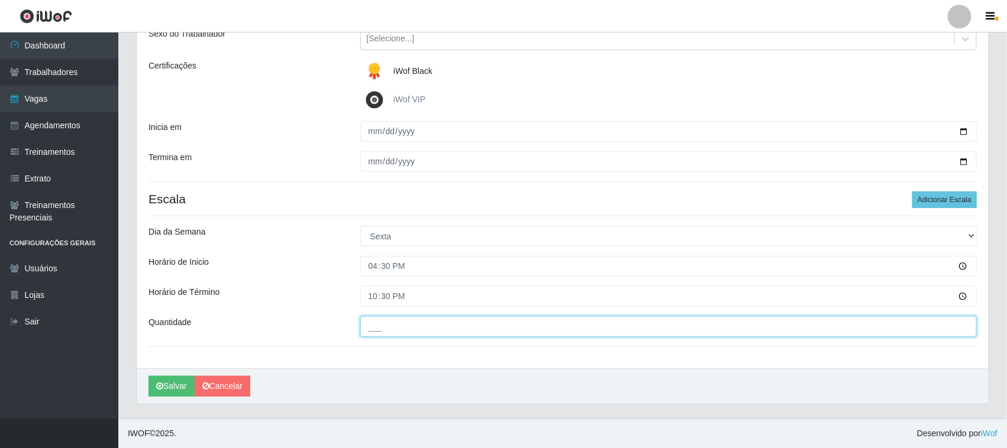
click at [450, 333] on input "___" at bounding box center [668, 326] width 617 height 21
type input "01_"
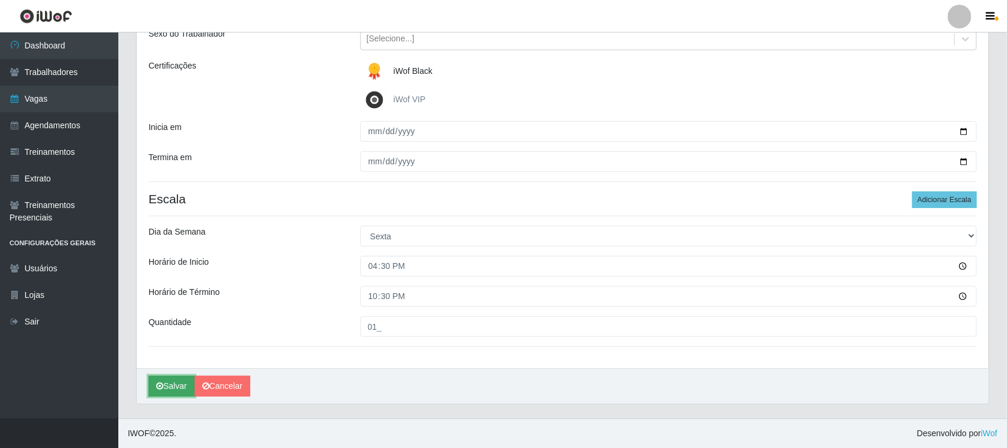
click at [178, 386] on button "Salvar" at bounding box center [171, 386] width 46 height 21
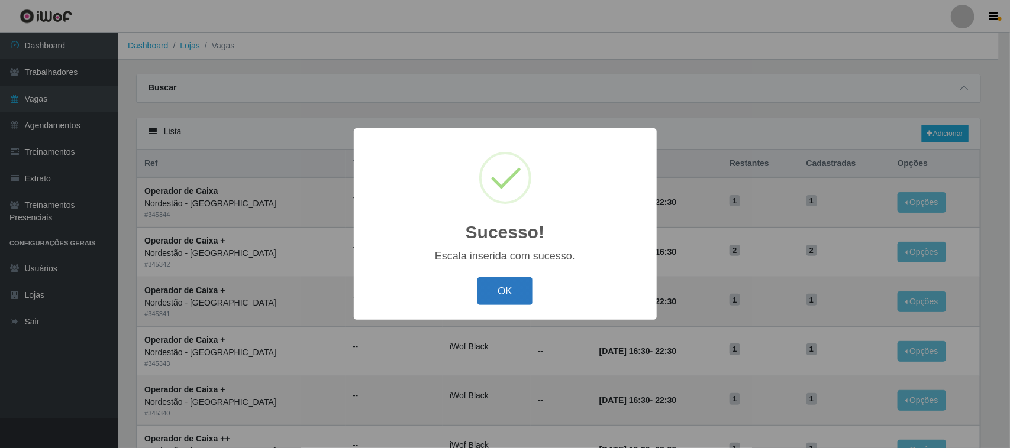
click at [505, 287] on button "OK" at bounding box center [504, 291] width 55 height 28
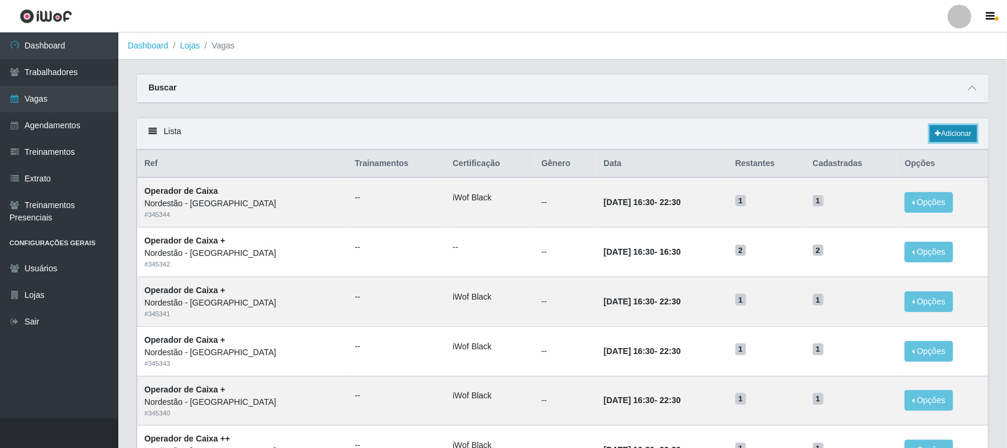
click at [947, 131] on link "Adicionar" at bounding box center [953, 133] width 47 height 17
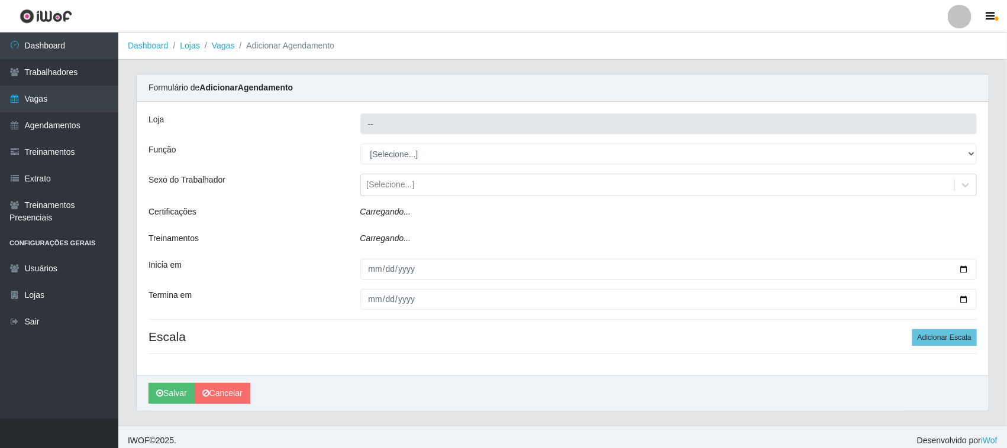
type input "Nordestão - [GEOGRAPHIC_DATA]"
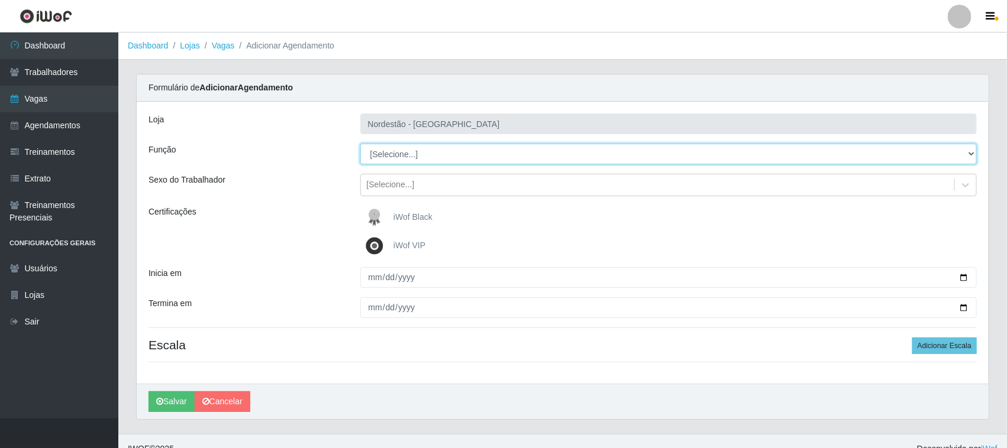
click at [971, 154] on select "[Selecione...] Balconista de Padaria Balconista de Padaria + Balconista de Pada…" at bounding box center [668, 154] width 617 height 21
select select "72"
click at [360, 144] on select "[Selecione...] Balconista de Padaria Balconista de Padaria + Balconista de Pada…" at bounding box center [668, 154] width 617 height 21
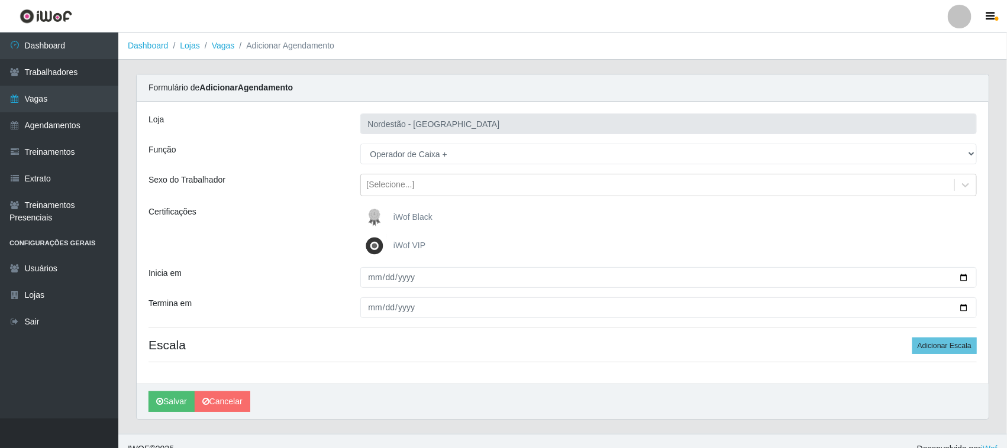
click at [405, 216] on span "iWof Black" at bounding box center [412, 216] width 39 height 9
click at [0, 0] on input "iWof Black" at bounding box center [0, 0] width 0 height 0
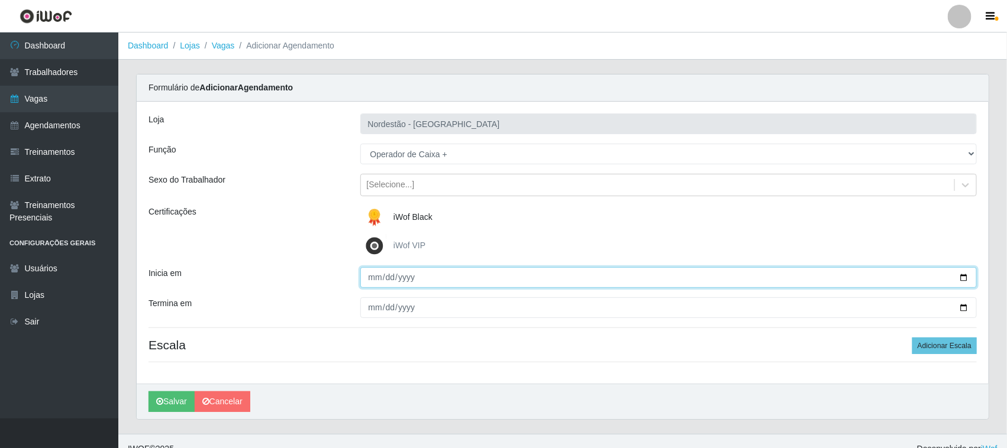
click at [963, 275] on input "Inicia em" at bounding box center [668, 277] width 617 height 21
type input "2025-10-11"
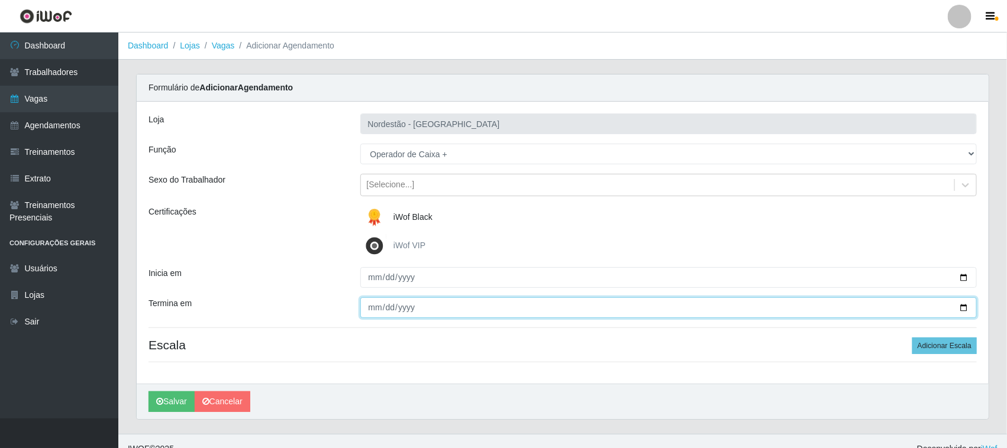
click at [960, 308] on input "Termina em" at bounding box center [668, 308] width 617 height 21
type input "2025-10-11"
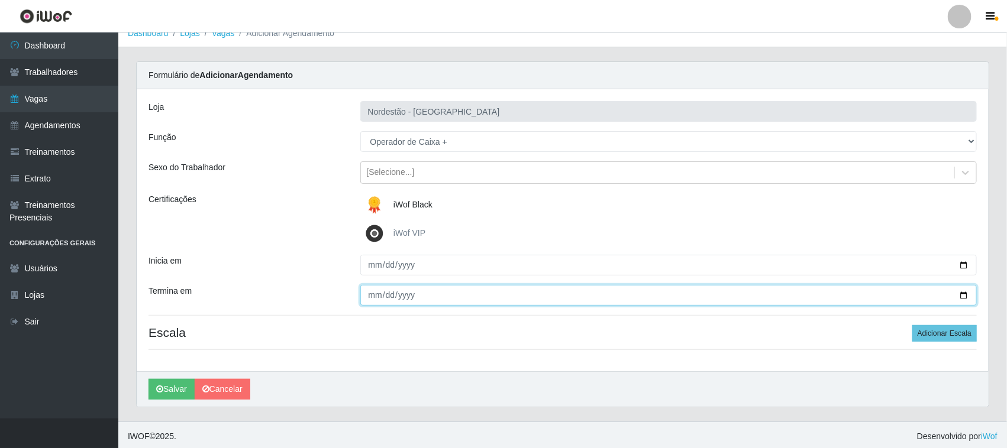
scroll to position [16, 0]
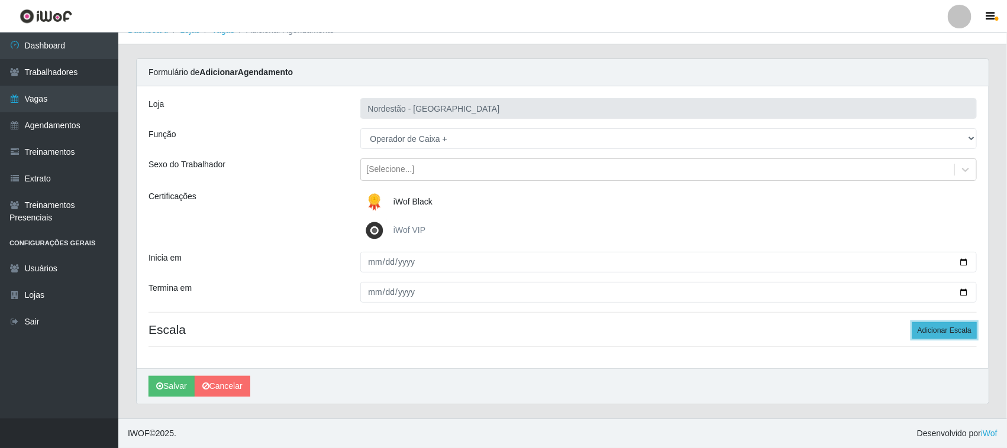
click at [945, 329] on button "Adicionar Escala" at bounding box center [944, 330] width 64 height 17
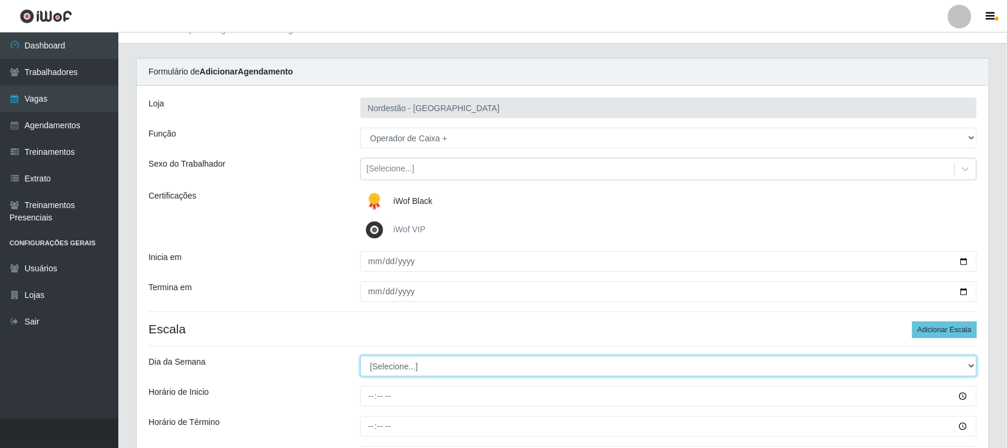
click at [457, 364] on select "[Selecione...] Segunda Terça Quarta Quinta Sexta Sábado Domingo" at bounding box center [668, 366] width 617 height 21
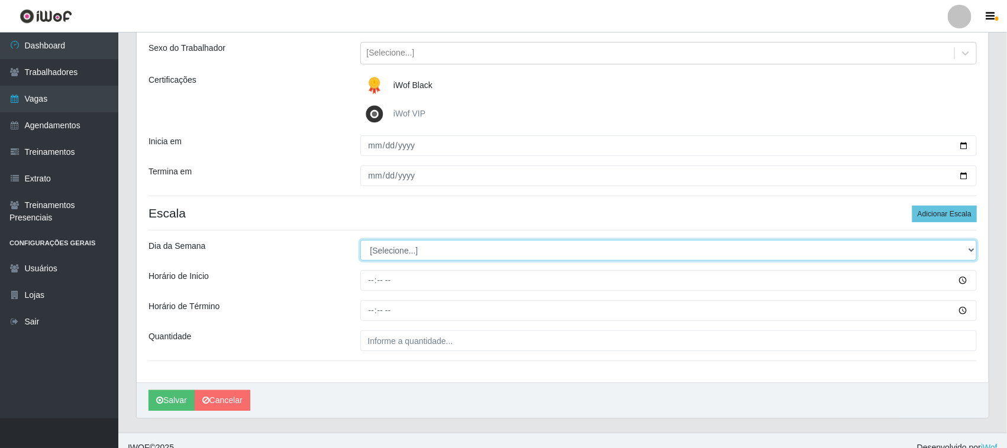
scroll to position [147, 0]
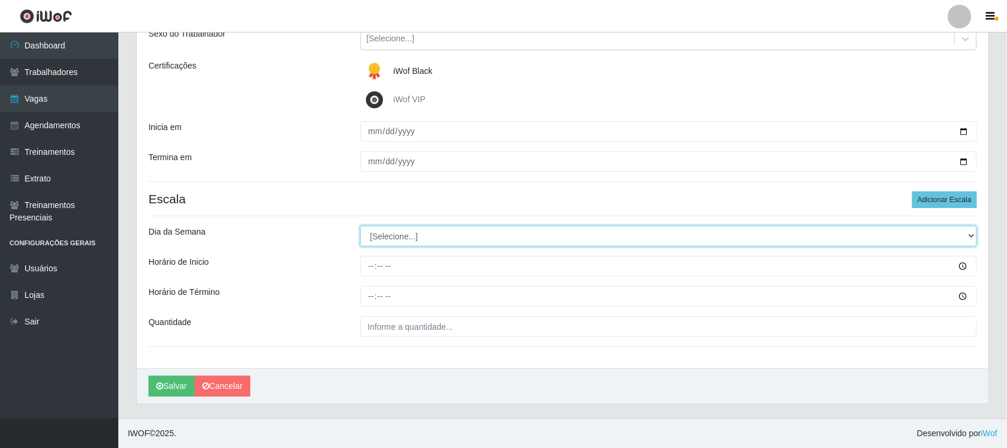
click at [959, 232] on select "[Selecione...] Segunda Terça Quarta Quinta Sexta Sábado Domingo" at bounding box center [668, 236] width 617 height 21
select select "6"
click at [360, 226] on select "[Selecione...] Segunda Terça Quarta Quinta Sexta Sábado Domingo" at bounding box center [668, 236] width 617 height 21
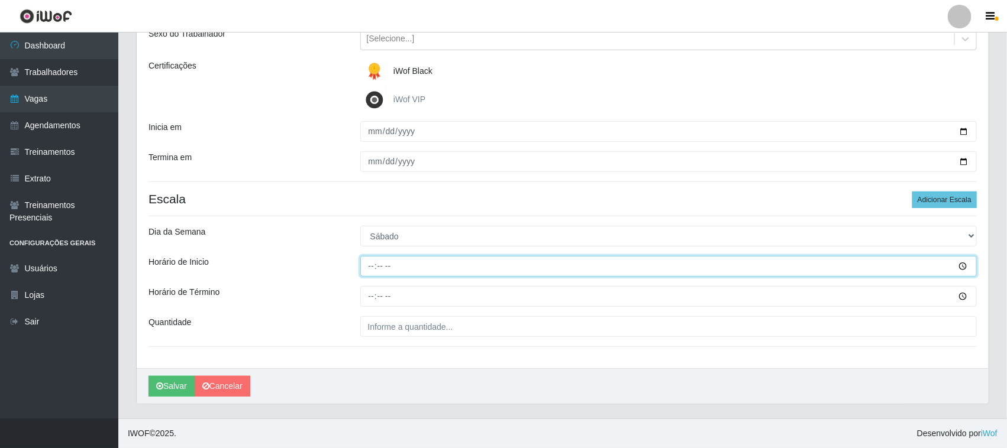
click at [367, 265] on input "Horário de Inicio" at bounding box center [668, 266] width 617 height 21
type input "16:30"
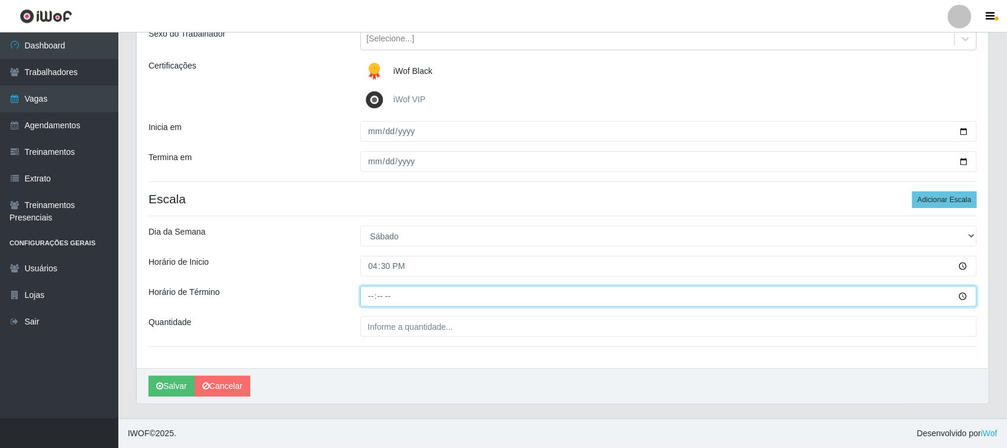
click at [370, 293] on input "Horário de Término" at bounding box center [668, 296] width 617 height 21
type input "22:30"
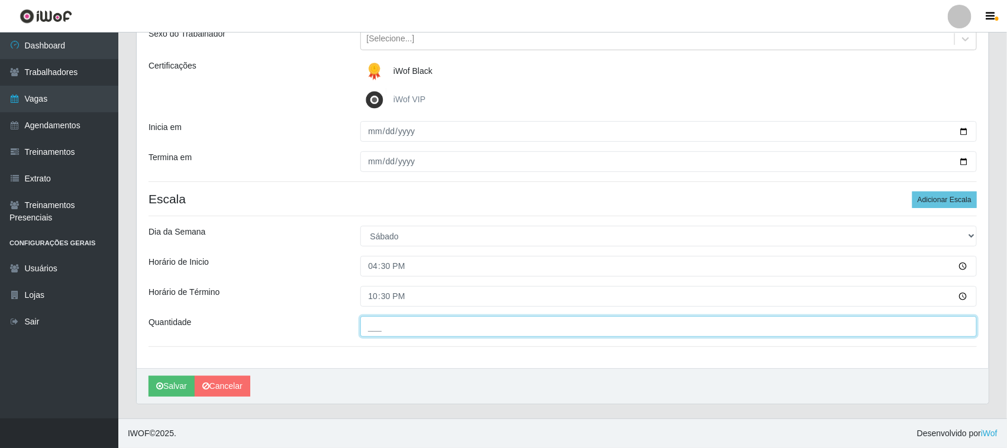
click at [414, 329] on input "___" at bounding box center [668, 326] width 617 height 21
type input "01_"
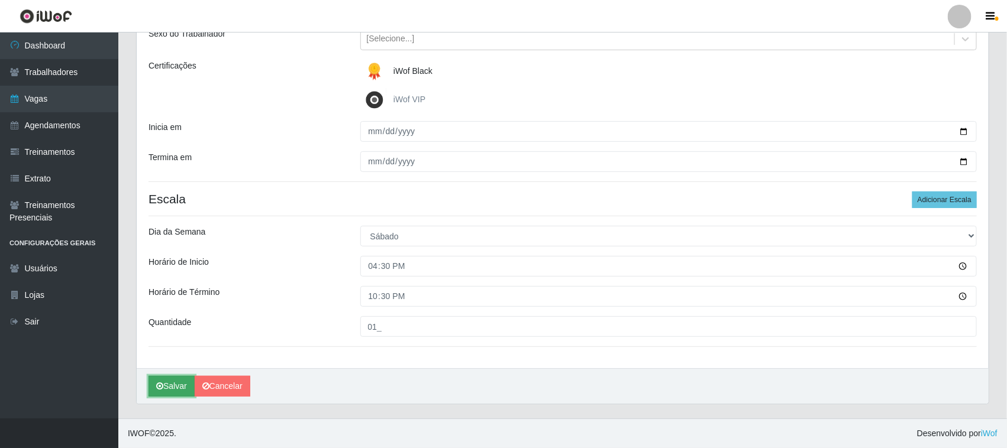
click at [170, 388] on button "Salvar" at bounding box center [171, 386] width 46 height 21
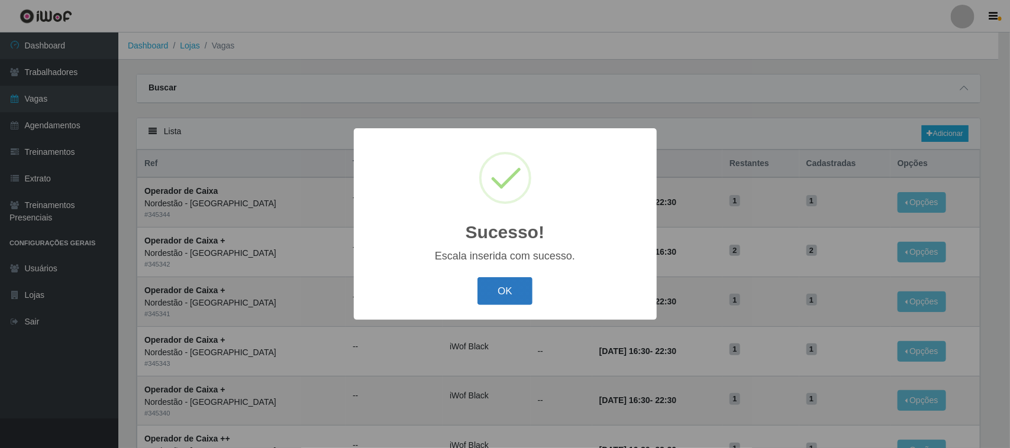
click at [509, 292] on button "OK" at bounding box center [504, 291] width 55 height 28
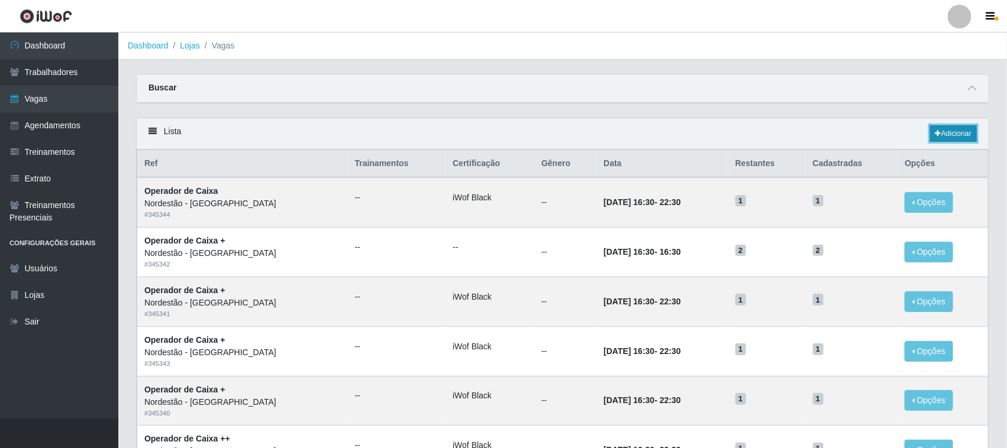
click at [943, 136] on link "Adicionar" at bounding box center [953, 133] width 47 height 17
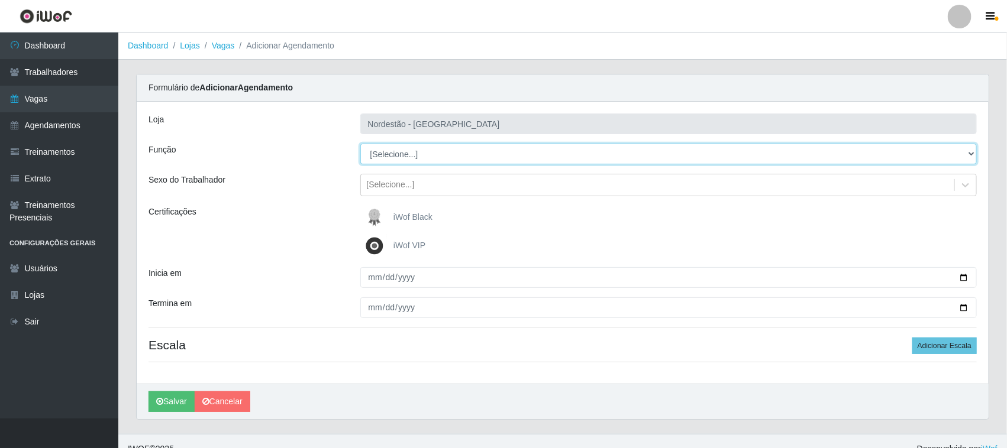
click at [968, 152] on select "[Selecione...] Balconista de Padaria Balconista de Padaria + Balconista de Pada…" at bounding box center [668, 154] width 617 height 21
select select "72"
click at [360, 144] on select "[Selecione...] Balconista de Padaria Balconista de Padaria + Balconista de Pada…" at bounding box center [668, 154] width 617 height 21
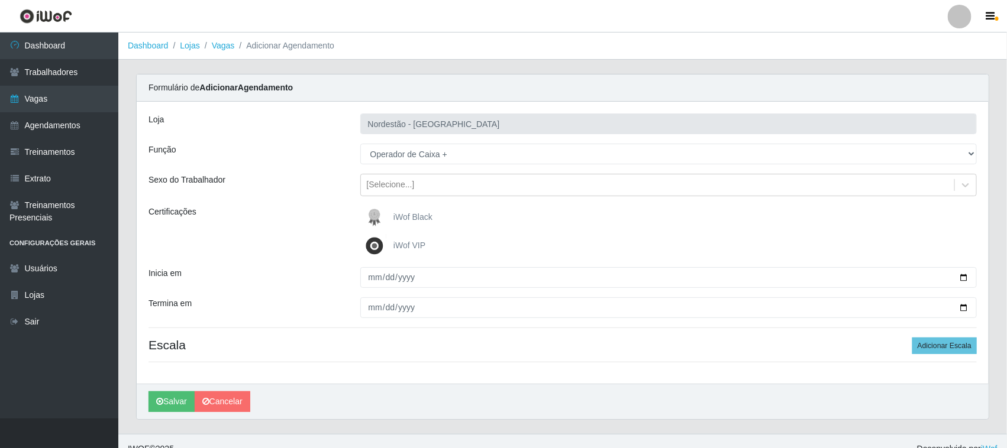
click at [416, 217] on span "iWof Black" at bounding box center [412, 216] width 39 height 9
click at [0, 0] on input "iWof Black" at bounding box center [0, 0] width 0 height 0
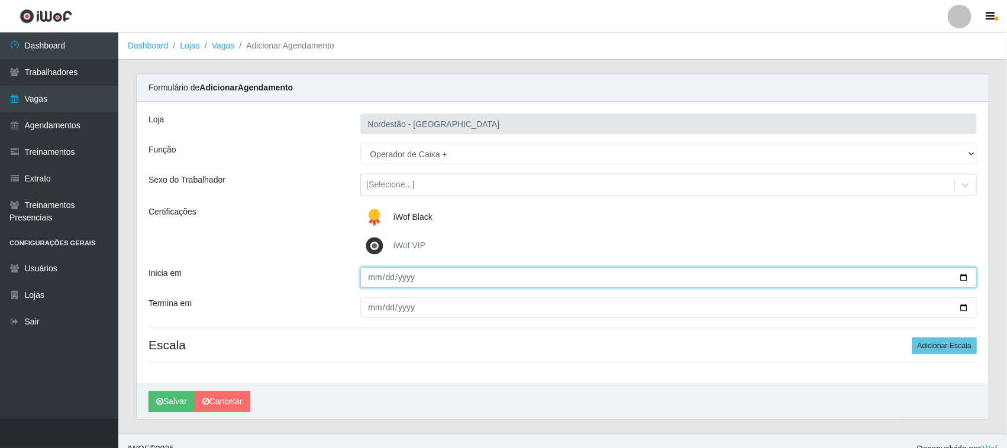
click at [967, 277] on input "Inicia em" at bounding box center [668, 277] width 617 height 21
type input "2025-10-25"
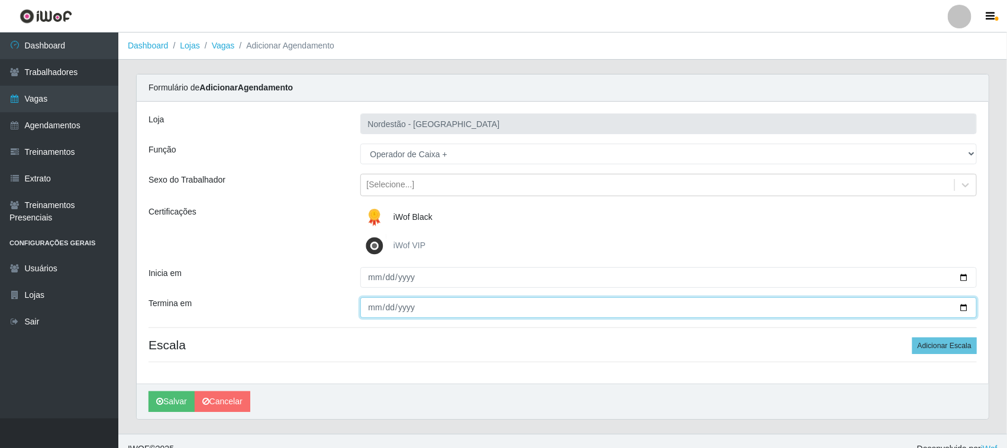
click at [962, 306] on input "Termina em" at bounding box center [668, 308] width 617 height 21
type input "2025-10-25"
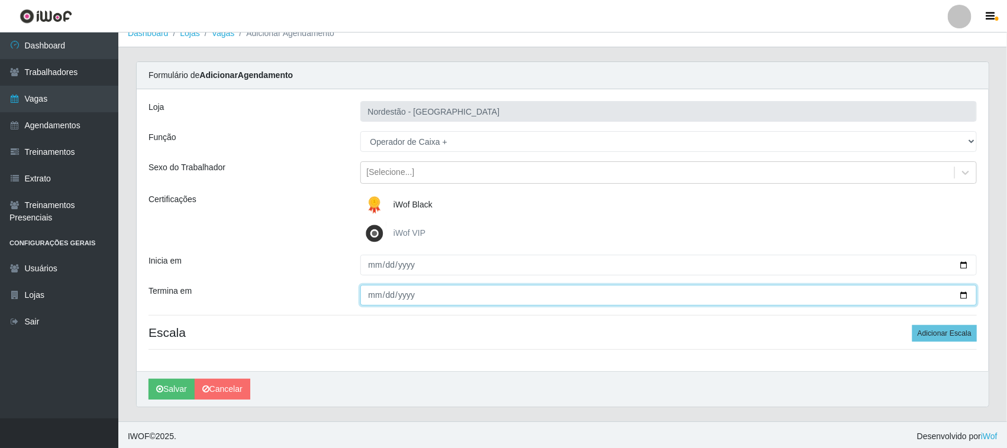
scroll to position [16, 0]
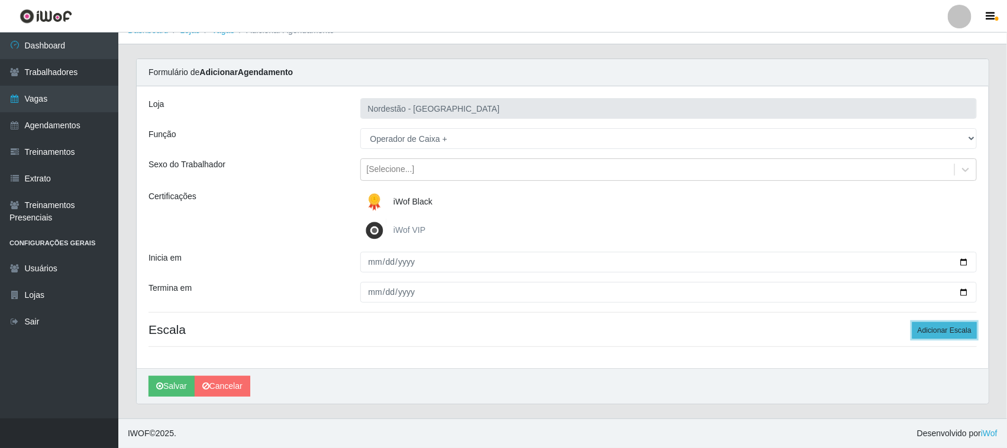
click at [935, 331] on button "Adicionar Escala" at bounding box center [944, 330] width 64 height 17
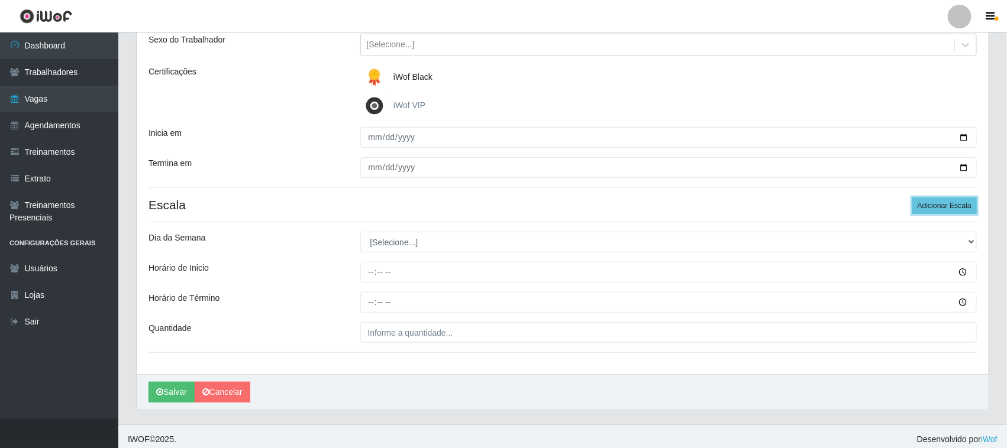
scroll to position [147, 0]
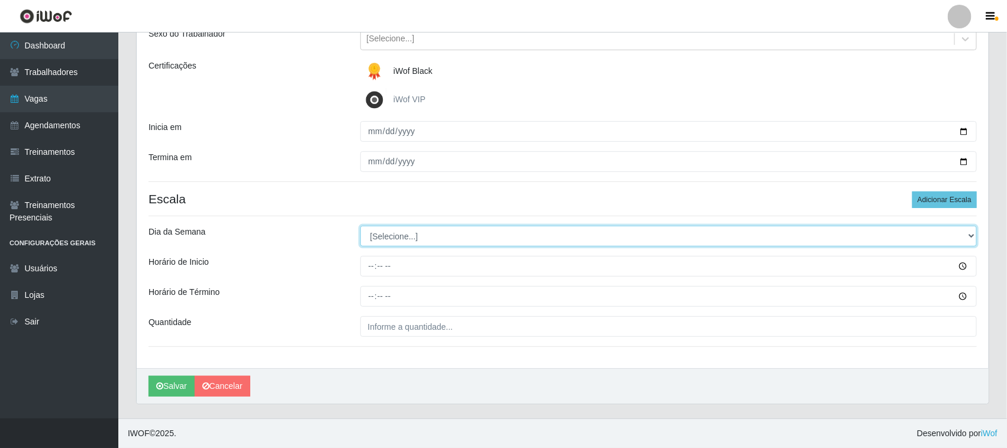
click at [968, 235] on select "[Selecione...] Segunda Terça Quarta Quinta Sexta Sábado Domingo" at bounding box center [668, 236] width 617 height 21
select select "6"
click at [360, 226] on select "[Selecione...] Segunda Terça Quarta Quinta Sexta Sábado Domingo" at bounding box center [668, 236] width 617 height 21
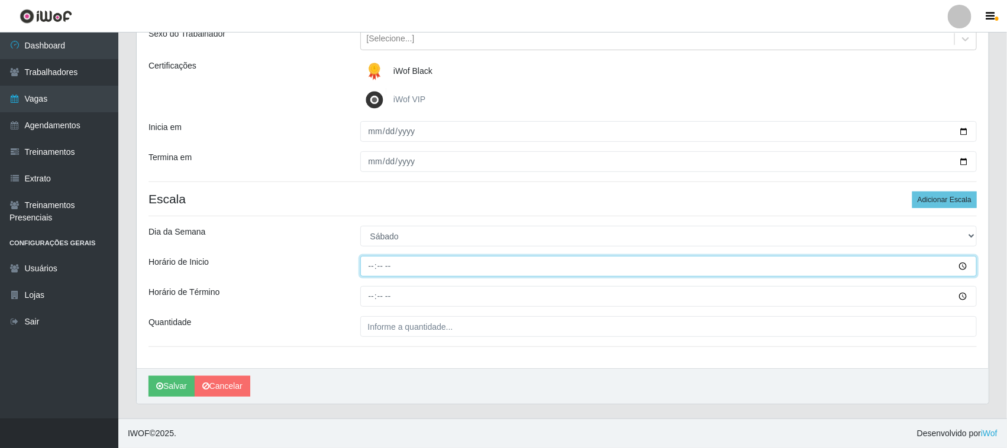
click at [368, 264] on input "Horário de Inicio" at bounding box center [668, 266] width 617 height 21
type input "16:30"
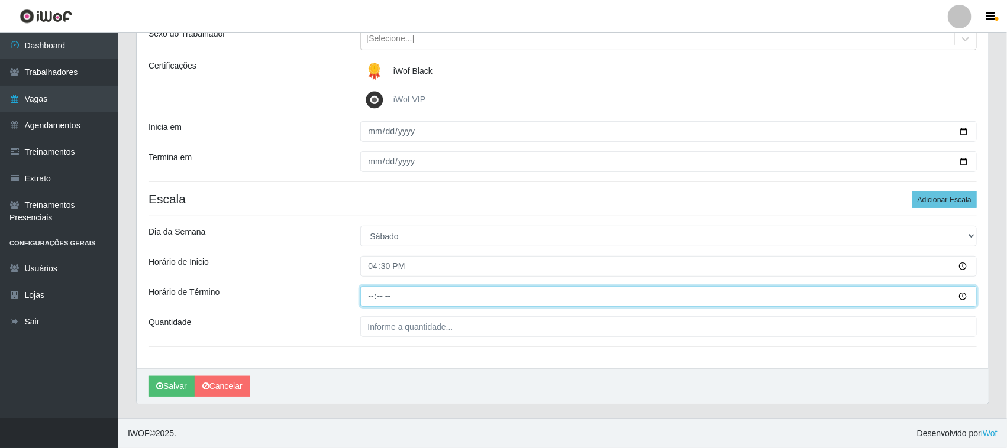
click at [371, 295] on input "Horário de Término" at bounding box center [668, 296] width 617 height 21
type input "22:30"
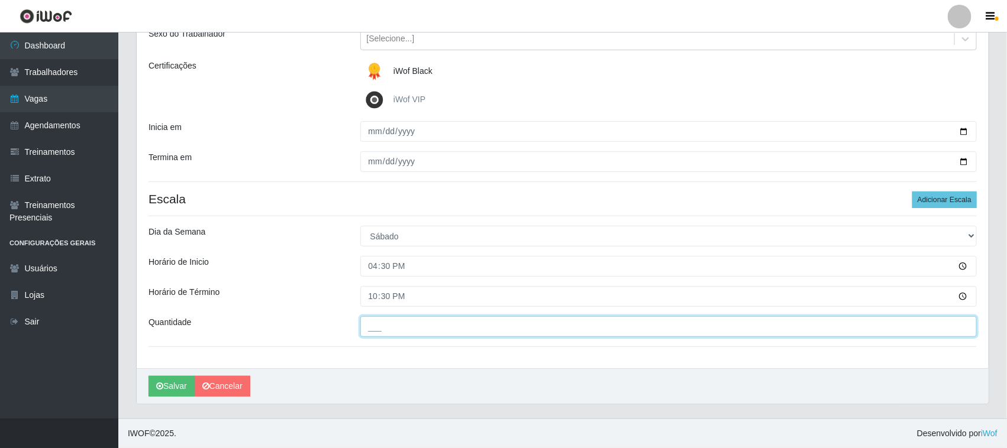
click at [417, 328] on input "___" at bounding box center [668, 326] width 617 height 21
type input "01_"
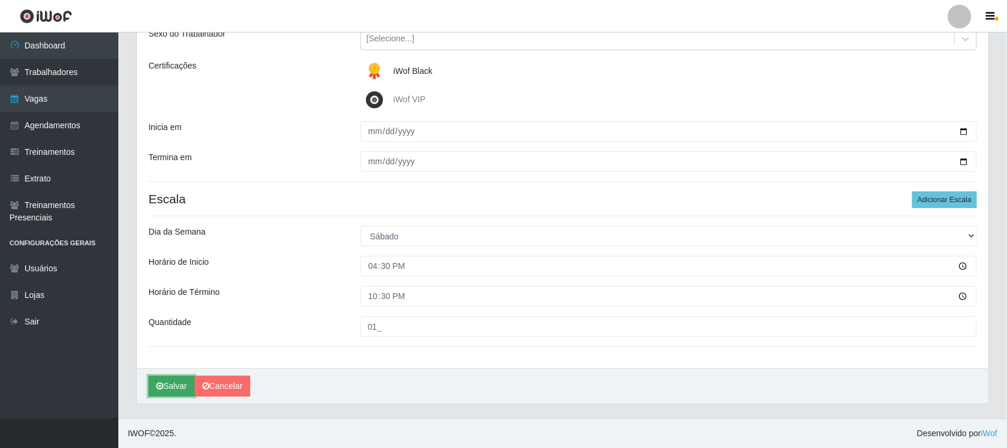
click at [179, 386] on button "Salvar" at bounding box center [171, 386] width 46 height 21
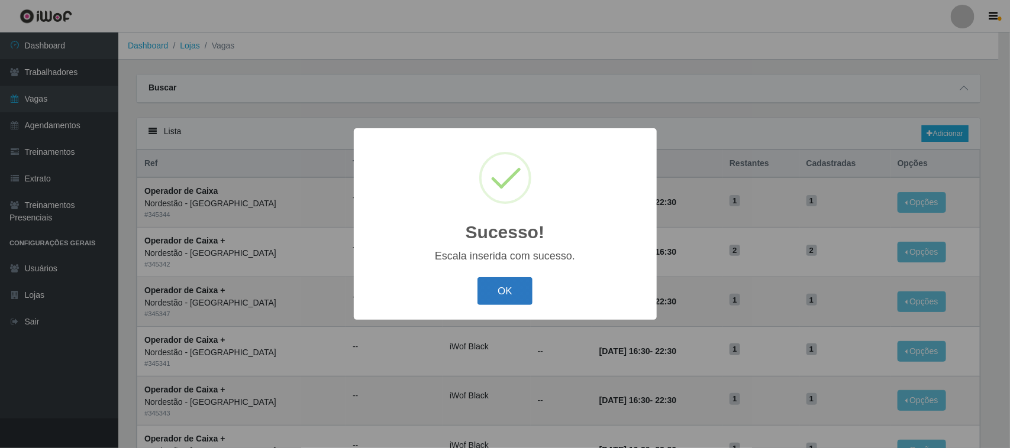
click at [518, 288] on button "OK" at bounding box center [504, 291] width 55 height 28
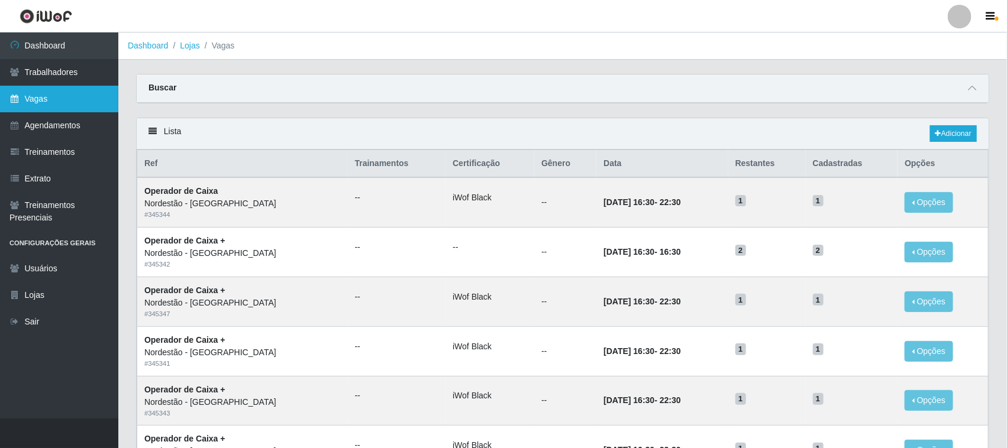
click at [57, 96] on link "Vagas" at bounding box center [59, 99] width 118 height 27
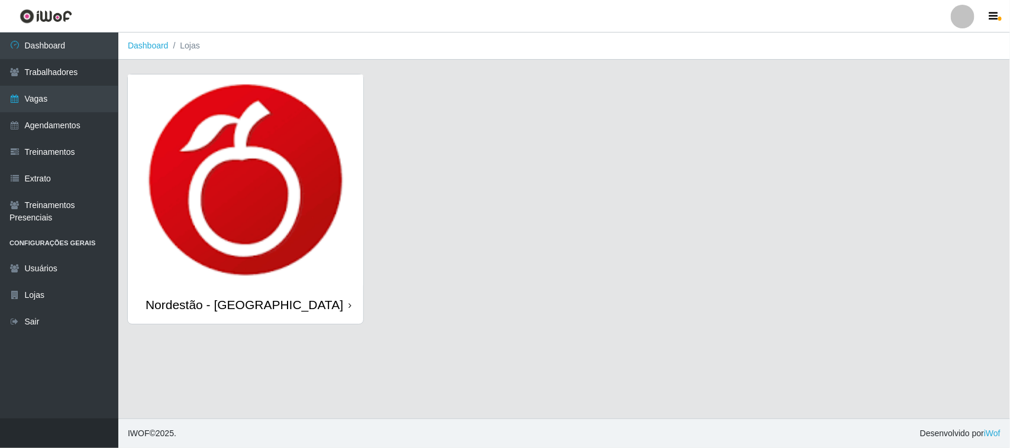
click at [348, 306] on icon at bounding box center [349, 306] width 3 height 8
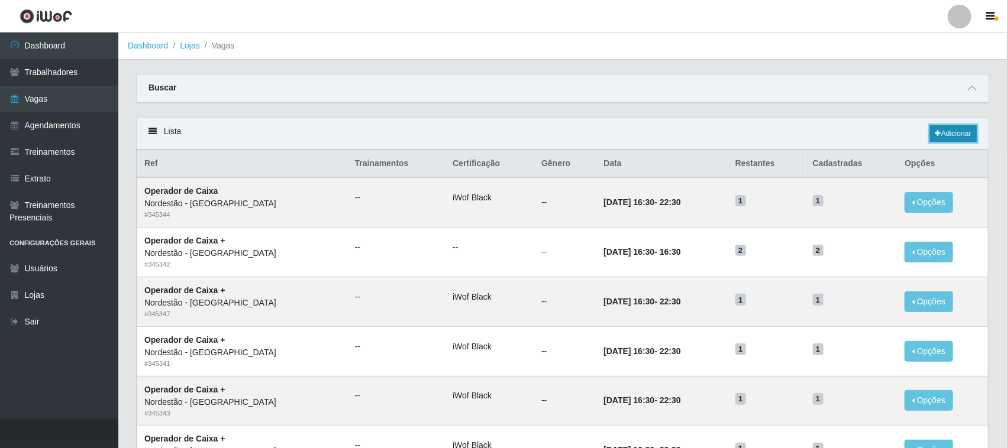
click at [946, 132] on link "Adicionar" at bounding box center [953, 133] width 47 height 17
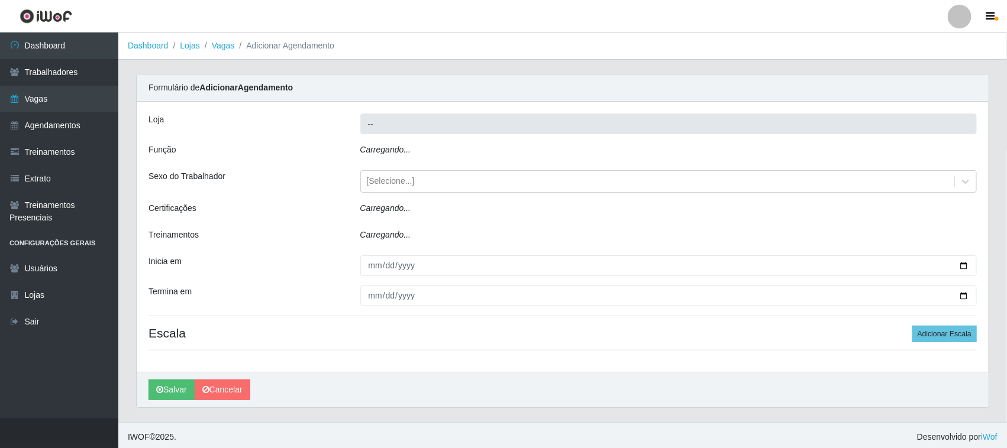
type input "Nordestão - [GEOGRAPHIC_DATA]"
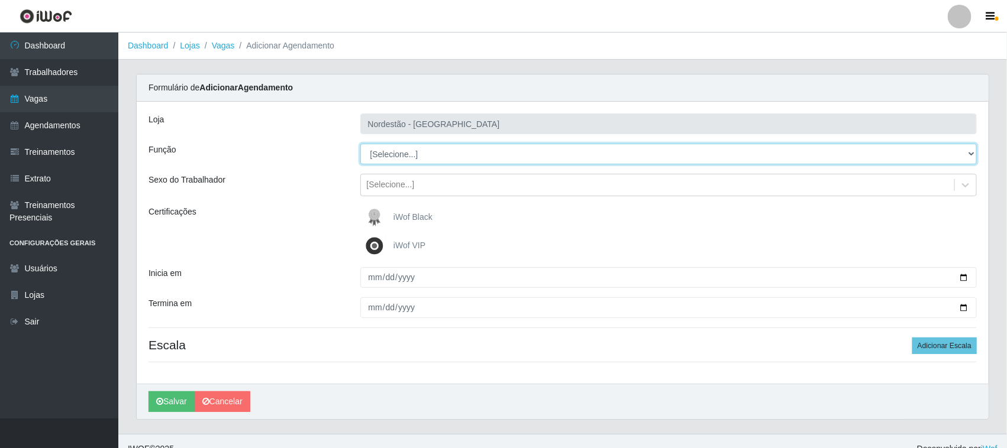
click at [967, 153] on select "[Selecione...] Balconista de Padaria Balconista de Padaria + Balconista de Pada…" at bounding box center [668, 154] width 617 height 21
select select "1"
click at [360, 144] on select "[Selecione...] Balconista de Padaria Balconista de Padaria + Balconista de Pada…" at bounding box center [668, 154] width 617 height 21
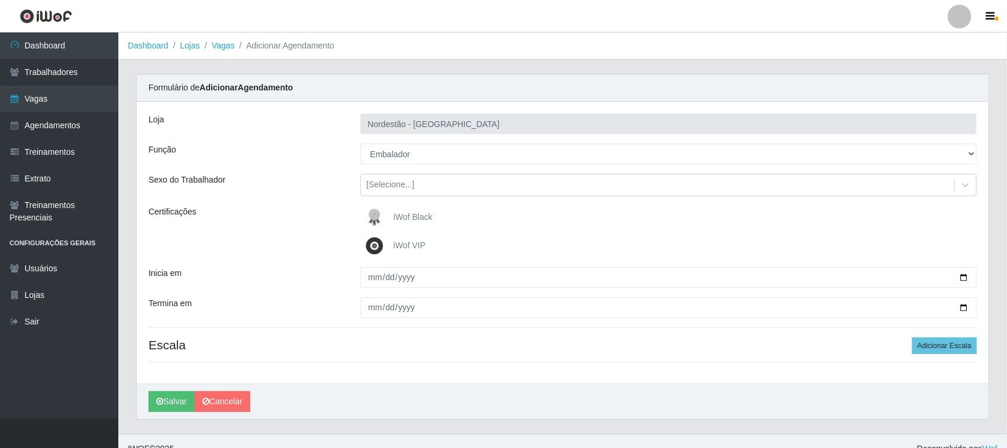
click at [399, 216] on span "iWof Black" at bounding box center [412, 216] width 39 height 9
click at [0, 0] on input "iWof Black" at bounding box center [0, 0] width 0 height 0
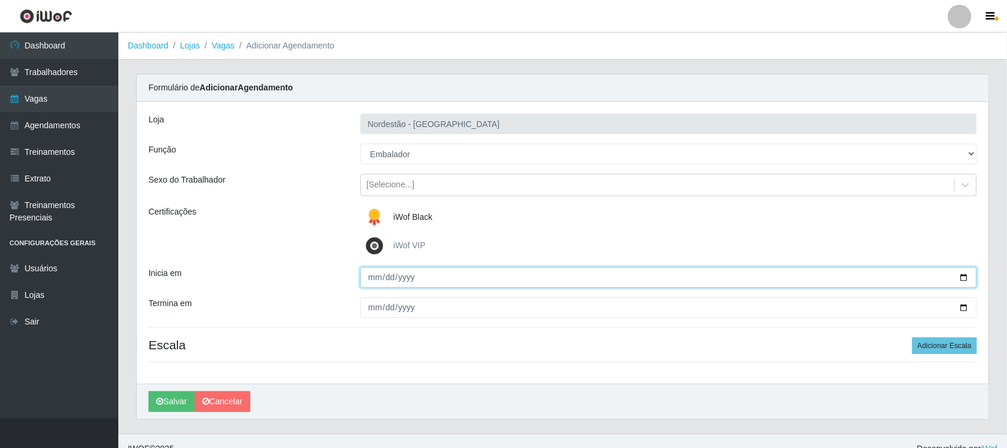
click at [965, 278] on input "Inicia em" at bounding box center [668, 277] width 617 height 21
type input "2025-10-01"
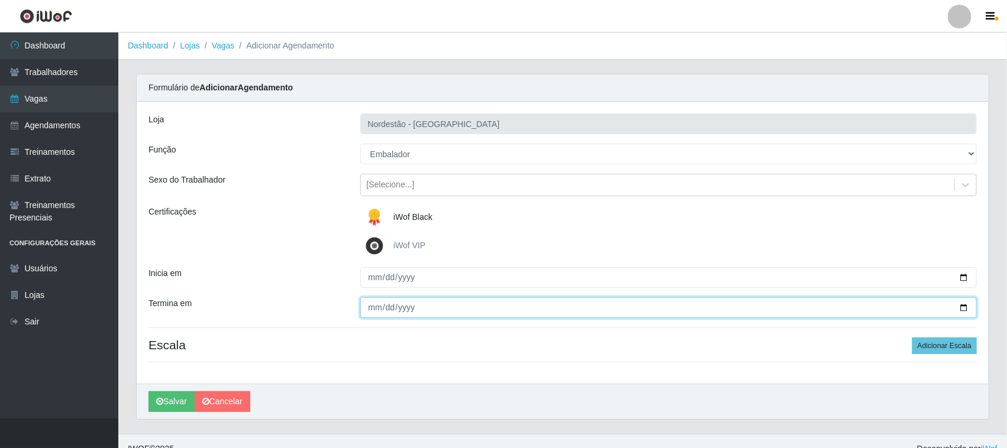
click at [962, 306] on input "Termina em" at bounding box center [668, 308] width 617 height 21
type input "2025-10-01"
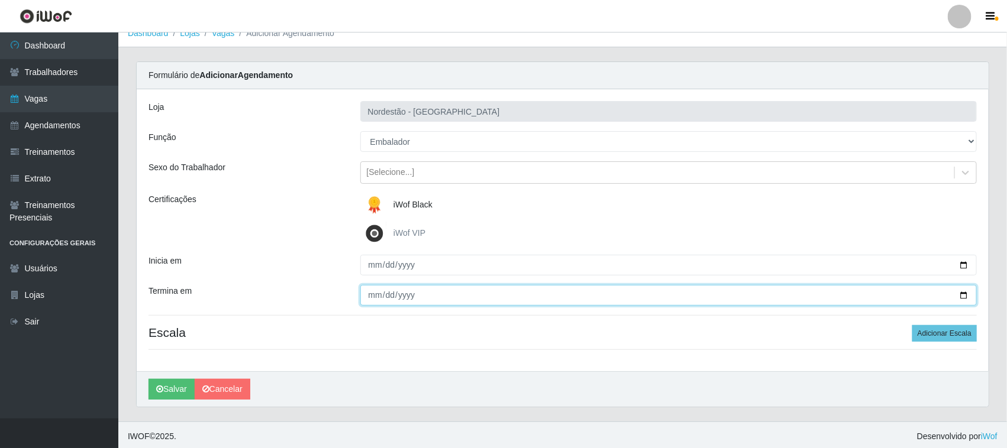
scroll to position [16, 0]
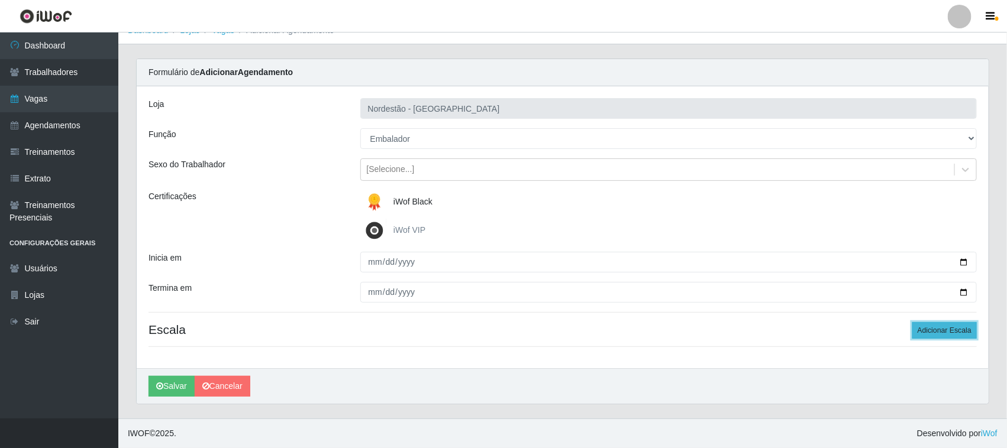
click at [933, 331] on button "Adicionar Escala" at bounding box center [944, 330] width 64 height 17
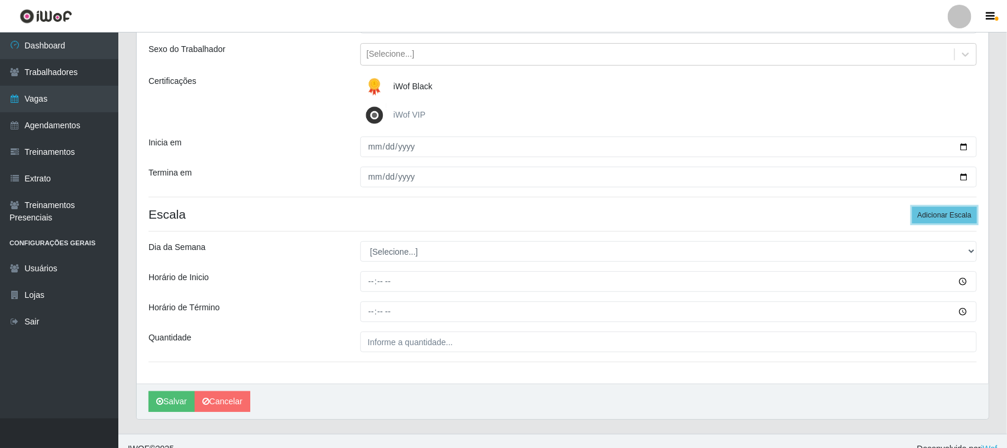
scroll to position [147, 0]
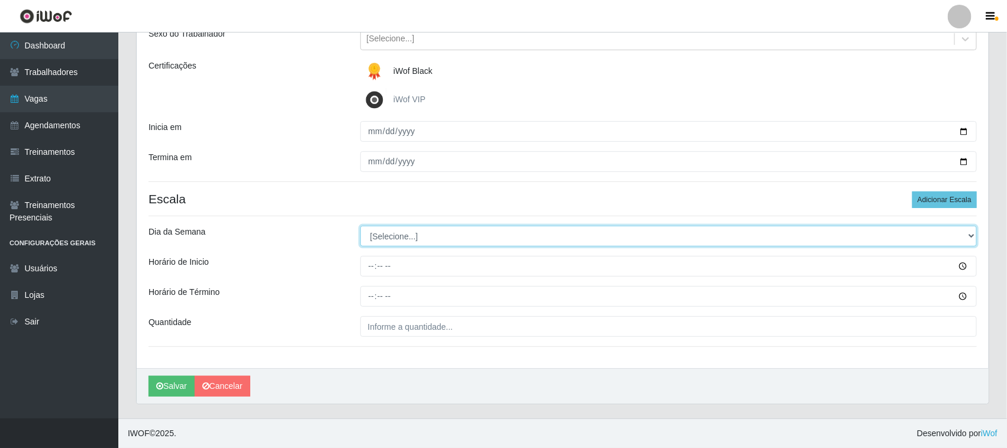
click at [966, 232] on select "[Selecione...] Segunda Terça Quarta Quinta Sexta Sábado Domingo" at bounding box center [668, 236] width 617 height 21
select select "3"
click at [360, 226] on select "[Selecione...] Segunda Terça Quarta Quinta Sexta Sábado Domingo" at bounding box center [668, 236] width 617 height 21
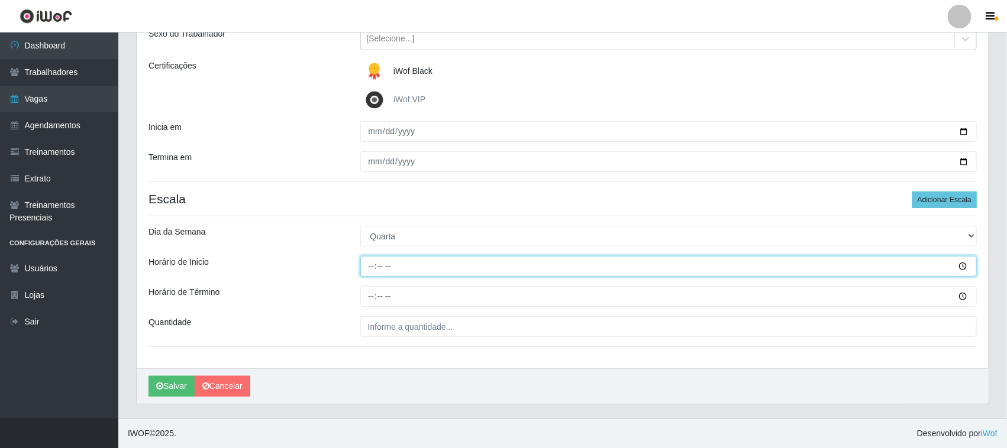
click at [371, 264] on input "Horário de Inicio" at bounding box center [668, 266] width 617 height 21
type input "16:30"
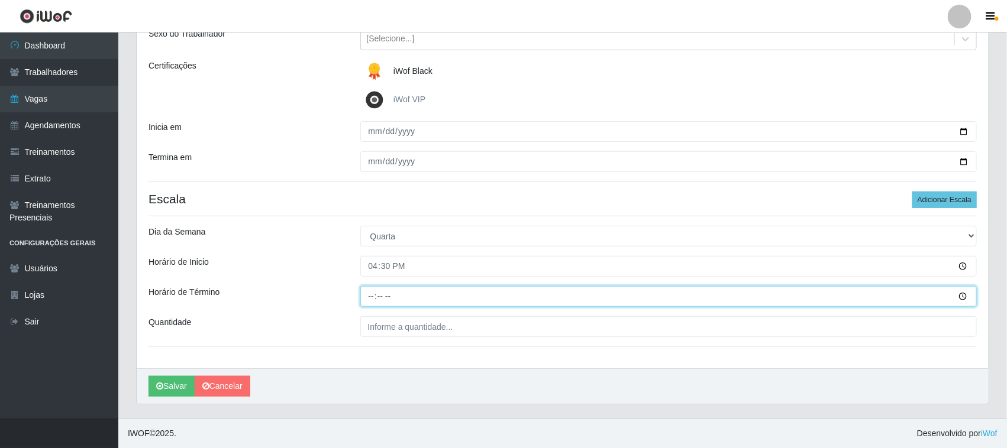
click at [370, 293] on input "Horário de Término" at bounding box center [668, 296] width 617 height 21
click at [374, 293] on input "16:30" at bounding box center [668, 296] width 617 height 21
type input "22:30"
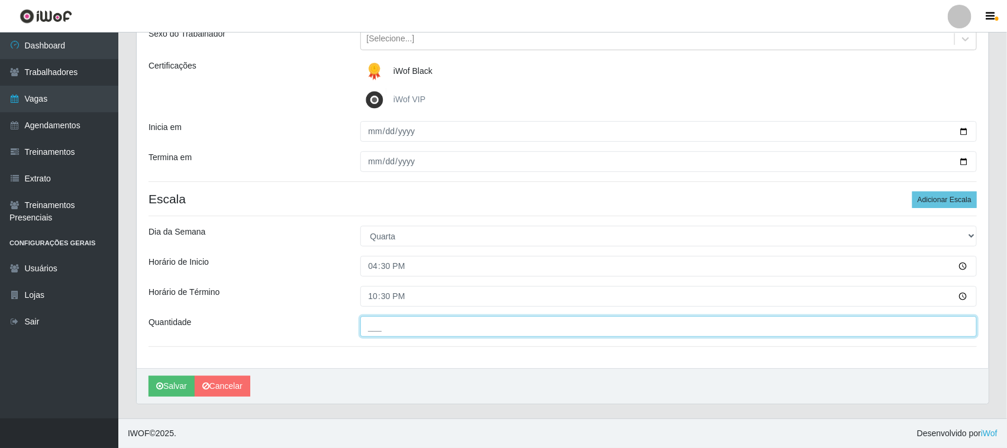
click at [426, 328] on input "___" at bounding box center [668, 326] width 617 height 21
type input "04_"
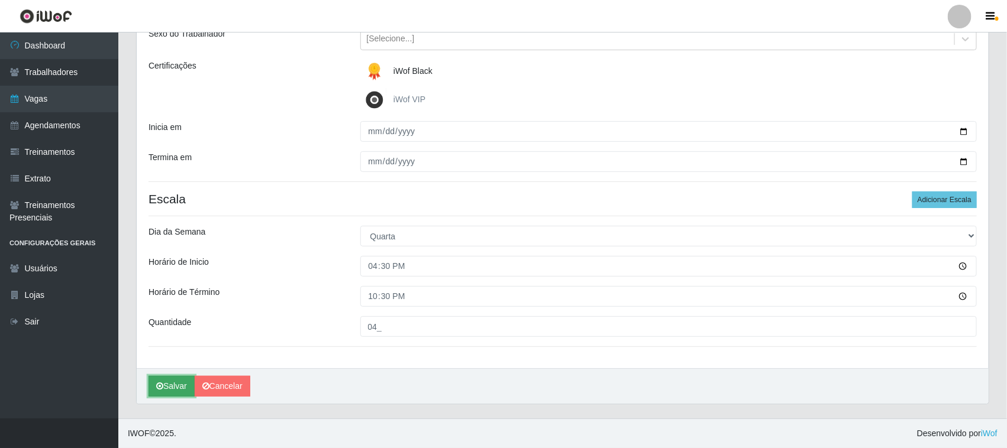
click at [179, 386] on button "Salvar" at bounding box center [171, 386] width 46 height 21
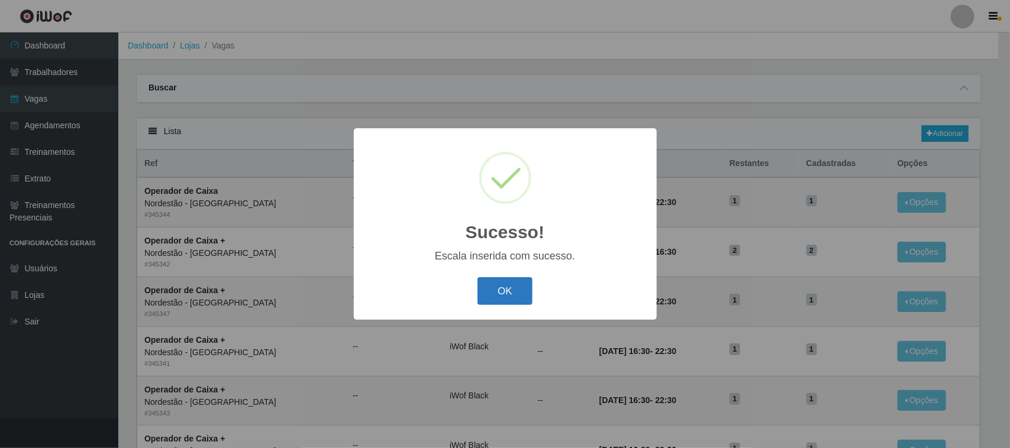
click at [503, 294] on button "OK" at bounding box center [504, 291] width 55 height 28
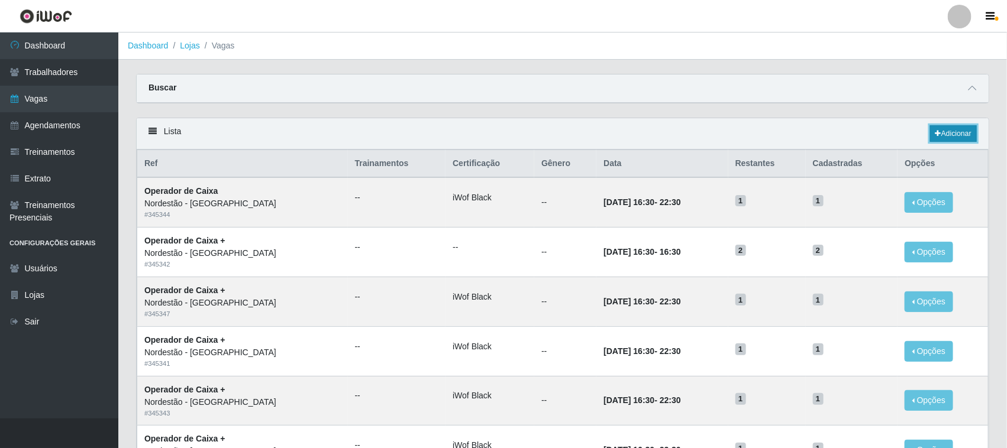
click at [948, 136] on link "Adicionar" at bounding box center [953, 133] width 47 height 17
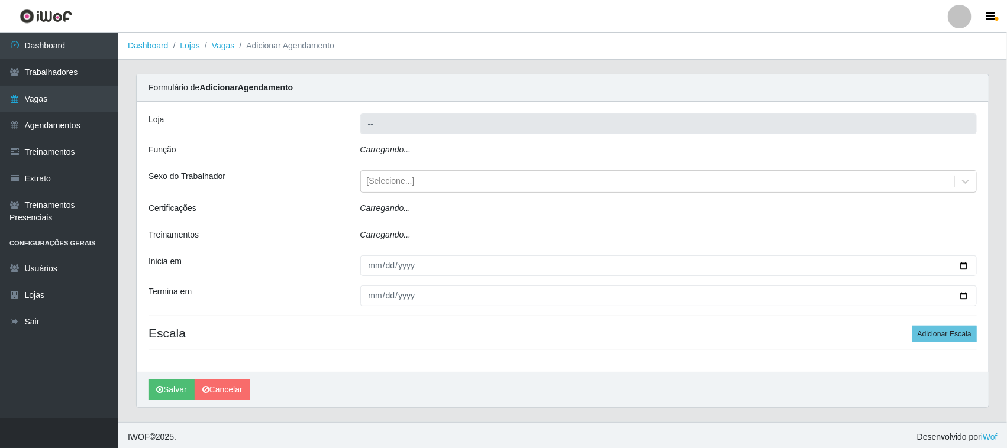
type input "Nordestão - [GEOGRAPHIC_DATA]"
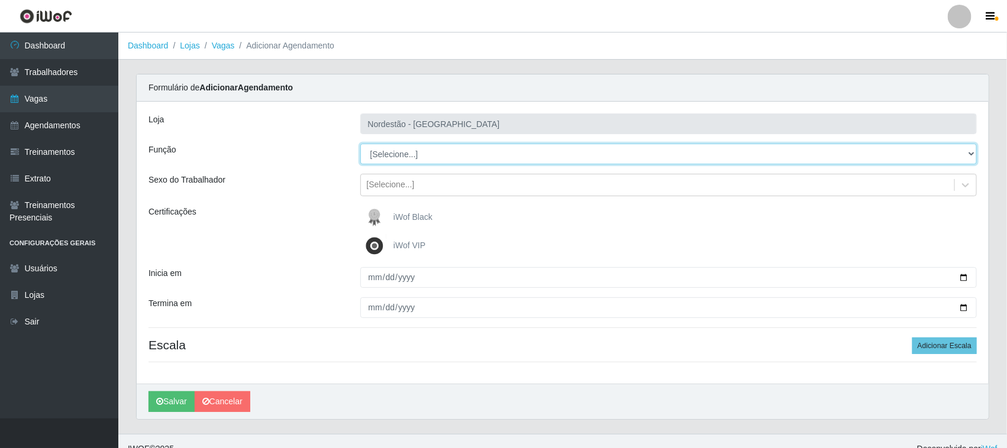
click at [971, 151] on select "[Selecione...] Balconista de Padaria Balconista de Padaria + Balconista de Pada…" at bounding box center [668, 154] width 617 height 21
select select "1"
click at [360, 144] on select "[Selecione...] Balconista de Padaria Balconista de Padaria + Balconista de Pada…" at bounding box center [668, 154] width 617 height 21
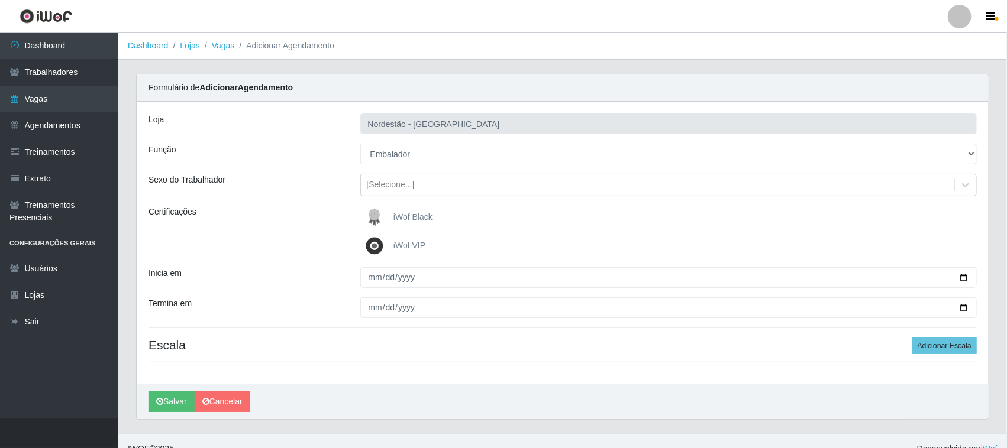
click at [414, 217] on span "iWof Black" at bounding box center [412, 216] width 39 height 9
click at [0, 0] on input "iWof Black" at bounding box center [0, 0] width 0 height 0
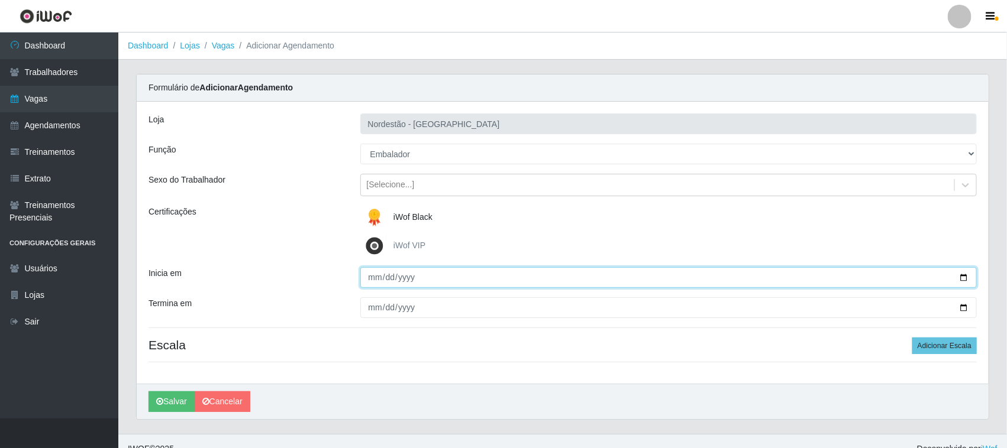
click at [961, 279] on input "Inicia em" at bounding box center [668, 277] width 617 height 21
type input "2025-10-02"
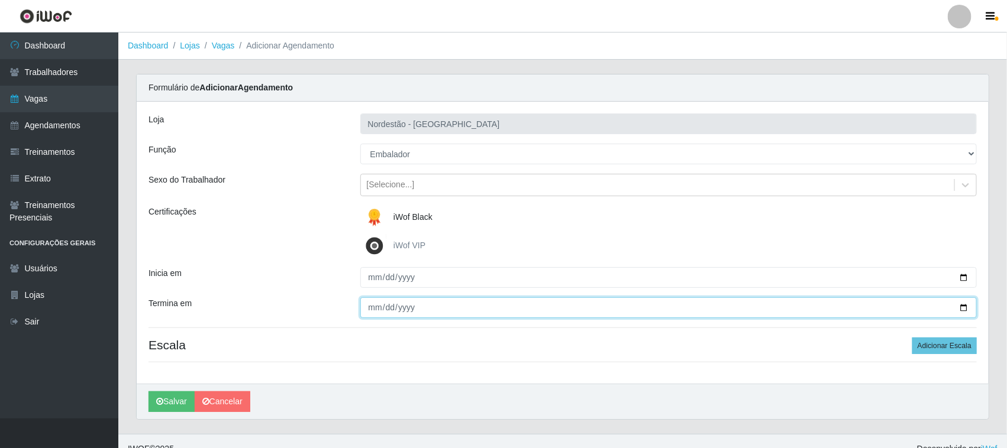
click at [386, 309] on input "Termina em" at bounding box center [668, 308] width 617 height 21
click at [961, 306] on input "Termina em" at bounding box center [668, 308] width 617 height 21
type input "2025-10-02"
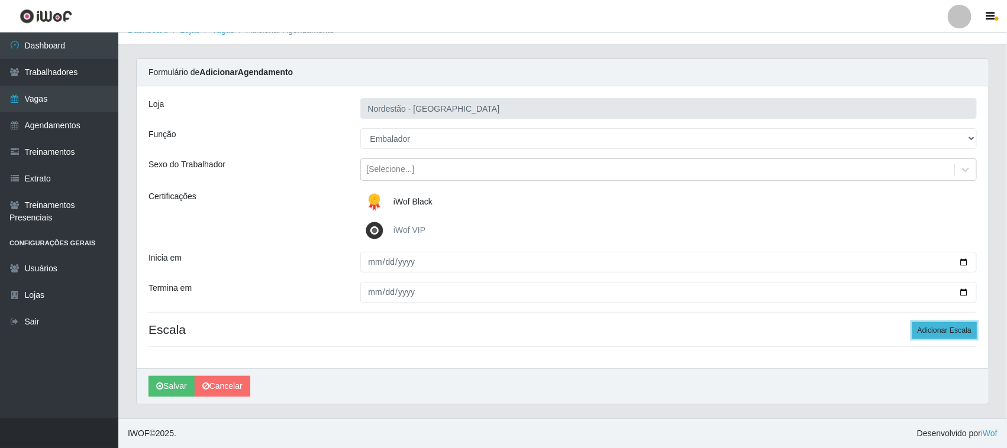
click at [930, 333] on button "Adicionar Escala" at bounding box center [944, 330] width 64 height 17
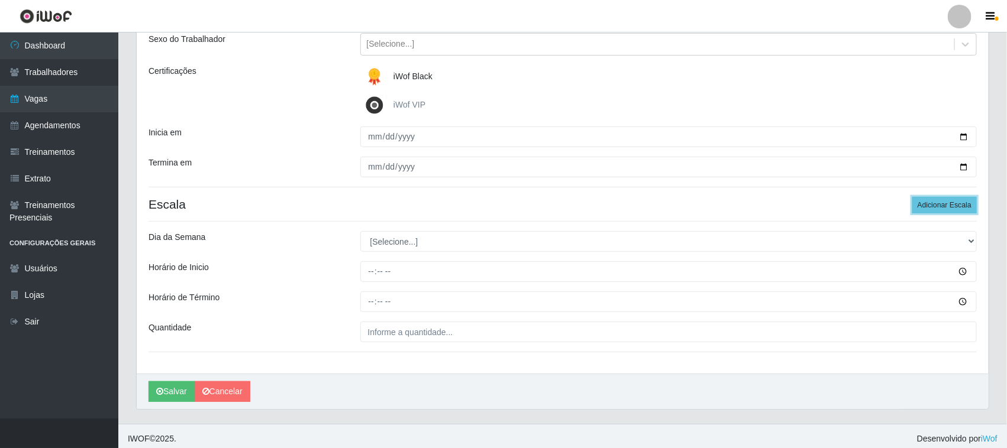
scroll to position [147, 0]
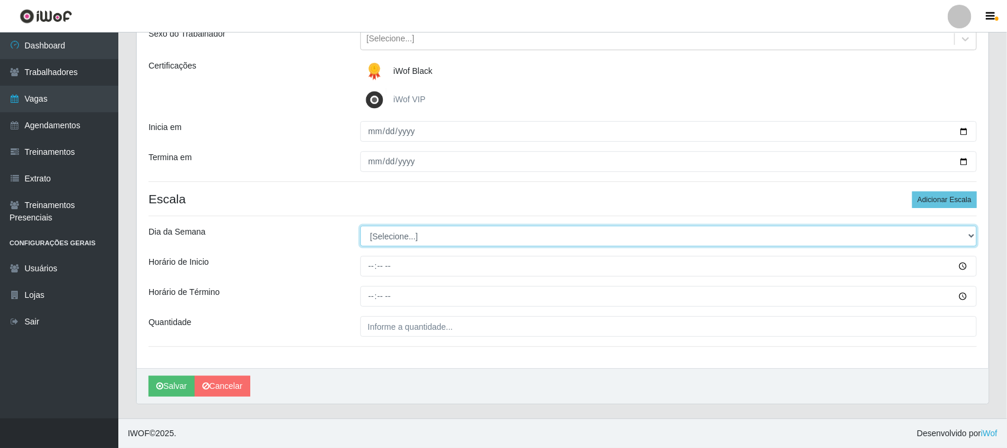
click at [971, 237] on select "[Selecione...] Segunda Terça Quarta Quinta Sexta Sábado Domingo" at bounding box center [668, 236] width 617 height 21
select select "4"
click at [360, 226] on select "[Selecione...] Segunda Terça Quarta Quinta Sexta Sábado Domingo" at bounding box center [668, 236] width 617 height 21
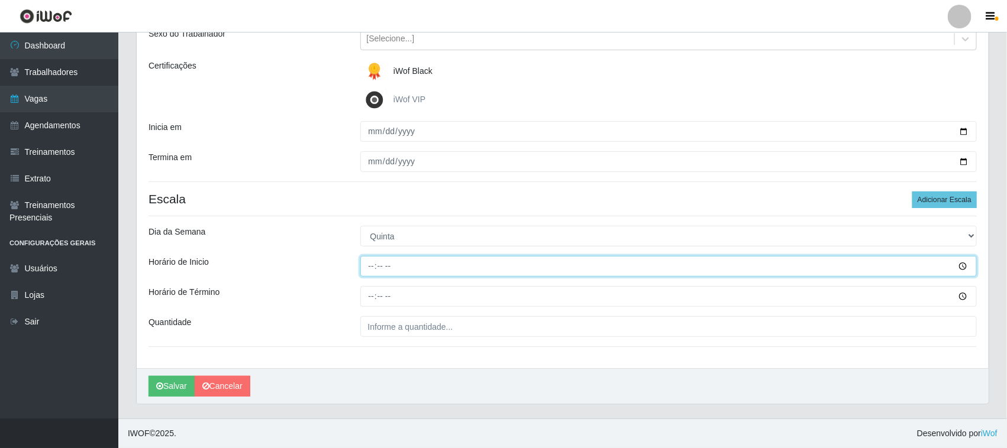
click at [368, 265] on input "Horário de Inicio" at bounding box center [668, 266] width 617 height 21
type input "16:30"
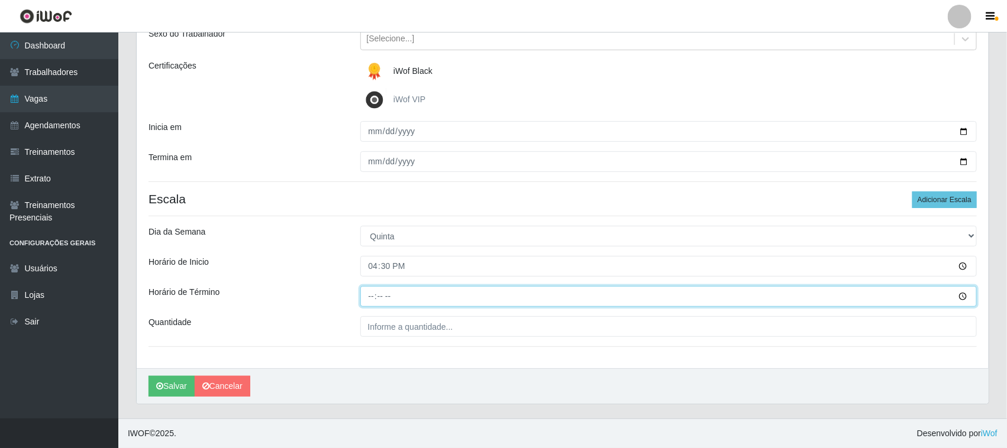
click at [368, 294] on input "Horário de Término" at bounding box center [668, 296] width 617 height 21
type input "22:30"
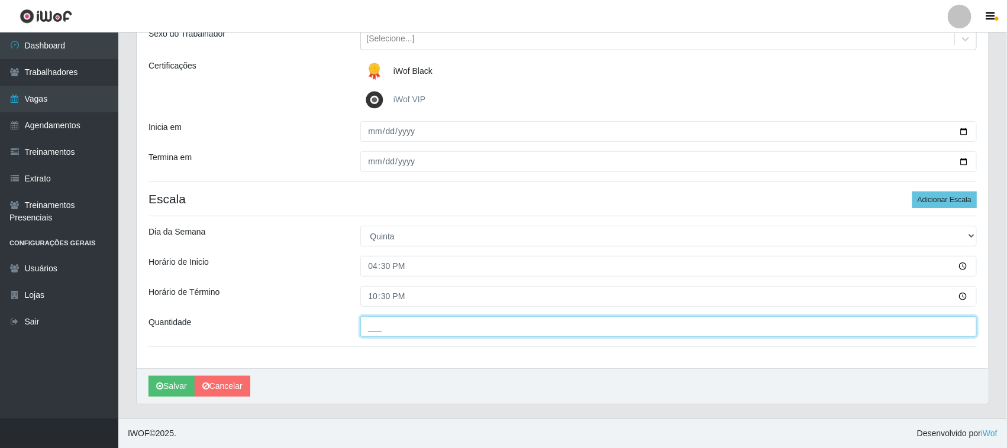
click at [532, 332] on input "___" at bounding box center [668, 326] width 617 height 21
type input "04_"
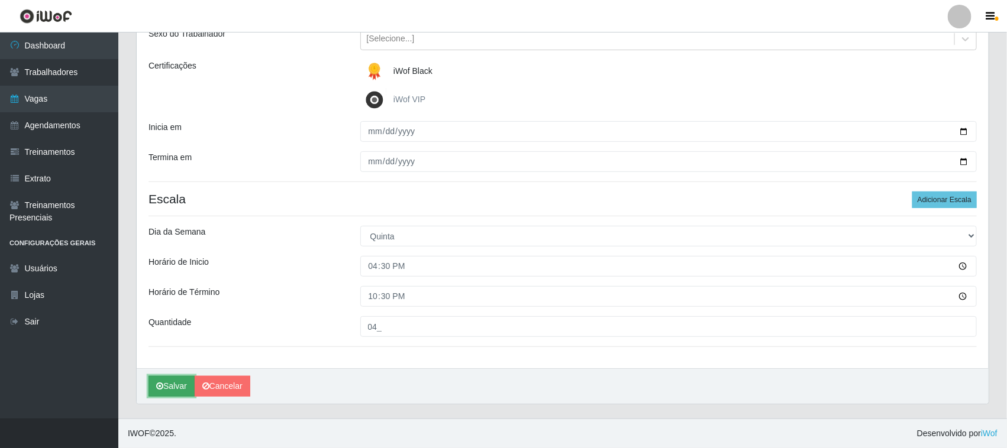
click at [176, 385] on button "Salvar" at bounding box center [171, 386] width 46 height 21
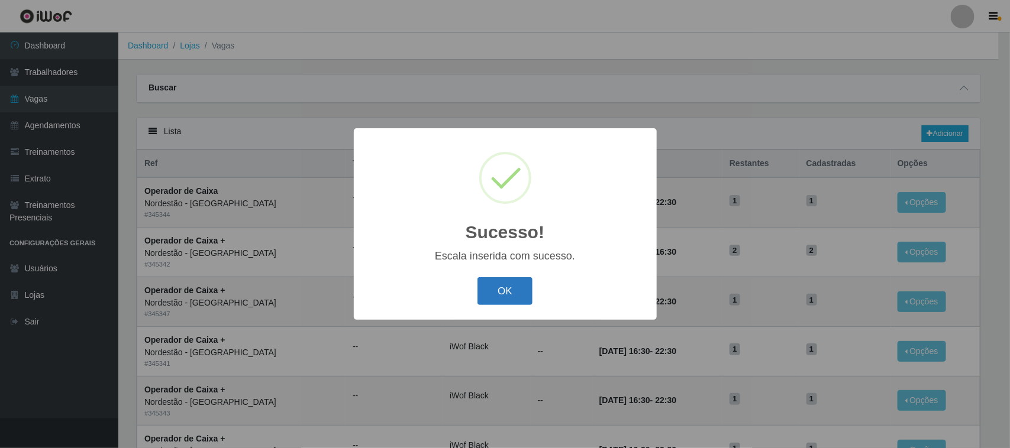
click at [510, 287] on button "OK" at bounding box center [504, 291] width 55 height 28
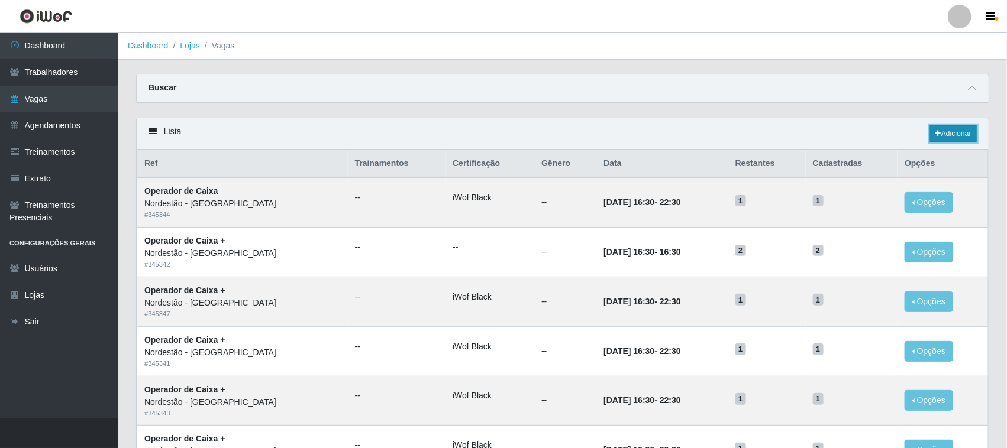
click at [953, 134] on link "Adicionar" at bounding box center [953, 133] width 47 height 17
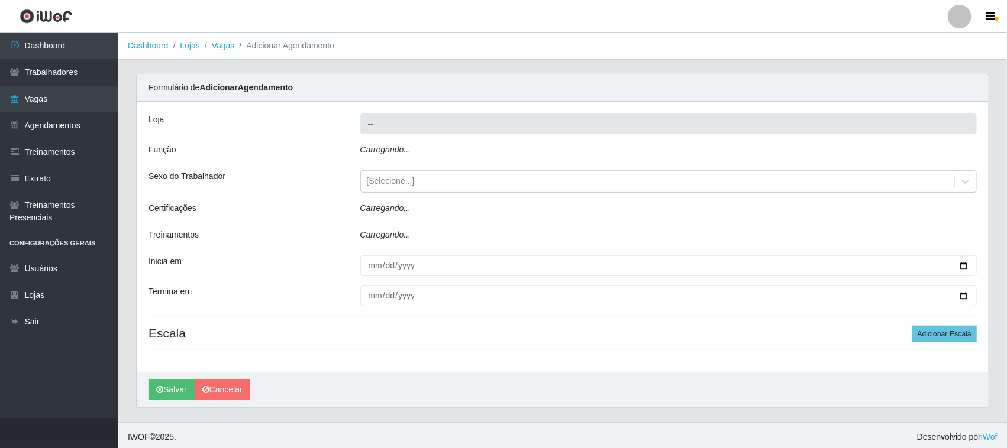
type input "Nordestão - [GEOGRAPHIC_DATA]"
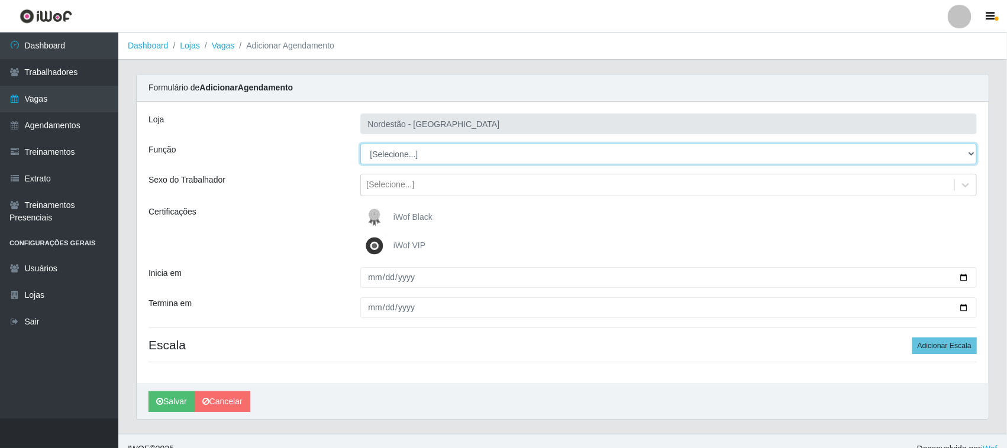
click at [968, 152] on select "[Selecione...] Balconista de Padaria Balconista de Padaria + Balconista de Pada…" at bounding box center [668, 154] width 617 height 21
select select "71"
click at [360, 144] on select "[Selecione...] Balconista de Padaria Balconista de Padaria + Balconista de Pada…" at bounding box center [668, 154] width 617 height 21
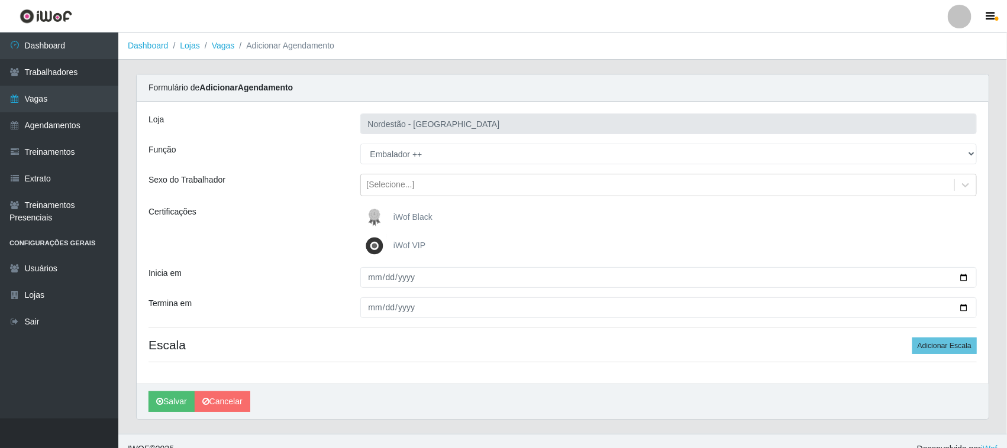
click at [415, 214] on span "iWof Black" at bounding box center [412, 216] width 39 height 9
click at [0, 0] on input "iWof Black" at bounding box center [0, 0] width 0 height 0
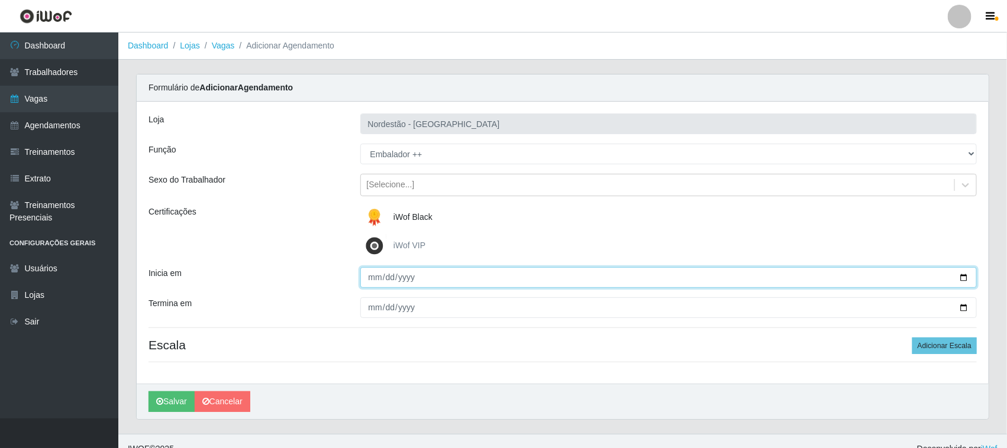
click at [964, 276] on input "Inicia em" at bounding box center [668, 277] width 617 height 21
type input "2025-10-03"
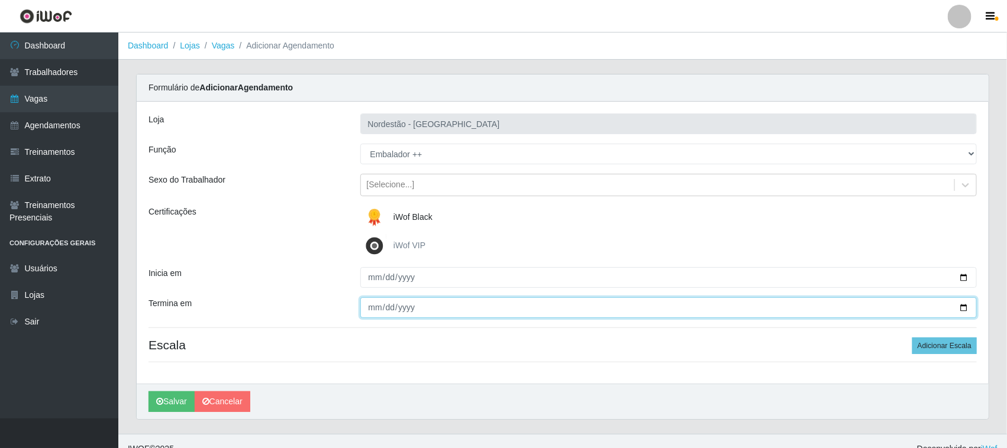
click at [394, 309] on input "Termina em" at bounding box center [668, 308] width 617 height 21
click at [962, 309] on input "Termina em" at bounding box center [668, 308] width 617 height 21
type input "2025-10-03"
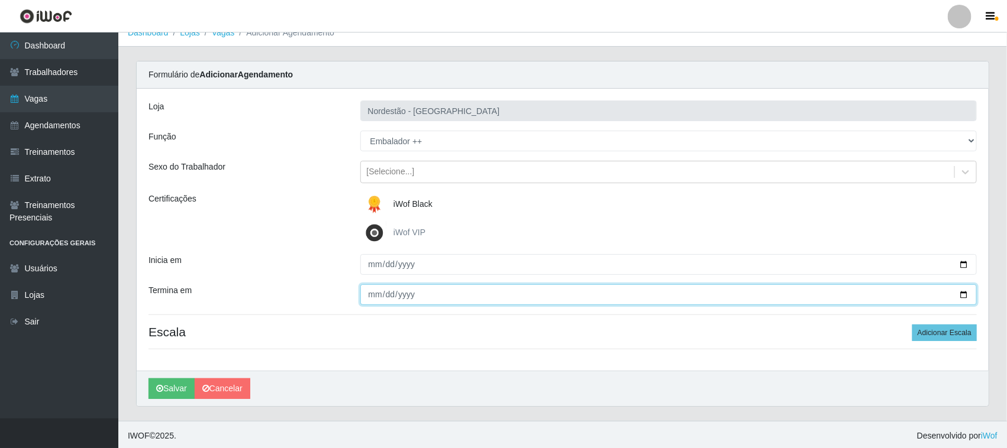
scroll to position [16, 0]
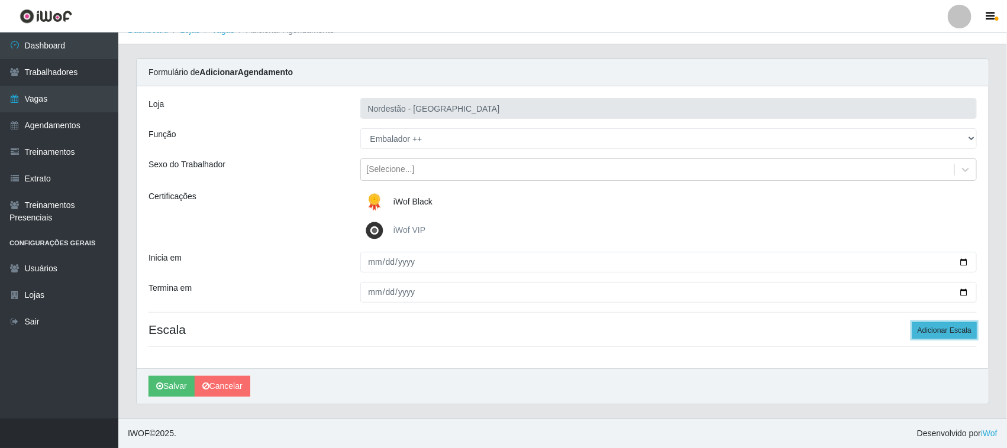
click at [933, 331] on button "Adicionar Escala" at bounding box center [944, 330] width 64 height 17
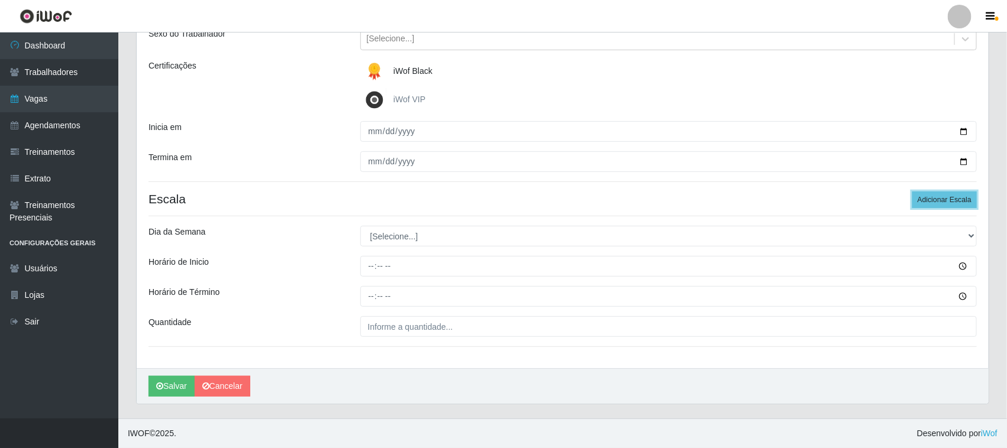
scroll to position [147, 0]
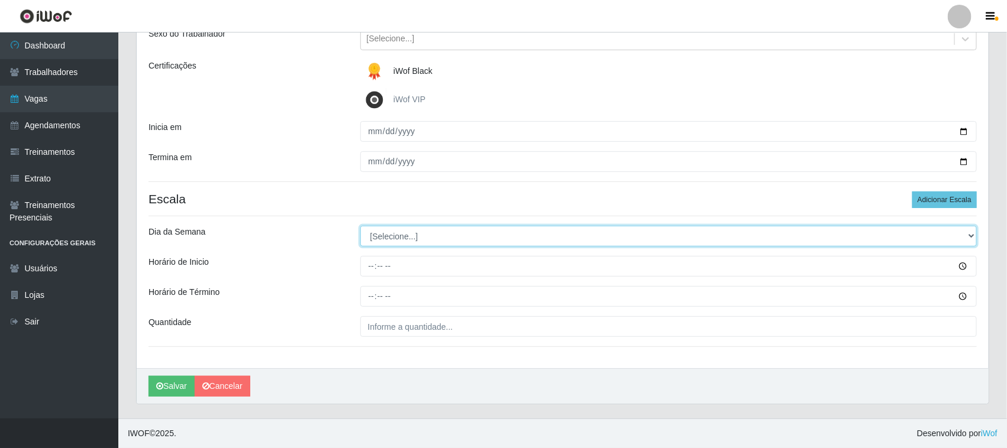
click at [971, 235] on select "[Selecione...] Segunda Terça Quarta Quinta Sexta Sábado Domingo" at bounding box center [668, 236] width 617 height 21
select select "5"
click at [360, 226] on select "[Selecione...] Segunda Terça Quarta Quinta Sexta Sábado Domingo" at bounding box center [668, 236] width 617 height 21
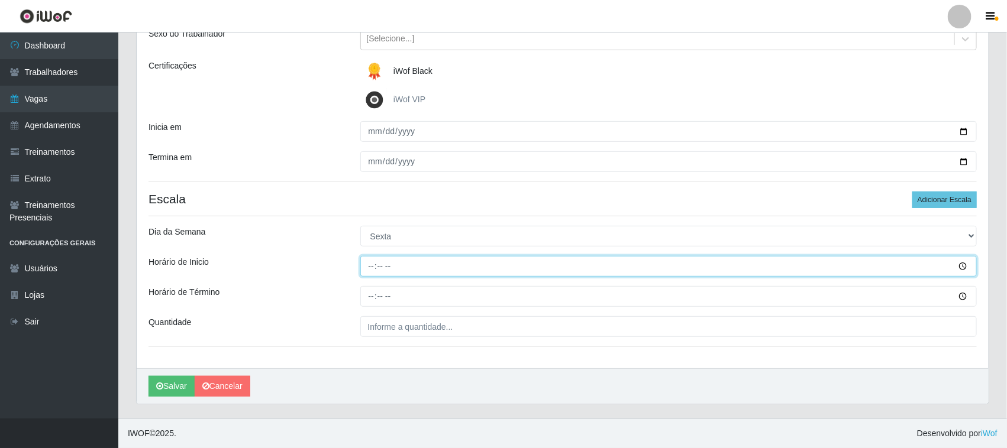
click at [370, 261] on input "Horário de Inicio" at bounding box center [668, 266] width 617 height 21
type input "16:30"
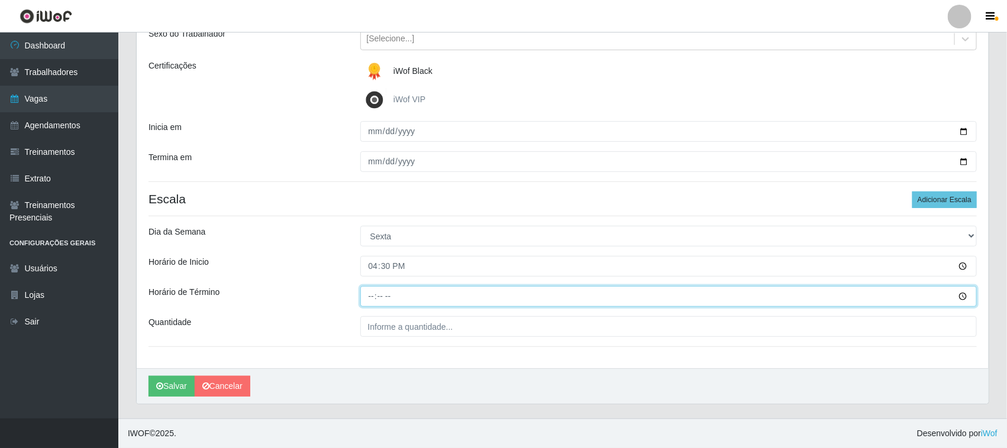
click at [370, 293] on input "Horário de Término" at bounding box center [668, 296] width 617 height 21
type input "22:30"
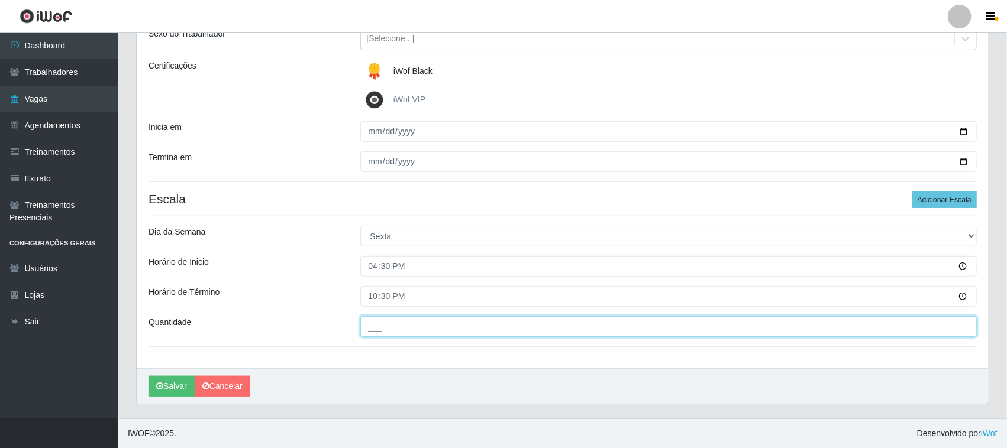
click at [409, 328] on input "___" at bounding box center [668, 326] width 617 height 21
type input "04_"
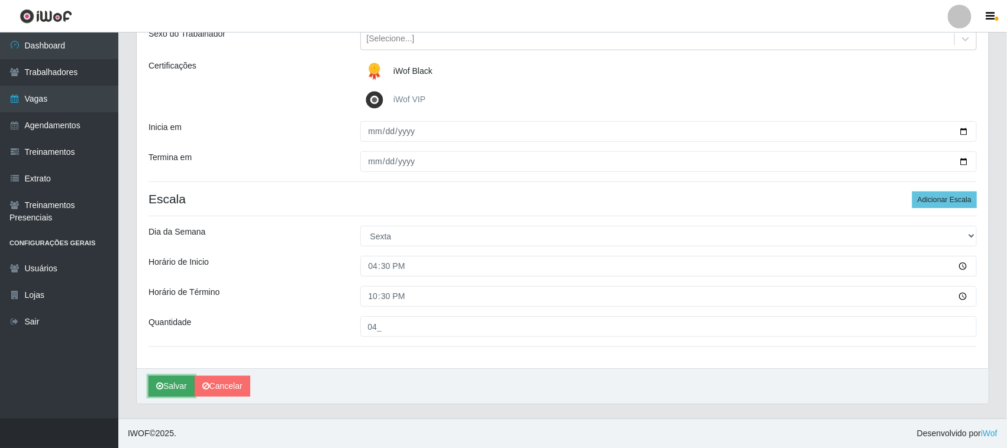
click at [174, 386] on button "Salvar" at bounding box center [171, 386] width 46 height 21
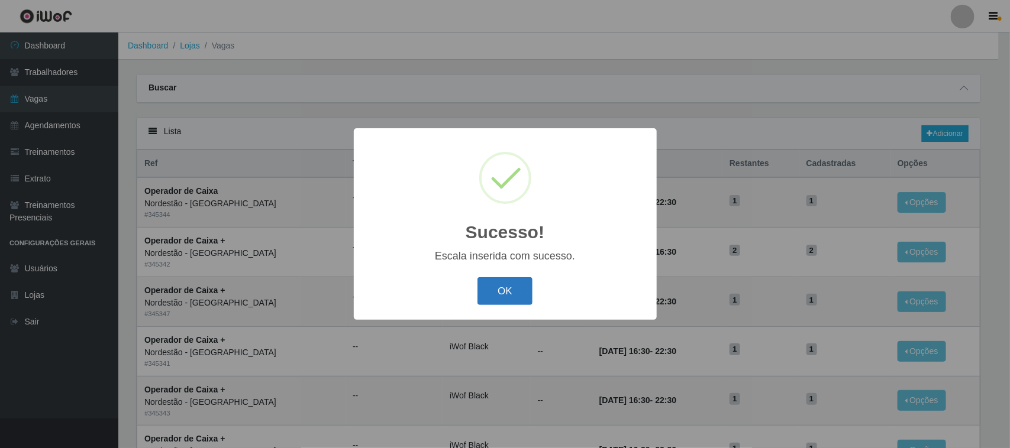
click at [506, 291] on button "OK" at bounding box center [504, 291] width 55 height 28
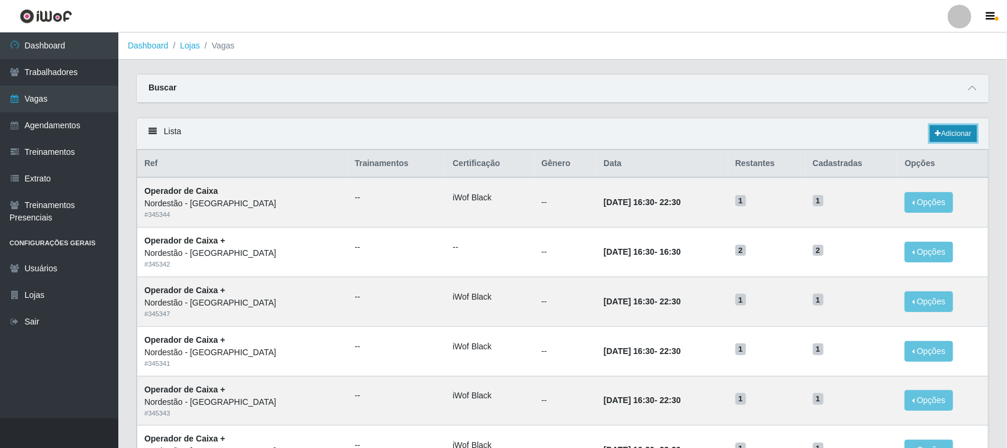
click at [942, 137] on link "Adicionar" at bounding box center [953, 133] width 47 height 17
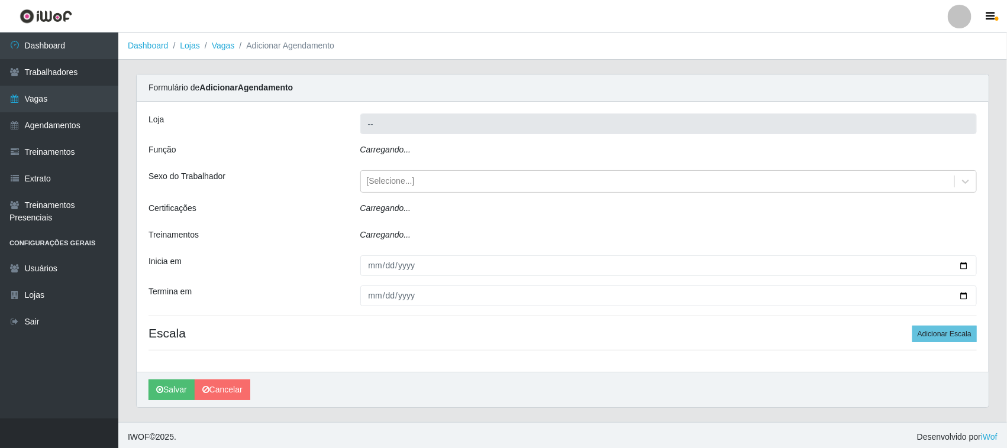
type input "Nordestão - [GEOGRAPHIC_DATA]"
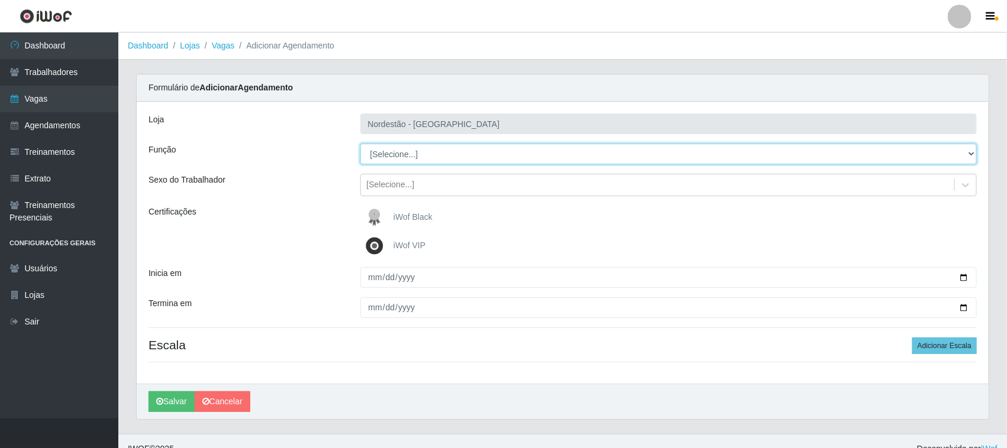
click at [967, 152] on select "[Selecione...] Balconista de Padaria Balconista de Padaria + Balconista de Pada…" at bounding box center [668, 154] width 617 height 21
select select "70"
click at [360, 144] on select "[Selecione...] Balconista de Padaria Balconista de Padaria + Balconista de Pada…" at bounding box center [668, 154] width 617 height 21
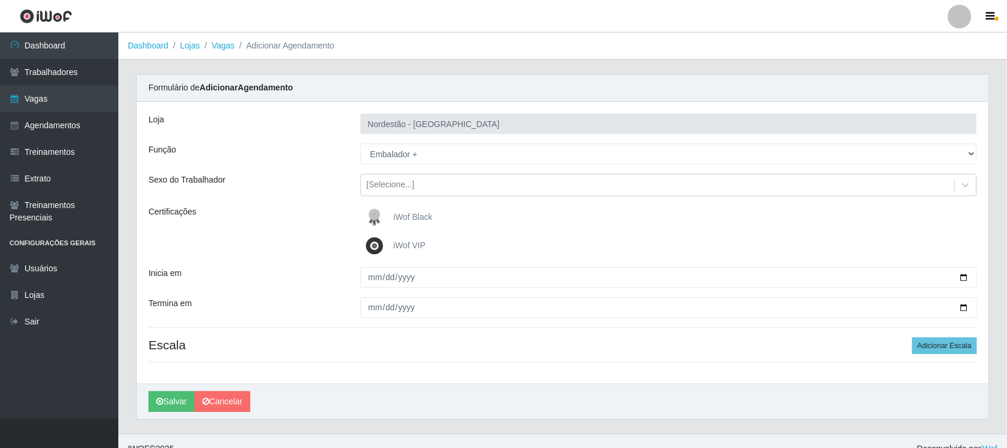
click at [406, 219] on span "iWof Black" at bounding box center [412, 216] width 39 height 9
click at [0, 0] on input "iWof Black" at bounding box center [0, 0] width 0 height 0
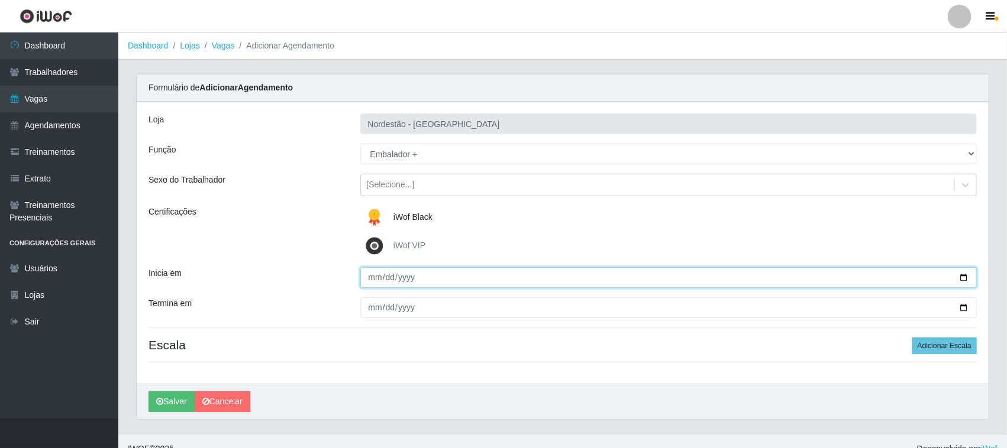
click at [960, 279] on input "Inicia em" at bounding box center [668, 277] width 617 height 21
type input "2025-10-04"
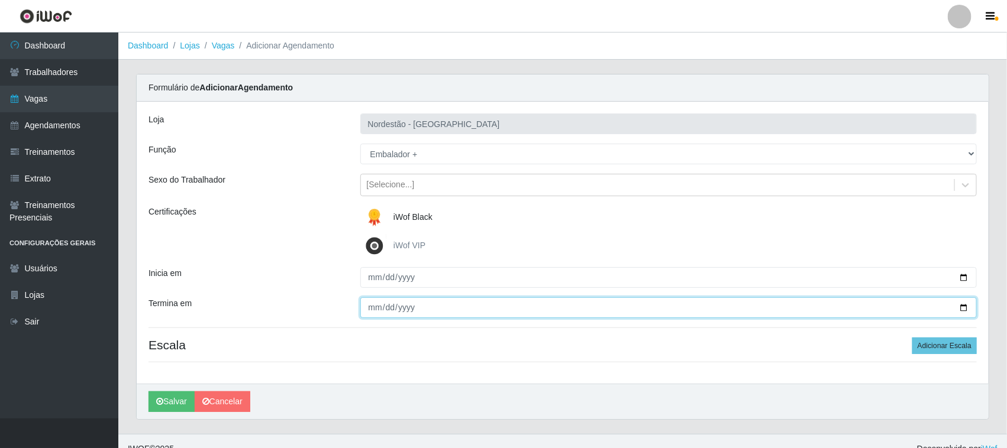
click at [963, 306] on input "Termina em" at bounding box center [668, 308] width 617 height 21
type input "2025-10-04"
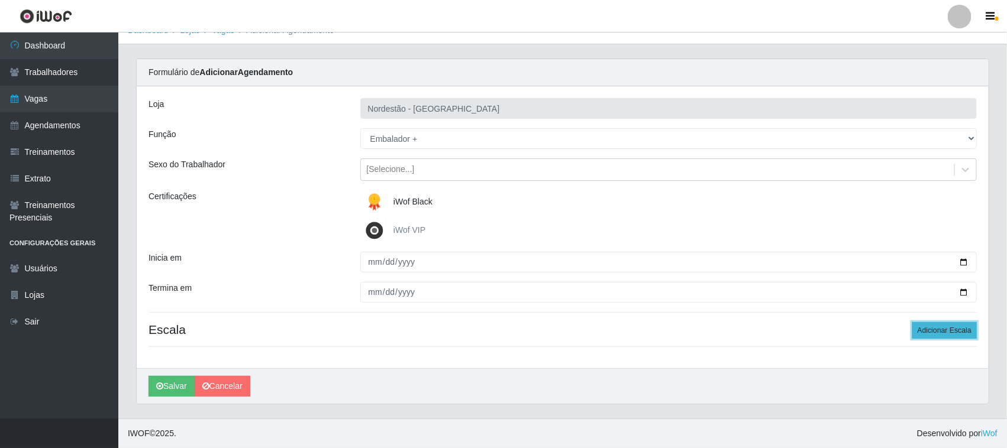
click at [915, 327] on button "Adicionar Escala" at bounding box center [944, 330] width 64 height 17
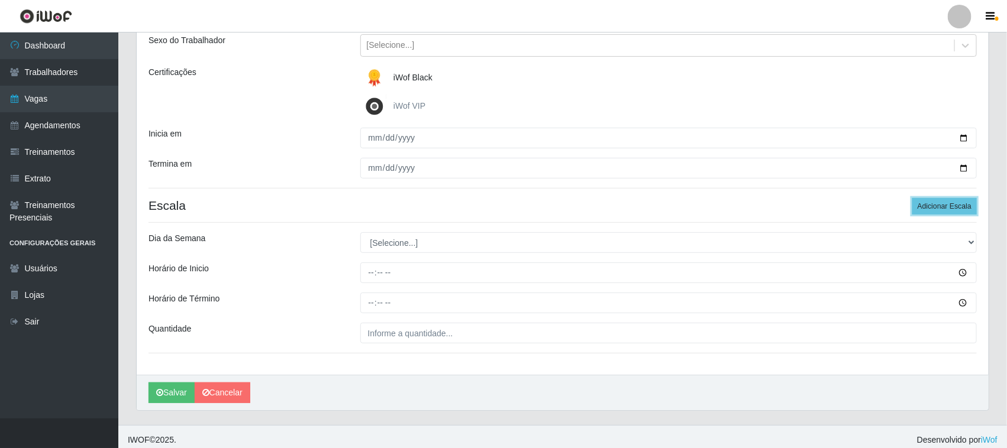
scroll to position [147, 0]
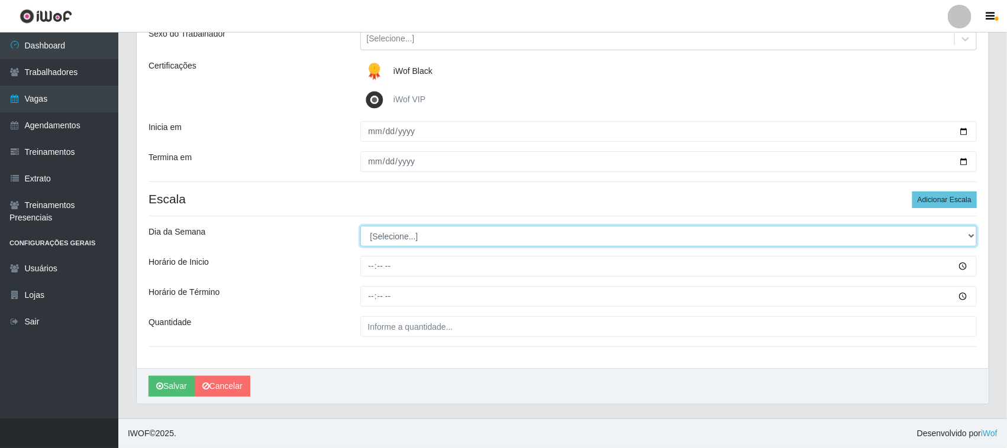
click at [968, 234] on select "[Selecione...] Segunda Terça Quarta Quinta Sexta Sábado Domingo" at bounding box center [668, 236] width 617 height 21
select select "6"
click at [360, 226] on select "[Selecione...] Segunda Terça Quarta Quinta Sexta Sábado Domingo" at bounding box center [668, 236] width 617 height 21
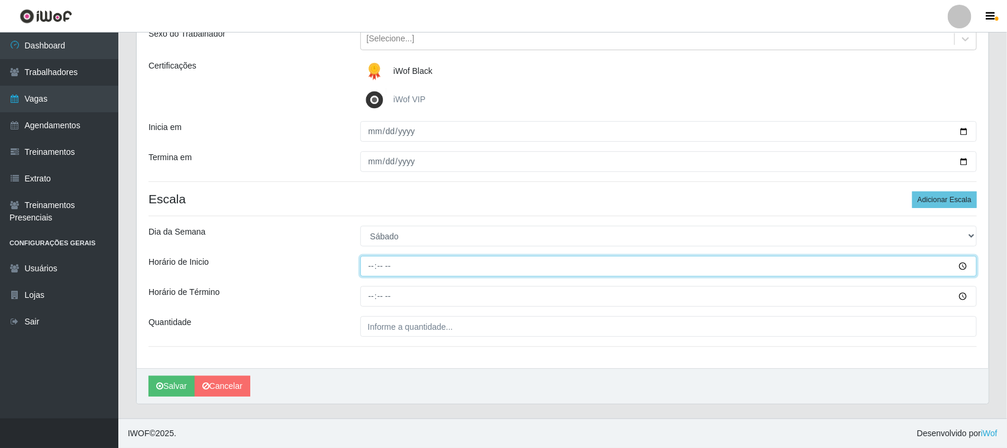
click at [368, 264] on input "Horário de Inicio" at bounding box center [668, 266] width 617 height 21
type input "16:30"
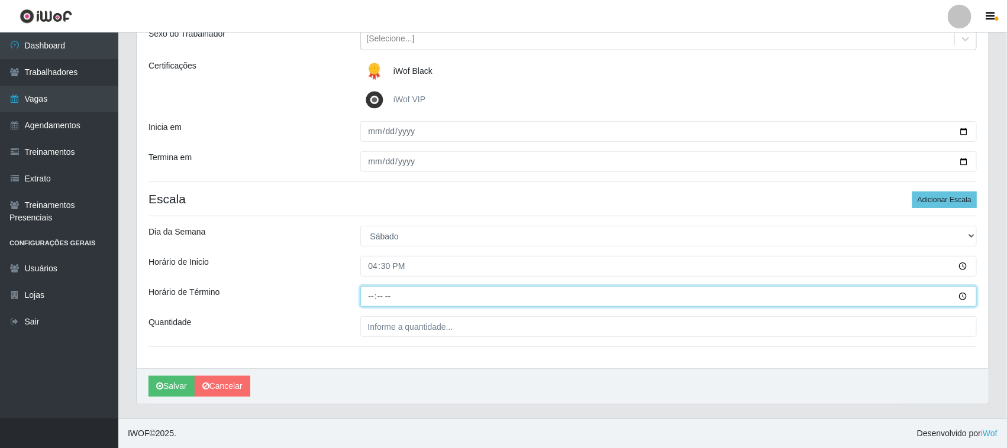
click at [368, 291] on input "Horário de Término" at bounding box center [668, 296] width 617 height 21
type input "22:30"
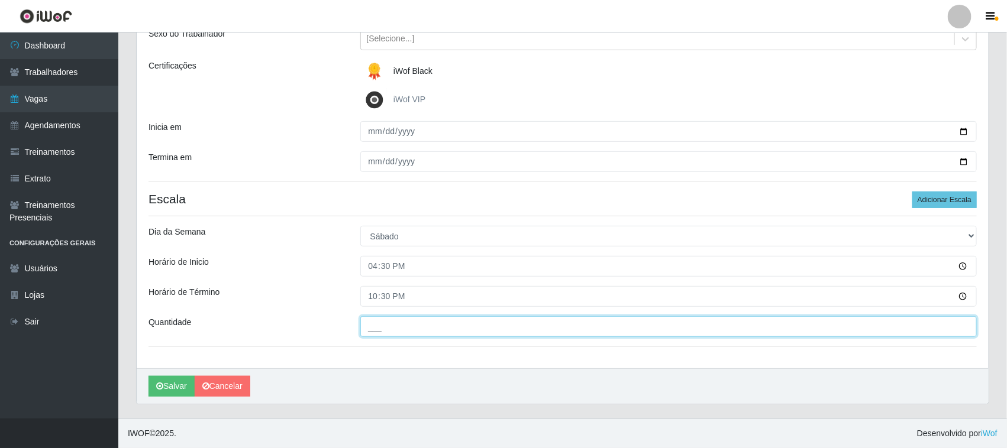
click at [390, 321] on input "___" at bounding box center [668, 326] width 617 height 21
type input "04_"
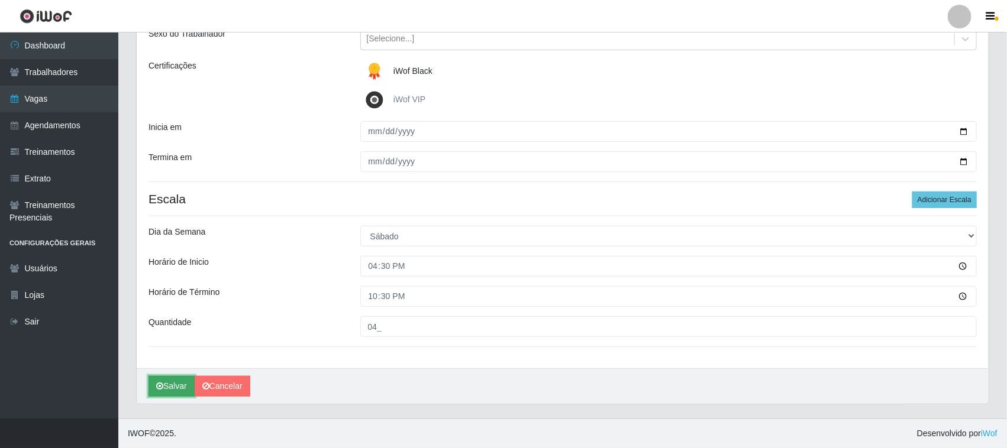
click at [169, 387] on button "Salvar" at bounding box center [171, 386] width 46 height 21
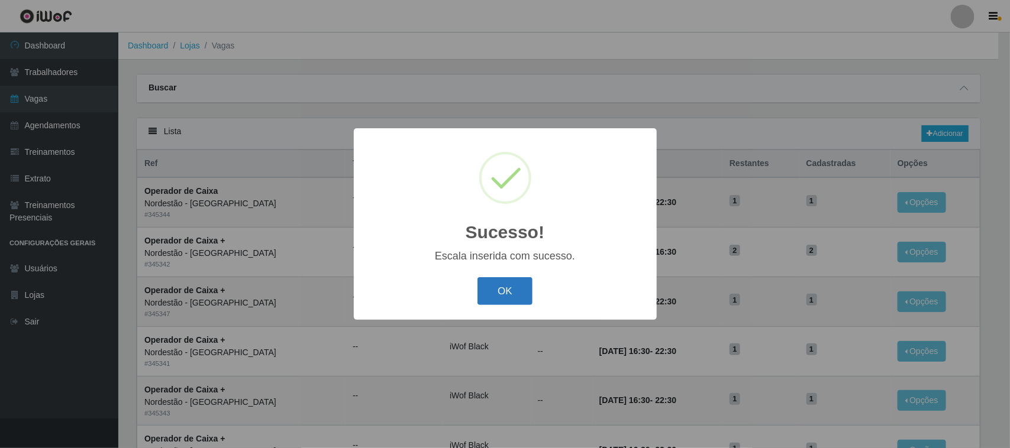
click at [501, 295] on button "OK" at bounding box center [504, 291] width 55 height 28
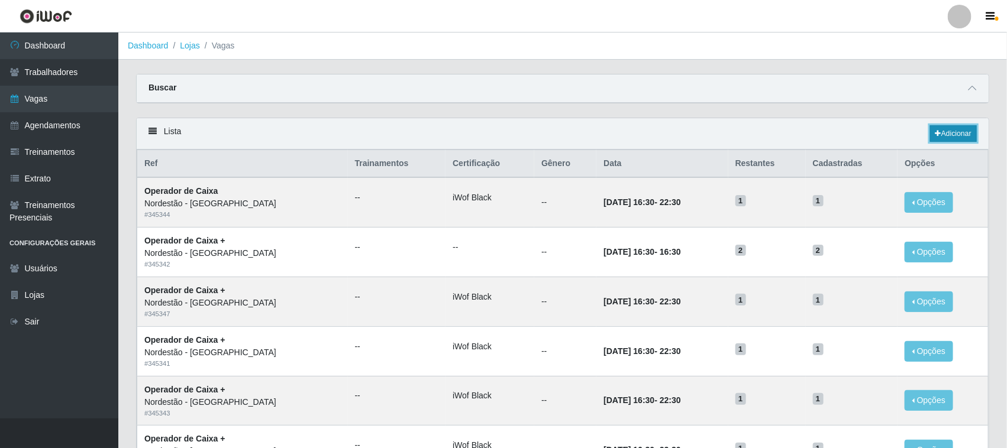
click at [953, 134] on link "Adicionar" at bounding box center [953, 133] width 47 height 17
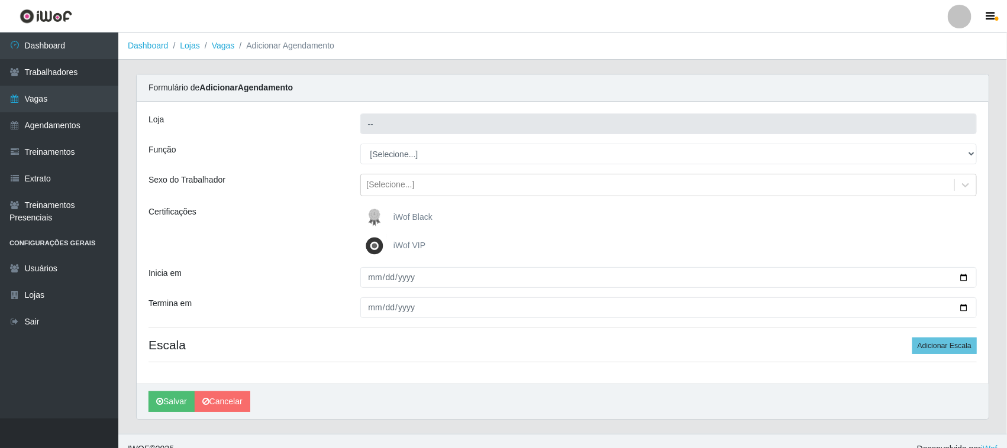
type input "Nordestão - [GEOGRAPHIC_DATA]"
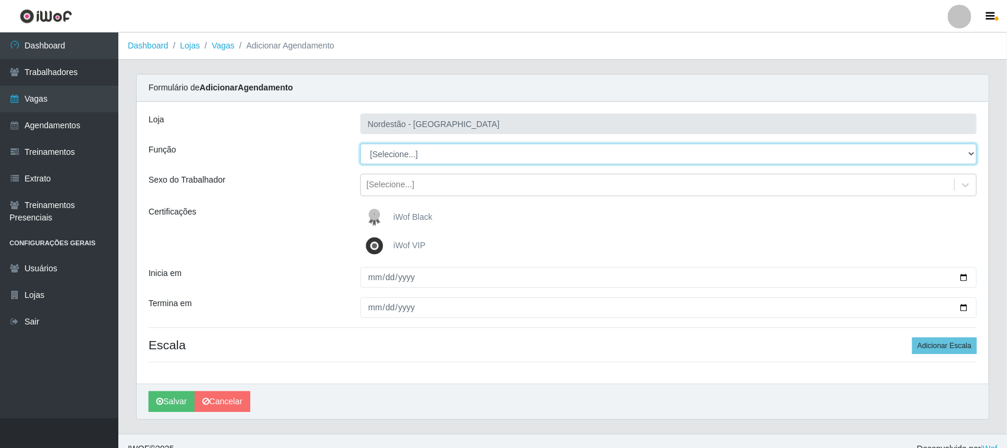
click at [968, 151] on select "[Selecione...] Balconista de Padaria Balconista de Padaria + Balconista de Pada…" at bounding box center [668, 154] width 617 height 21
select select "70"
click at [360, 144] on select "[Selecione...] Balconista de Padaria Balconista de Padaria + Balconista de Pada…" at bounding box center [668, 154] width 617 height 21
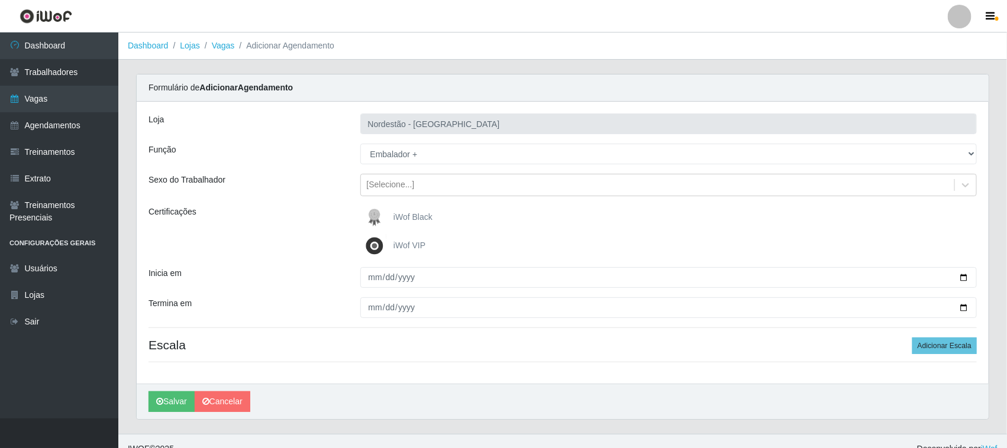
click at [409, 214] on span "iWof Black" at bounding box center [412, 216] width 39 height 9
click at [0, 0] on input "iWof Black" at bounding box center [0, 0] width 0 height 0
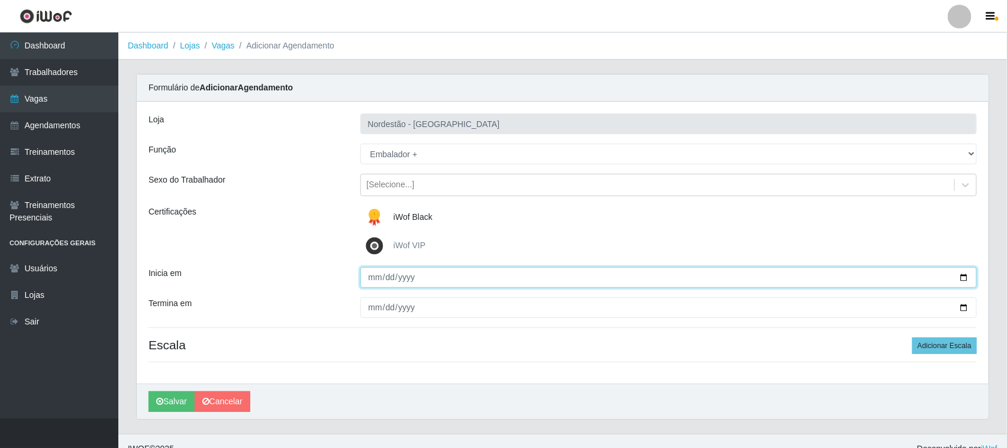
click at [963, 275] on input "Inicia em" at bounding box center [668, 277] width 617 height 21
type input "2025-10-05"
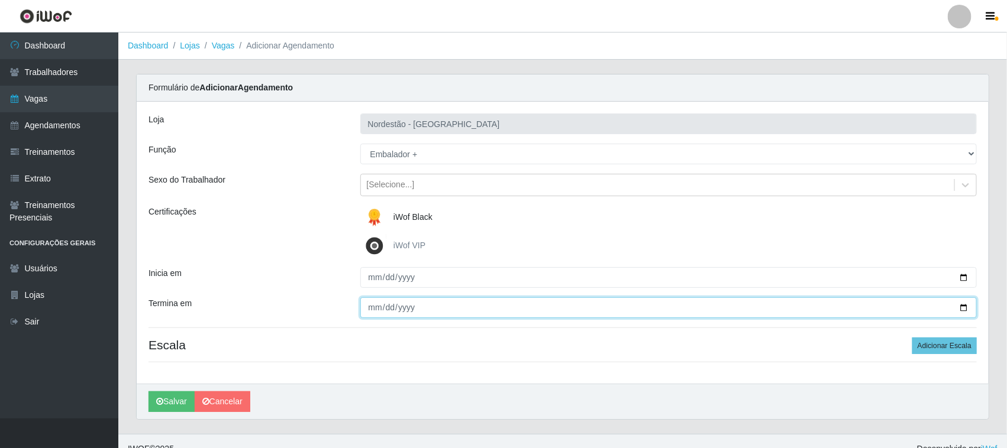
click at [964, 309] on input "Termina em" at bounding box center [668, 308] width 617 height 21
type input "2025-10-05"
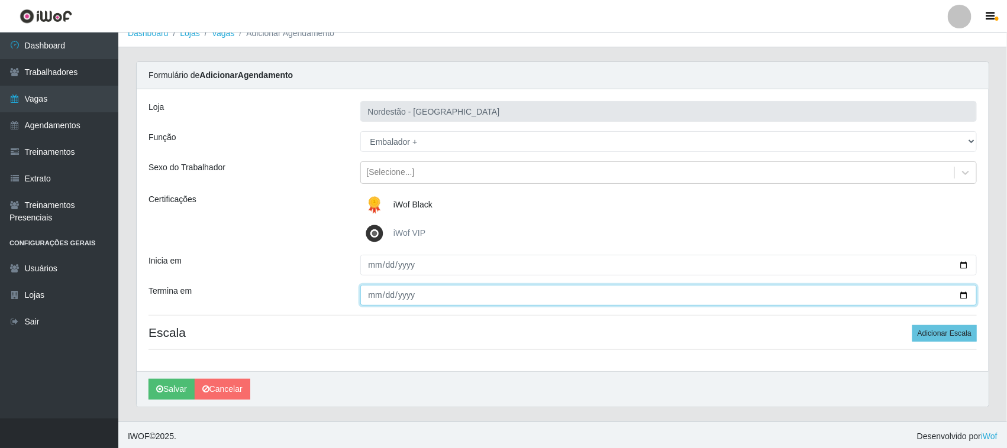
scroll to position [16, 0]
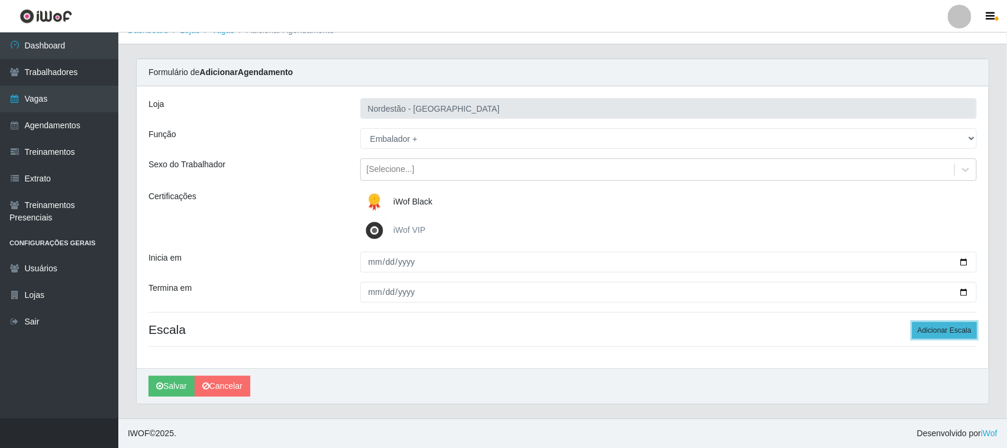
click at [929, 332] on button "Adicionar Escala" at bounding box center [944, 330] width 64 height 17
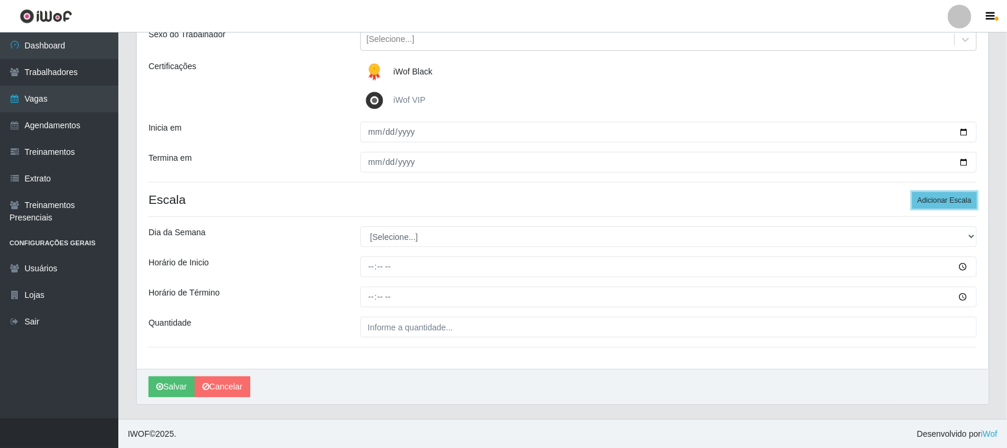
scroll to position [147, 0]
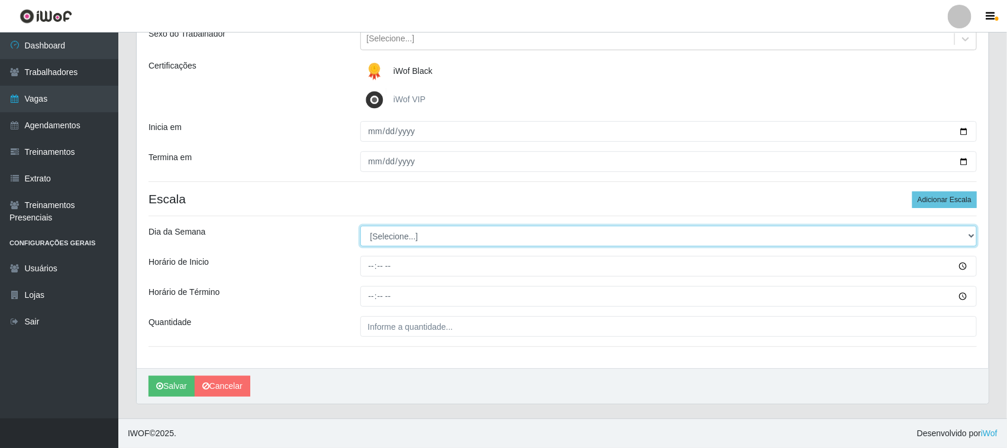
click at [969, 232] on select "[Selecione...] Segunda Terça Quarta Quinta Sexta Sábado Domingo" at bounding box center [668, 236] width 617 height 21
select select "0"
click at [360, 226] on select "[Selecione...] Segunda Terça Quarta Quinta Sexta Sábado Domingo" at bounding box center [668, 236] width 617 height 21
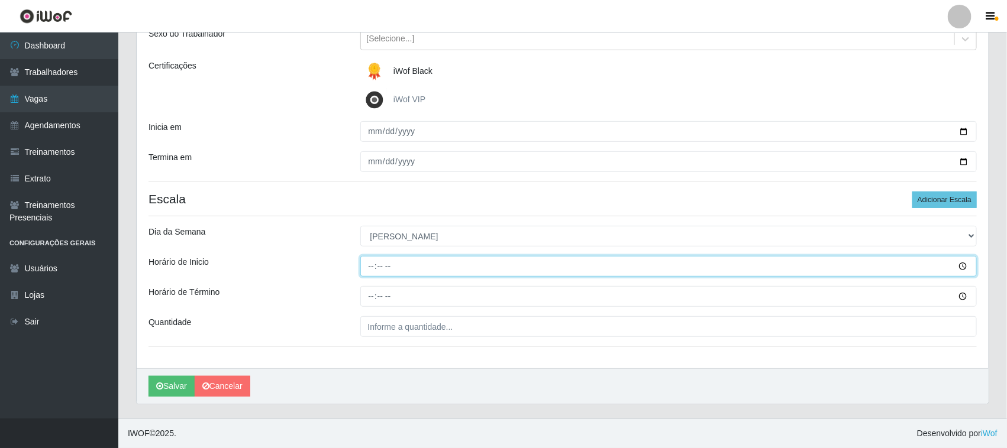
click at [370, 265] on input "Horário de Inicio" at bounding box center [668, 266] width 617 height 21
type input "16:30"
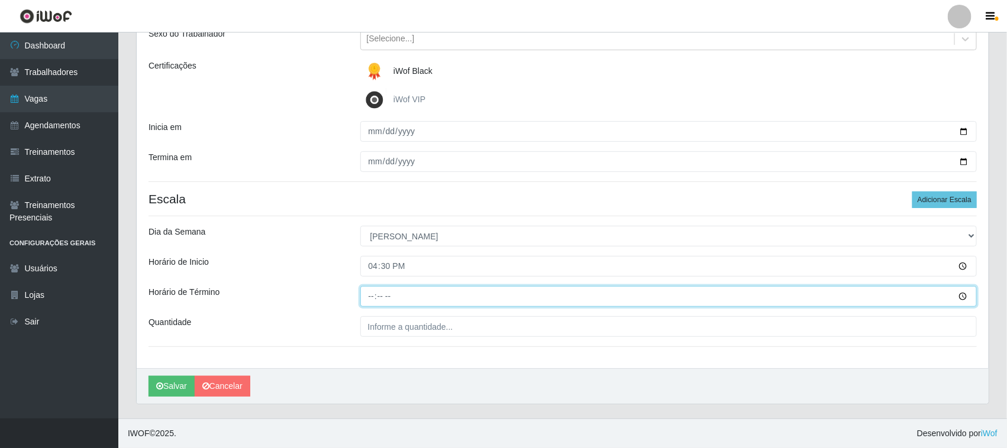
click at [371, 297] on input "Horário de Término" at bounding box center [668, 296] width 617 height 21
type input "22:30"
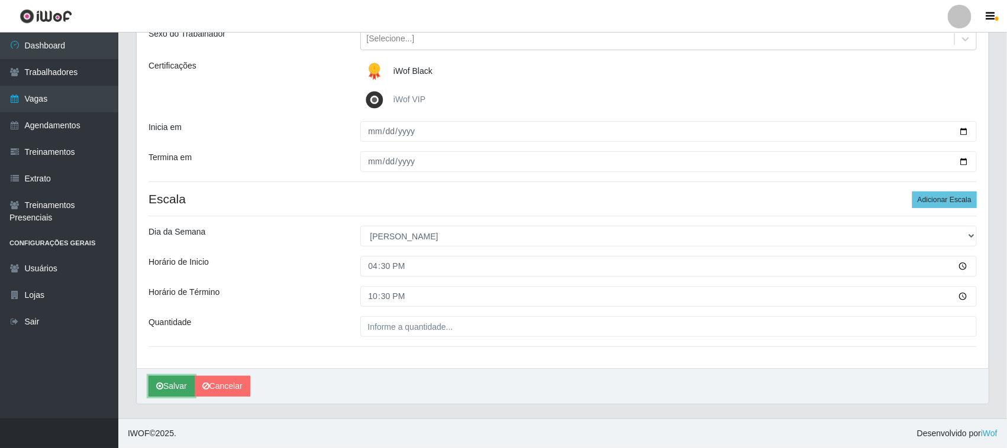
click at [179, 385] on button "Salvar" at bounding box center [171, 386] width 46 height 21
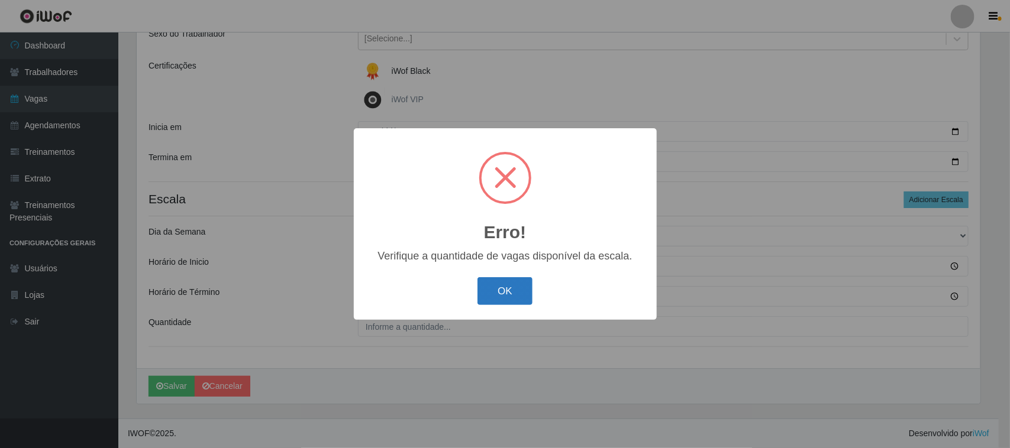
click at [507, 293] on button "OK" at bounding box center [504, 291] width 55 height 28
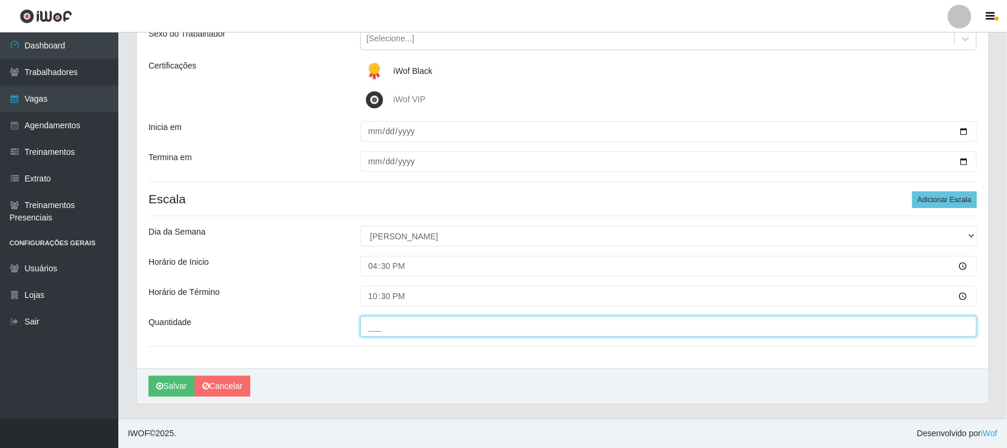
click at [386, 329] on input "___" at bounding box center [668, 326] width 617 height 21
type input "04_"
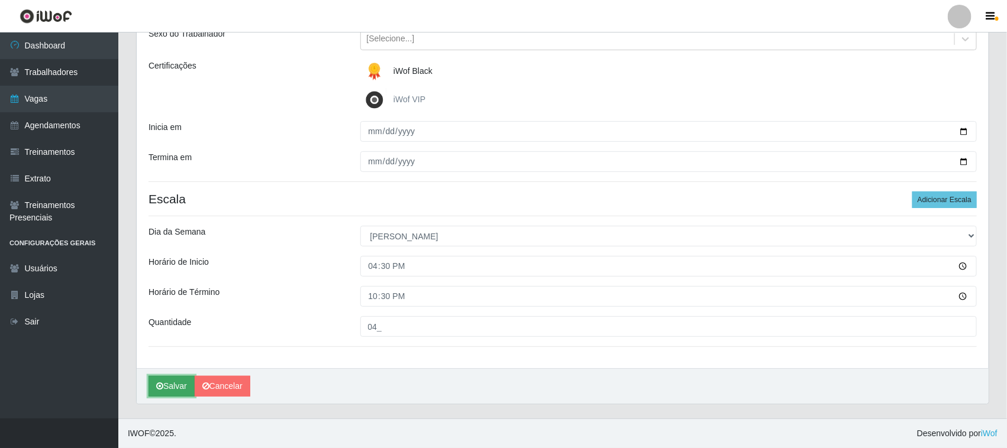
click at [184, 386] on button "Salvar" at bounding box center [171, 386] width 46 height 21
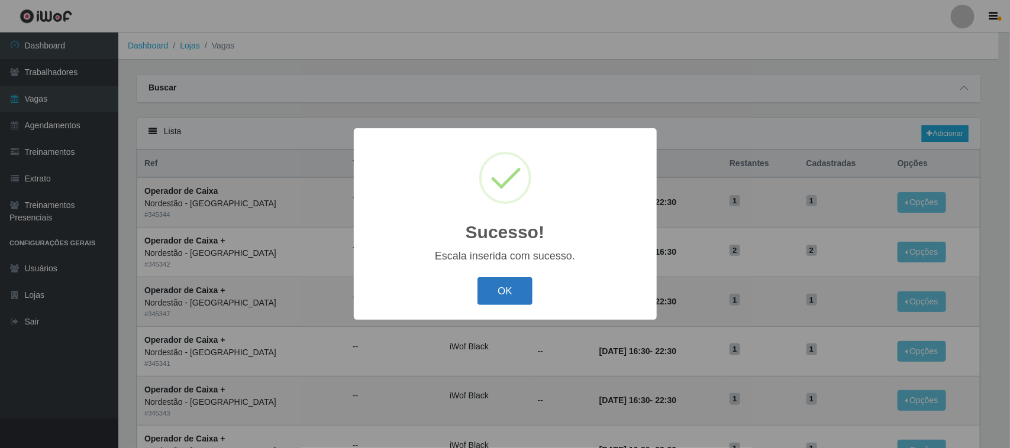
click at [510, 291] on button "OK" at bounding box center [504, 291] width 55 height 28
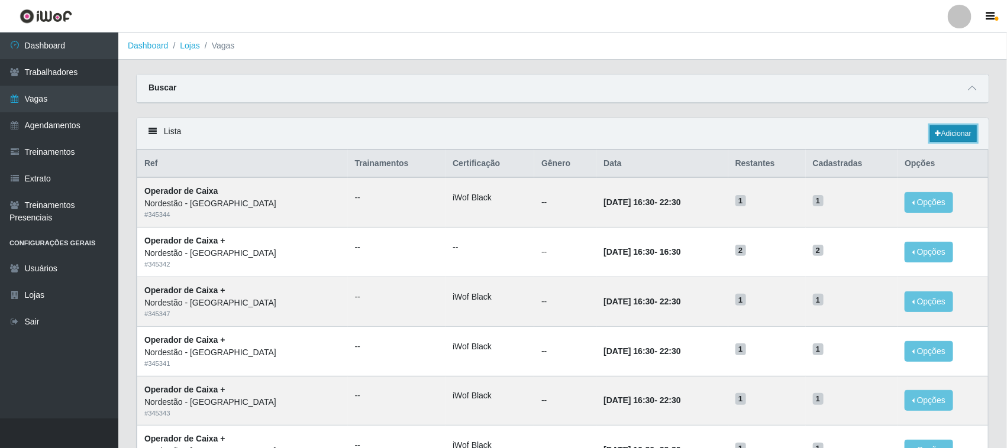
click at [947, 136] on link "Adicionar" at bounding box center [953, 133] width 47 height 17
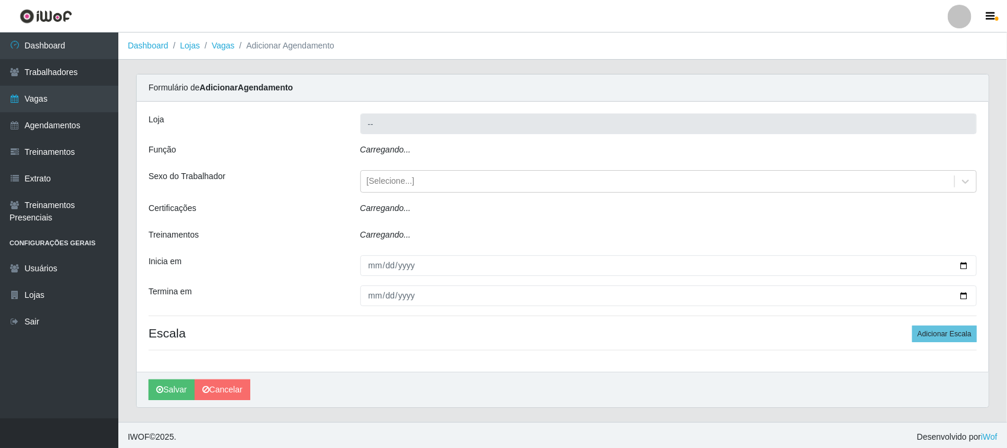
type input "Nordestão - [GEOGRAPHIC_DATA]"
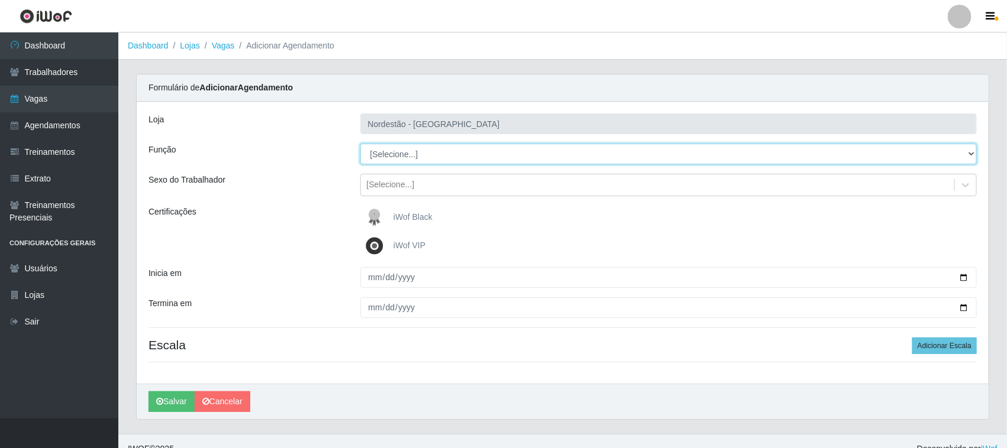
click at [966, 153] on select "[Selecione...] Balconista de Padaria Balconista de Padaria + Balconista de Pada…" at bounding box center [668, 154] width 617 height 21
select select "1"
click at [360, 144] on select "[Selecione...] Balconista de Padaria Balconista de Padaria + Balconista de Pada…" at bounding box center [668, 154] width 617 height 21
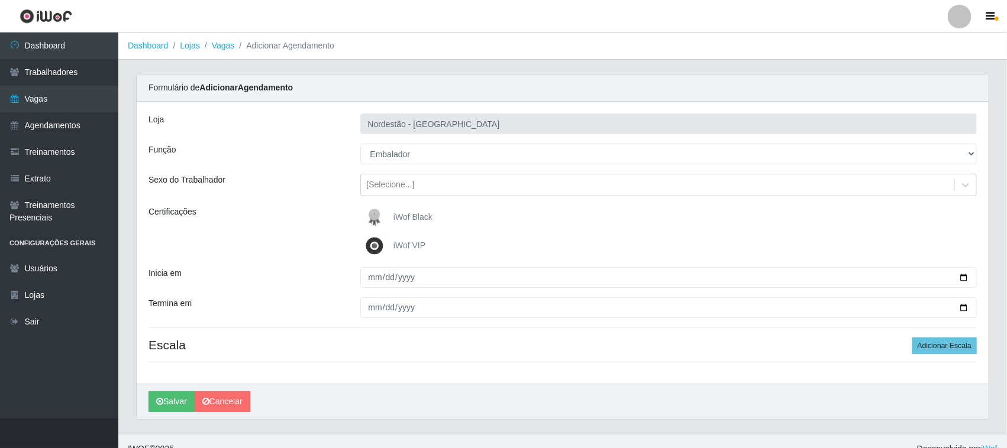
click at [416, 219] on span "iWof Black" at bounding box center [412, 216] width 39 height 9
click at [0, 0] on input "iWof Black" at bounding box center [0, 0] width 0 height 0
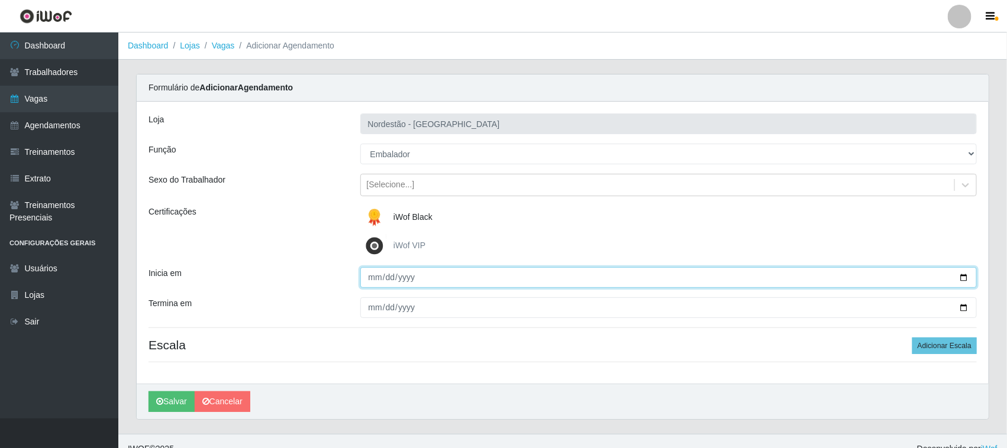
click at [964, 276] on input "Inicia em" at bounding box center [668, 277] width 617 height 21
type input "2025-10-06"
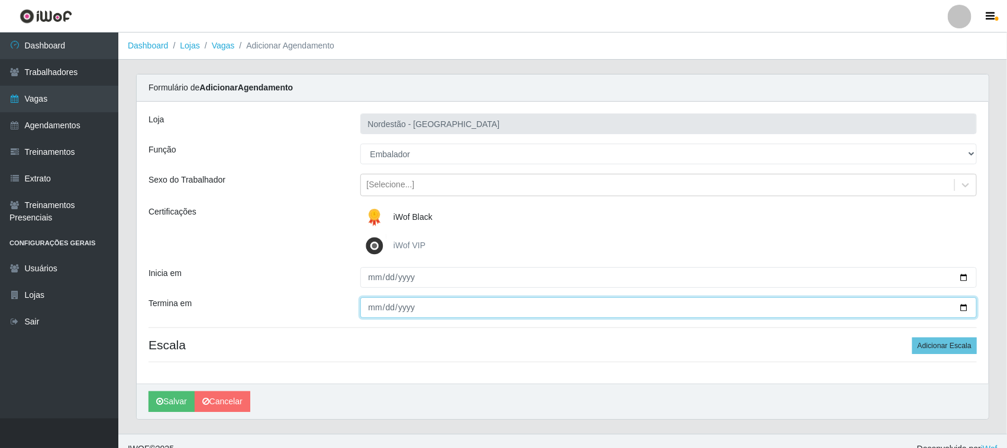
click at [962, 306] on input "Termina em" at bounding box center [668, 308] width 617 height 21
type input "2025-10-06"
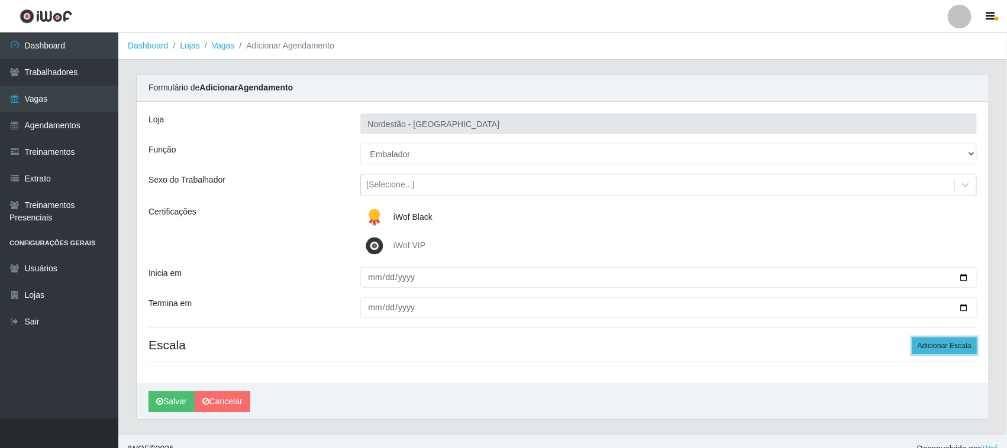
click at [930, 348] on button "Adicionar Escala" at bounding box center [944, 346] width 64 height 17
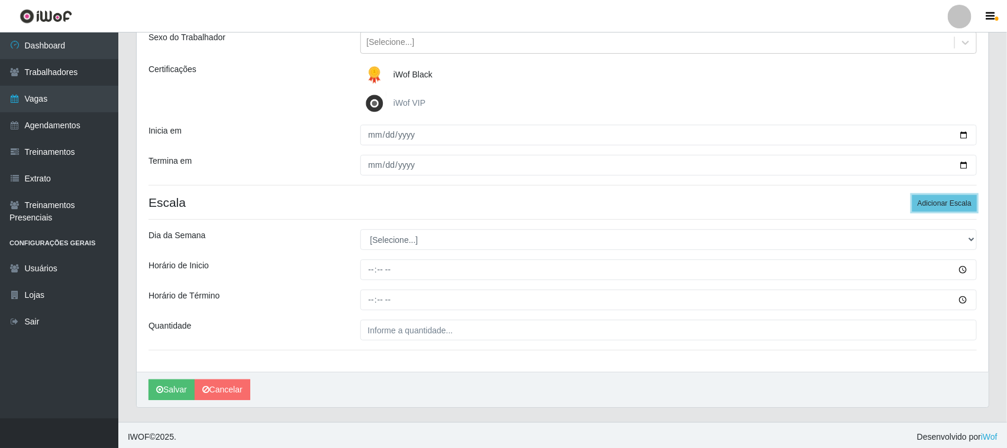
scroll to position [147, 0]
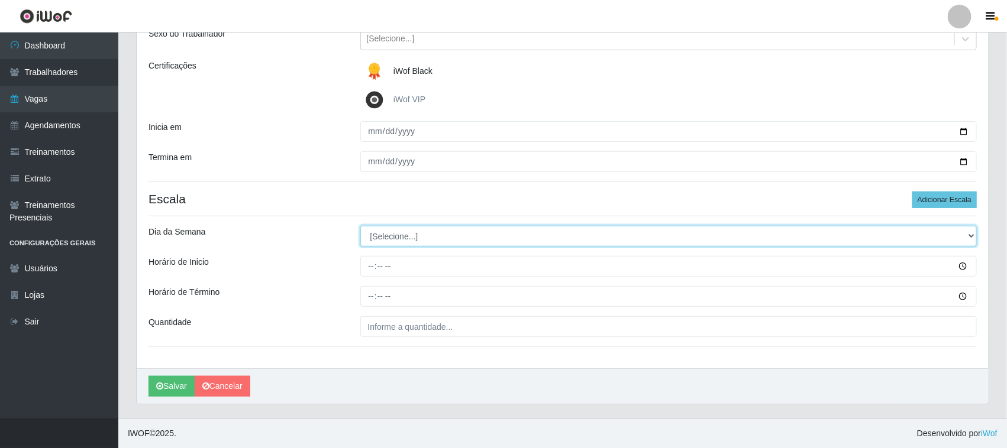
click at [971, 235] on select "[Selecione...] Segunda Terça Quarta Quinta Sexta Sábado Domingo" at bounding box center [668, 236] width 617 height 21
select select "1"
click at [360, 226] on select "[Selecione...] Segunda Terça Quarta Quinta Sexta Sábado Domingo" at bounding box center [668, 236] width 617 height 21
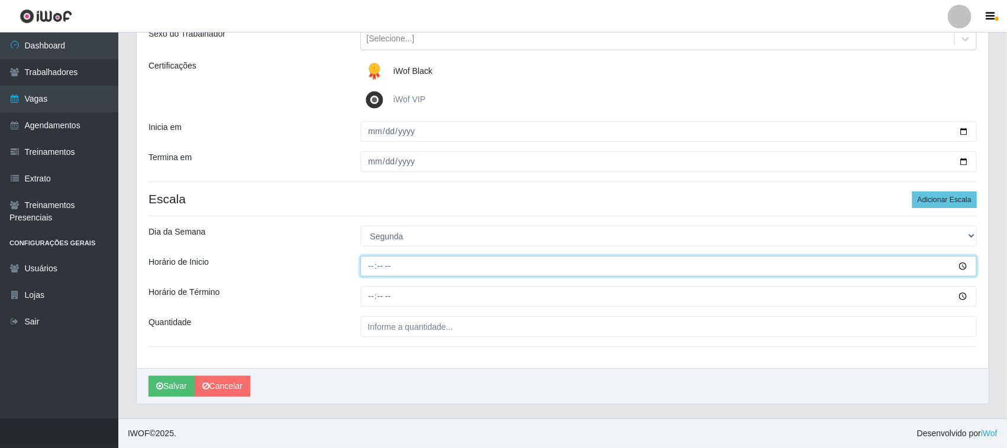
click at [368, 267] on input "Horário de Inicio" at bounding box center [668, 266] width 617 height 21
type input "16:30"
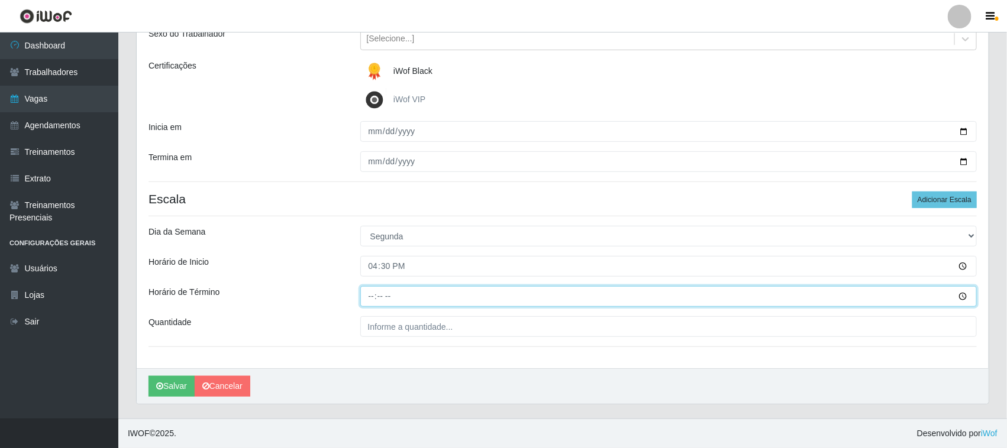
click at [368, 293] on input "Horário de Término" at bounding box center [668, 296] width 617 height 21
type input "22:30"
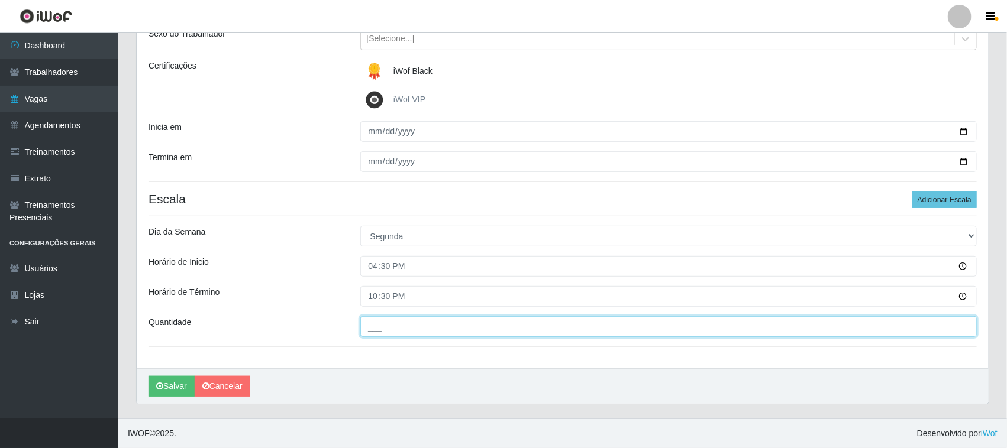
click at [565, 329] on input "___" at bounding box center [668, 326] width 617 height 21
type input "04_"
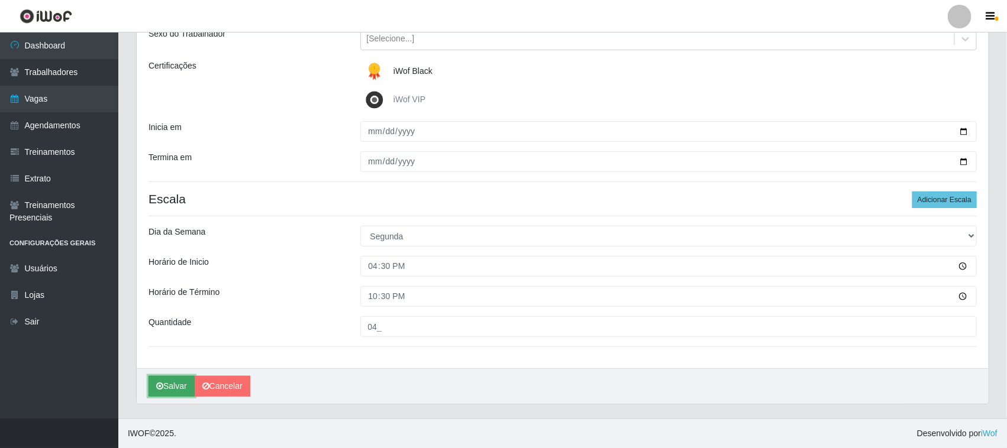
click at [182, 387] on button "Salvar" at bounding box center [171, 386] width 46 height 21
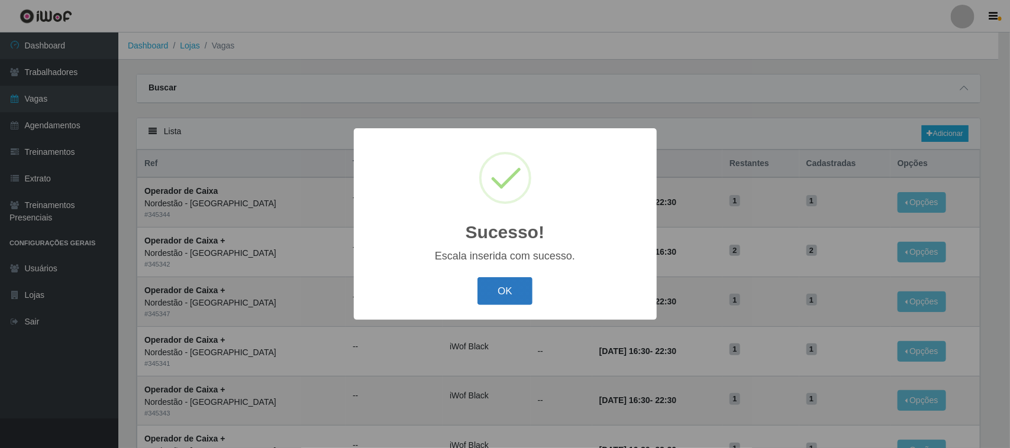
click at [494, 292] on button "OK" at bounding box center [504, 291] width 55 height 28
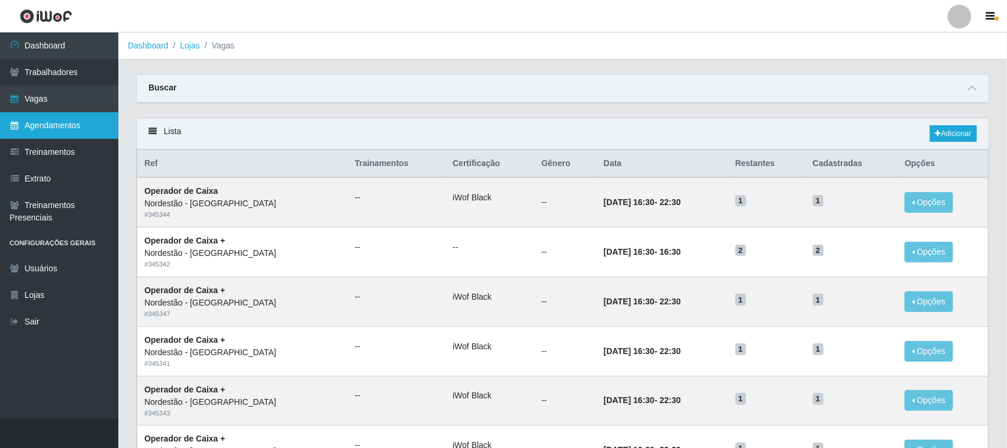
click at [74, 122] on link "Agendamentos" at bounding box center [59, 125] width 118 height 27
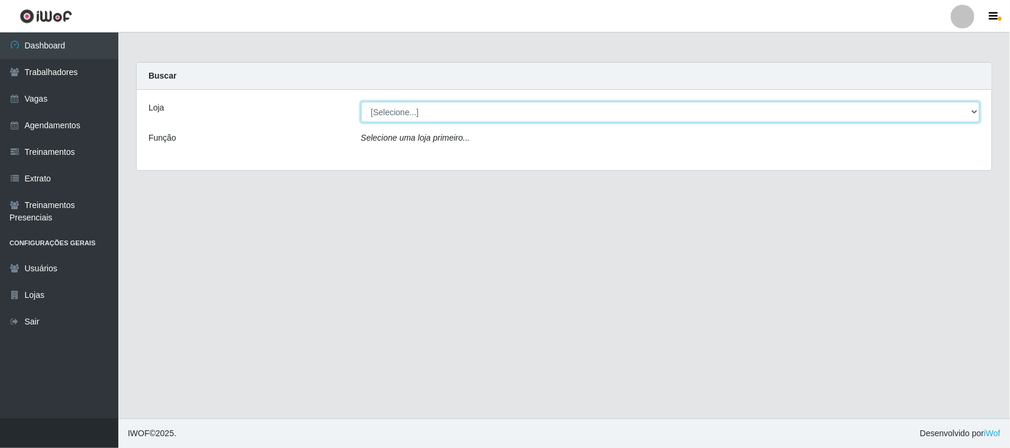
click at [970, 111] on select "[Selecione...] Nordestão - [GEOGRAPHIC_DATA]" at bounding box center [670, 112] width 619 height 21
select select "420"
click at [361, 102] on select "[Selecione...] Nordestão - [GEOGRAPHIC_DATA]" at bounding box center [670, 112] width 619 height 21
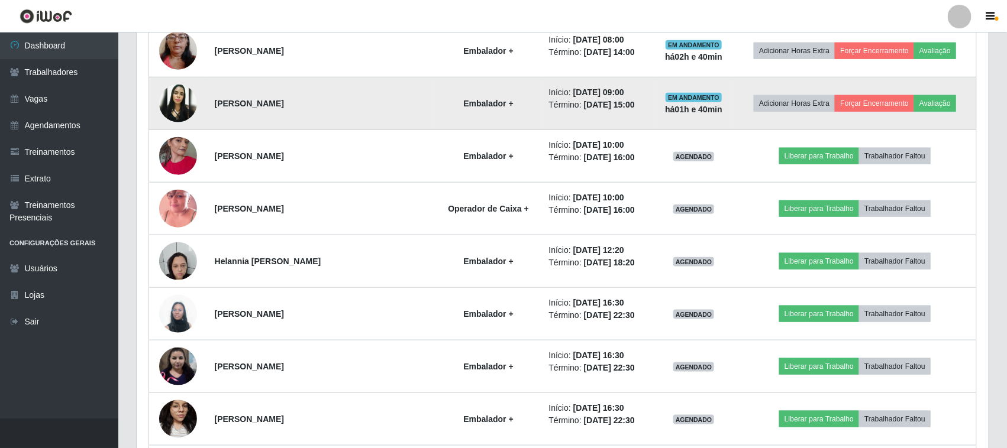
scroll to position [518, 0]
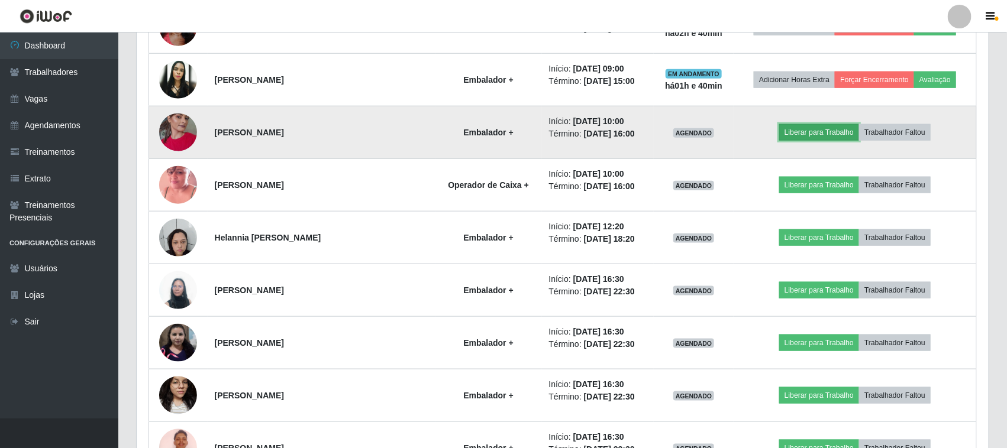
click at [791, 132] on button "Liberar para Trabalho" at bounding box center [819, 132] width 80 height 17
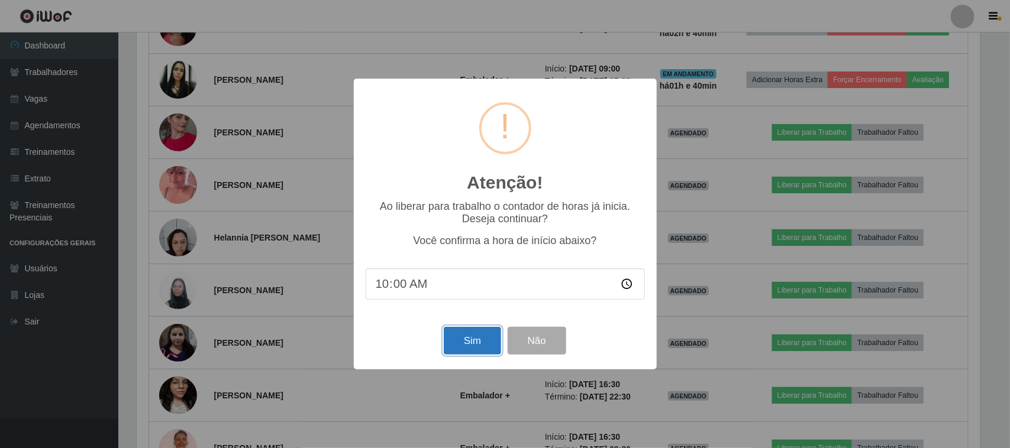
click at [468, 345] on button "Sim" at bounding box center [472, 341] width 57 height 28
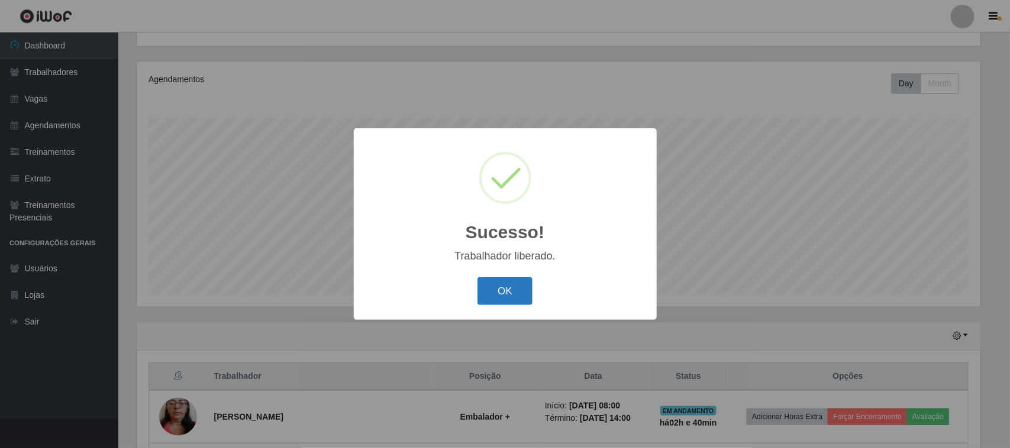
click at [513, 287] on button "OK" at bounding box center [504, 291] width 55 height 28
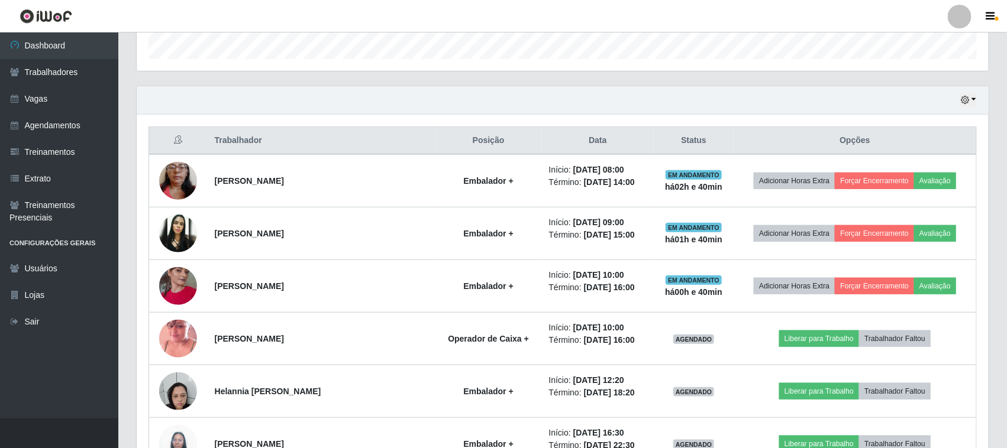
scroll to position [423, 0]
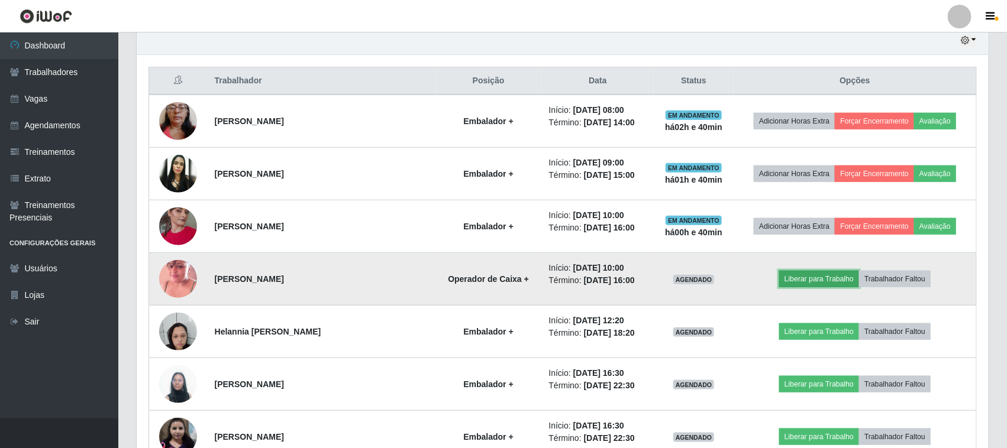
click at [803, 279] on button "Liberar para Trabalho" at bounding box center [819, 279] width 80 height 17
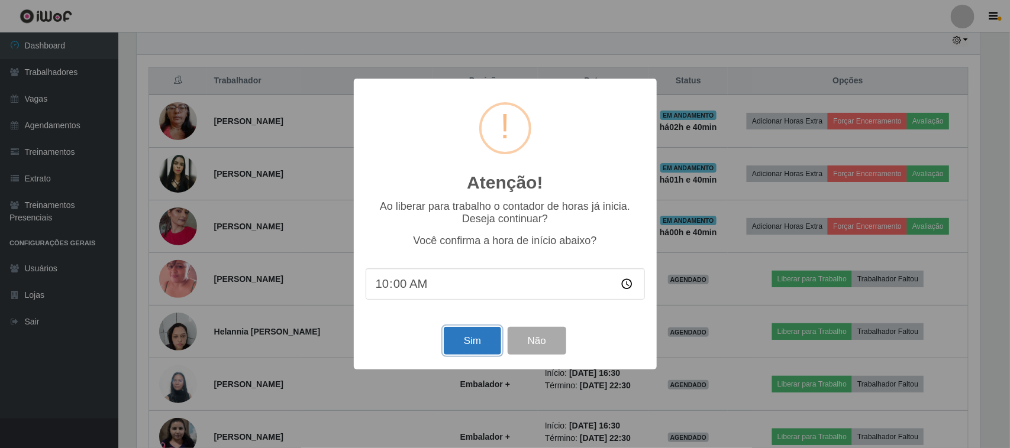
click at [477, 340] on button "Sim" at bounding box center [472, 341] width 57 height 28
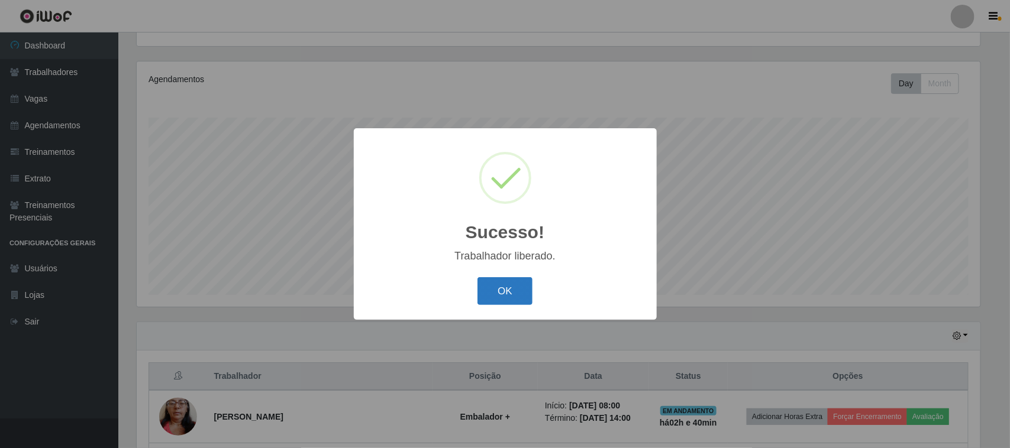
click at [518, 293] on button "OK" at bounding box center [504, 291] width 55 height 28
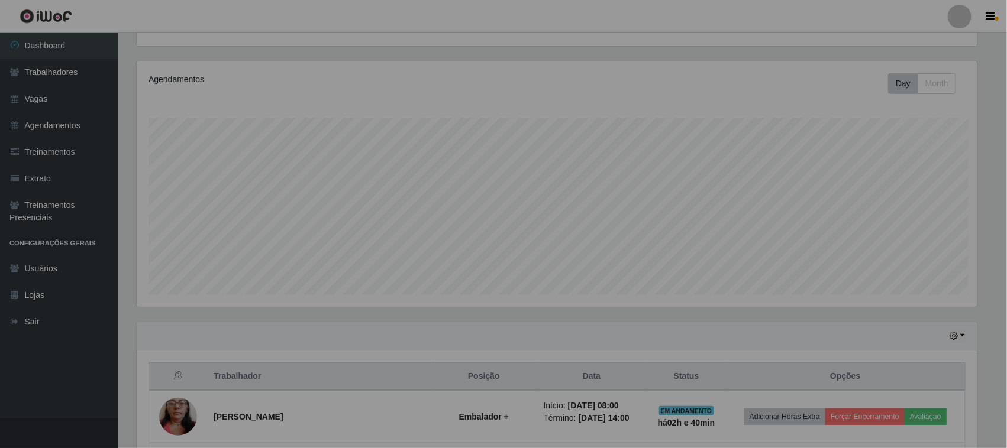
scroll to position [246, 852]
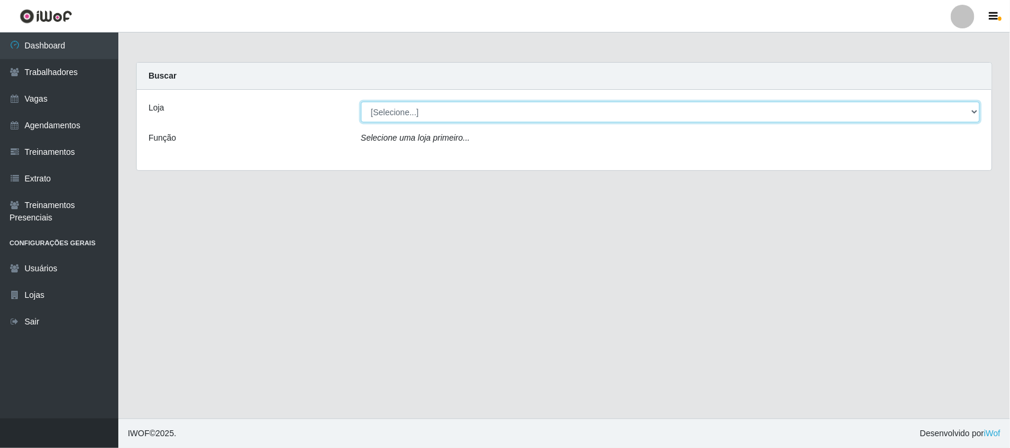
click at [971, 106] on select "[Selecione...] Nordestão - [GEOGRAPHIC_DATA]" at bounding box center [670, 112] width 619 height 21
select select "420"
click at [361, 102] on select "[Selecione...] Nordestão - [GEOGRAPHIC_DATA]" at bounding box center [670, 112] width 619 height 21
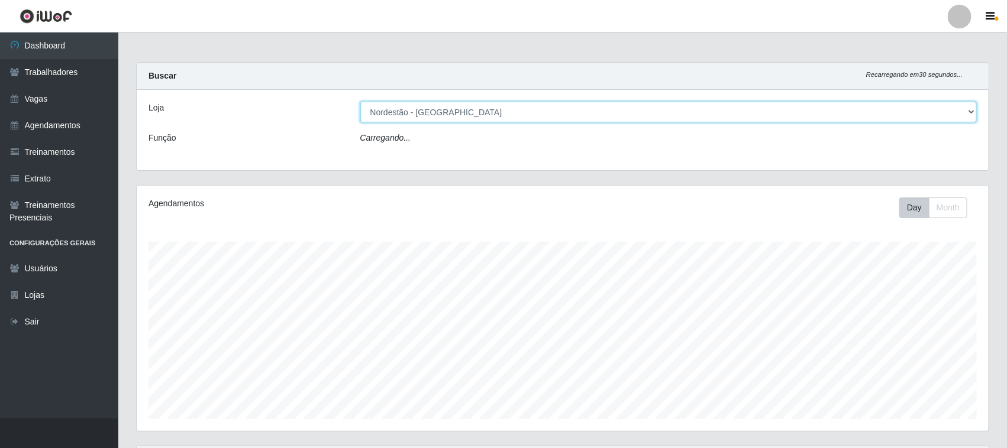
scroll to position [246, 852]
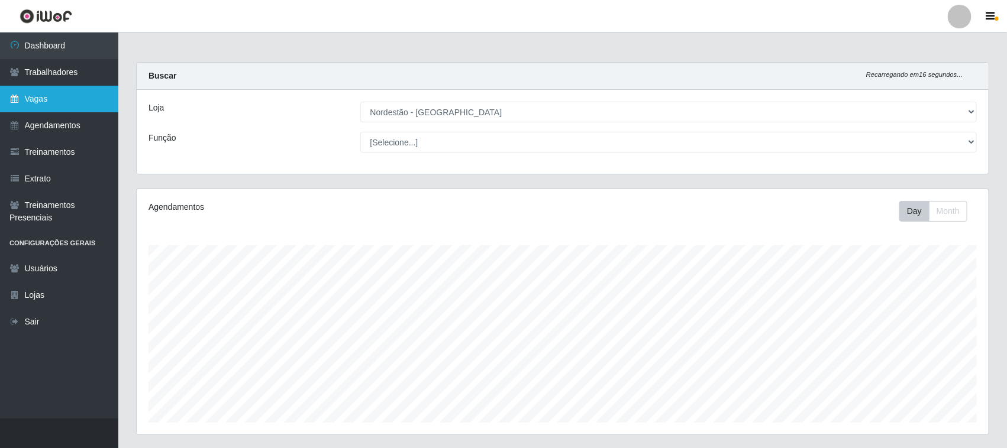
click at [66, 101] on link "Vagas" at bounding box center [59, 99] width 118 height 27
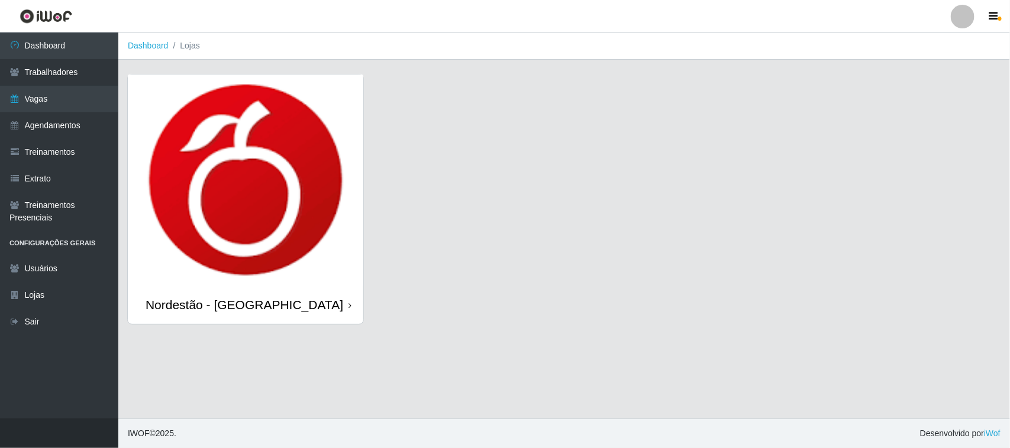
click at [351, 308] on div "Nordestão - [GEOGRAPHIC_DATA]" at bounding box center [245, 305] width 235 height 38
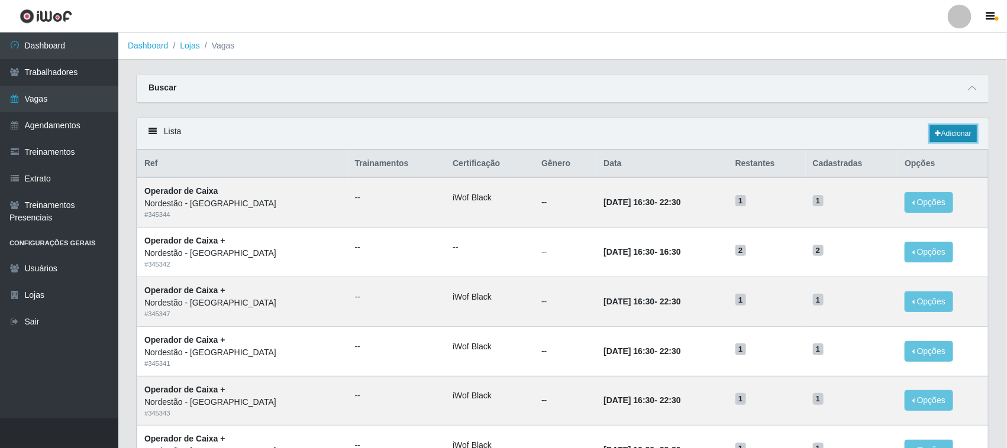
click at [945, 135] on link "Adicionar" at bounding box center [953, 133] width 47 height 17
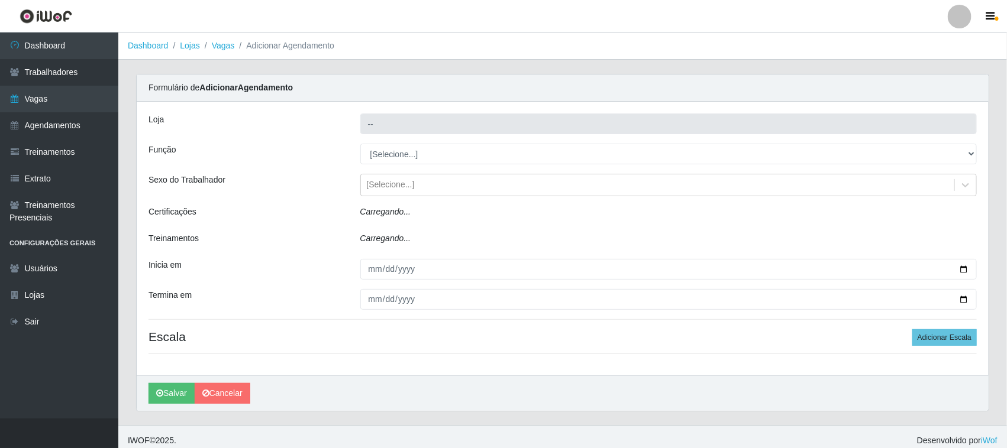
type input "Nordestão - [GEOGRAPHIC_DATA]"
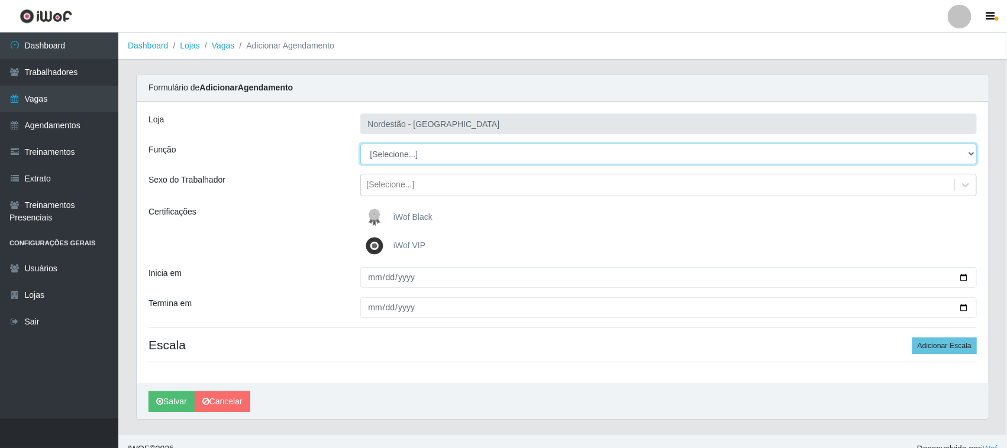
click at [969, 153] on select "[Selecione...] Balconista de Padaria Balconista de Padaria + Balconista de Pada…" at bounding box center [668, 154] width 617 height 21
select select "1"
click at [360, 144] on select "[Selecione...] Balconista de Padaria Balconista de Padaria + Balconista de Pada…" at bounding box center [668, 154] width 617 height 21
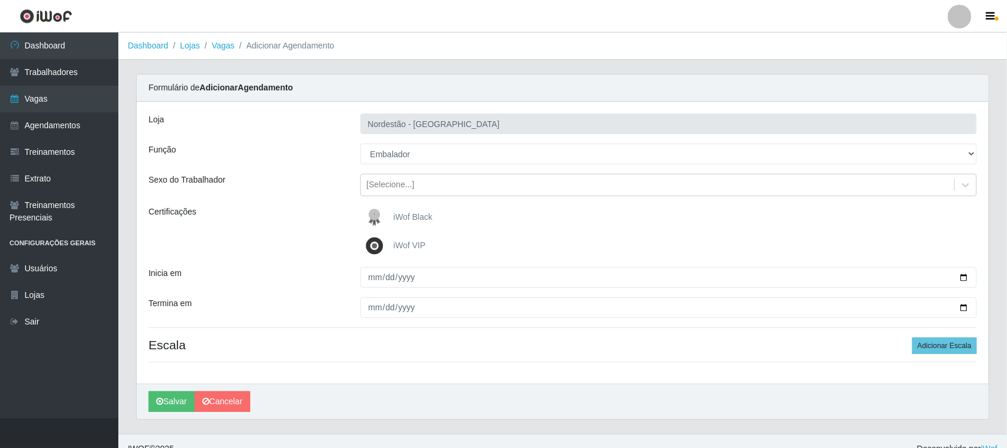
click at [427, 219] on span "iWof Black" at bounding box center [412, 216] width 39 height 9
click at [0, 0] on input "iWof Black" at bounding box center [0, 0] width 0 height 0
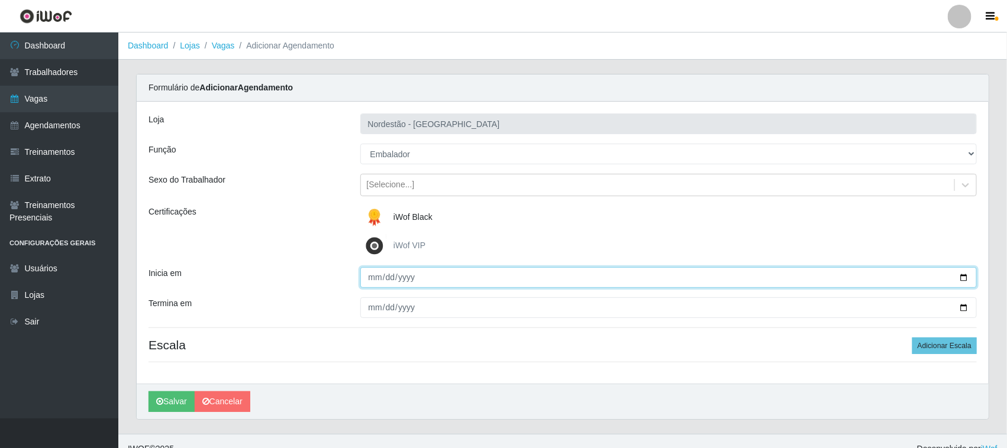
click at [965, 277] on input "Inicia em" at bounding box center [668, 277] width 617 height 21
type input "[DATE]"
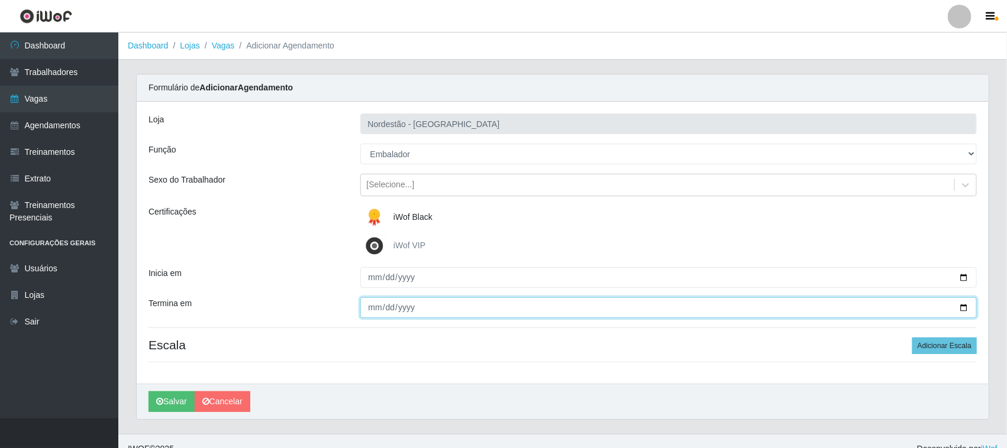
click at [962, 306] on input "Termina em" at bounding box center [668, 308] width 617 height 21
type input "[DATE]"
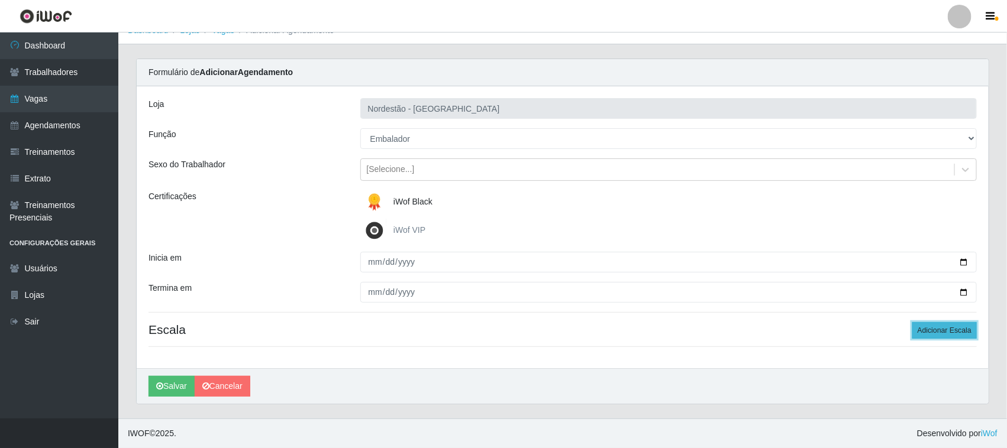
click at [936, 331] on button "Adicionar Escala" at bounding box center [944, 330] width 64 height 17
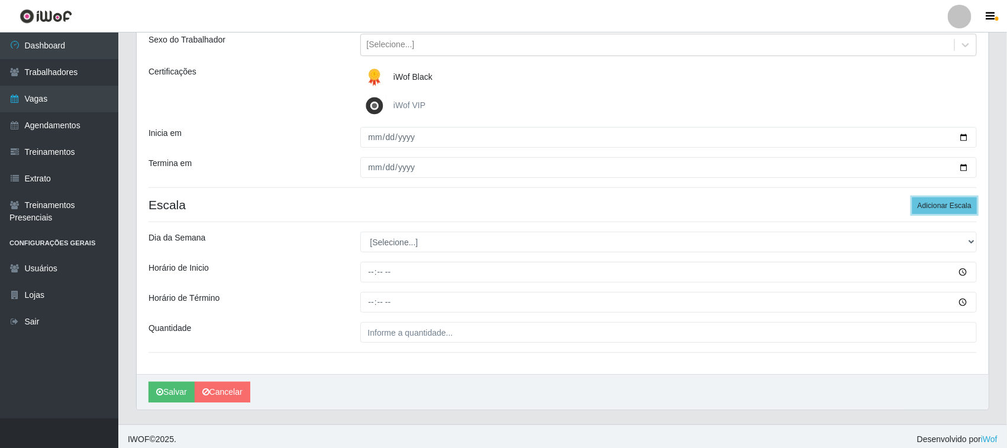
scroll to position [147, 0]
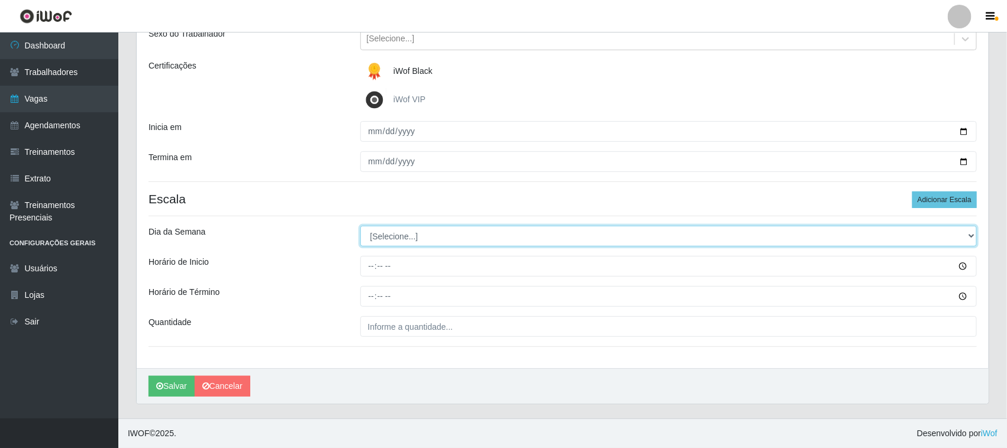
click at [972, 235] on select "[Selecione...] Segunda Terça Quarta Quinta Sexta Sábado Domingo" at bounding box center [668, 236] width 617 height 21
select select "2"
click at [360, 226] on select "[Selecione...] Segunda Terça Quarta Quinta Sexta Sábado Domingo" at bounding box center [668, 236] width 617 height 21
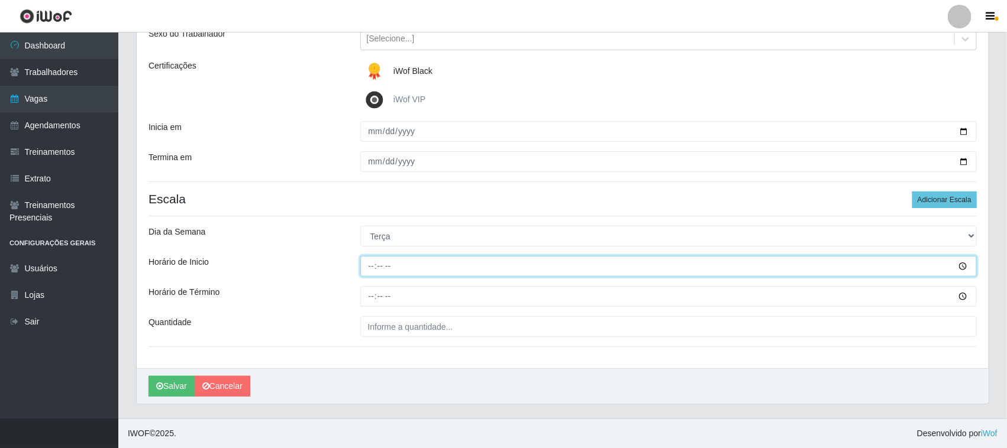
click at [371, 267] on input "Horário de Inicio" at bounding box center [668, 266] width 617 height 21
type input "16:30"
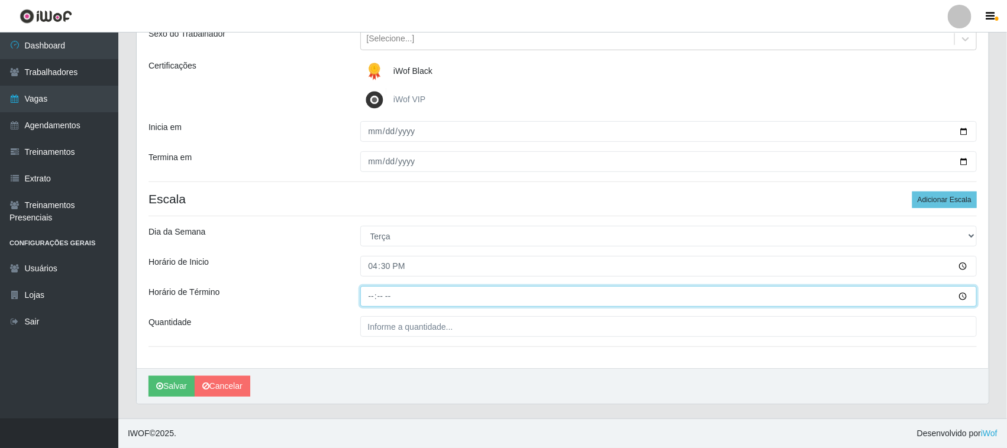
click at [371, 293] on input "Horário de Término" at bounding box center [668, 296] width 617 height 21
type input "22:30"
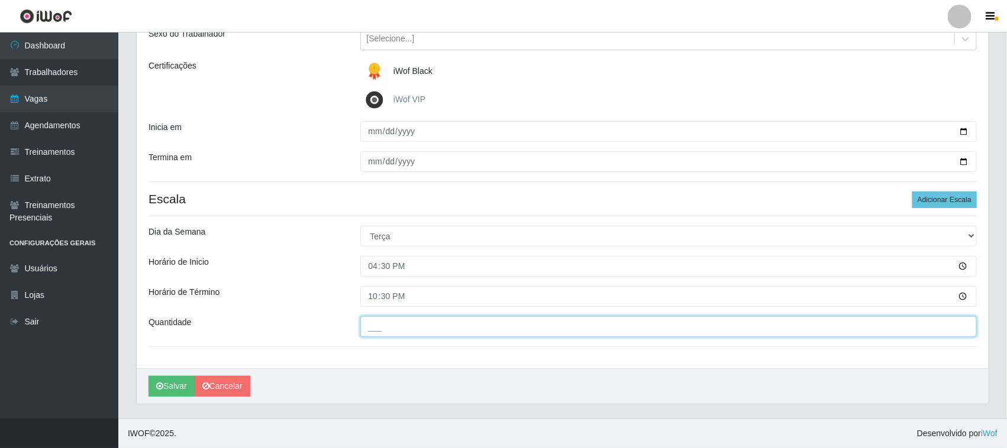
click at [394, 330] on input "___" at bounding box center [668, 326] width 617 height 21
type input "03_"
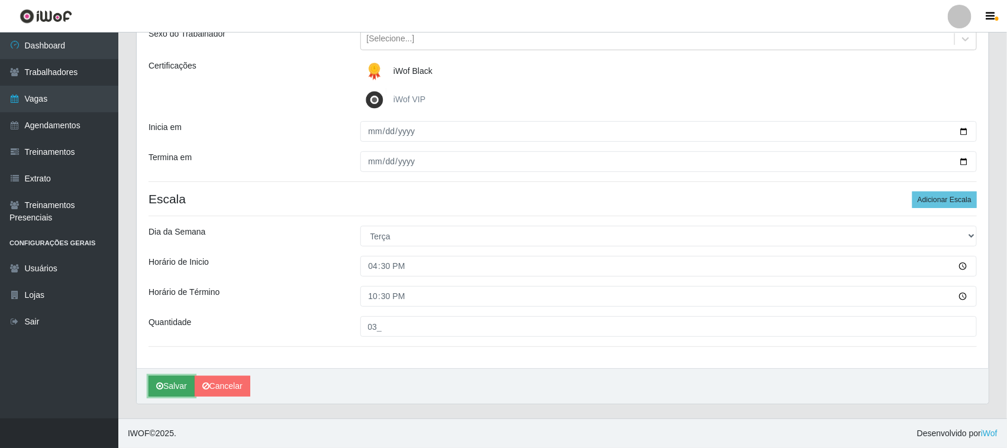
click at [167, 386] on button "Salvar" at bounding box center [171, 386] width 46 height 21
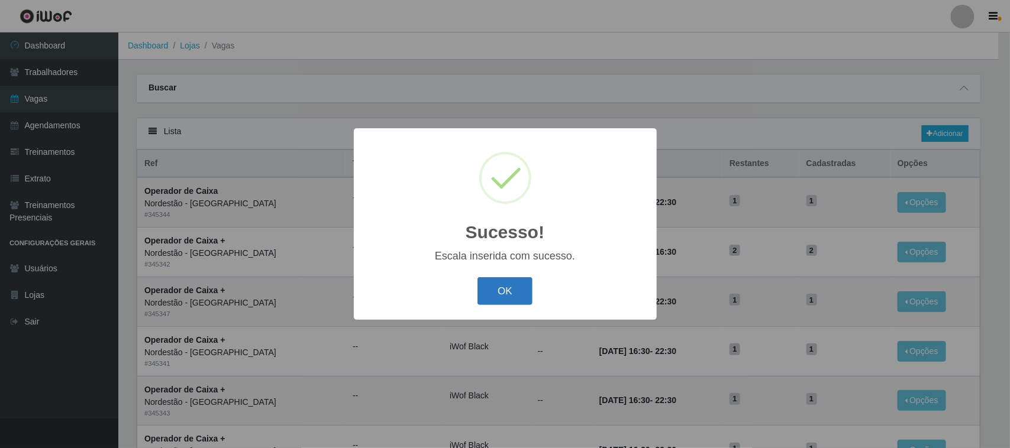
click at [489, 287] on button "OK" at bounding box center [504, 291] width 55 height 28
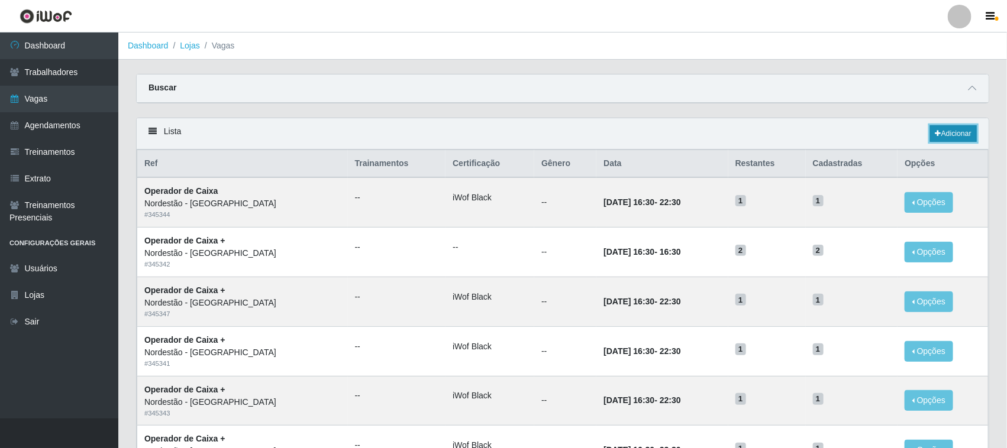
click at [953, 130] on link "Adicionar" at bounding box center [953, 133] width 47 height 17
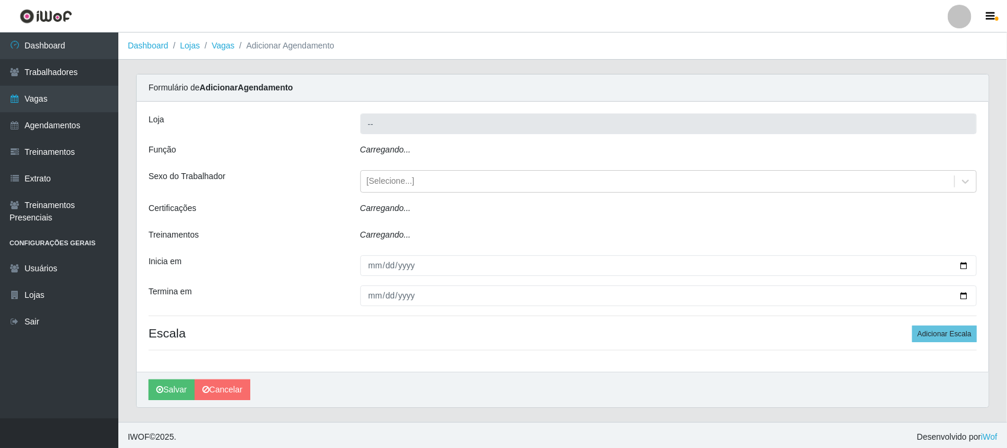
type input "Nordestão - [GEOGRAPHIC_DATA]"
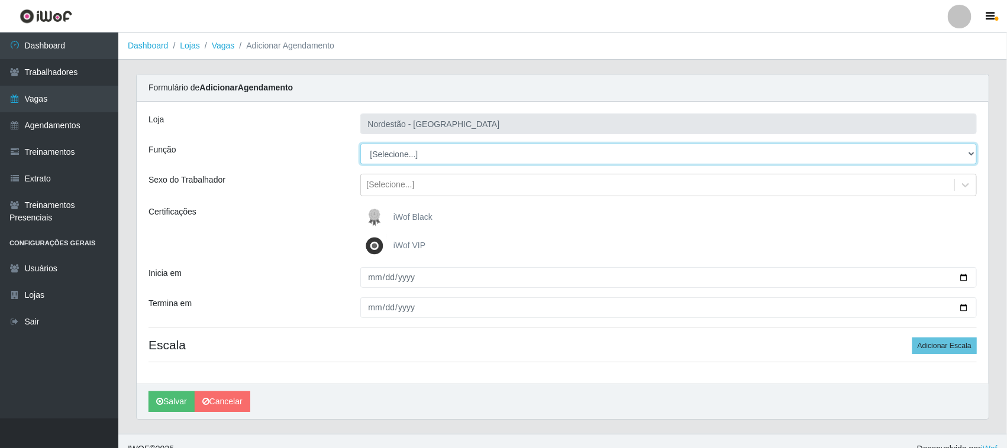
click at [968, 152] on select "[Selecione...] Balconista de Padaria Balconista de Padaria + Balconista de Pada…" at bounding box center [668, 154] width 617 height 21
select select "1"
click at [360, 144] on select "[Selecione...] Balconista de Padaria Balconista de Padaria + Balconista de Pada…" at bounding box center [668, 154] width 617 height 21
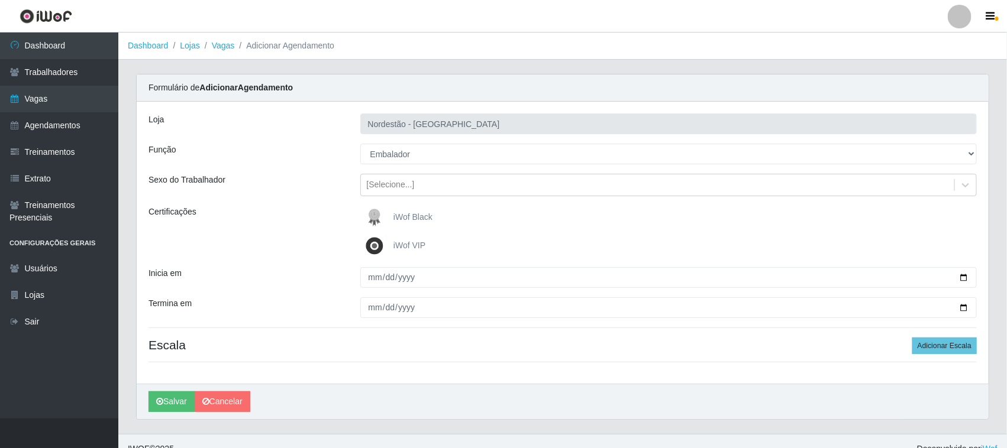
click at [414, 212] on span "iWof Black" at bounding box center [412, 216] width 39 height 9
click at [0, 0] on input "iWof Black" at bounding box center [0, 0] width 0 height 0
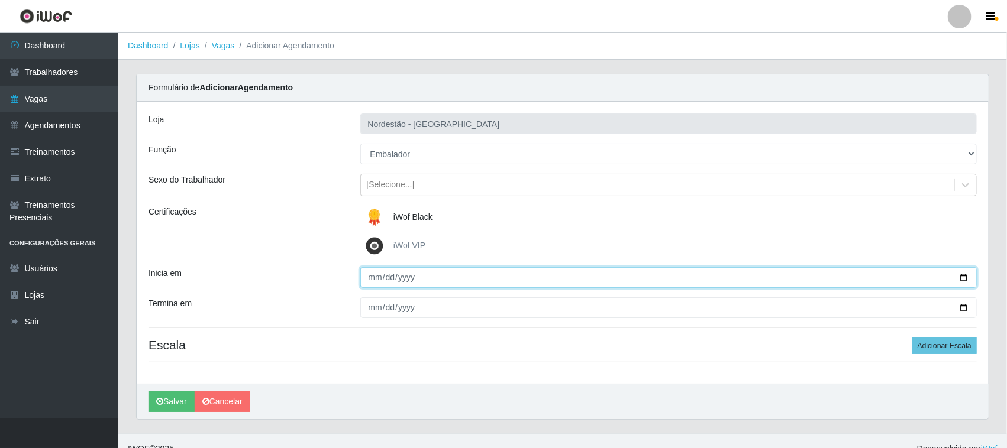
click at [962, 276] on input "Inicia em" at bounding box center [668, 277] width 617 height 21
type input "[DATE]"
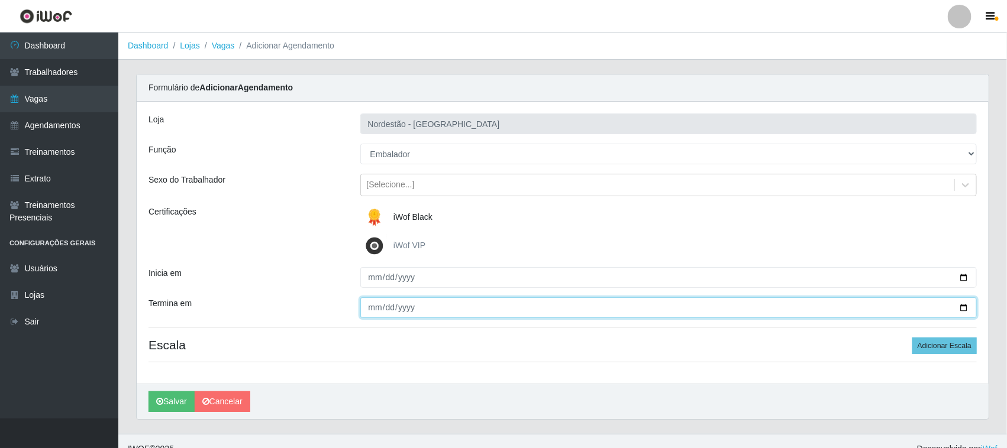
click at [962, 308] on input "Termina em" at bounding box center [668, 308] width 617 height 21
type input "[DATE]"
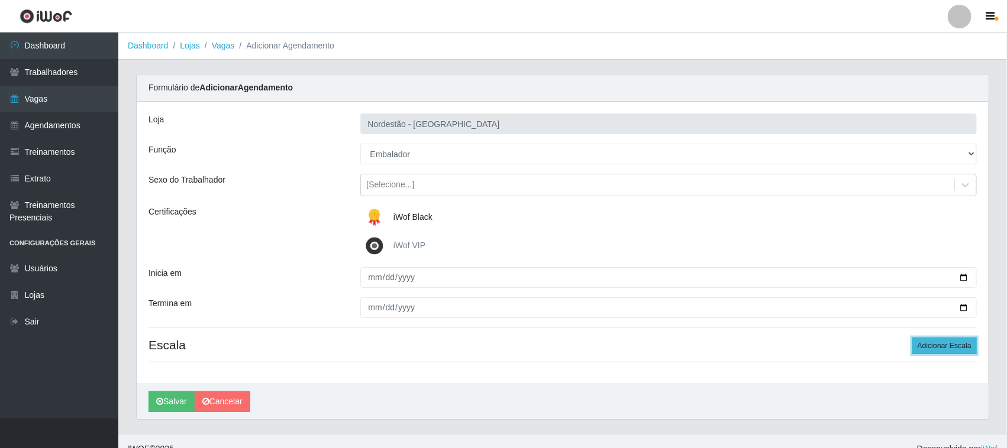
click at [932, 346] on button "Adicionar Escala" at bounding box center [944, 346] width 64 height 17
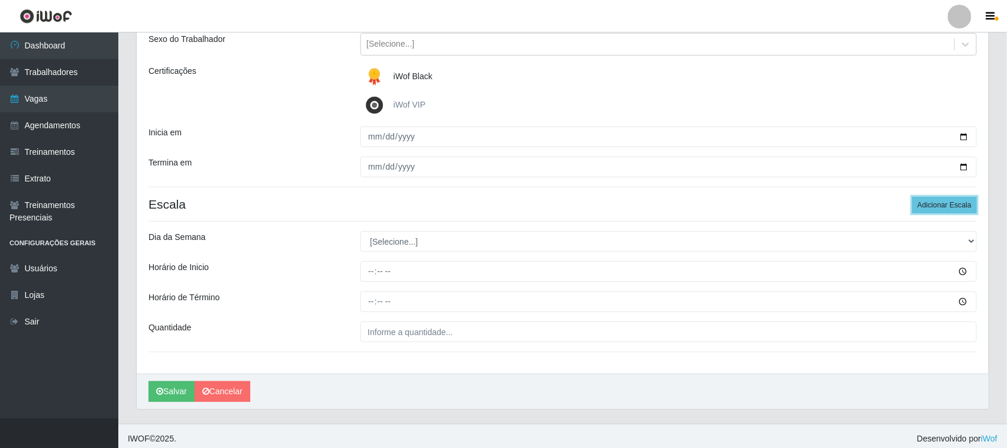
scroll to position [147, 0]
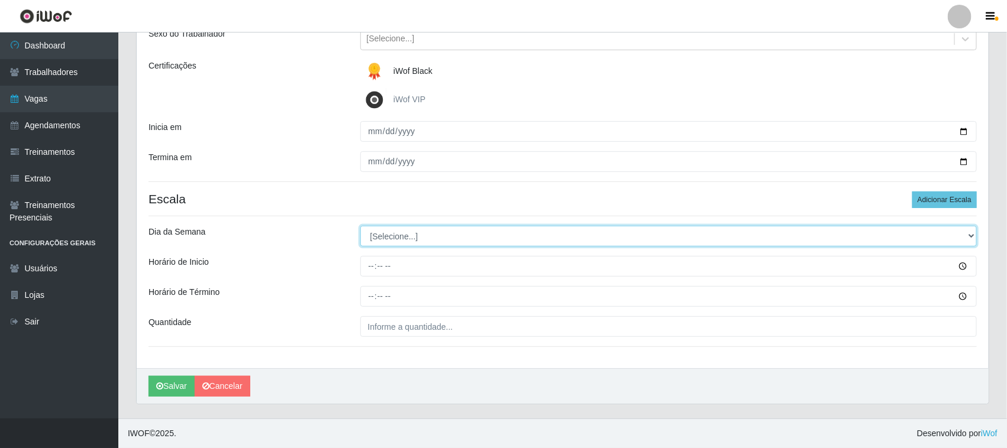
click at [970, 235] on select "[Selecione...] Segunda Terça Quarta Quinta Sexta Sábado Domingo" at bounding box center [668, 236] width 617 height 21
select select "3"
click at [360, 226] on select "[Selecione...] Segunda Terça Quarta Quinta Sexta Sábado Domingo" at bounding box center [668, 236] width 617 height 21
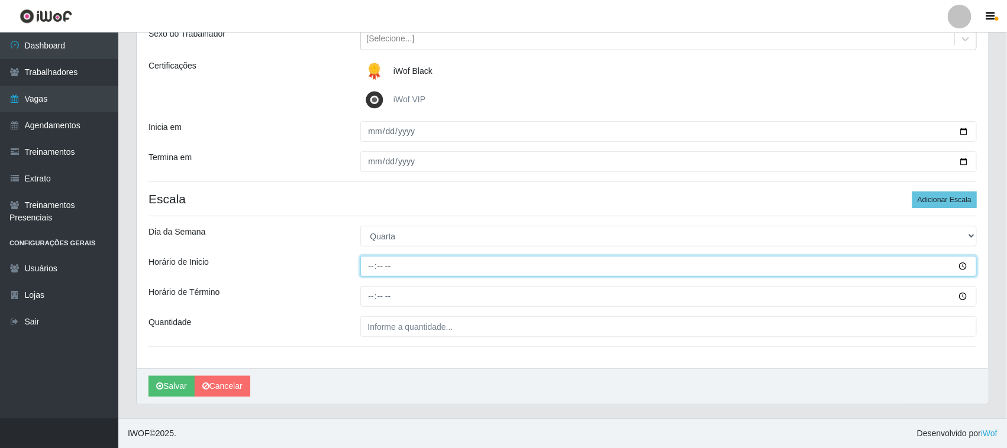
click at [371, 266] on input "Horário de Inicio" at bounding box center [668, 266] width 617 height 21
type input "16:30"
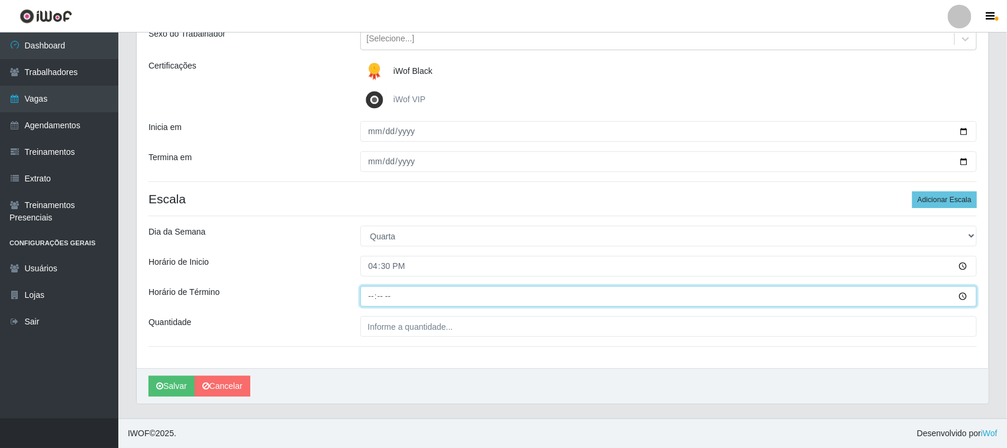
click at [368, 297] on input "Horário de Término" at bounding box center [668, 296] width 617 height 21
type input "22:30"
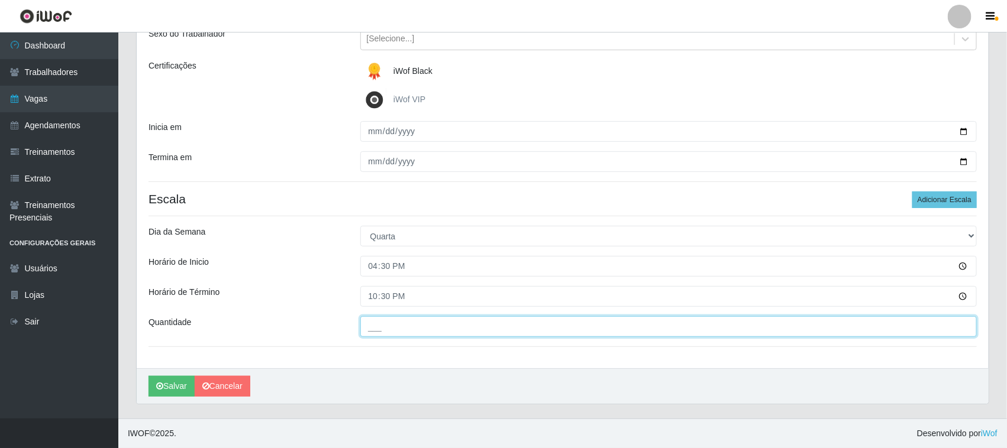
click at [398, 328] on input "___" at bounding box center [668, 326] width 617 height 21
type input "03_"
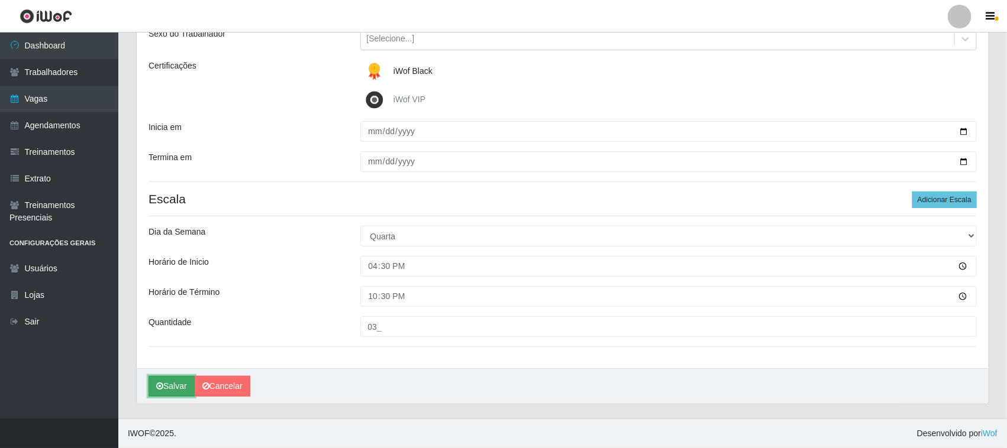
click at [173, 386] on button "Salvar" at bounding box center [171, 386] width 46 height 21
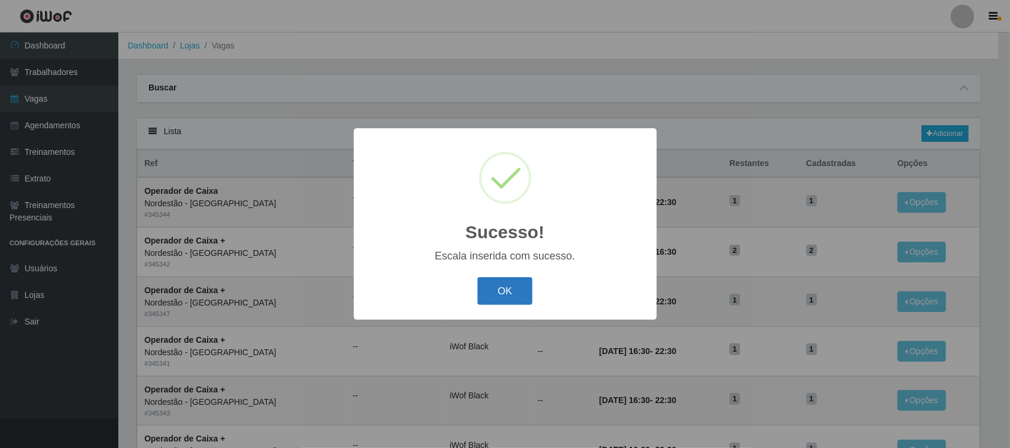
click at [504, 284] on button "OK" at bounding box center [504, 291] width 55 height 28
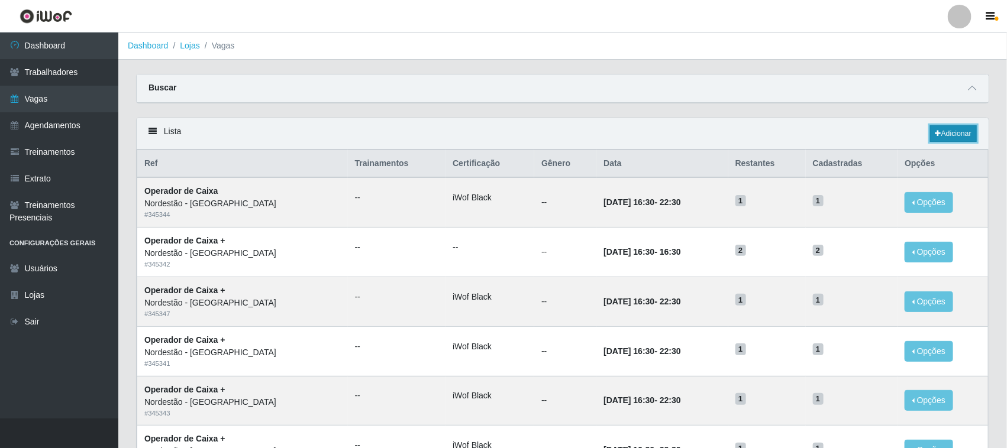
click at [948, 133] on link "Adicionar" at bounding box center [953, 133] width 47 height 17
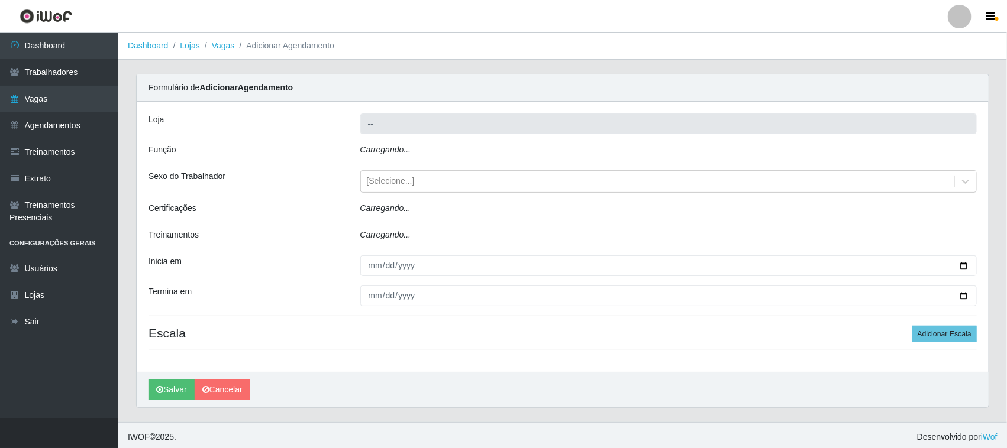
type input "Nordestão - [GEOGRAPHIC_DATA]"
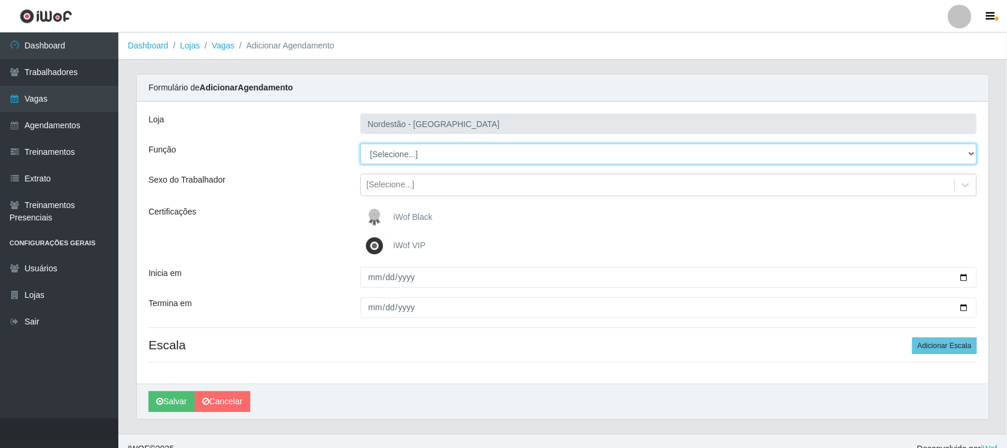
click at [971, 154] on select "[Selecione...] Balconista de Padaria Balconista de Padaria + Balconista de Pada…" at bounding box center [668, 154] width 617 height 21
select select "1"
click at [360, 144] on select "[Selecione...] Balconista de Padaria Balconista de Padaria + Balconista de Pada…" at bounding box center [668, 154] width 617 height 21
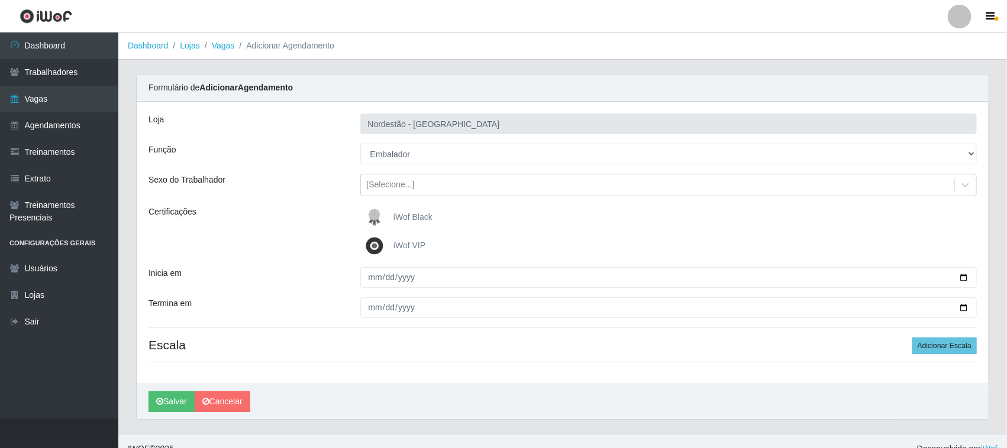
click at [423, 218] on span "iWof Black" at bounding box center [412, 216] width 39 height 9
click at [0, 0] on input "iWof Black" at bounding box center [0, 0] width 0 height 0
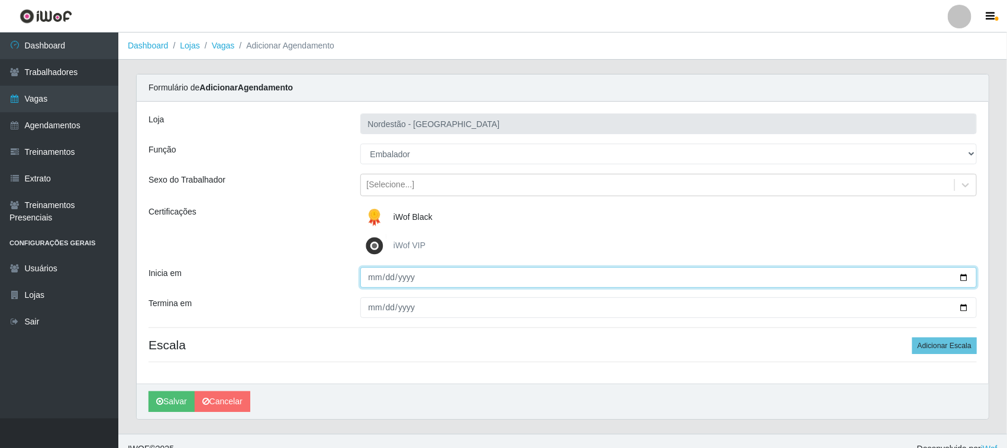
click at [959, 277] on input "Inicia em" at bounding box center [668, 277] width 617 height 21
type input "[DATE]"
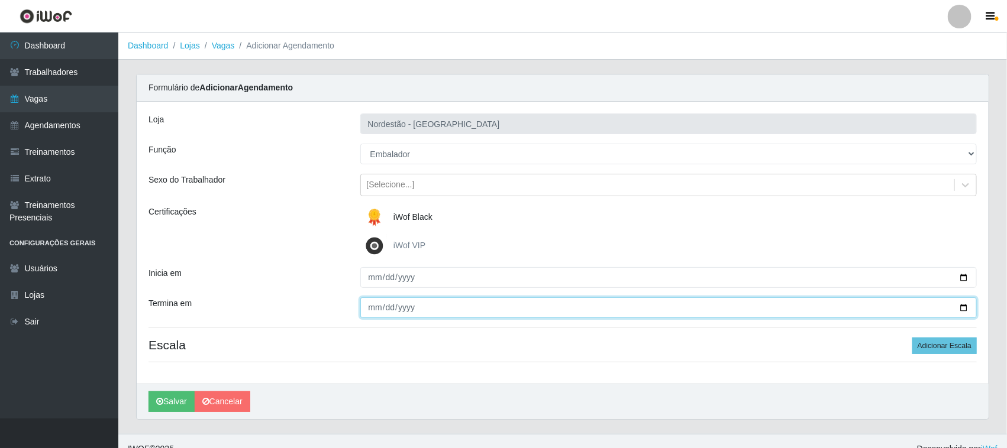
click at [962, 306] on input "Termina em" at bounding box center [668, 308] width 617 height 21
type input "[DATE]"
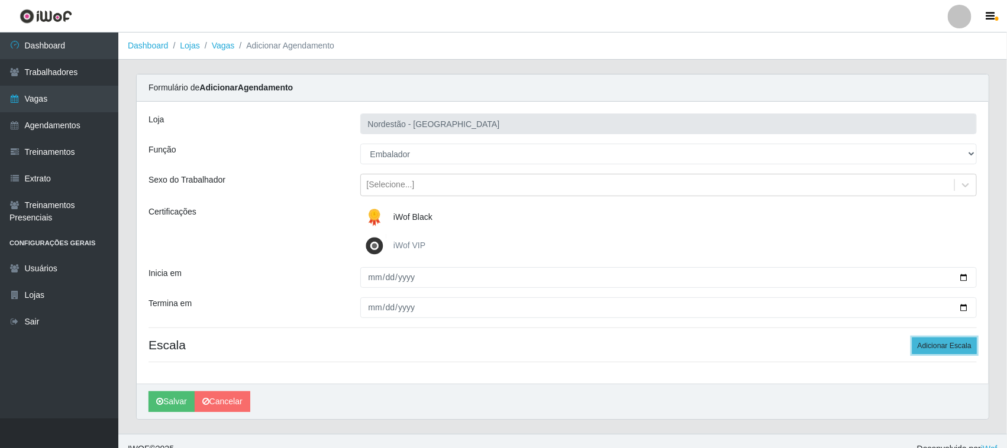
click at [939, 347] on button "Adicionar Escala" at bounding box center [944, 346] width 64 height 17
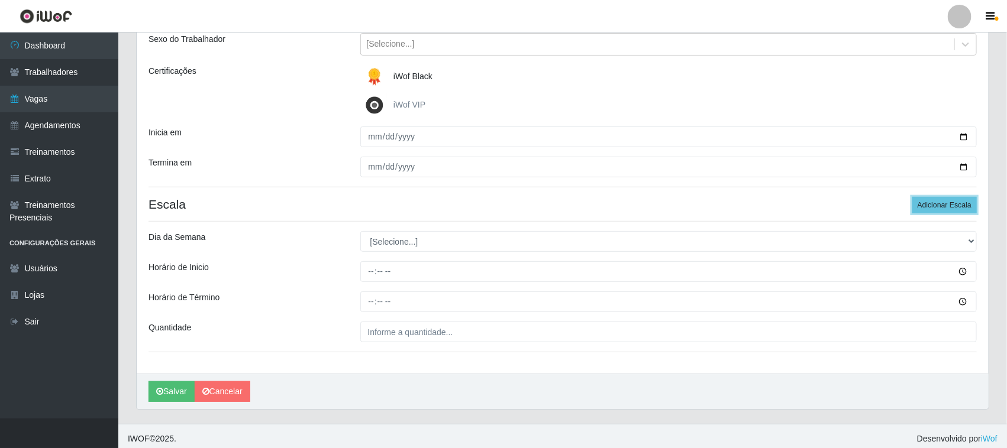
scroll to position [147, 0]
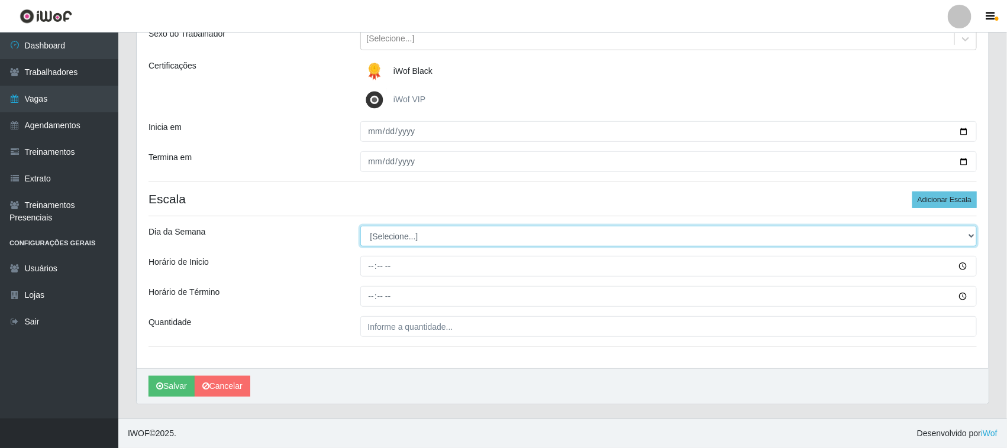
click at [969, 235] on select "[Selecione...] Segunda Terça Quarta Quinta Sexta Sábado Domingo" at bounding box center [668, 236] width 617 height 21
select select "4"
click at [360, 226] on select "[Selecione...] Segunda Terça Quarta Quinta Sexta Sábado Domingo" at bounding box center [668, 236] width 617 height 21
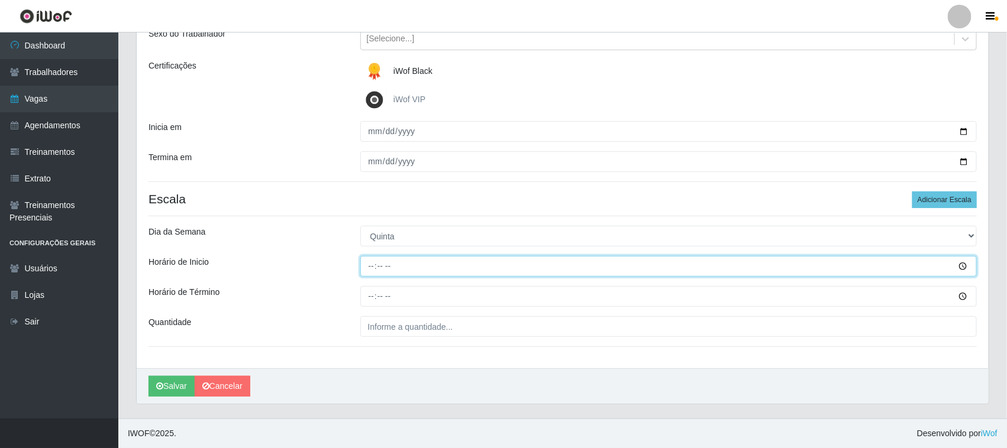
click at [370, 265] on input "Horário de Inicio" at bounding box center [668, 266] width 617 height 21
type input "16:30"
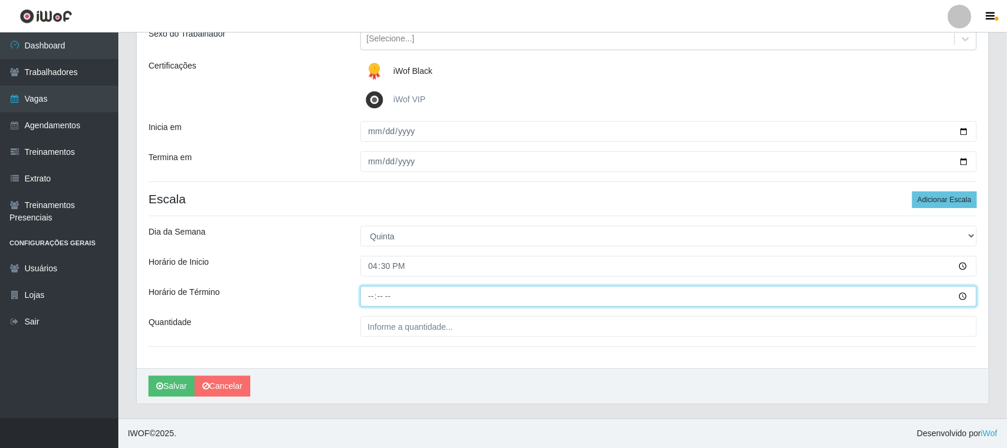
click at [373, 294] on input "Horário de Término" at bounding box center [668, 296] width 617 height 21
type input "22:30"
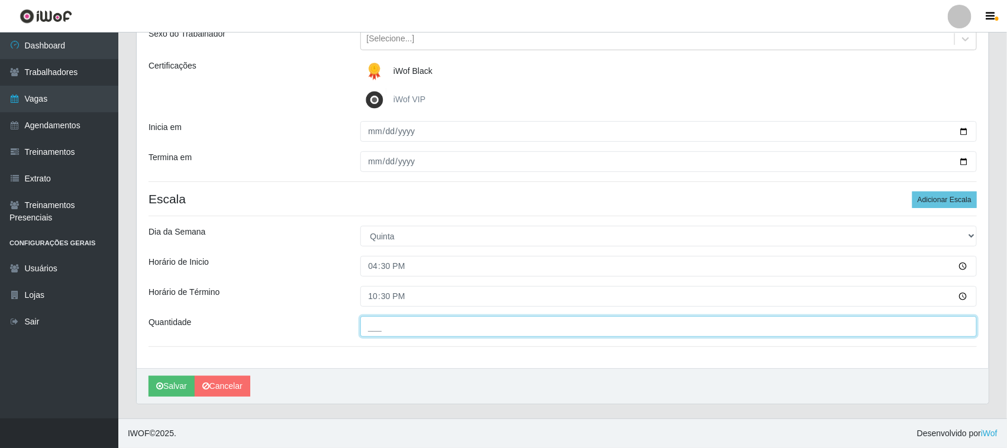
click at [377, 330] on input "___" at bounding box center [668, 326] width 617 height 21
type input "03_"
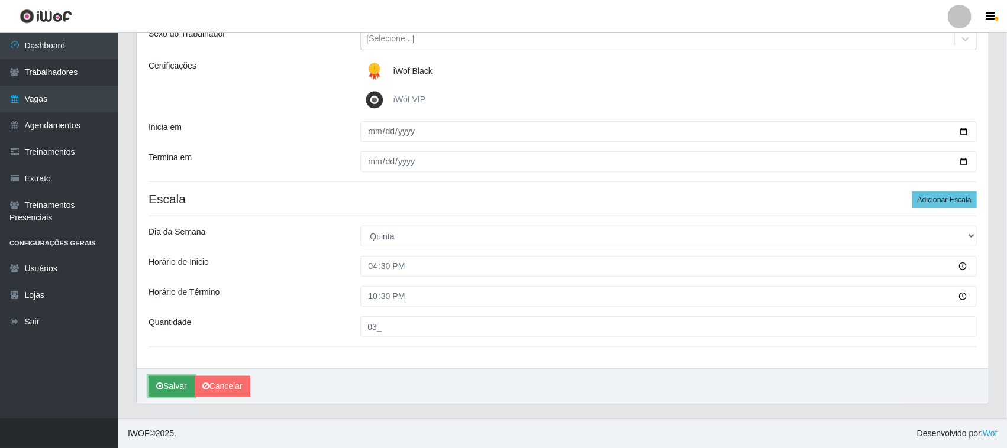
click at [179, 385] on button "Salvar" at bounding box center [171, 386] width 46 height 21
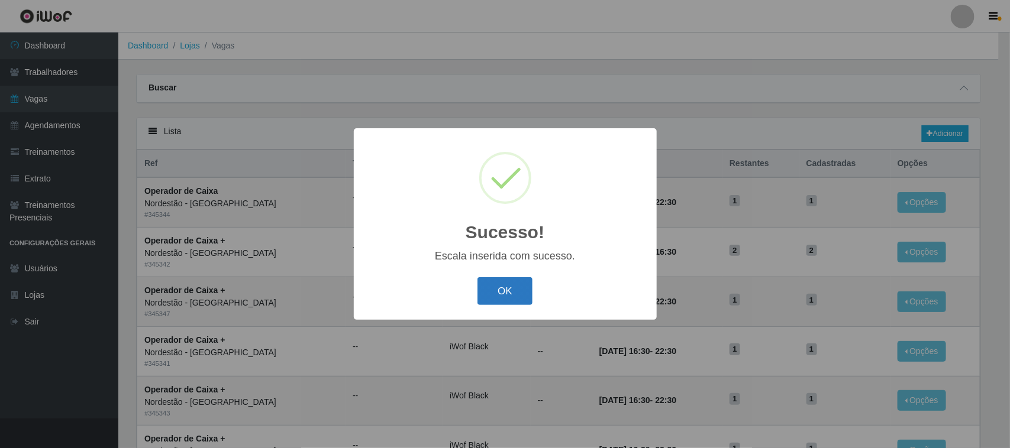
click at [504, 288] on button "OK" at bounding box center [504, 291] width 55 height 28
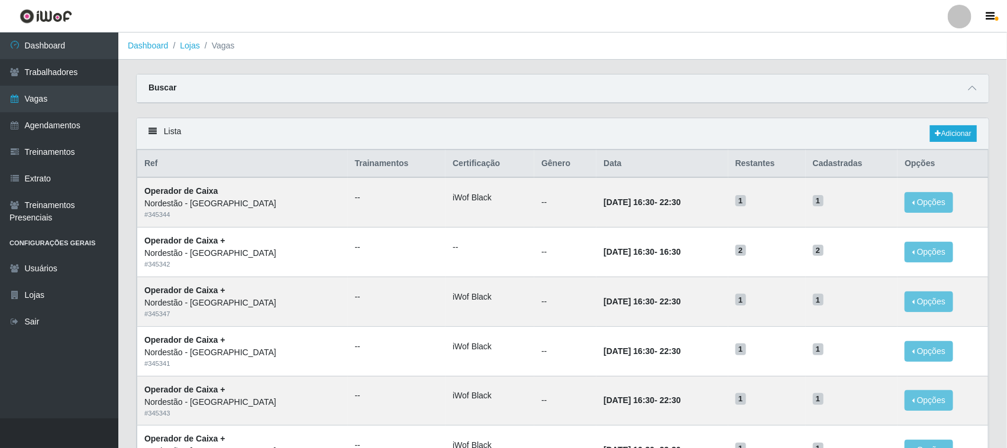
drag, startPoint x: 1009, startPoint y: 18, endPoint x: 616, endPoint y: 80, distance: 398.3
click at [616, 80] on div "Buscar" at bounding box center [563, 89] width 852 height 28
click at [953, 131] on link "Adicionar" at bounding box center [953, 133] width 47 height 17
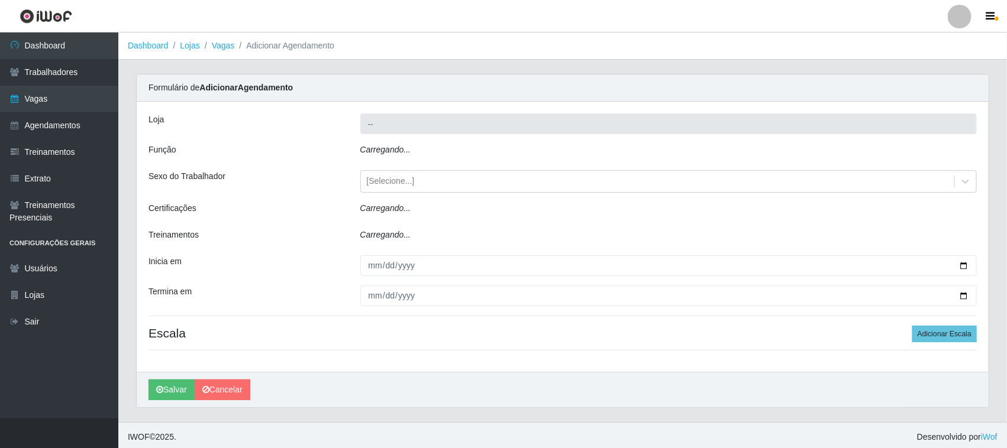
type input "Nordestão - [GEOGRAPHIC_DATA]"
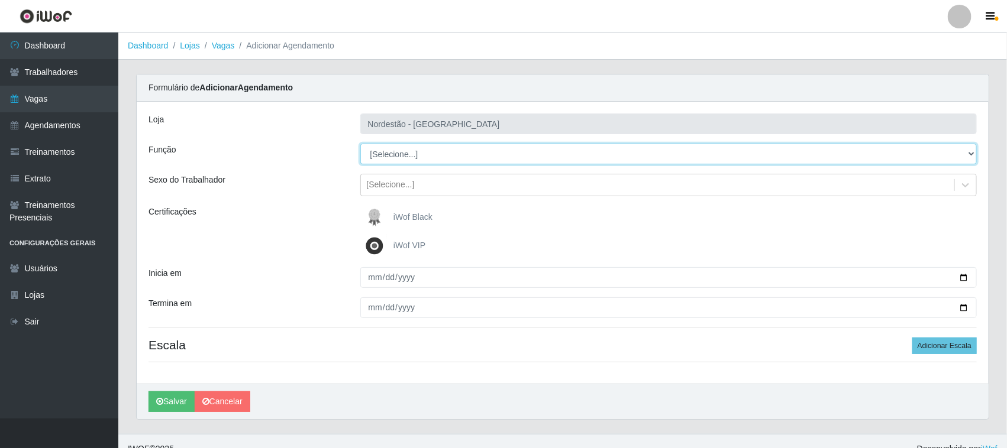
click at [968, 154] on select "[Selecione...] Balconista de Padaria Balconista de Padaria + Balconista de Pada…" at bounding box center [668, 154] width 617 height 21
select select "1"
click at [360, 144] on select "[Selecione...] Balconista de Padaria Balconista de Padaria + Balconista de Pada…" at bounding box center [668, 154] width 617 height 21
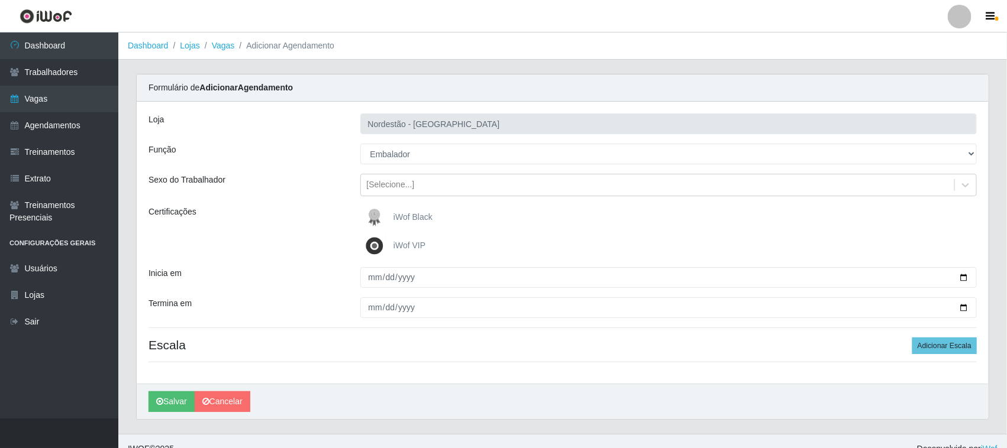
click at [408, 216] on span "iWof Black" at bounding box center [412, 216] width 39 height 9
click at [0, 0] on input "iWof Black" at bounding box center [0, 0] width 0 height 0
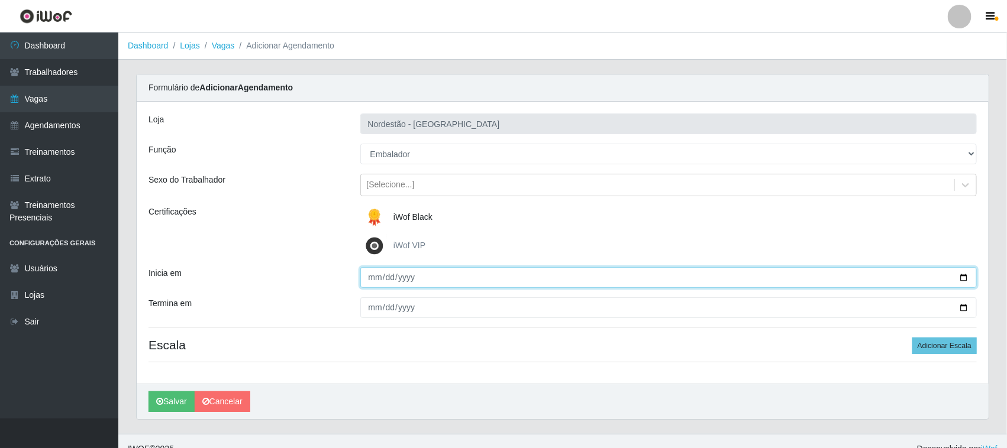
click at [963, 278] on input "Inicia em" at bounding box center [668, 277] width 617 height 21
type input "[DATE]"
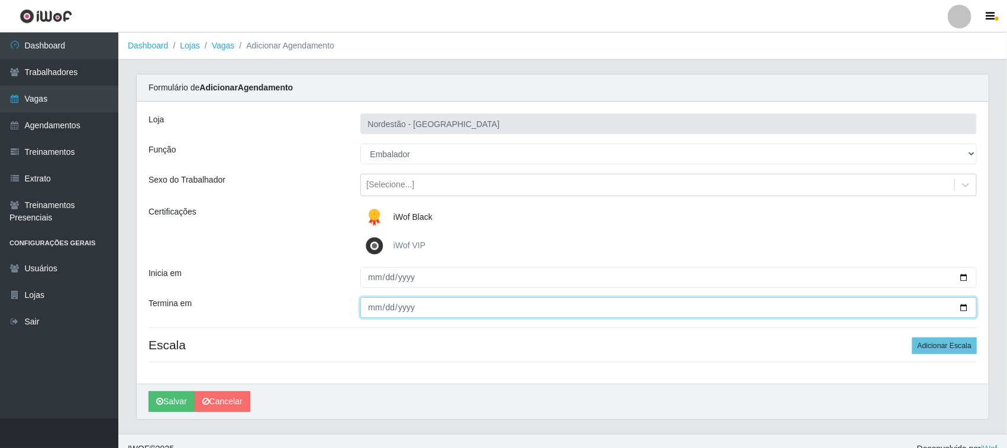
click at [962, 308] on input "Termina em" at bounding box center [668, 308] width 617 height 21
type input "[DATE]"
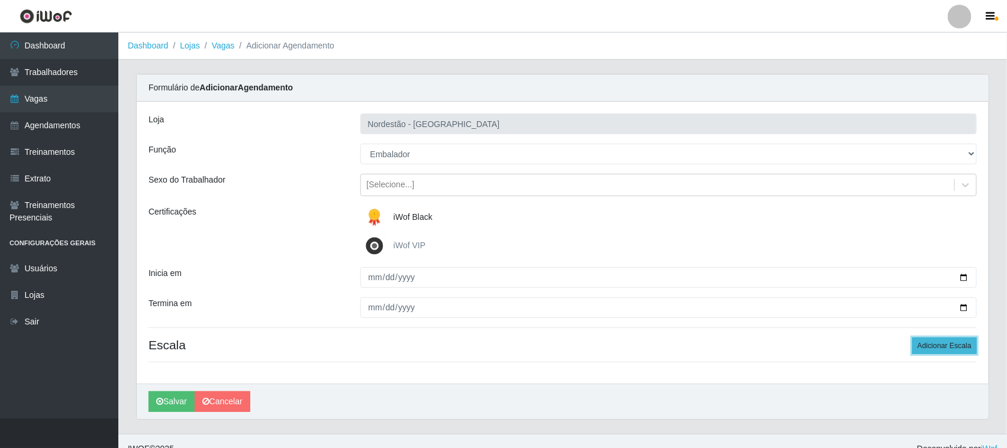
click at [929, 345] on button "Adicionar Escala" at bounding box center [944, 346] width 64 height 17
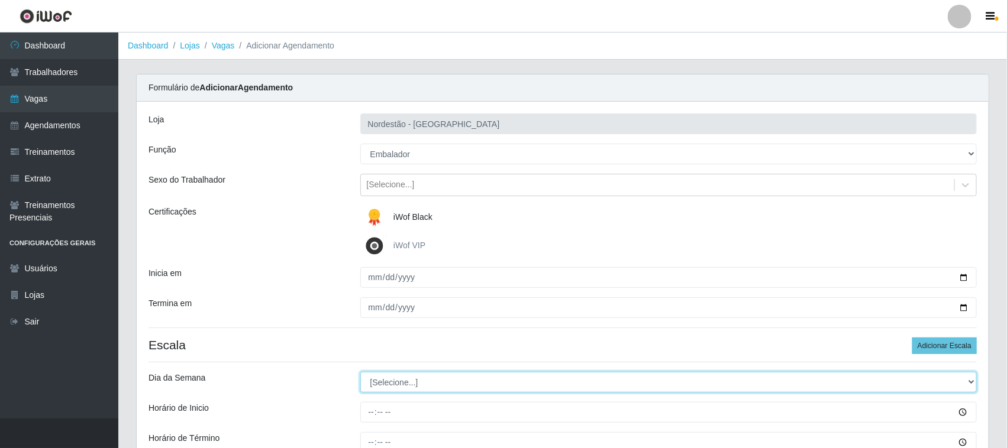
click at [426, 383] on select "[Selecione...] Segunda Terça Quarta Quinta Sexta Sábado Domingo" at bounding box center [668, 382] width 617 height 21
select select "5"
click at [360, 373] on select "[Selecione...] Segunda Terça Quarta Quinta Sexta Sábado Domingo" at bounding box center [668, 382] width 617 height 21
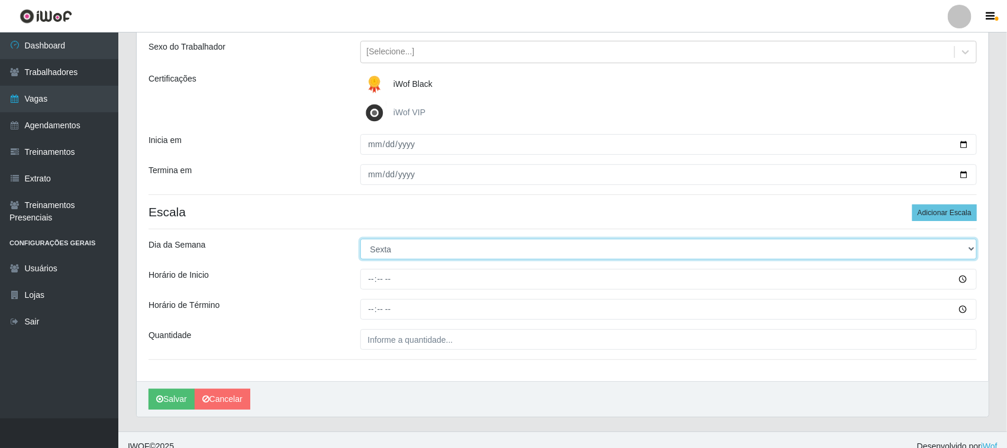
scroll to position [147, 0]
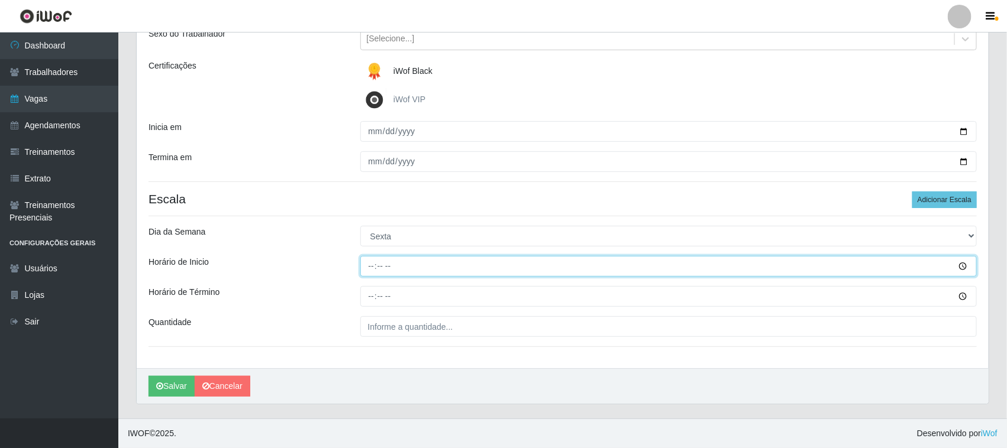
click at [368, 264] on input "Horário de Inicio" at bounding box center [668, 266] width 617 height 21
type input "16:30"
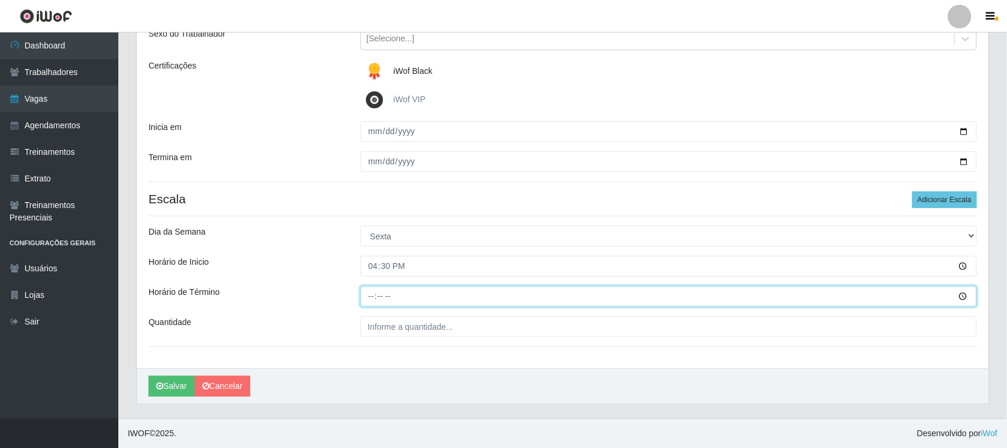
click at [370, 295] on input "Horário de Término" at bounding box center [668, 296] width 617 height 21
click at [377, 293] on input "Horário de Término" at bounding box center [668, 296] width 617 height 21
type input "22:30"
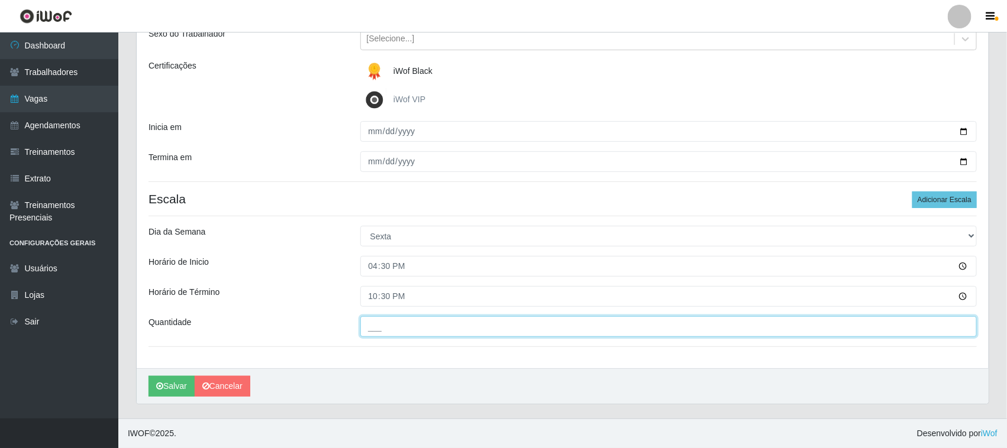
click at [430, 329] on input "___" at bounding box center [668, 326] width 617 height 21
type input "03_"
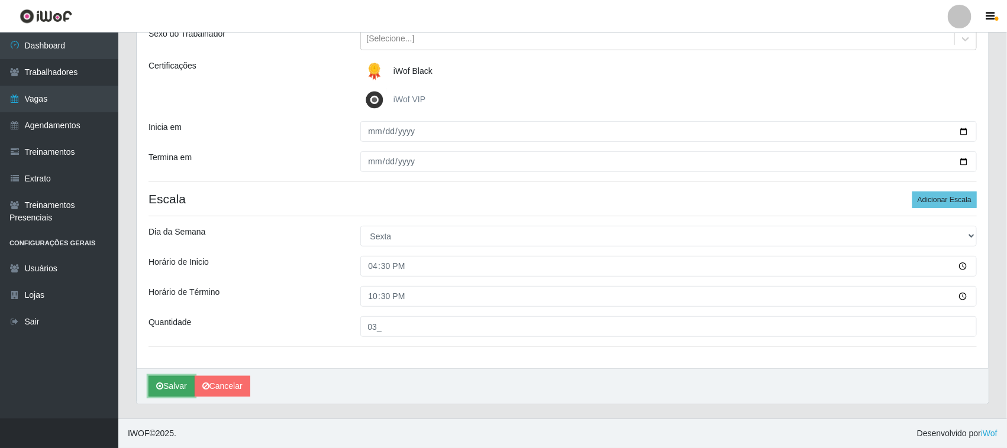
click at [178, 385] on button "Salvar" at bounding box center [171, 386] width 46 height 21
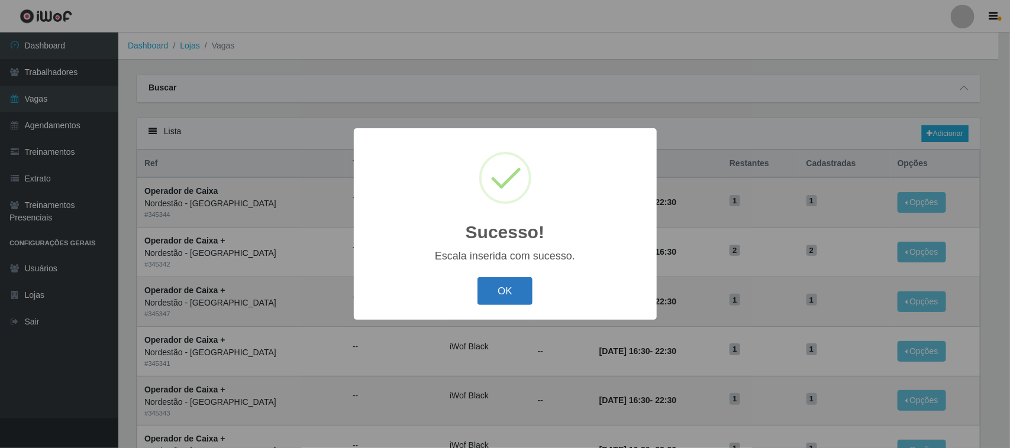
click at [515, 288] on button "OK" at bounding box center [504, 291] width 55 height 28
